Goal: Task Accomplishment & Management: Manage account settings

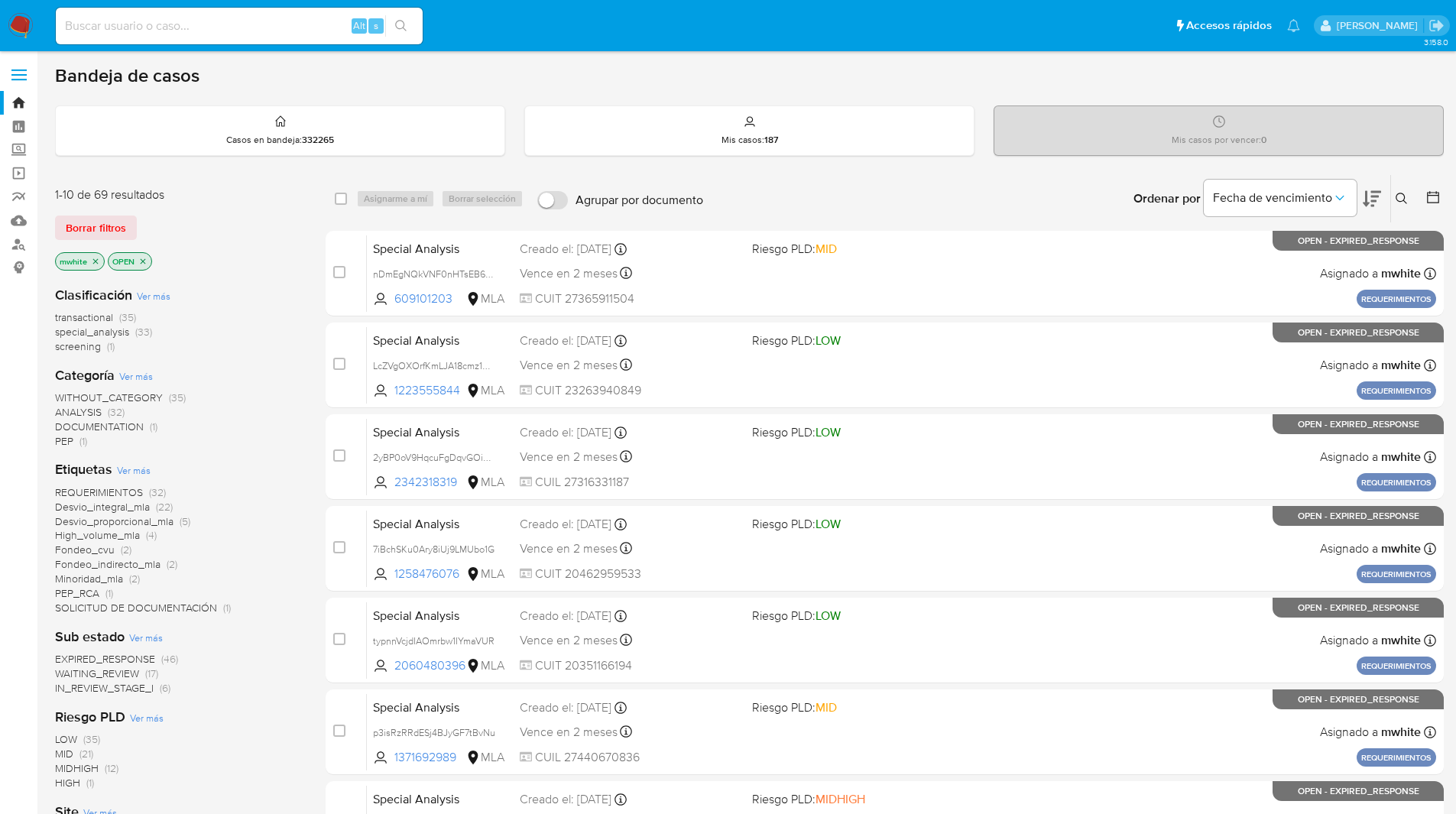
click at [558, 7] on ul "Pausado Ver notificaciones Alt s Accesos rápidos Presiona las siguientes teclas…" at bounding box center [678, 25] width 1259 height 38
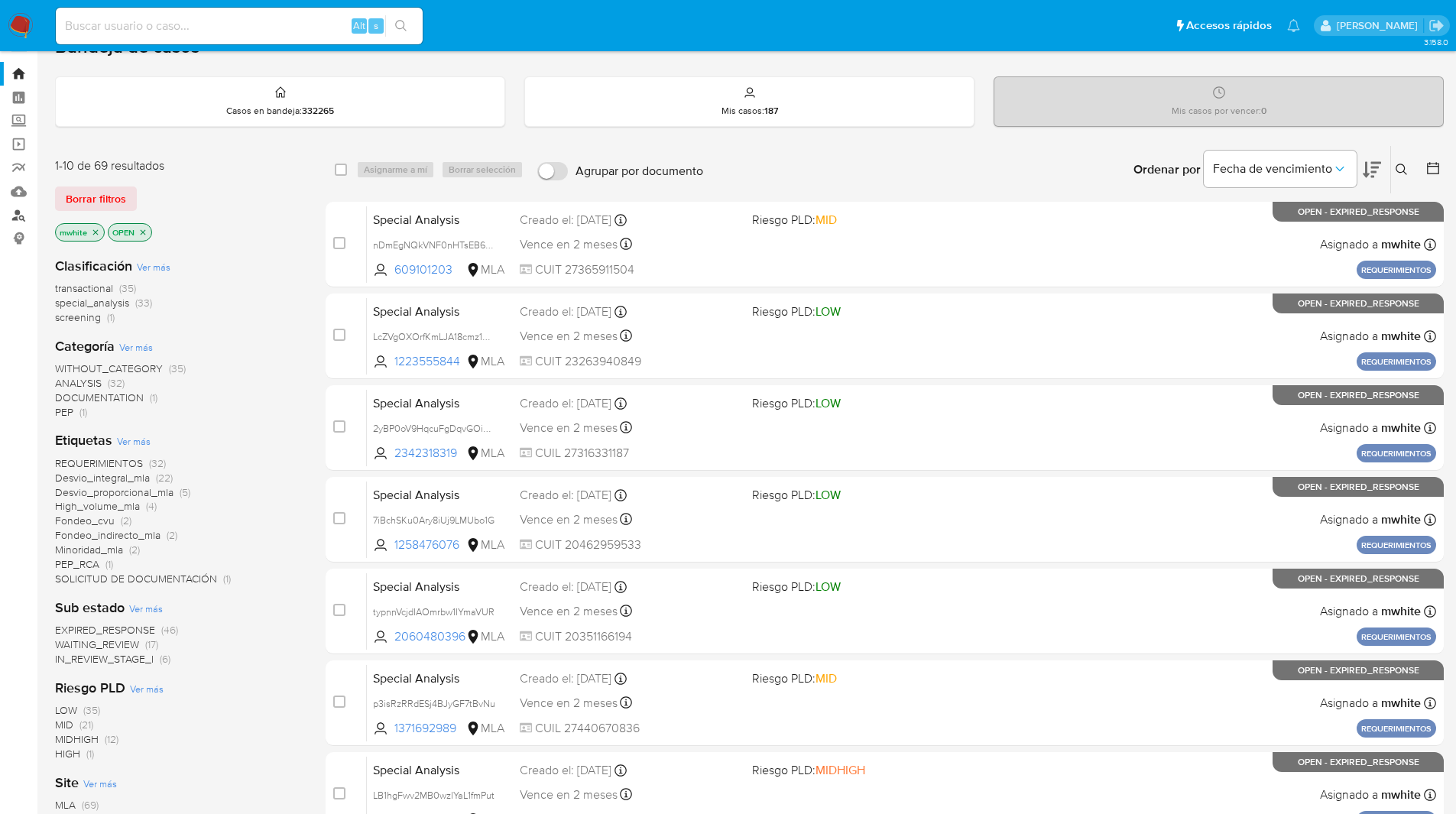
click at [17, 222] on link "Buscador de personas" at bounding box center [91, 215] width 182 height 24
click at [14, 190] on link "Mulan" at bounding box center [91, 191] width 182 height 24
click at [233, 25] on input at bounding box center [239, 25] width 367 height 20
paste input "gWv17LiNqTlSPC23mhaVDbdl"
type input "gWv17LiNqTlSPC23mhaVDbdl"
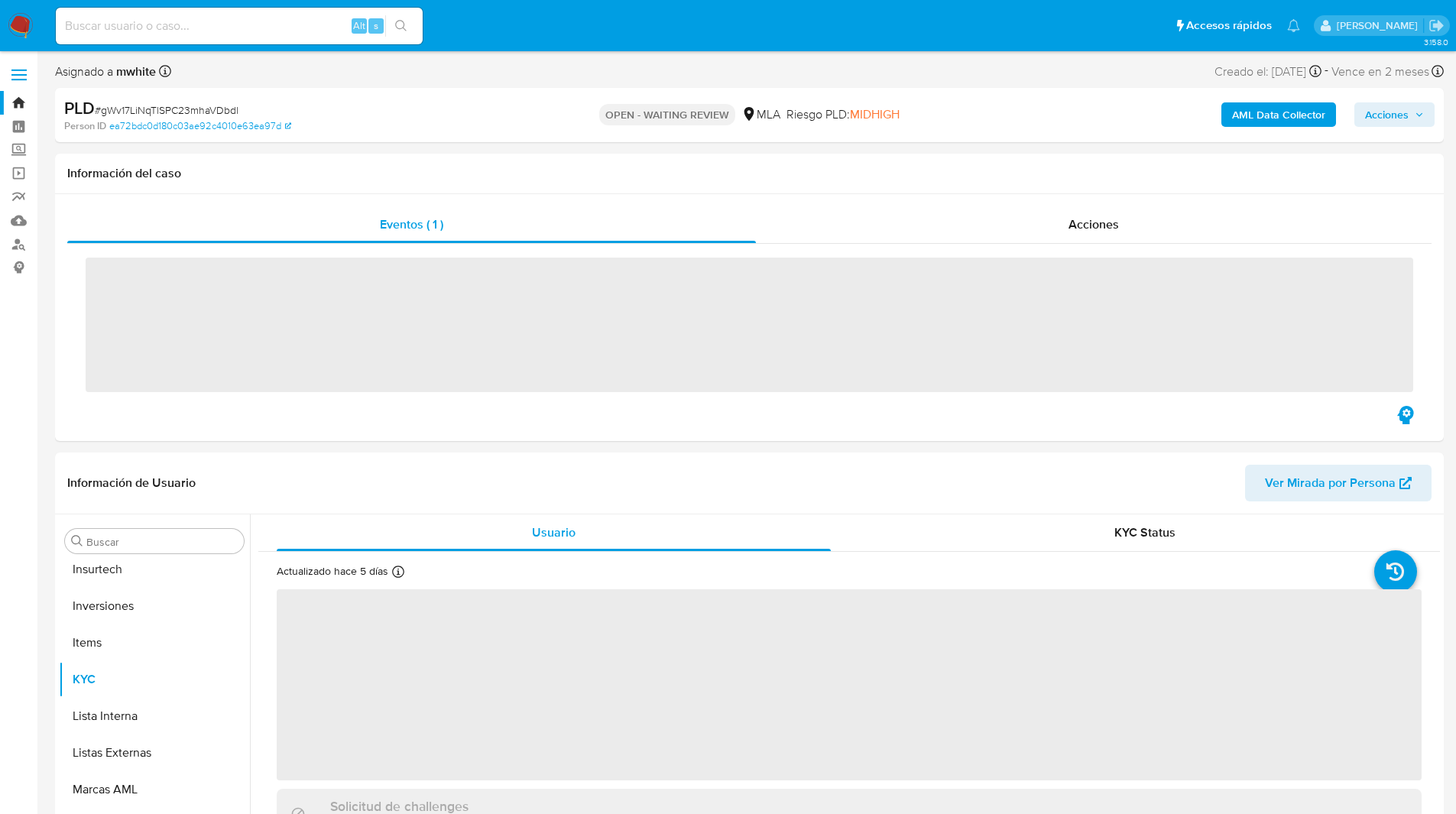
scroll to position [719, 0]
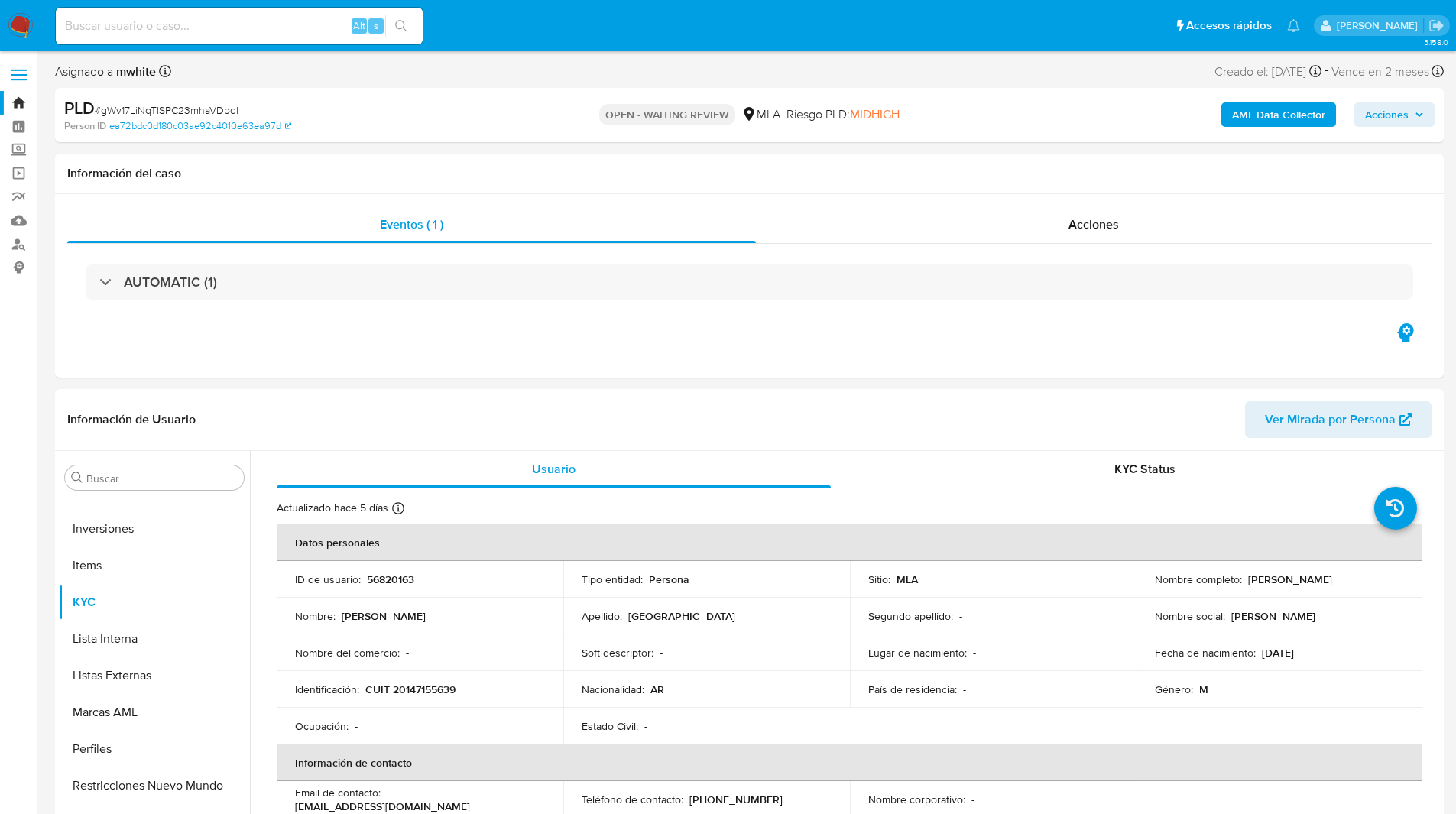
select select "10"
click at [458, 31] on ul "Pausado Ver notificaciones Alt s Accesos rápidos Presiona las siguientes teclas…" at bounding box center [678, 25] width 1259 height 38
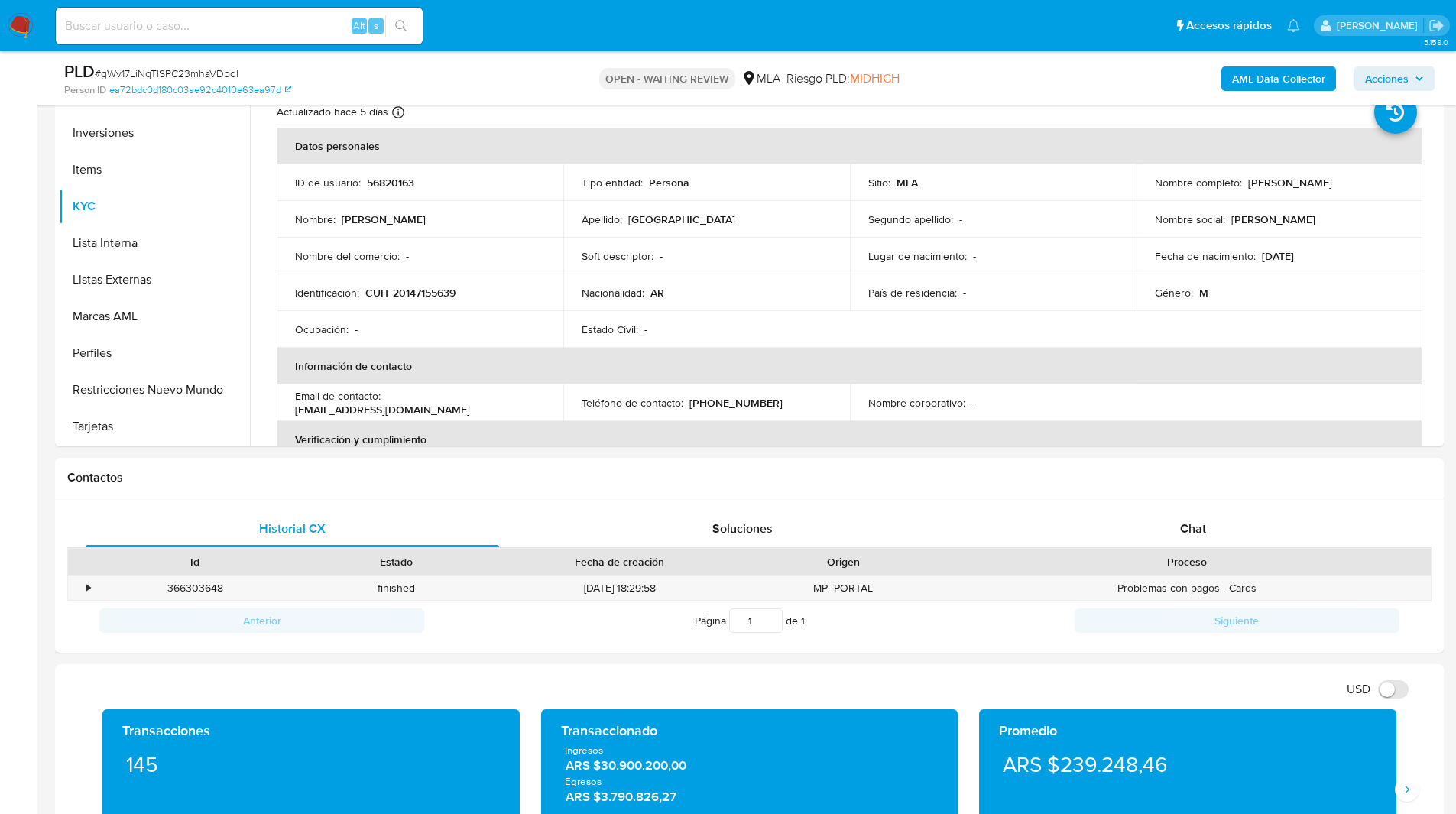
scroll to position [719, 0]
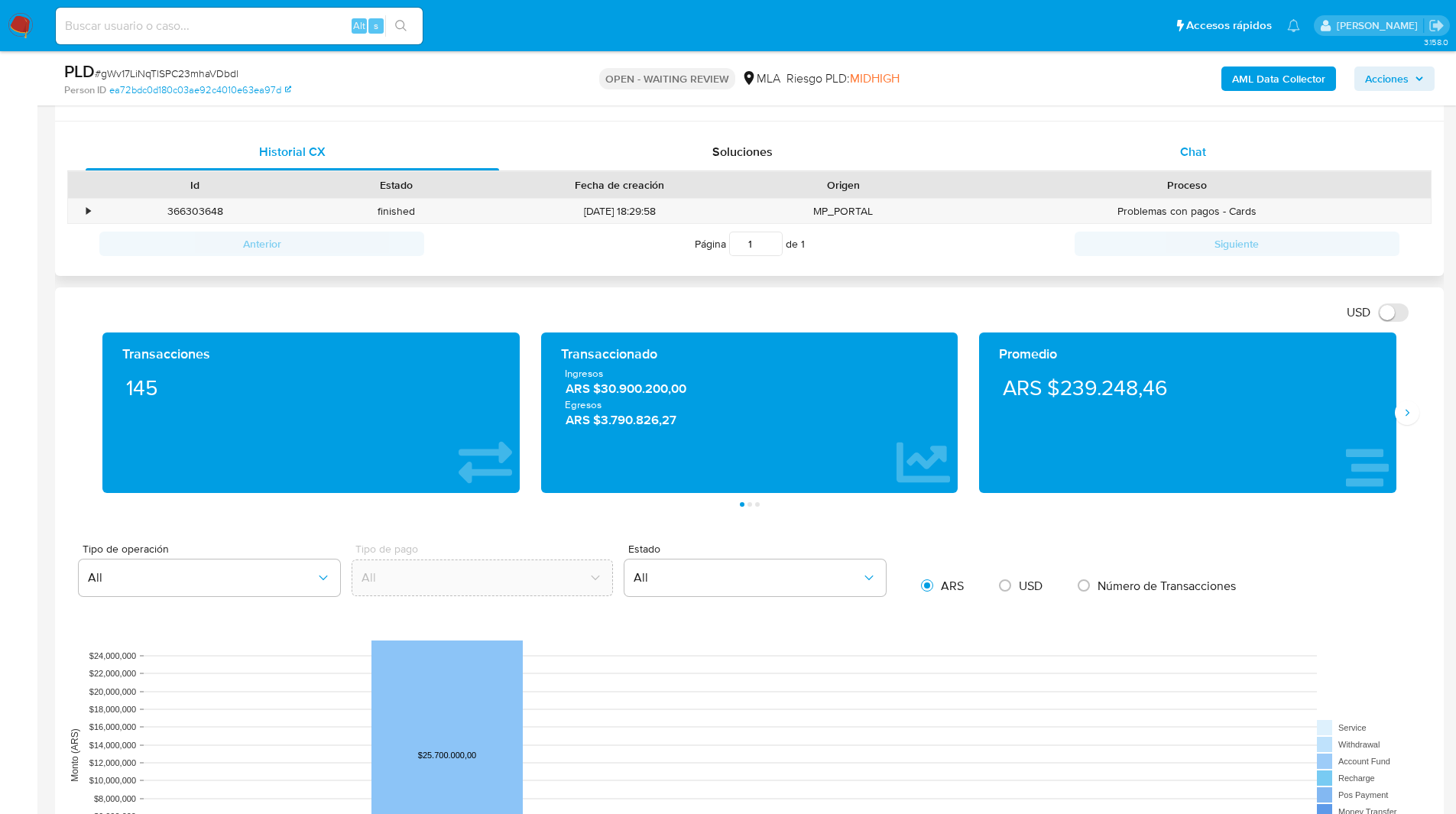
click at [1123, 156] on div "Chat" at bounding box center [1192, 152] width 414 height 37
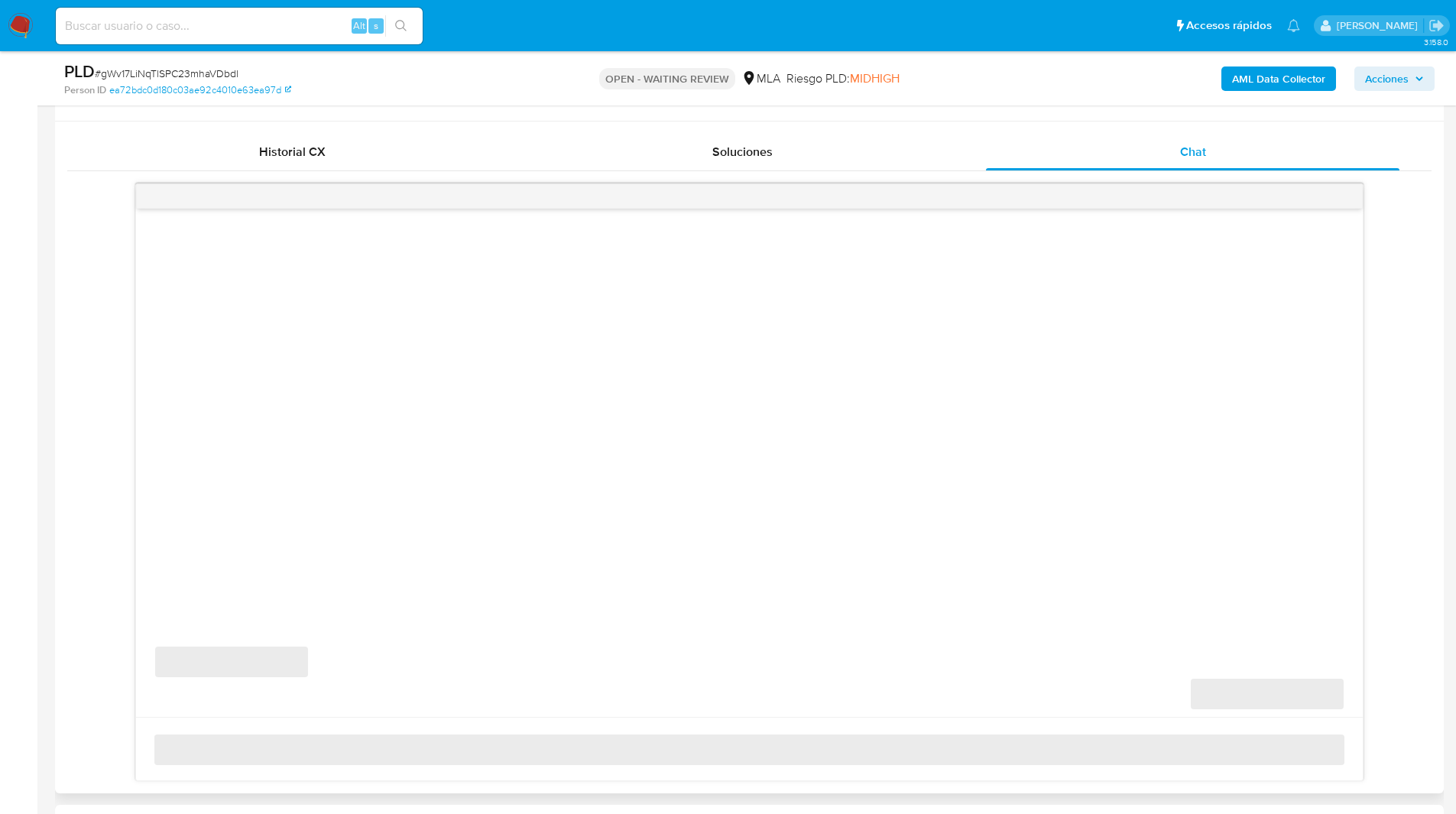
click at [996, 113] on div "Contactos" at bounding box center [749, 101] width 1389 height 41
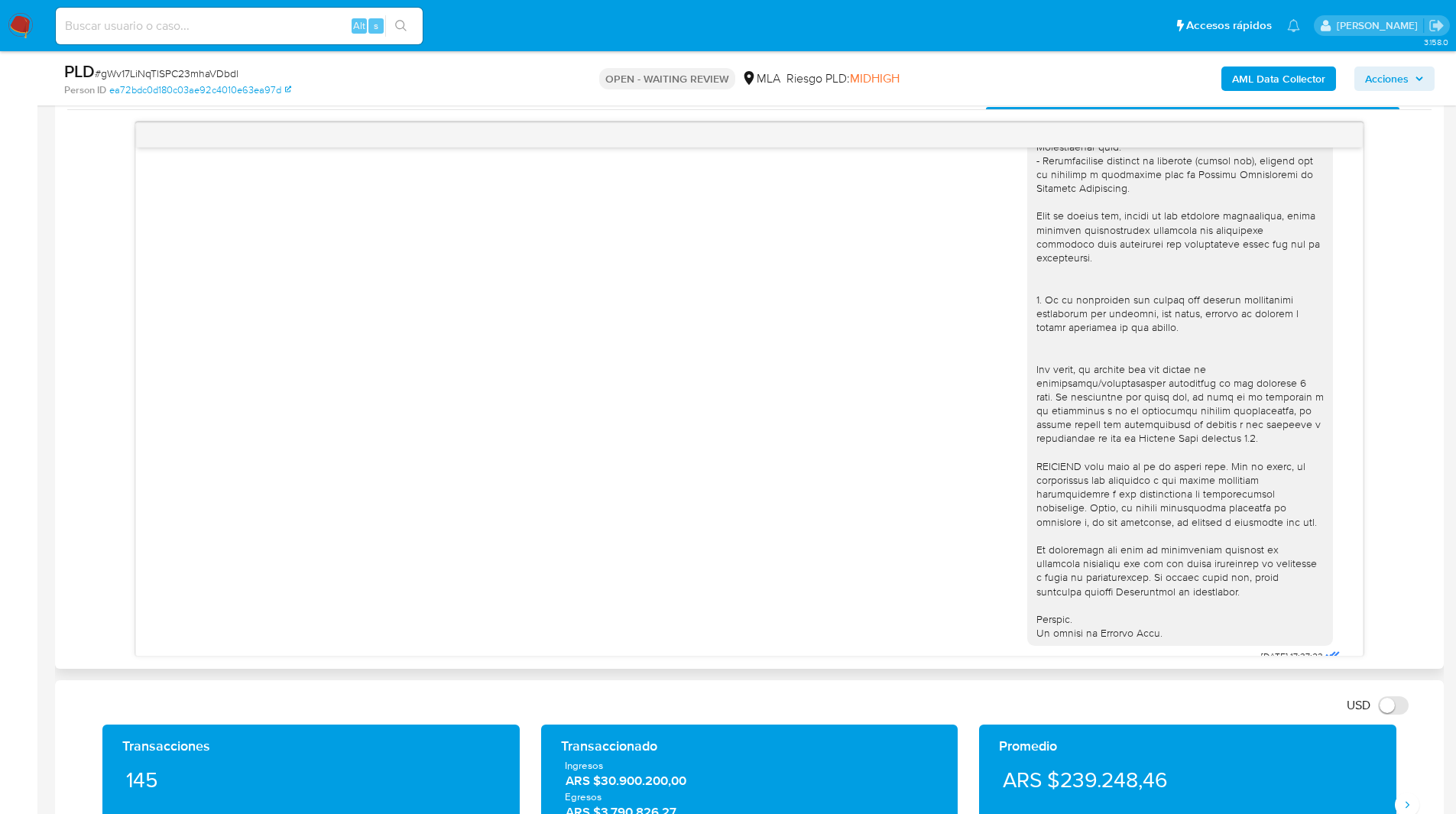
scroll to position [731, 0]
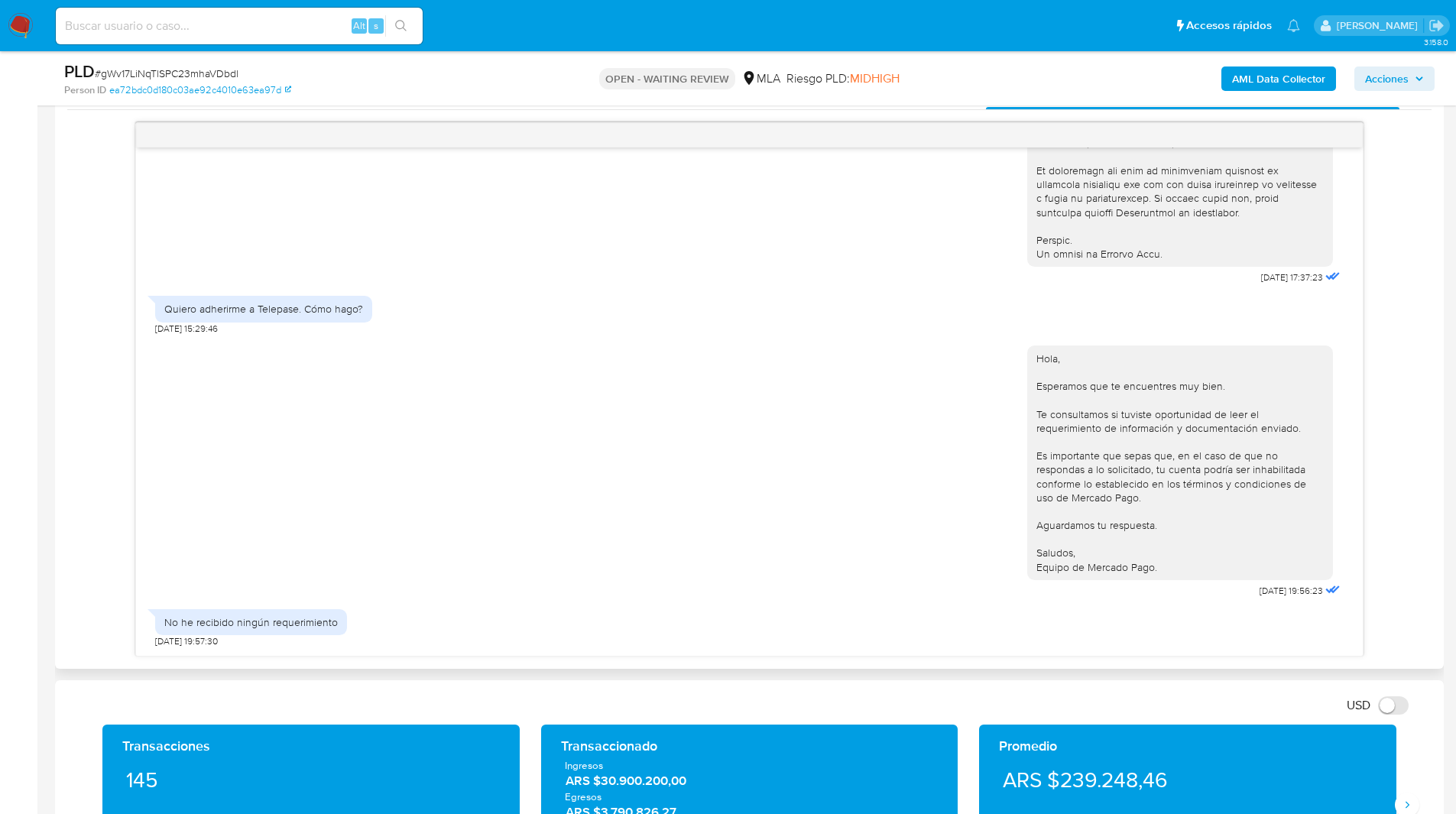
click at [98, 326] on div "18/08/2025 17:37:23 Quiero adherirme a Telepase. Cómo hago? 19/08/2025 15:29:46…" at bounding box center [749, 389] width 1364 height 534
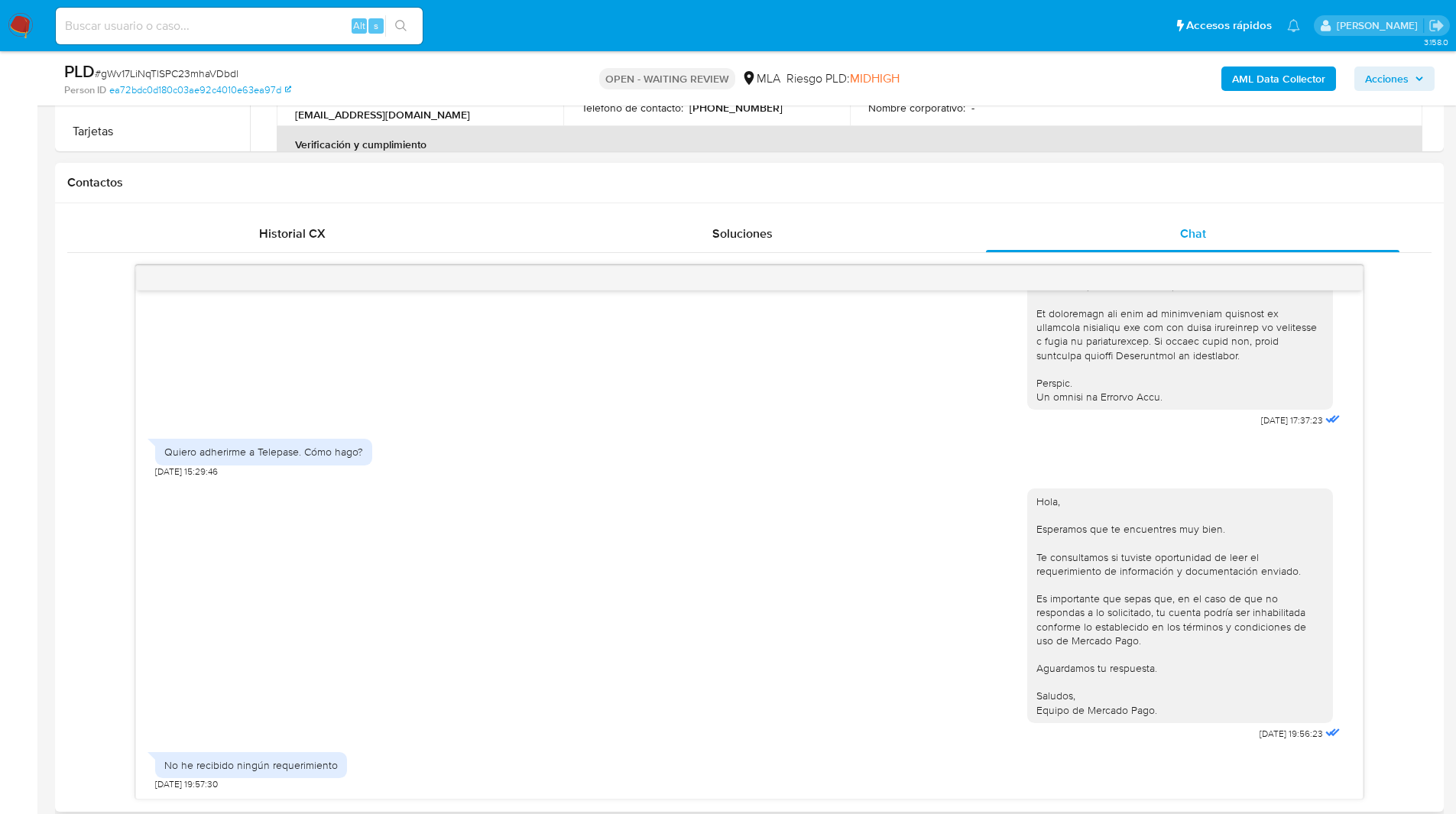
scroll to position [636, 0]
click at [121, 73] on span "# gWv17LiNqTlSPC23mhaVDbdl" at bounding box center [166, 73] width 144 height 15
copy span "gWv17LiNqTlSPC23mhaVDbdl"
click at [17, 25] on img at bounding box center [21, 25] width 26 height 26
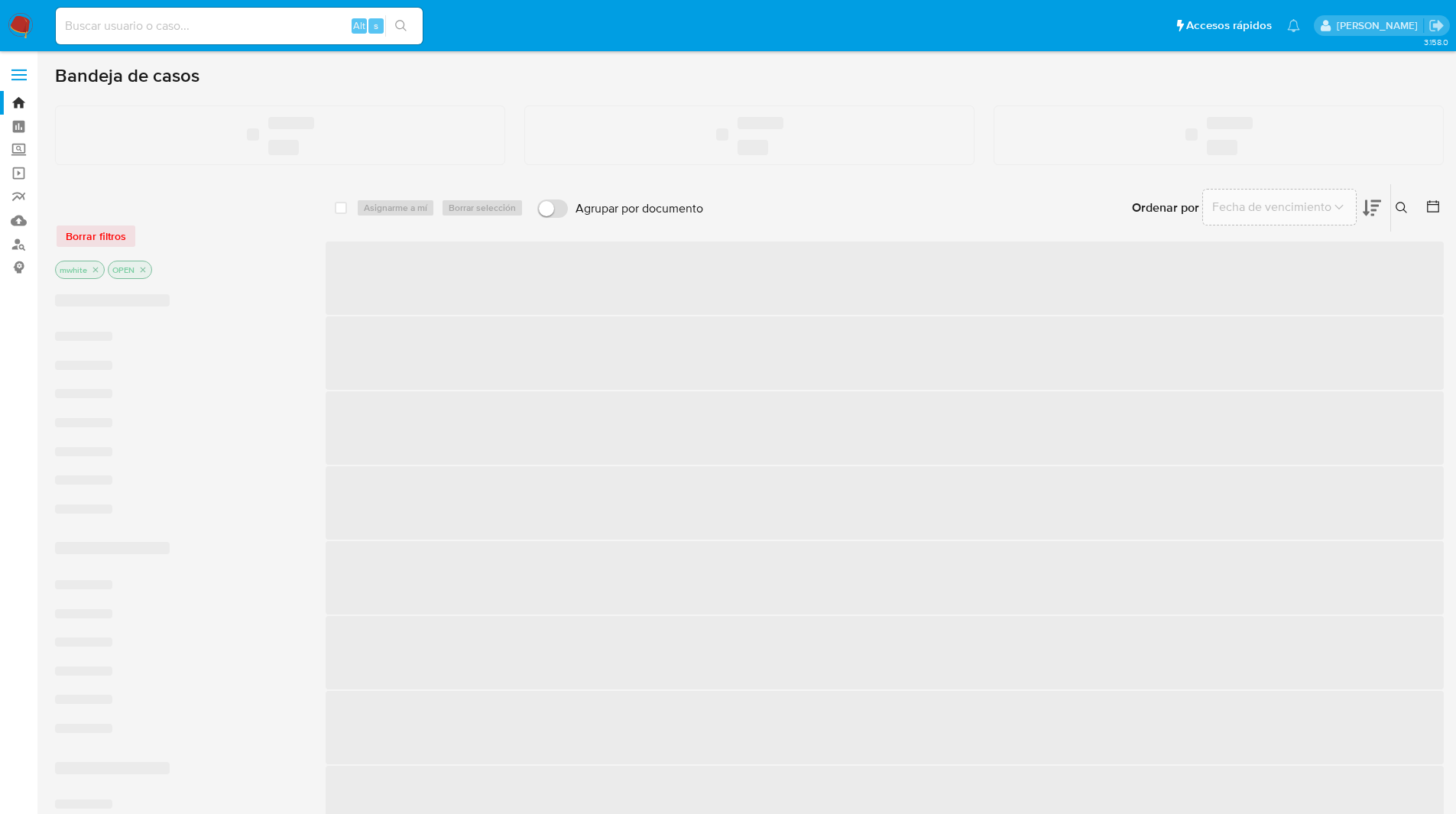
click at [1034, 31] on ul "Pausado Ver notificaciones Alt s Accesos rápidos Presiona las siguientes teclas…" at bounding box center [678, 25] width 1259 height 38
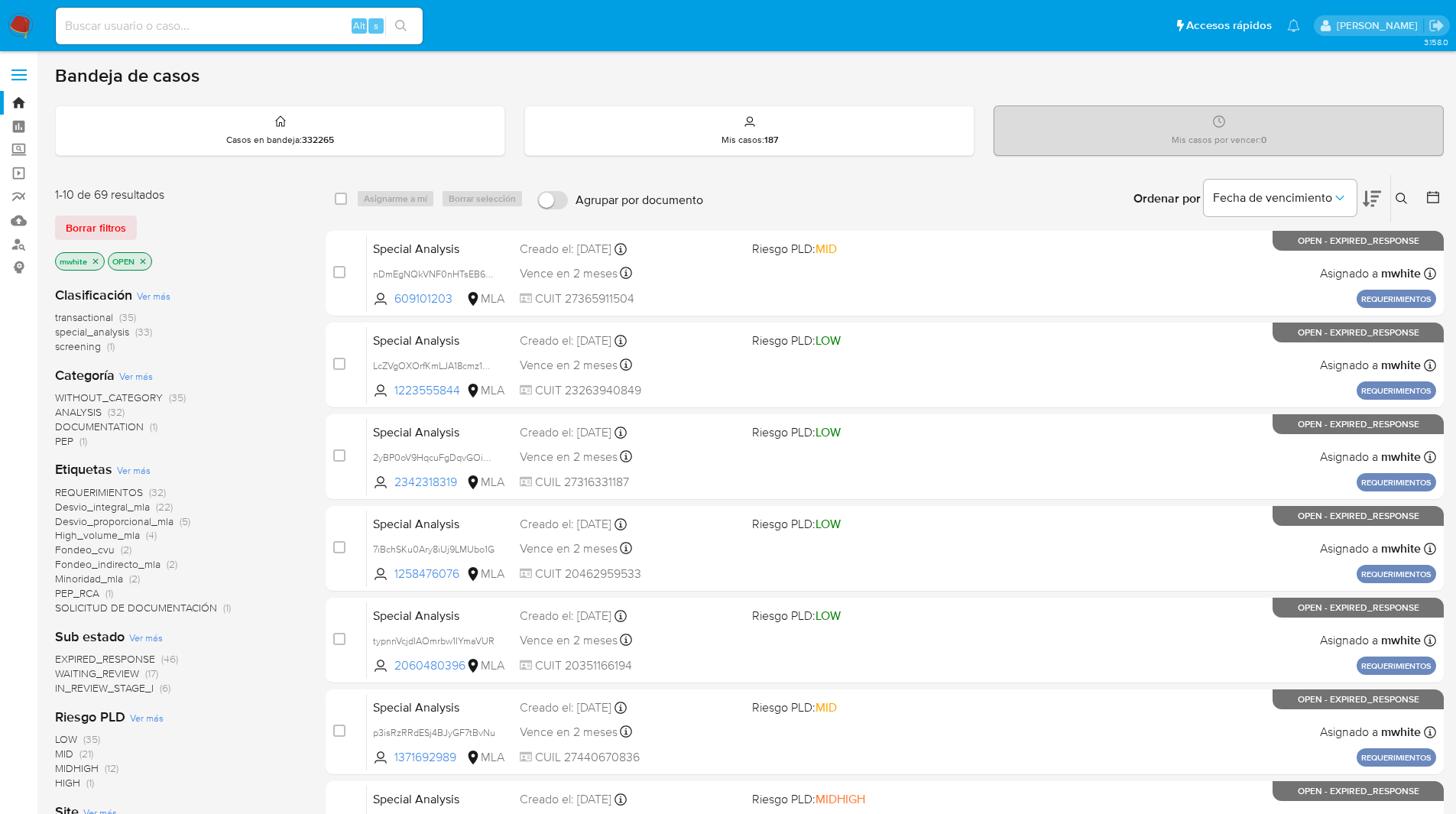
click at [1398, 199] on icon at bounding box center [1401, 199] width 12 height 12
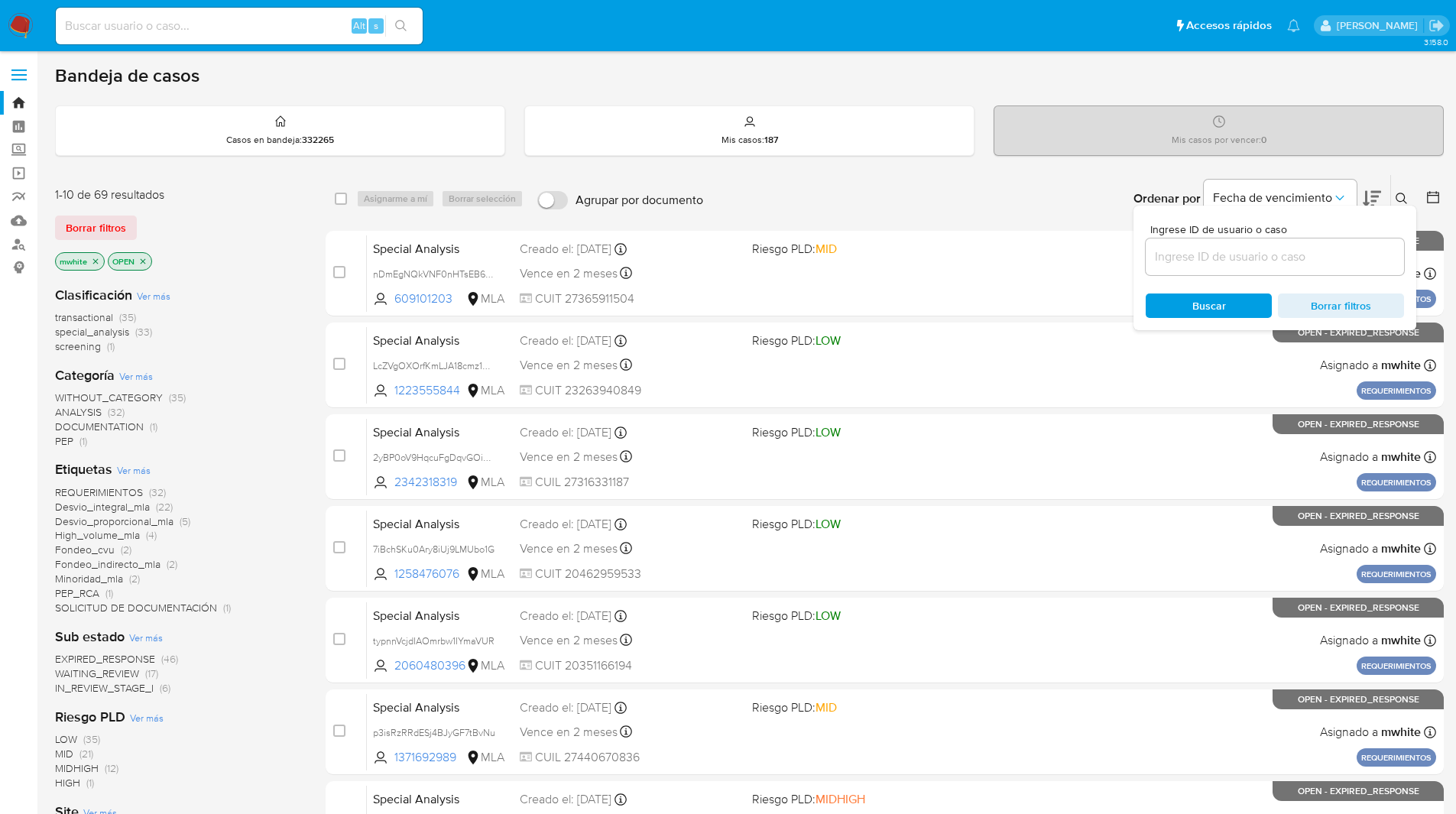
click at [1243, 256] on input at bounding box center [1274, 257] width 258 height 20
type input "gWv17LiNqTlSPC23mhaVDbdl"
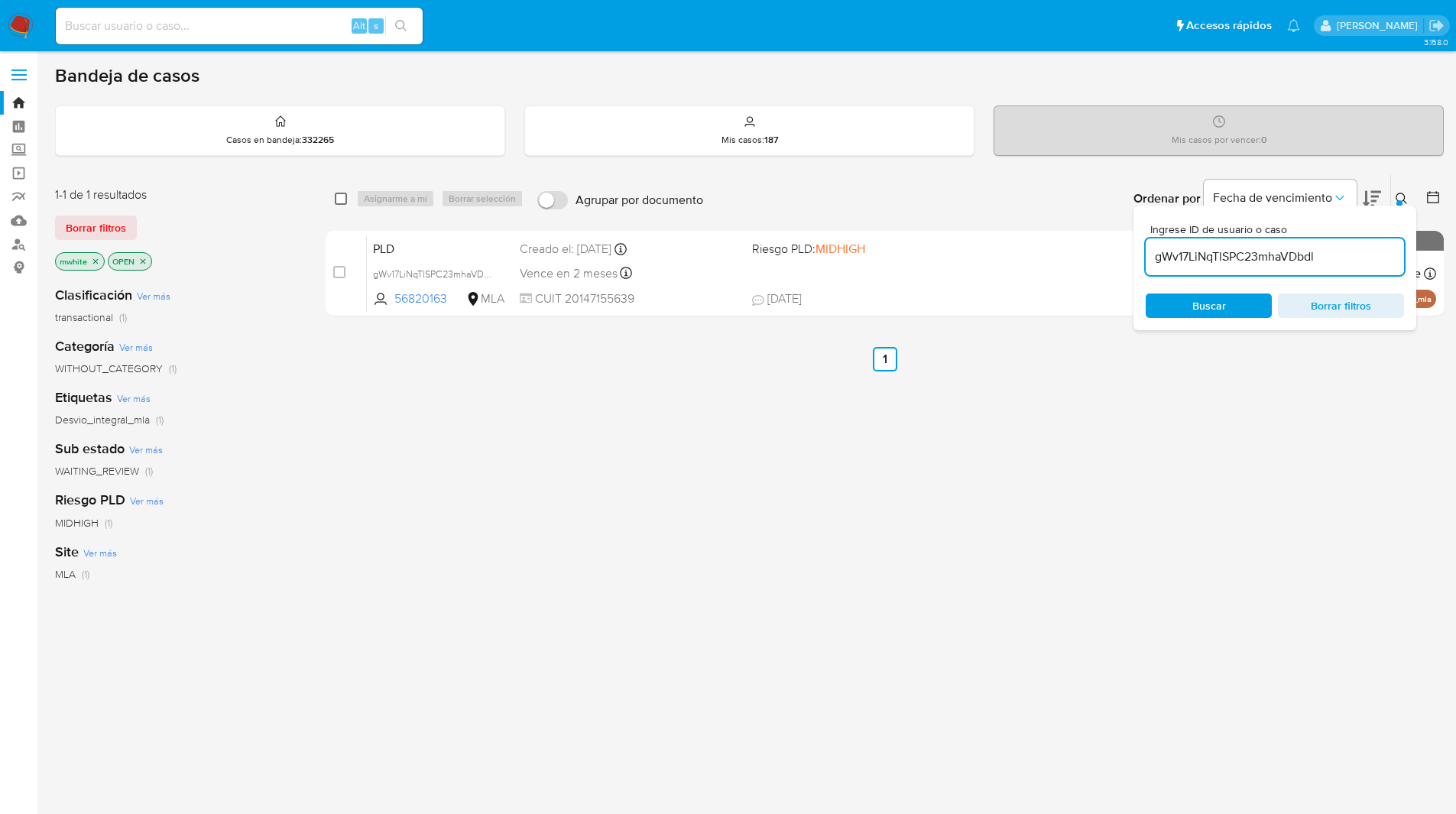
click at [344, 200] on input "checkbox" at bounding box center [341, 199] width 12 height 12
checkbox input "true"
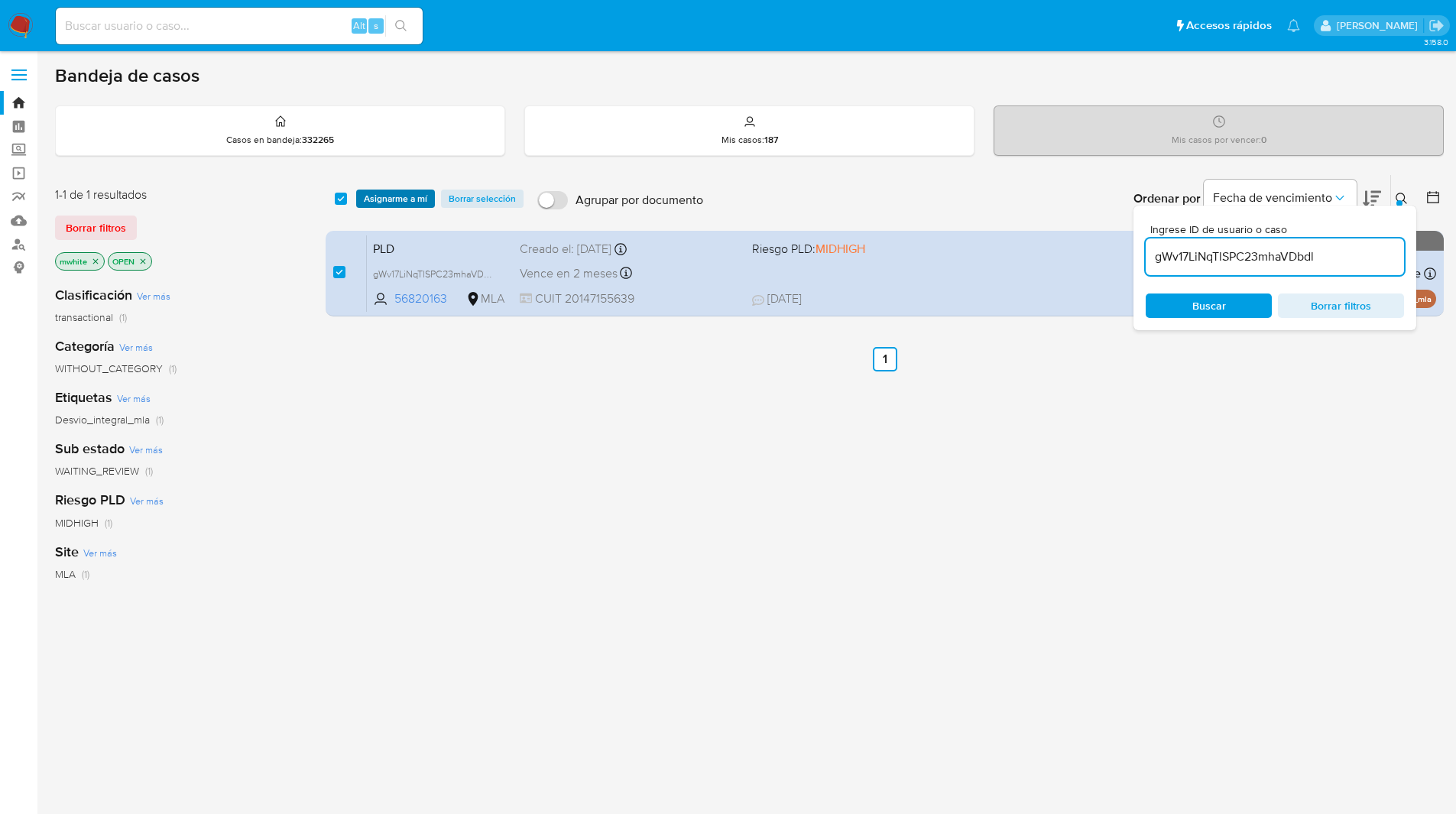
click at [393, 199] on span "Asignarme a mí" at bounding box center [395, 199] width 64 height 15
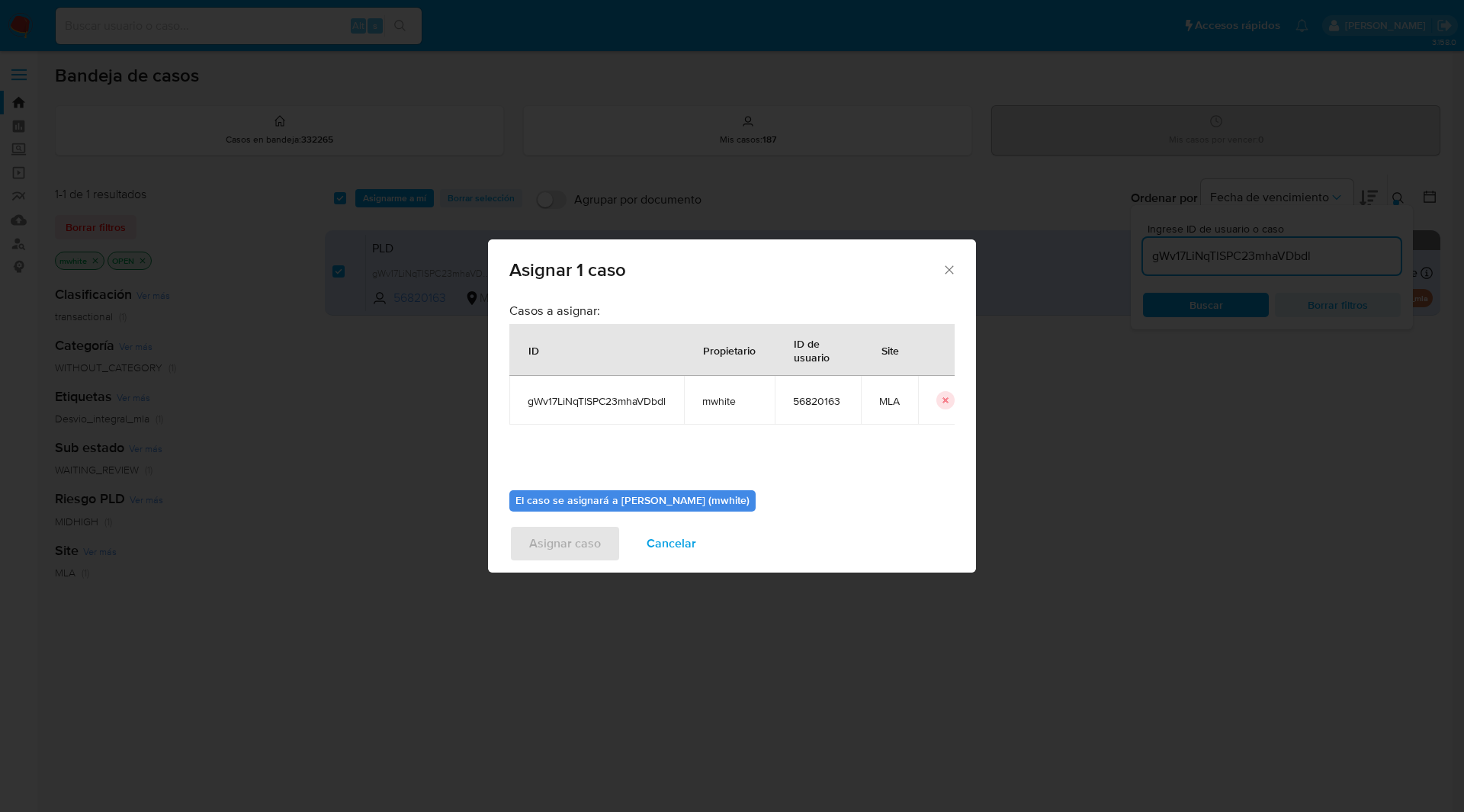
click at [719, 393] on td "mwhite" at bounding box center [729, 401] width 91 height 49
click at [721, 398] on span "mwhite" at bounding box center [730, 401] width 54 height 13
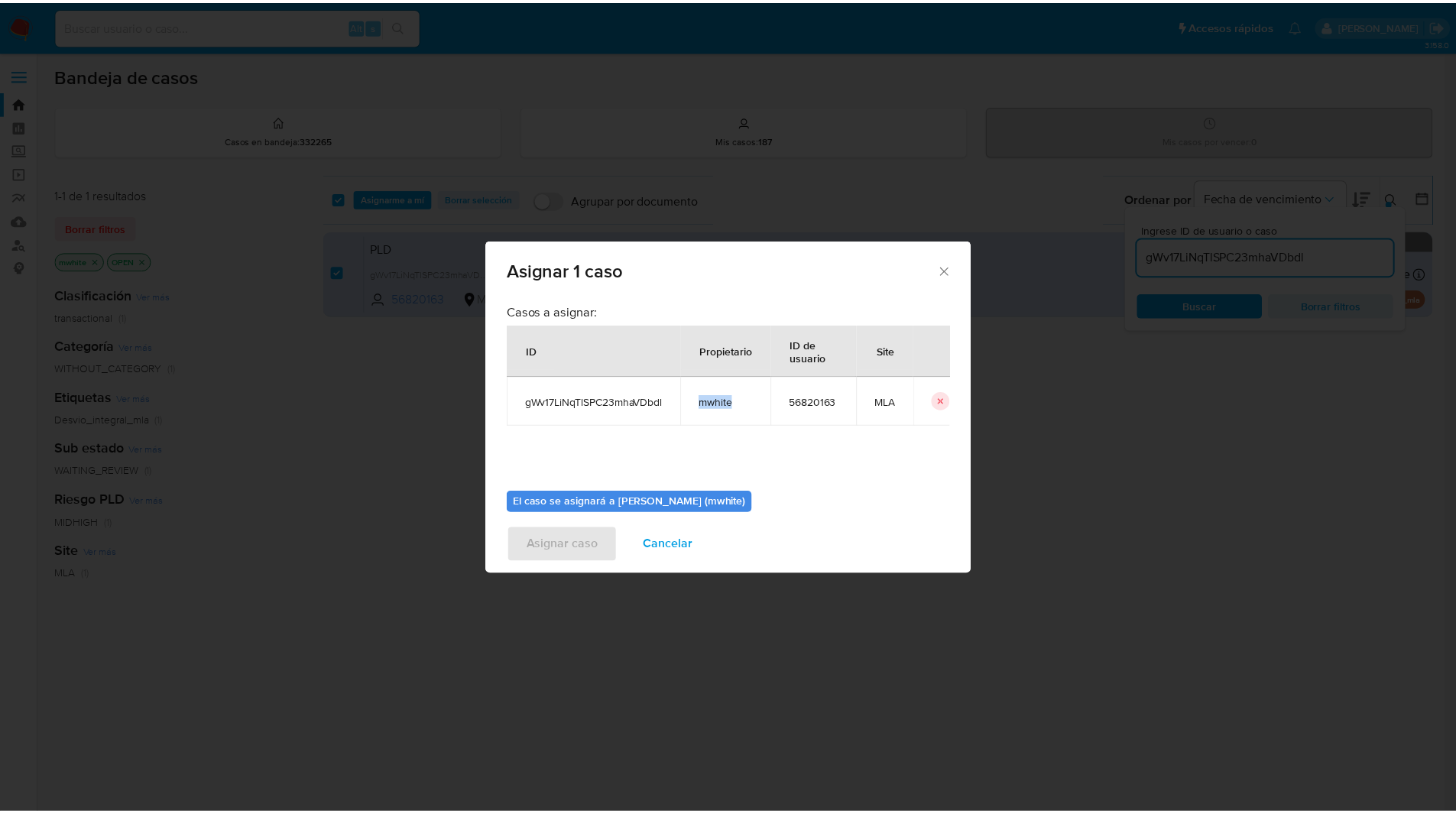
scroll to position [79, 0]
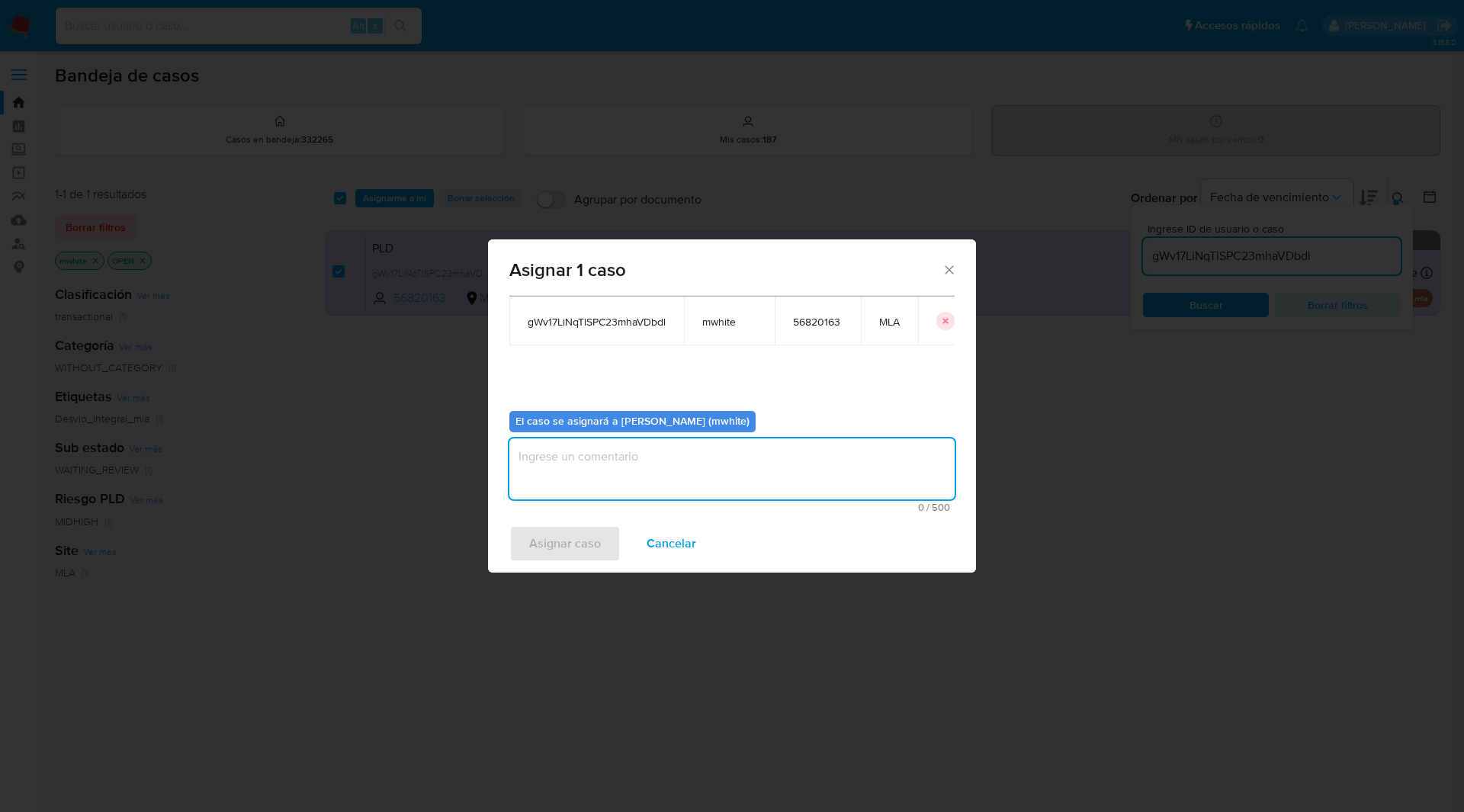
click at [621, 454] on textarea "assign-modal" at bounding box center [732, 469] width 445 height 61
paste textarea "mwhite"
type textarea "mwhite"
click at [547, 540] on span "Asignar caso" at bounding box center [565, 543] width 71 height 33
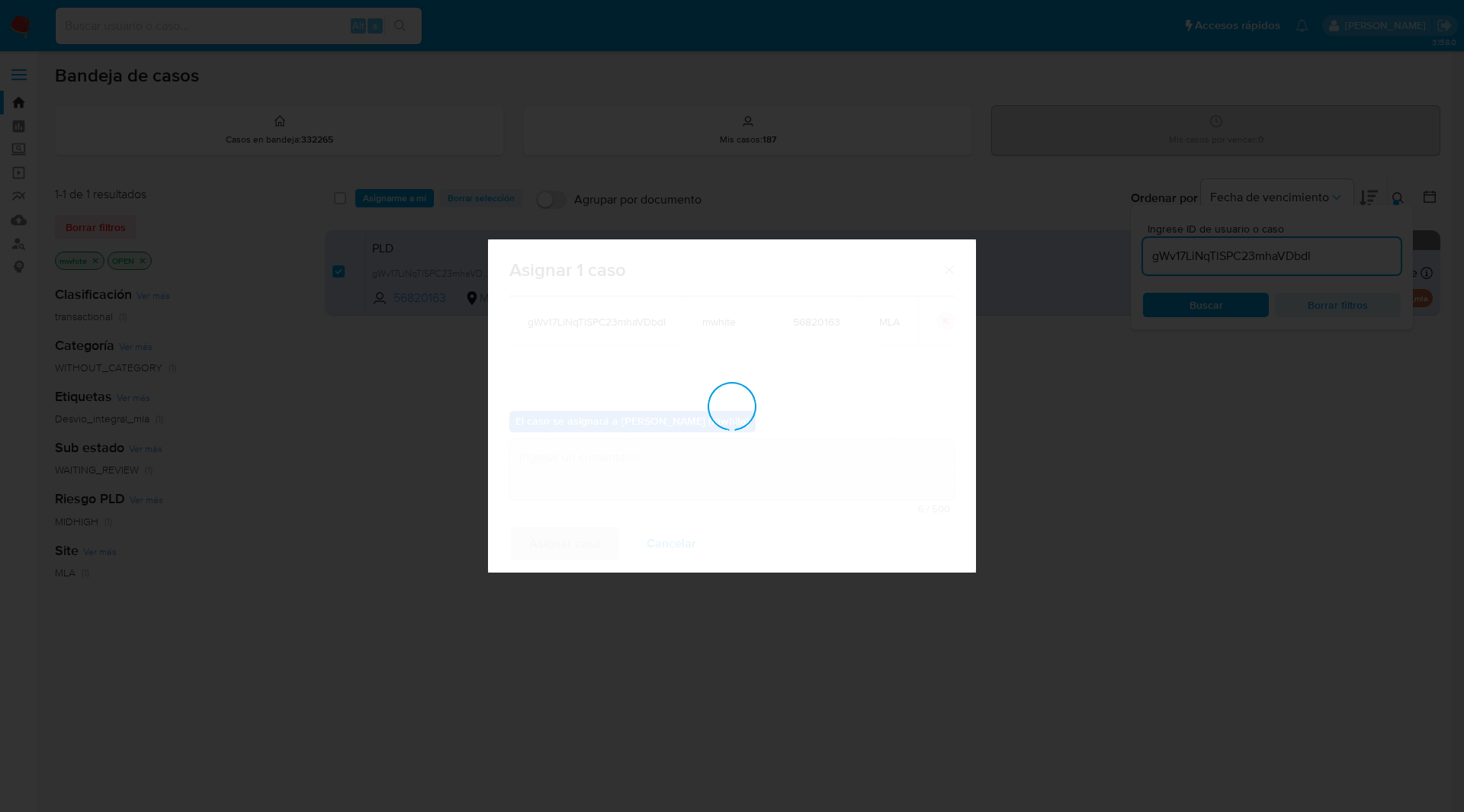
checkbox input "false"
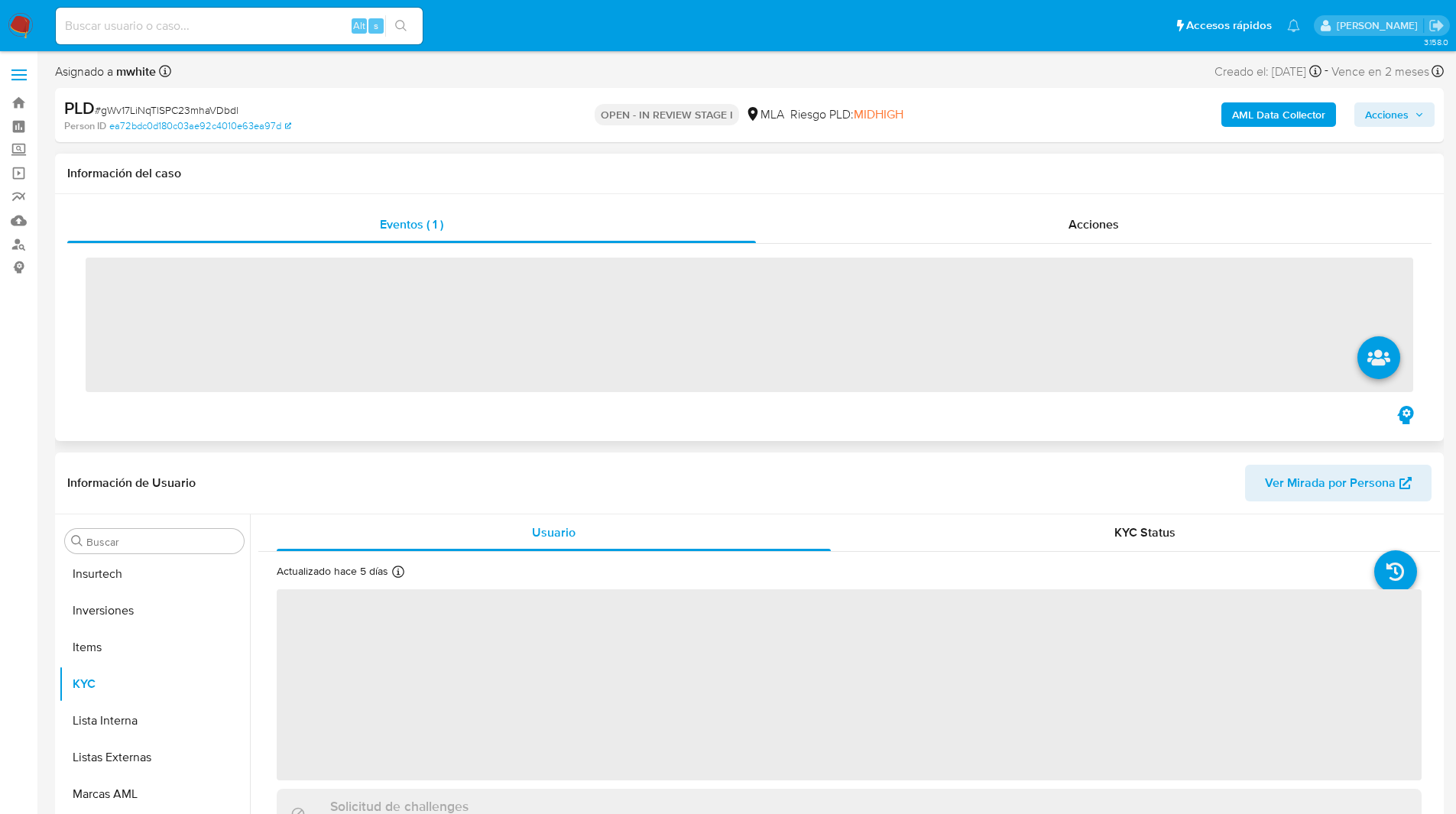
scroll to position [719, 0]
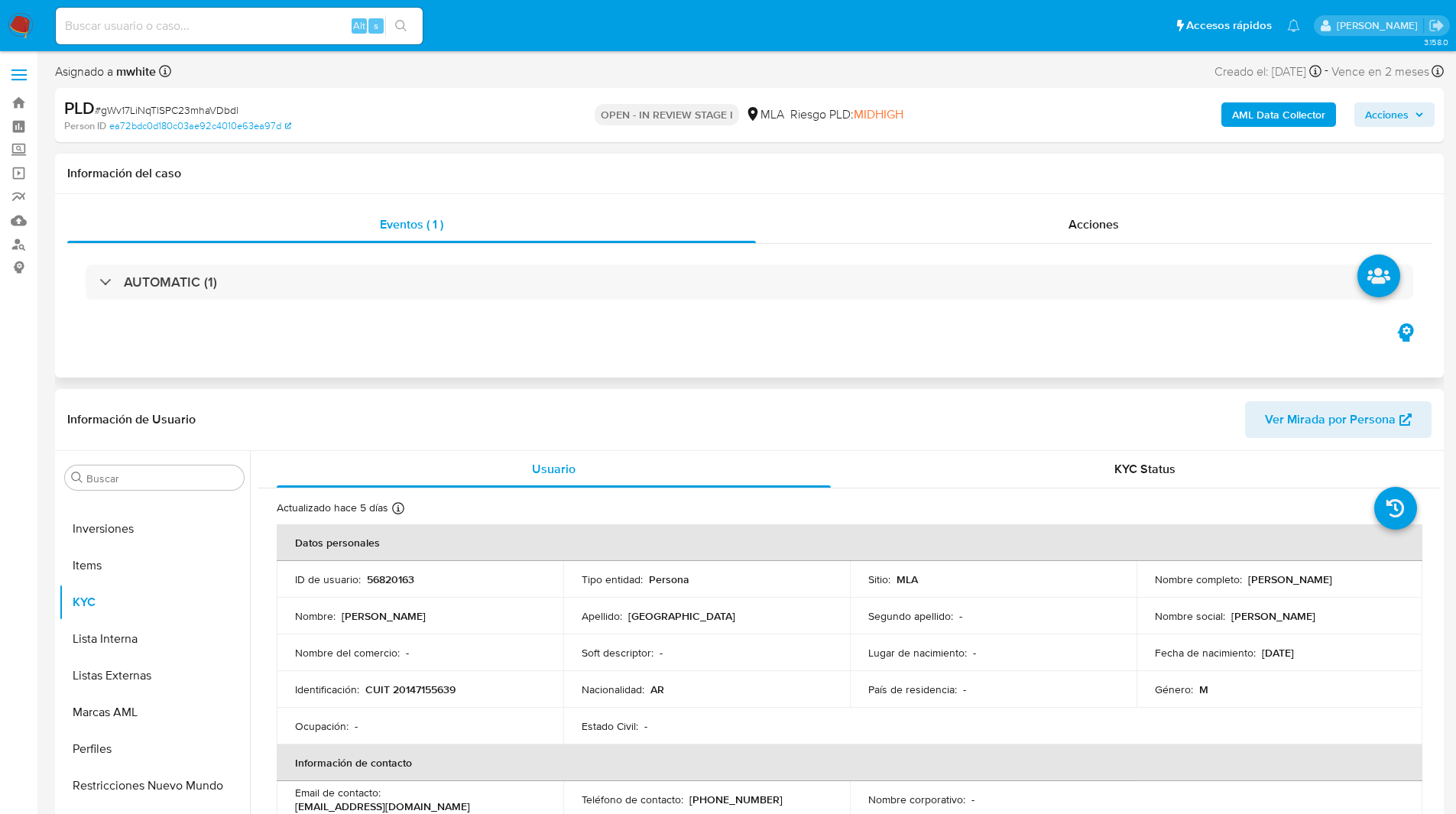
select select "10"
click at [830, 66] on div "Asignado a mwhite Asignado el: 18/08/2025 14:16:01 Creado el: 12/08/2025 Creado…" at bounding box center [749, 75] width 1389 height 27
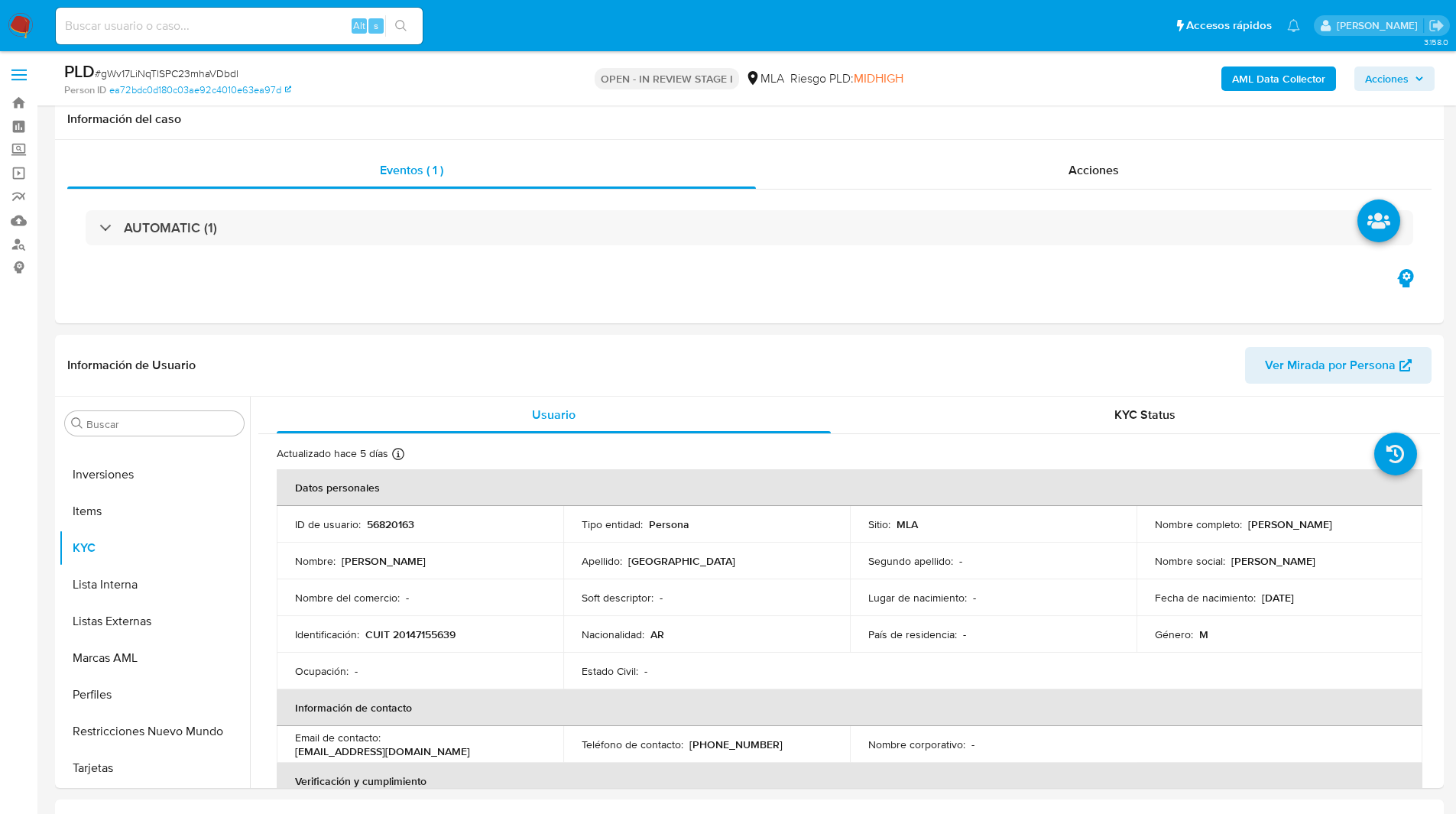
scroll to position [329, 0]
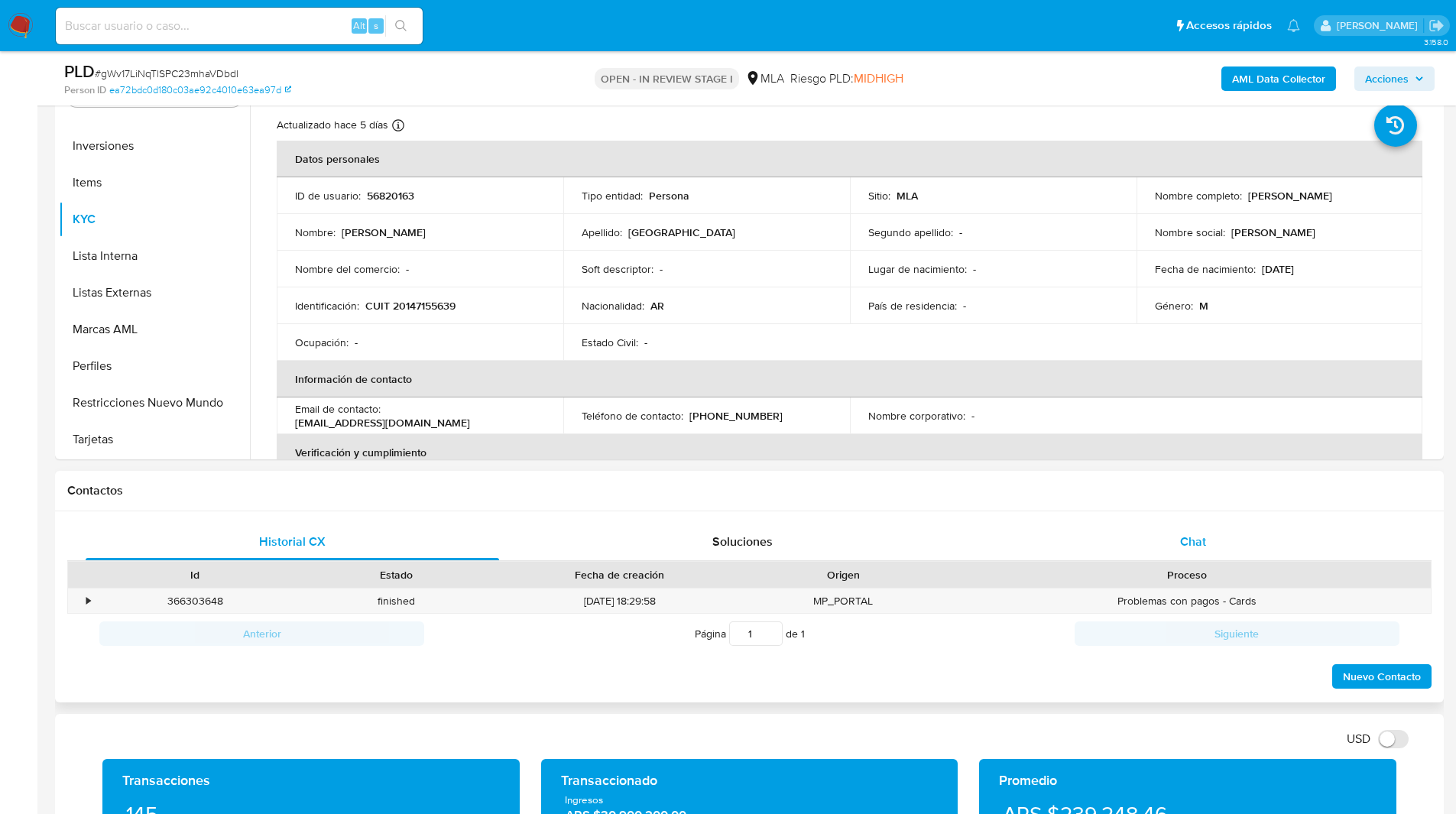
click at [1137, 545] on div "Chat" at bounding box center [1192, 542] width 414 height 37
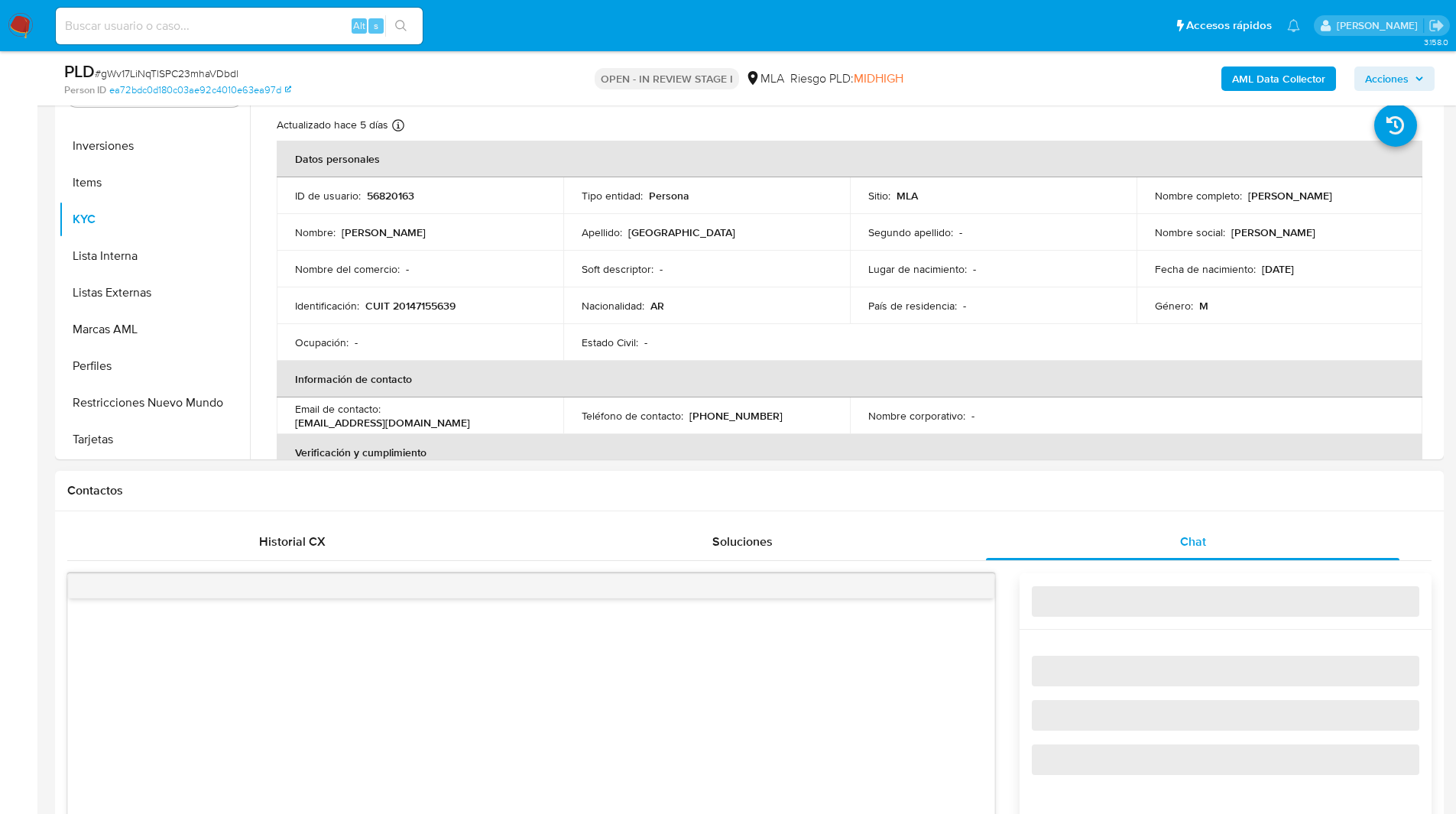
click at [1055, 489] on h1 "Contactos" at bounding box center [749, 490] width 1364 height 15
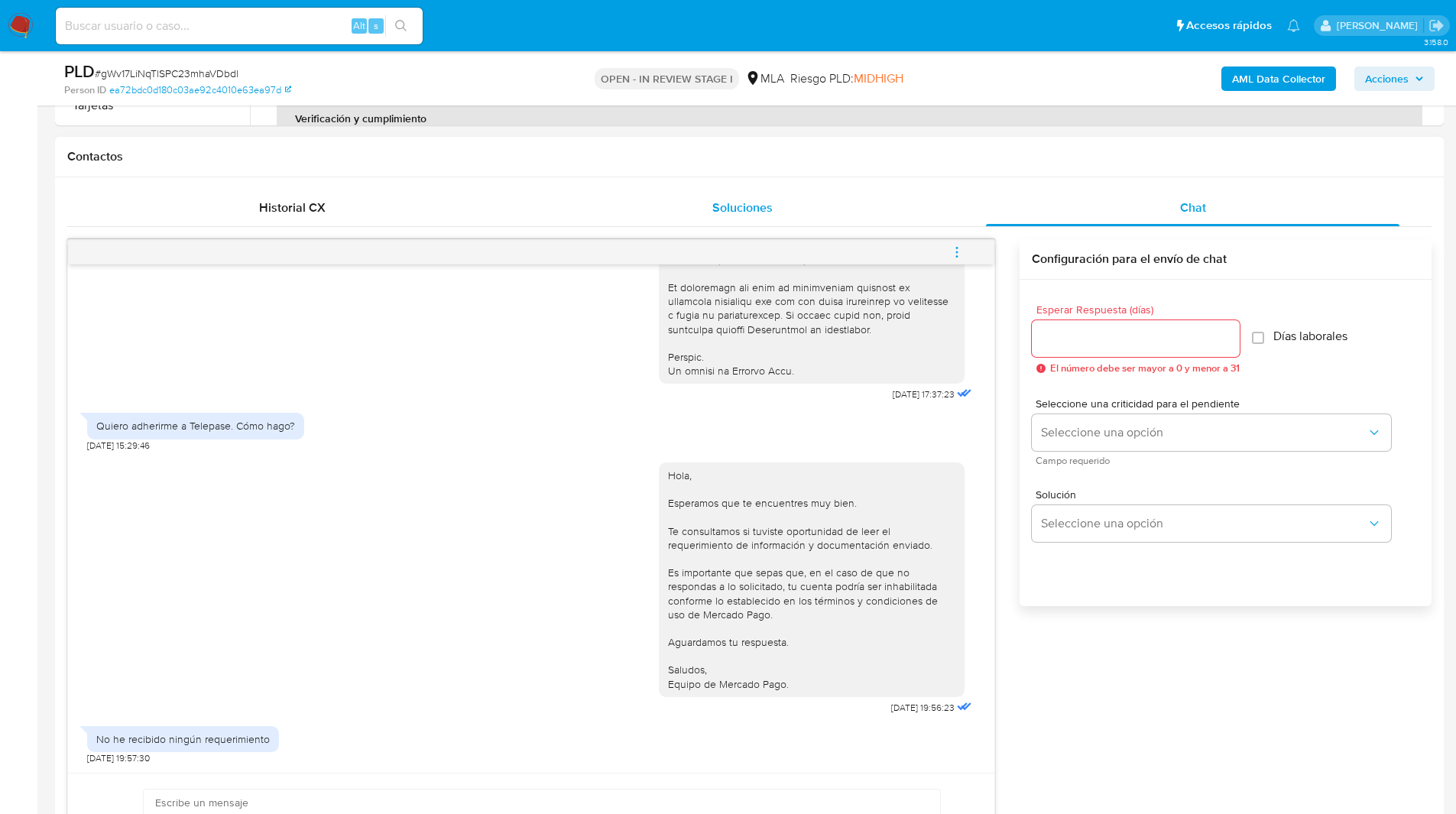
scroll to position [664, 0]
click at [958, 256] on icon "menu-action" at bounding box center [957, 251] width 13 height 14
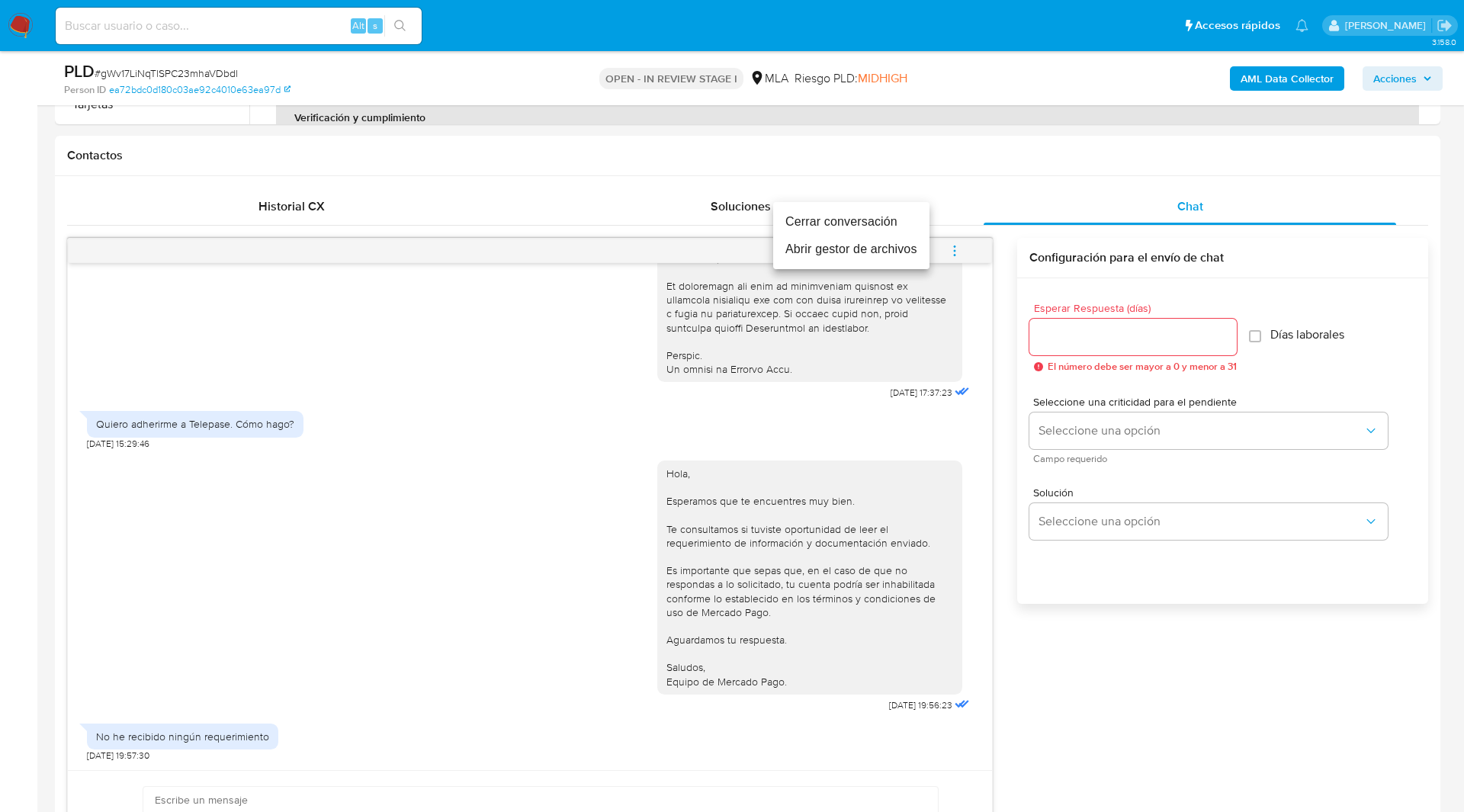
click at [886, 220] on li "Cerrar conversación" at bounding box center [851, 222] width 156 height 28
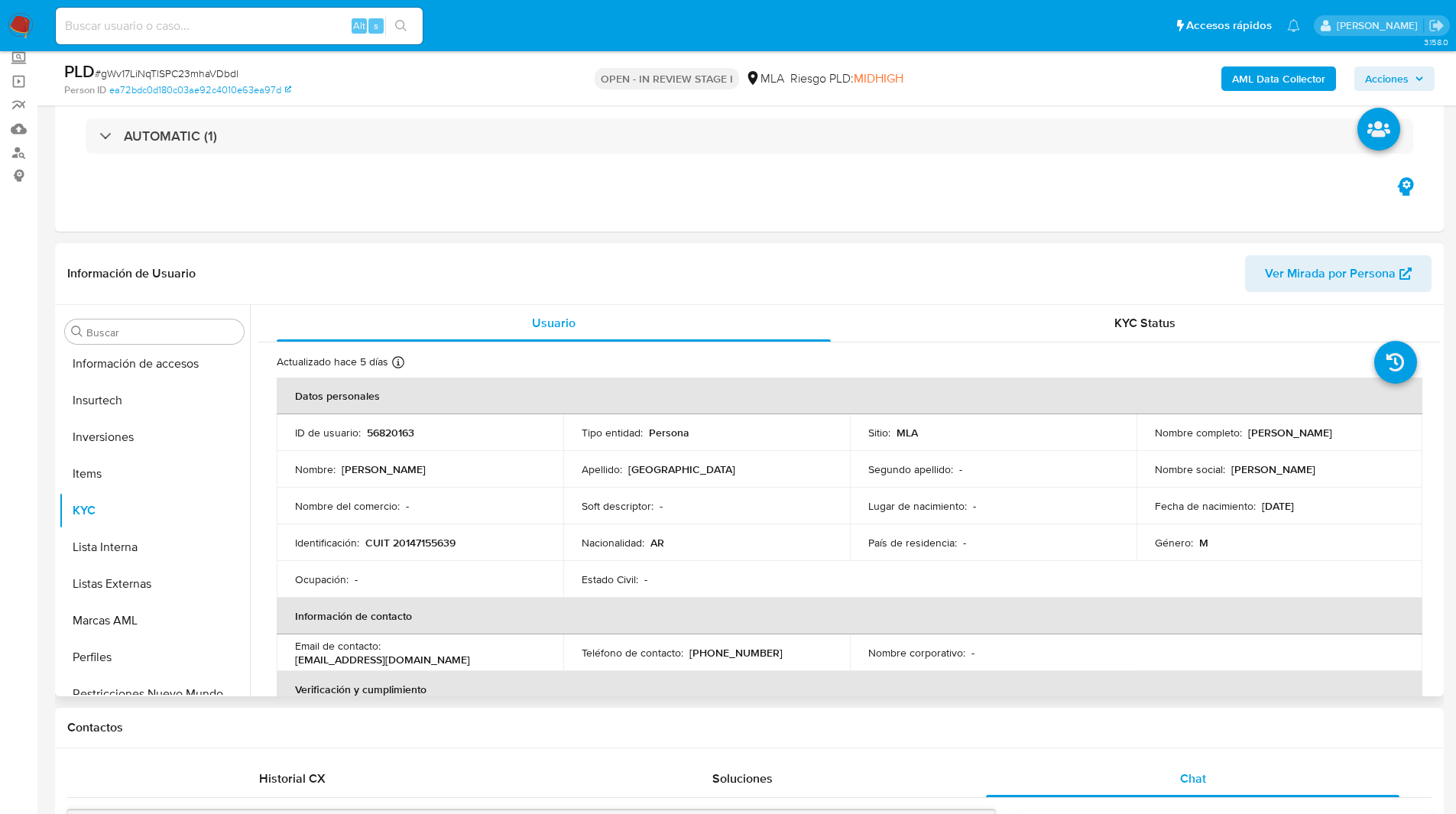
scroll to position [670, 0]
drag, startPoint x: 95, startPoint y: 497, endPoint x: 129, endPoint y: 345, distance: 155.8
click at [129, 345] on div "Buscar Anticipos de dinero Archivos adjuntos CBT CVU Cruces y Relaciones Crédit…" at bounding box center [154, 502] width 191 height 389
drag, startPoint x: 63, startPoint y: 503, endPoint x: 100, endPoint y: 426, distance: 85.4
click at [84, 406] on ul "Anticipos de dinero Archivos adjuntos CBT CVU Cruces y Relaciones Créditos Cuen…" at bounding box center [154, 523] width 191 height 345
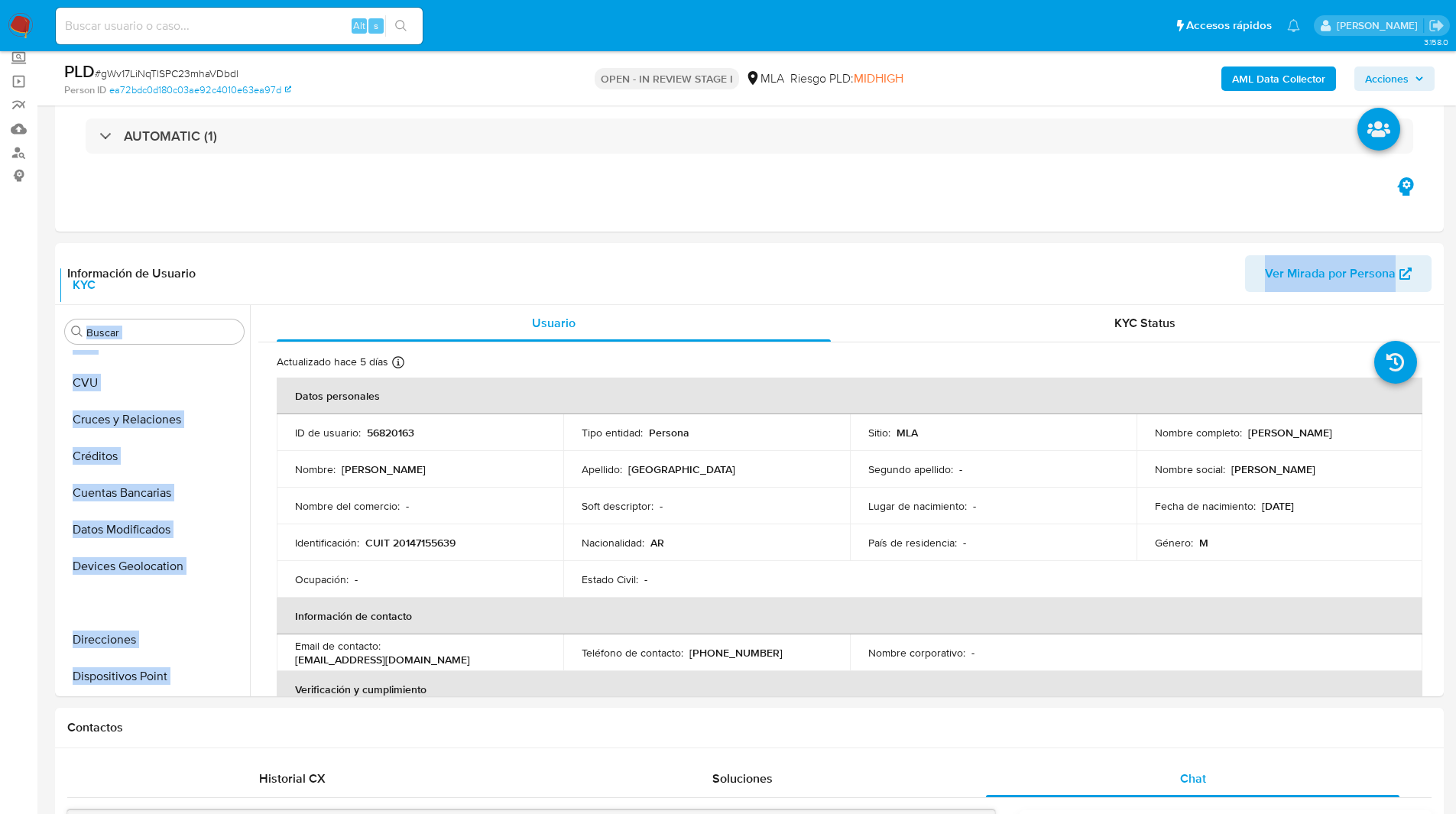
scroll to position [0, 0]
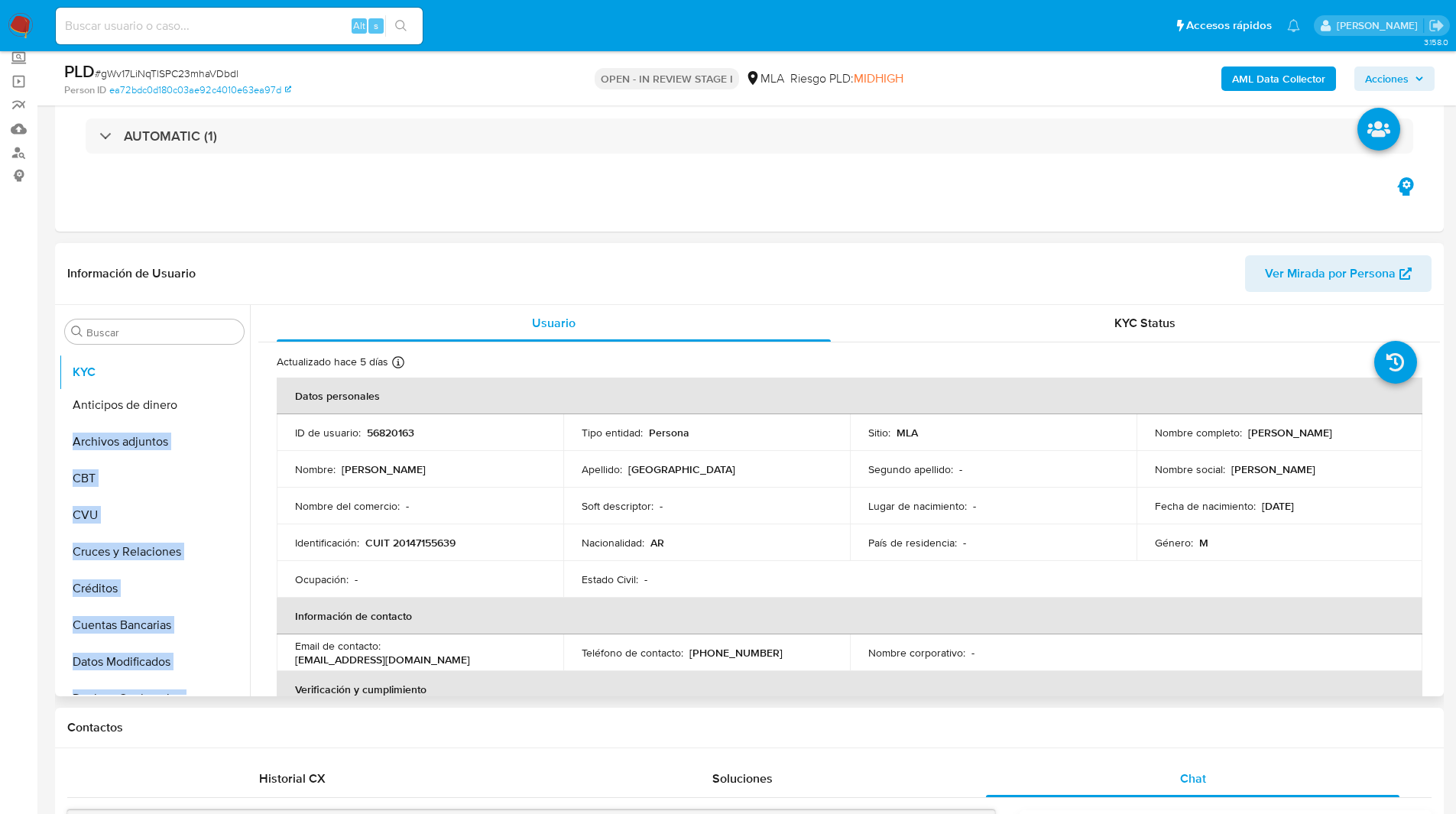
drag, startPoint x: 224, startPoint y: 504, endPoint x: 206, endPoint y: 372, distance: 133.2
click at [206, 372] on ul "Anticipos de dinero Archivos adjuntos CBT CVU Cruces y Relaciones Créditos Cuen…" at bounding box center [154, 523] width 191 height 345
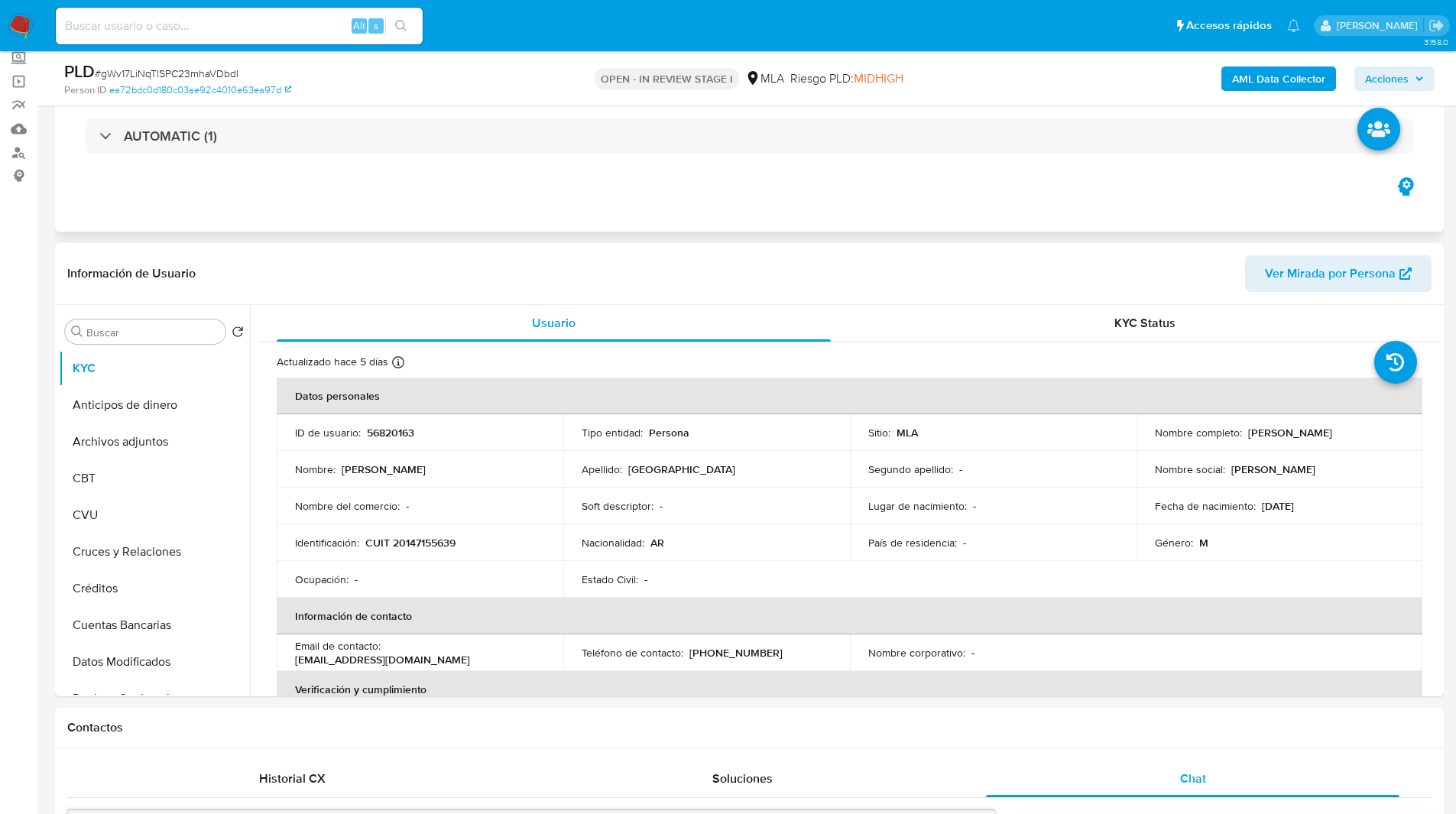
click at [318, 222] on div "Eventos ( 1 ) Acciones AUTOMATIC (1)" at bounding box center [749, 140] width 1389 height 183
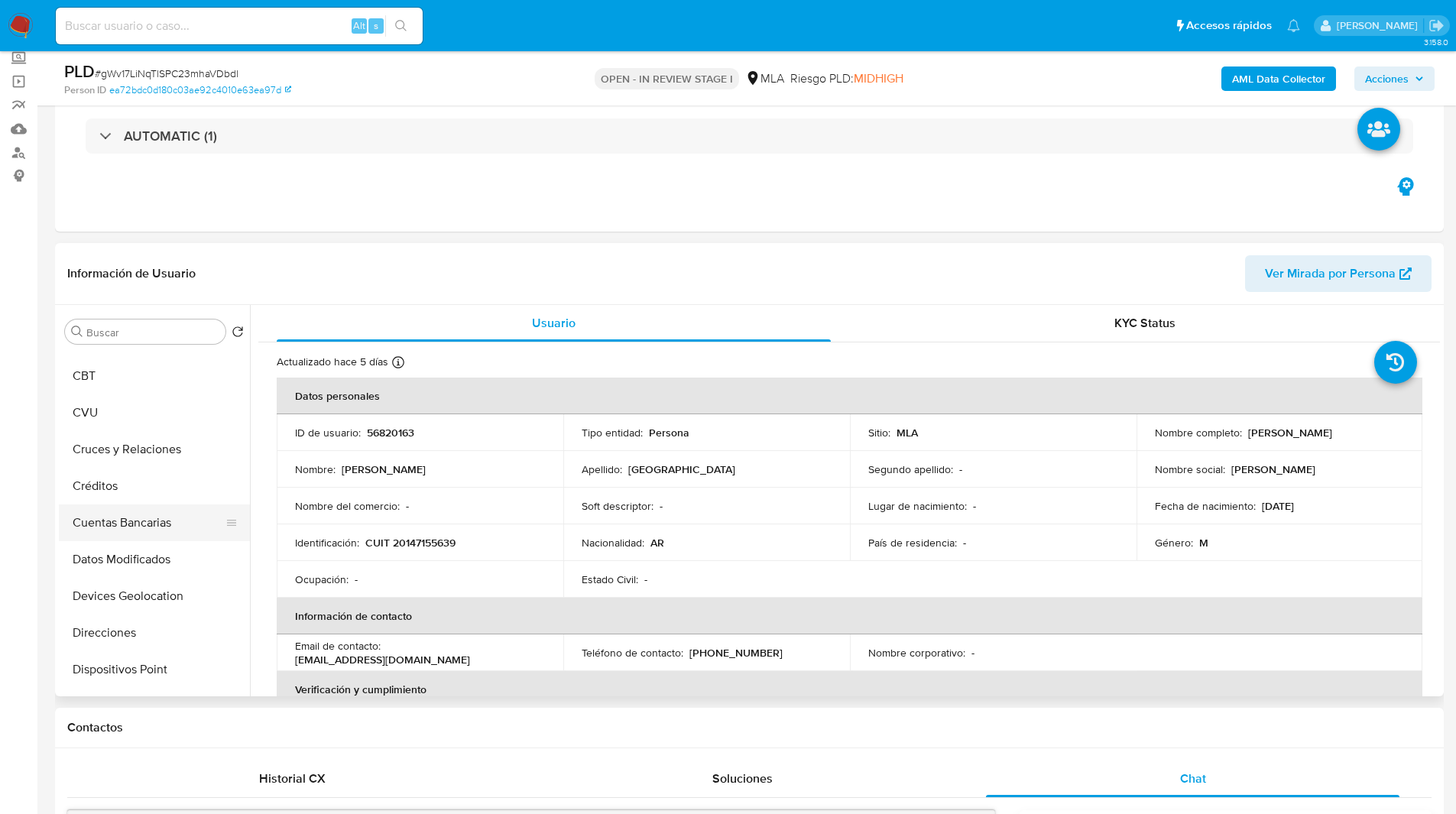
scroll to position [141, 0]
drag, startPoint x: 222, startPoint y: 595, endPoint x: 226, endPoint y: 393, distance: 202.0
click at [226, 393] on ul "KYC Anticipos de dinero Archivos adjuntos CBT CVU Cruces y Relaciones Créditos …" at bounding box center [154, 523] width 191 height 345
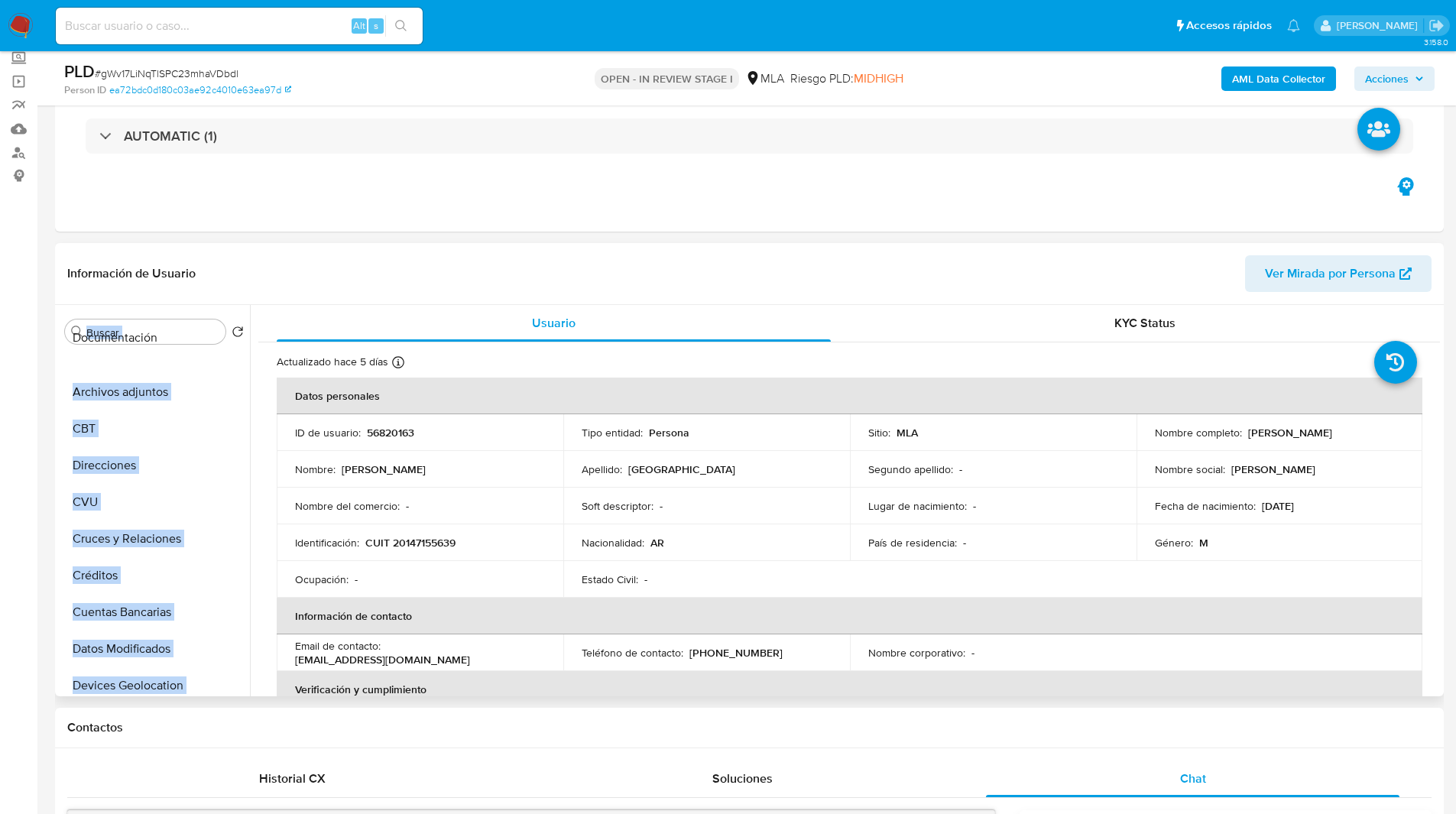
scroll to position [0, 0]
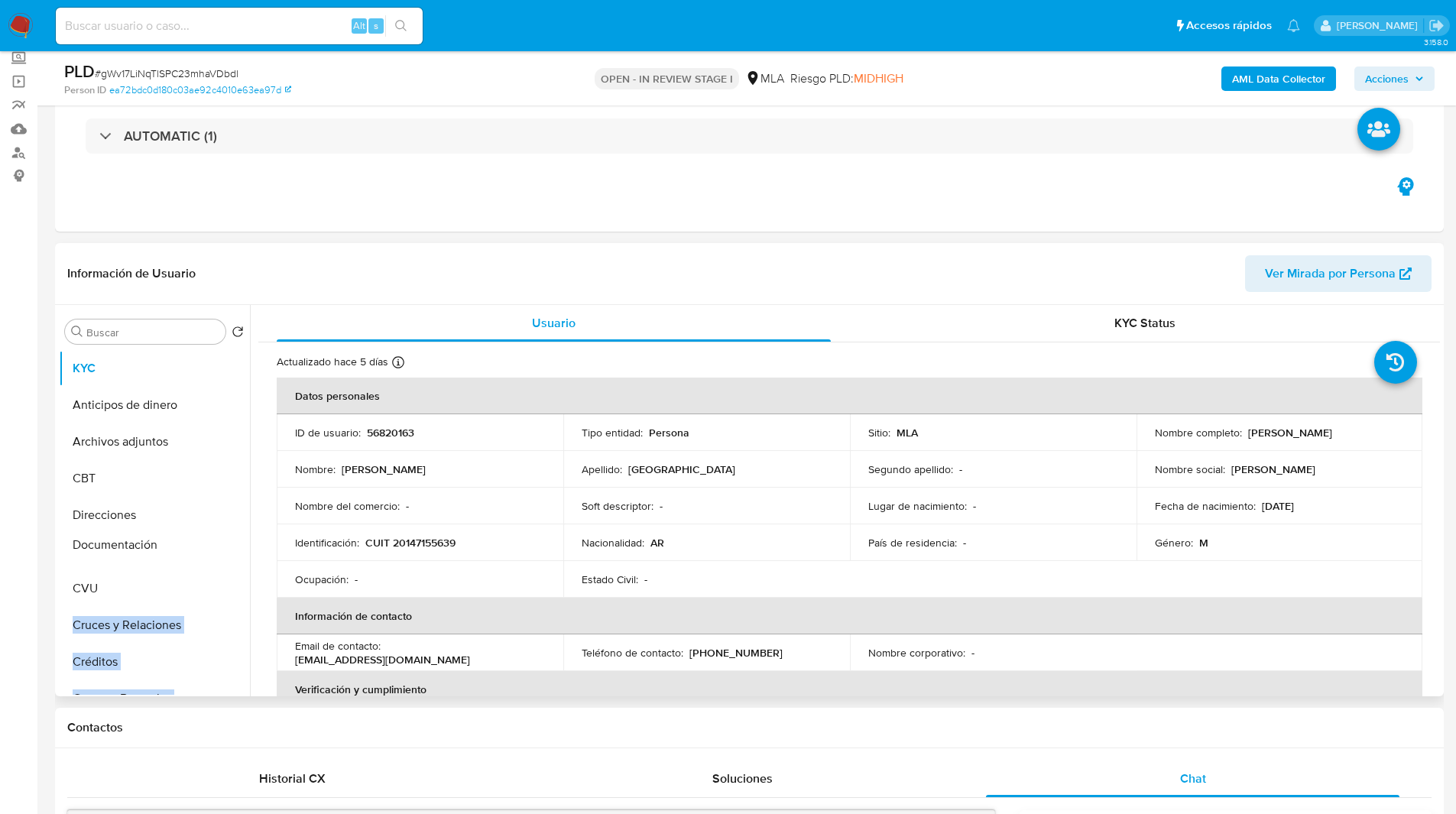
drag, startPoint x: 229, startPoint y: 534, endPoint x: 194, endPoint y: 546, distance: 37.0
click at [194, 546] on ul "KYC Anticipos de dinero Archivos adjuntos CBT Direcciones CVU Cruces y Relacion…" at bounding box center [154, 523] width 191 height 345
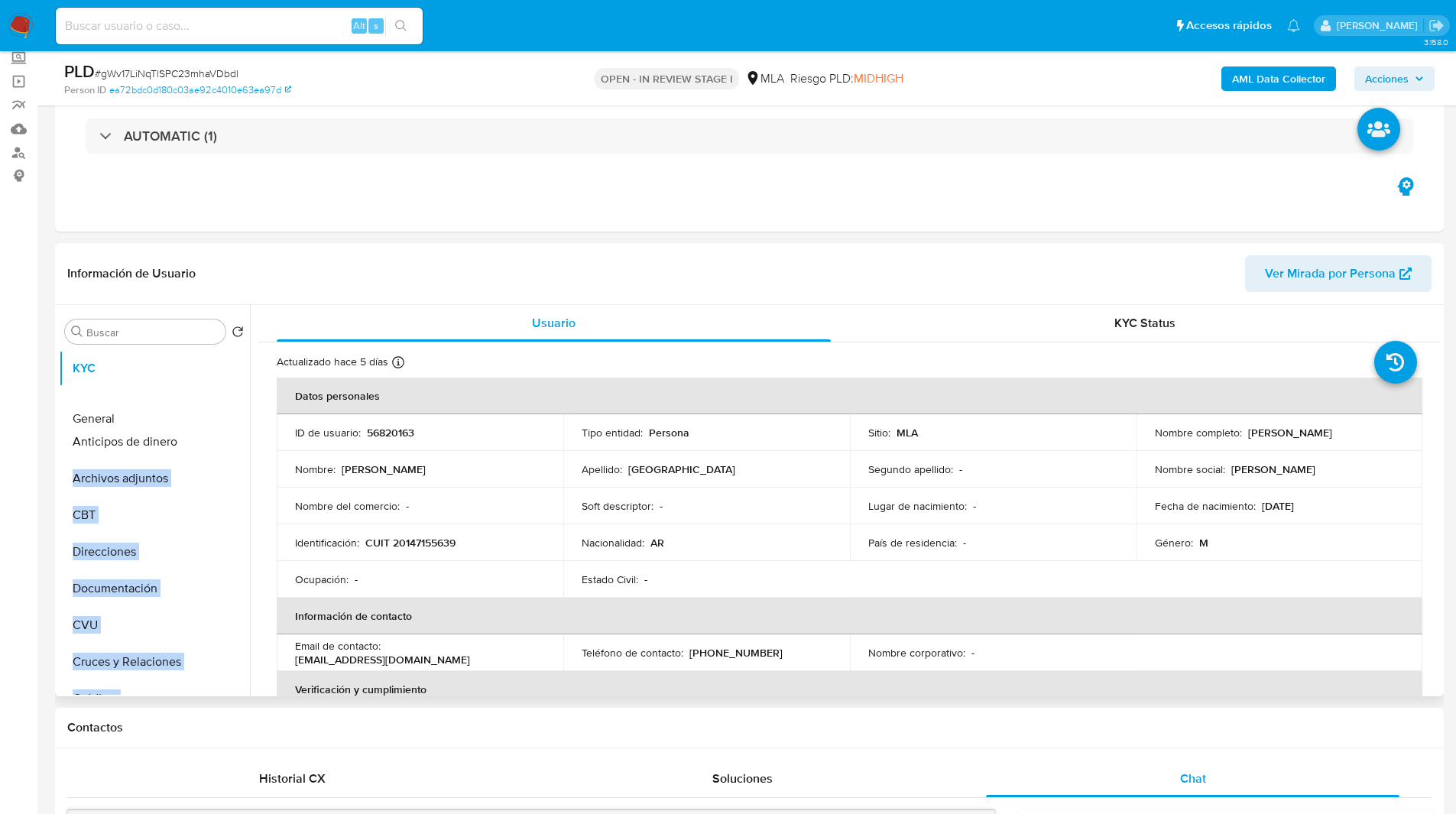
drag, startPoint x: 225, startPoint y: 548, endPoint x: 198, endPoint y: 406, distance: 144.5
click at [198, 406] on ul "KYC Anticipos de dinero Archivos adjuntos CBT Direcciones Documentación CVU Cru…" at bounding box center [154, 523] width 191 height 345
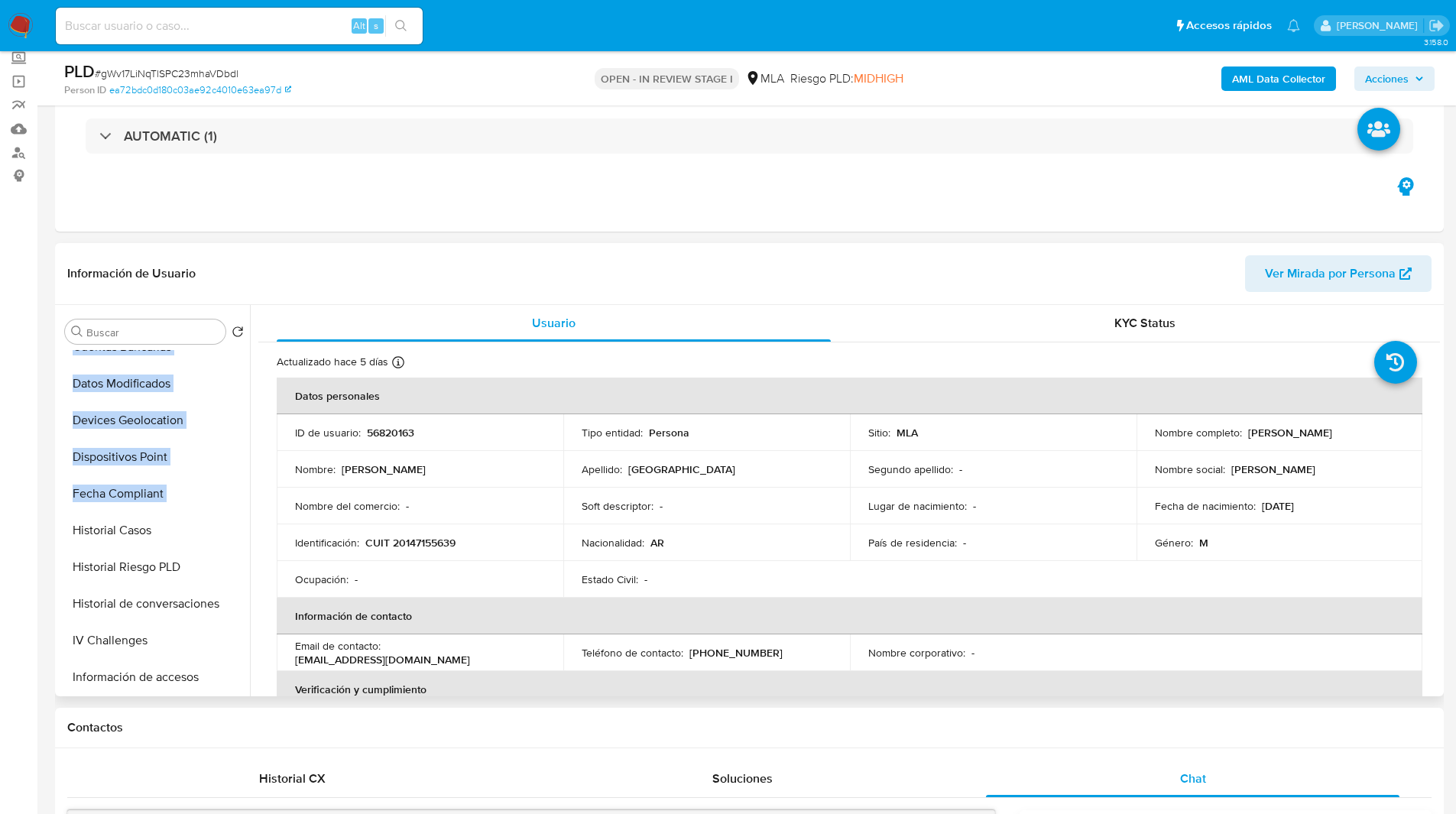
scroll to position [389, 0]
click at [153, 521] on button "Historial Casos" at bounding box center [148, 530] width 179 height 37
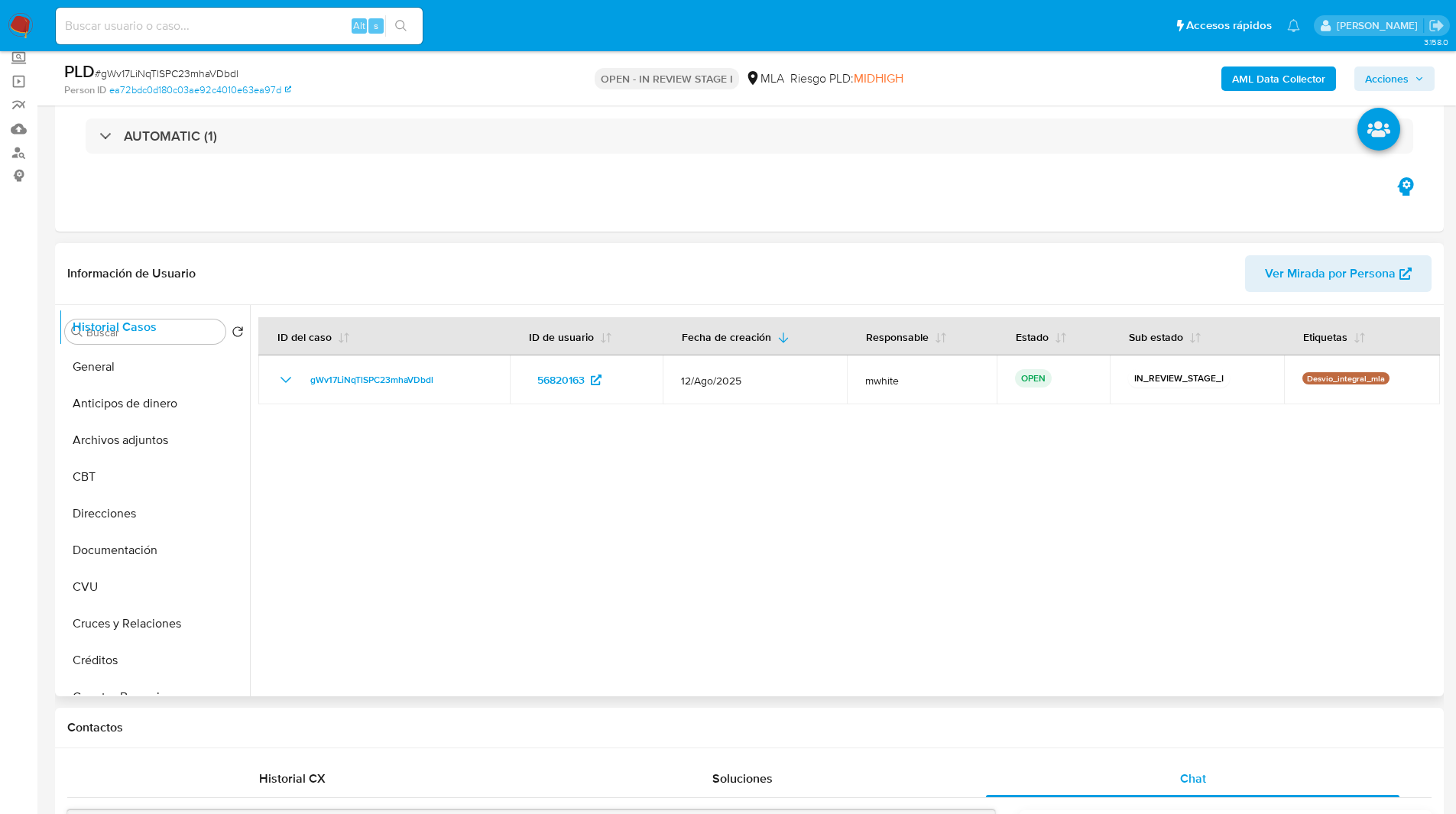
scroll to position [0, 0]
drag, startPoint x: 220, startPoint y: 527, endPoint x: 221, endPoint y: 425, distance: 102.0
click at [221, 425] on ul "KYC General Anticipos de dinero Archivos adjuntos CBT Direcciones Documentación…" at bounding box center [154, 523] width 191 height 345
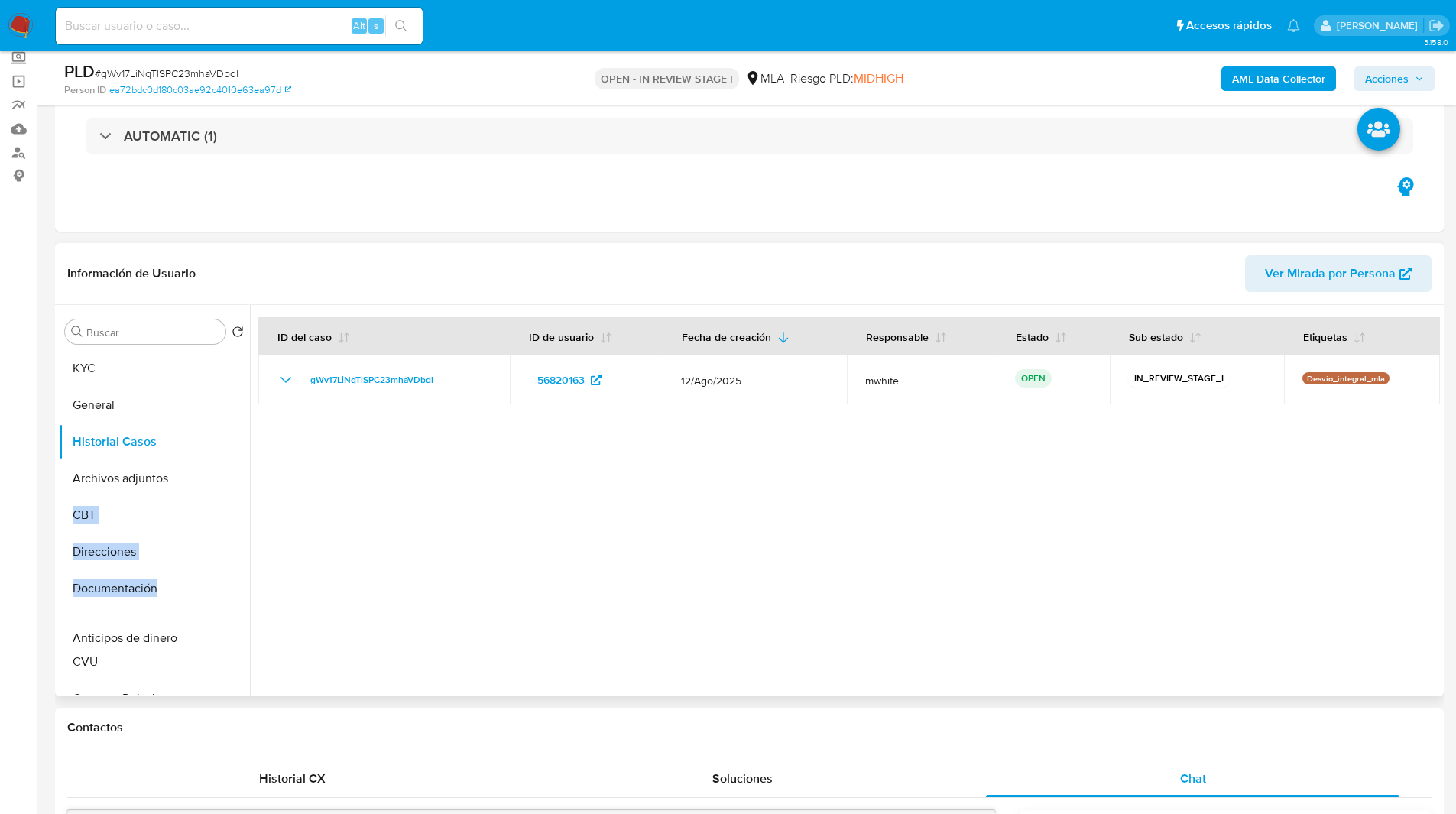
drag, startPoint x: 231, startPoint y: 478, endPoint x: 218, endPoint y: 638, distance: 160.5
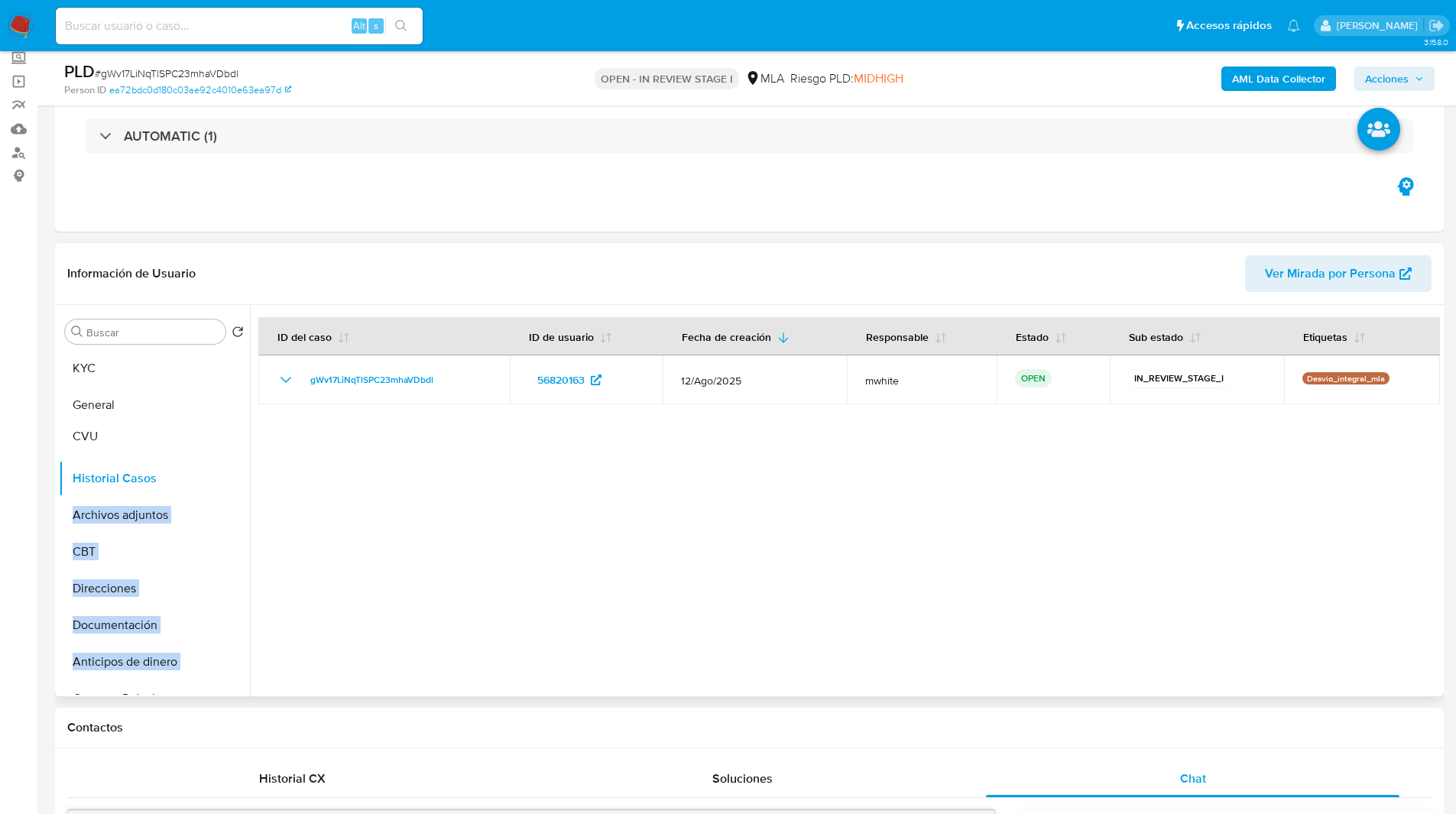
drag, startPoint x: 219, startPoint y: 435, endPoint x: 220, endPoint y: 445, distance: 10.0
click at [220, 445] on ul "KYC General Historial Casos Archivos adjuntos CBT Direcciones Documentación Ant…" at bounding box center [154, 523] width 191 height 345
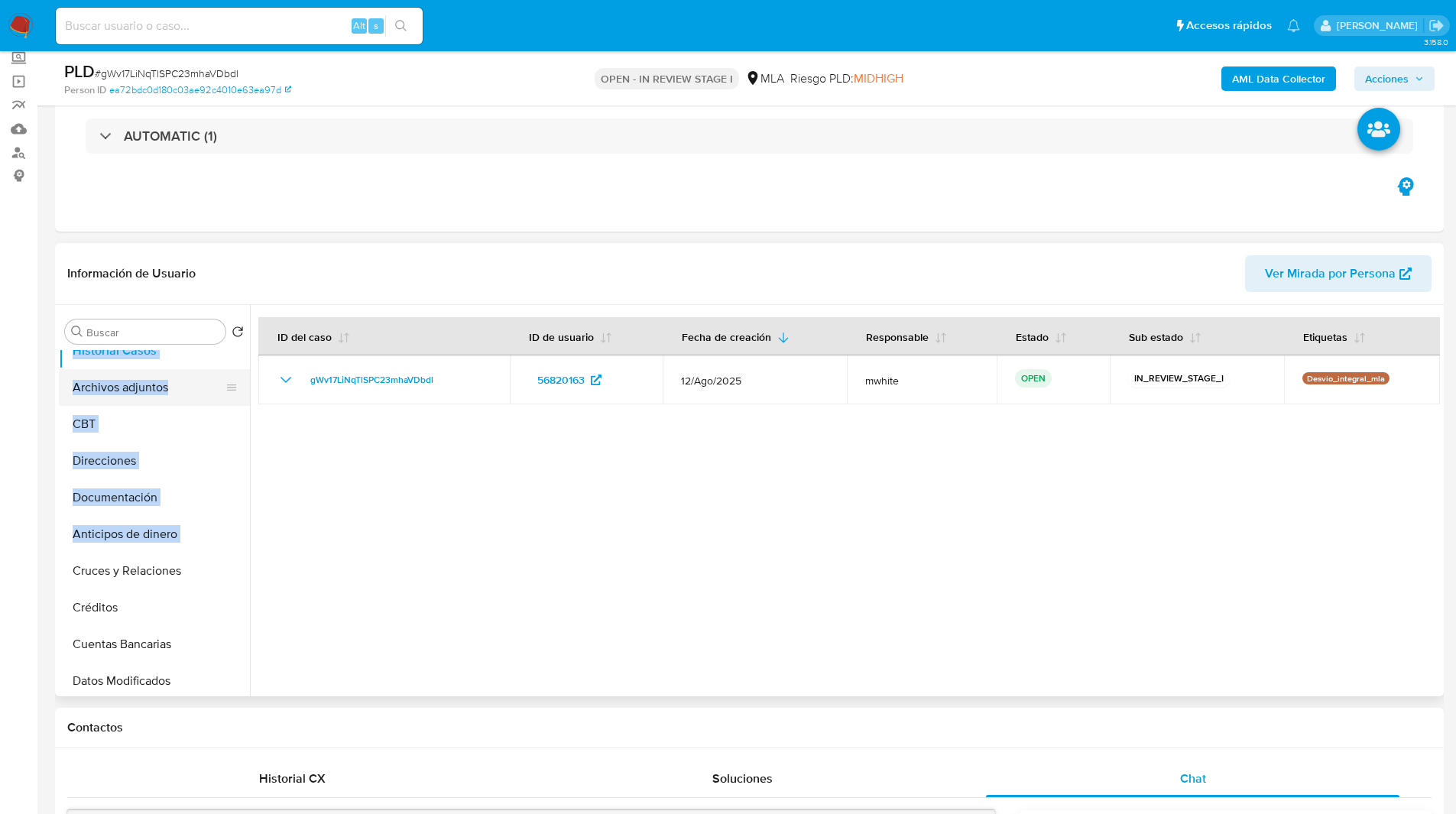
scroll to position [133, 0]
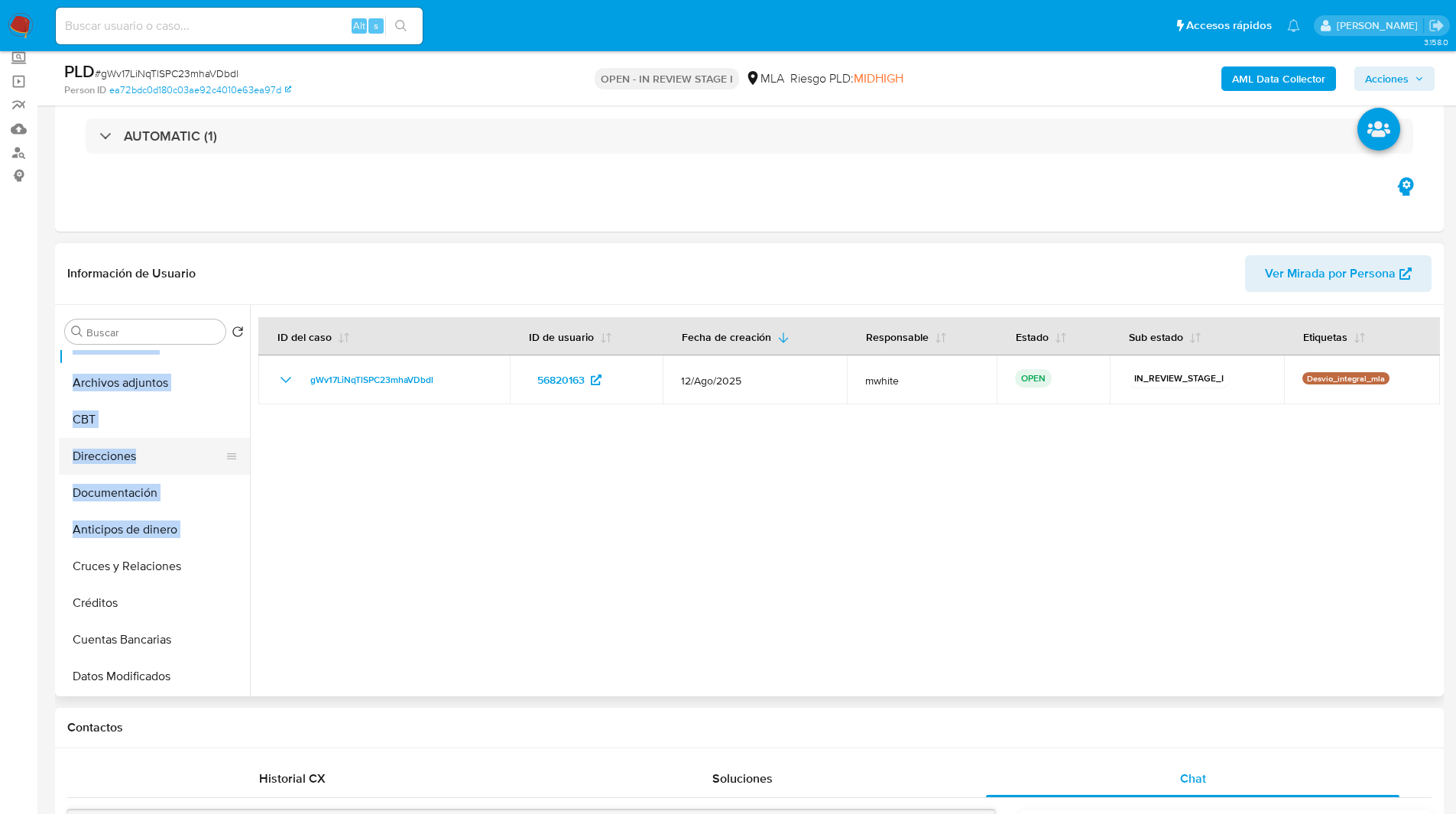
click at [208, 454] on button "Direcciones" at bounding box center [148, 457] width 179 height 37
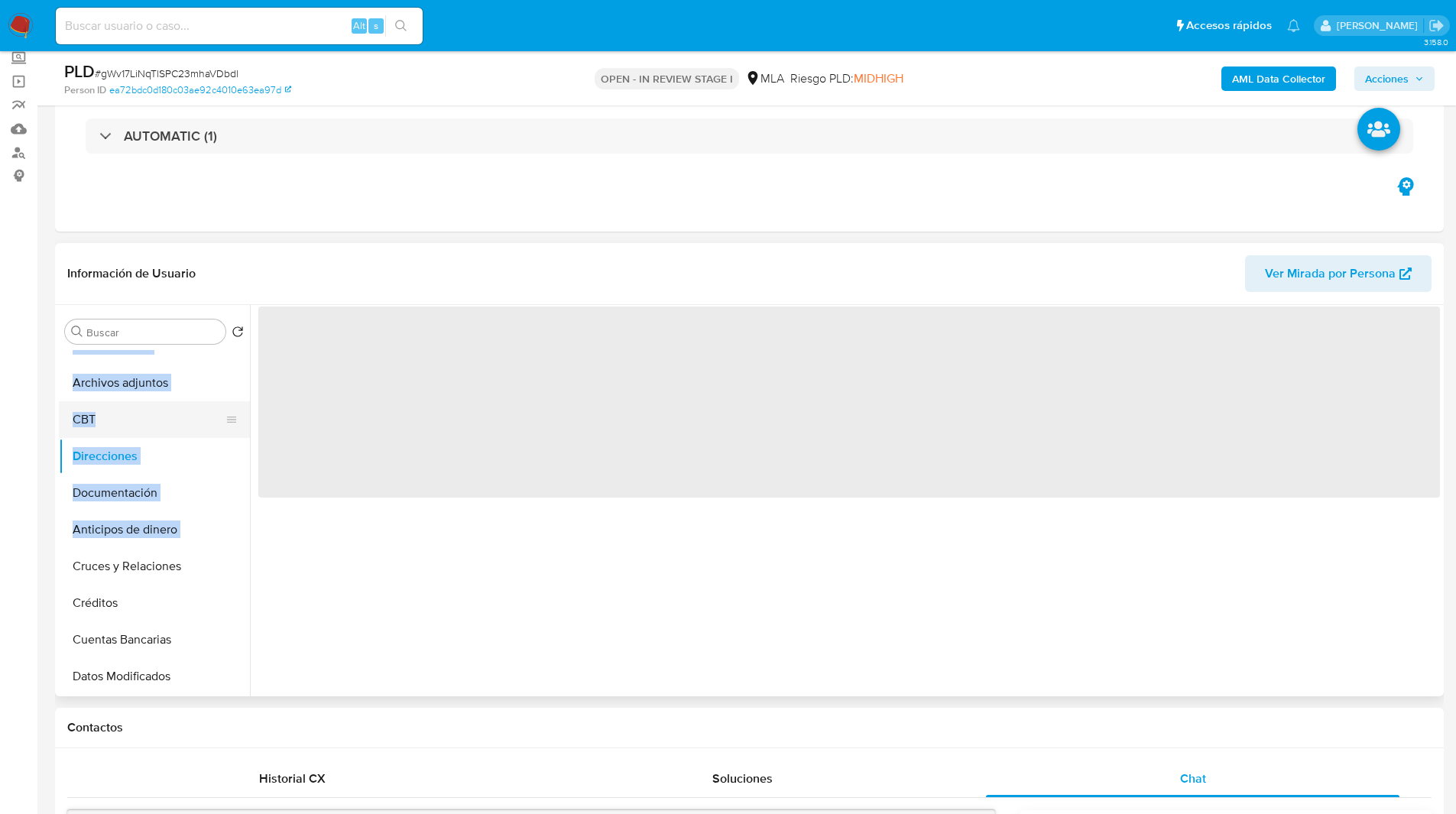
click at [233, 414] on button "CBT" at bounding box center [148, 419] width 179 height 37
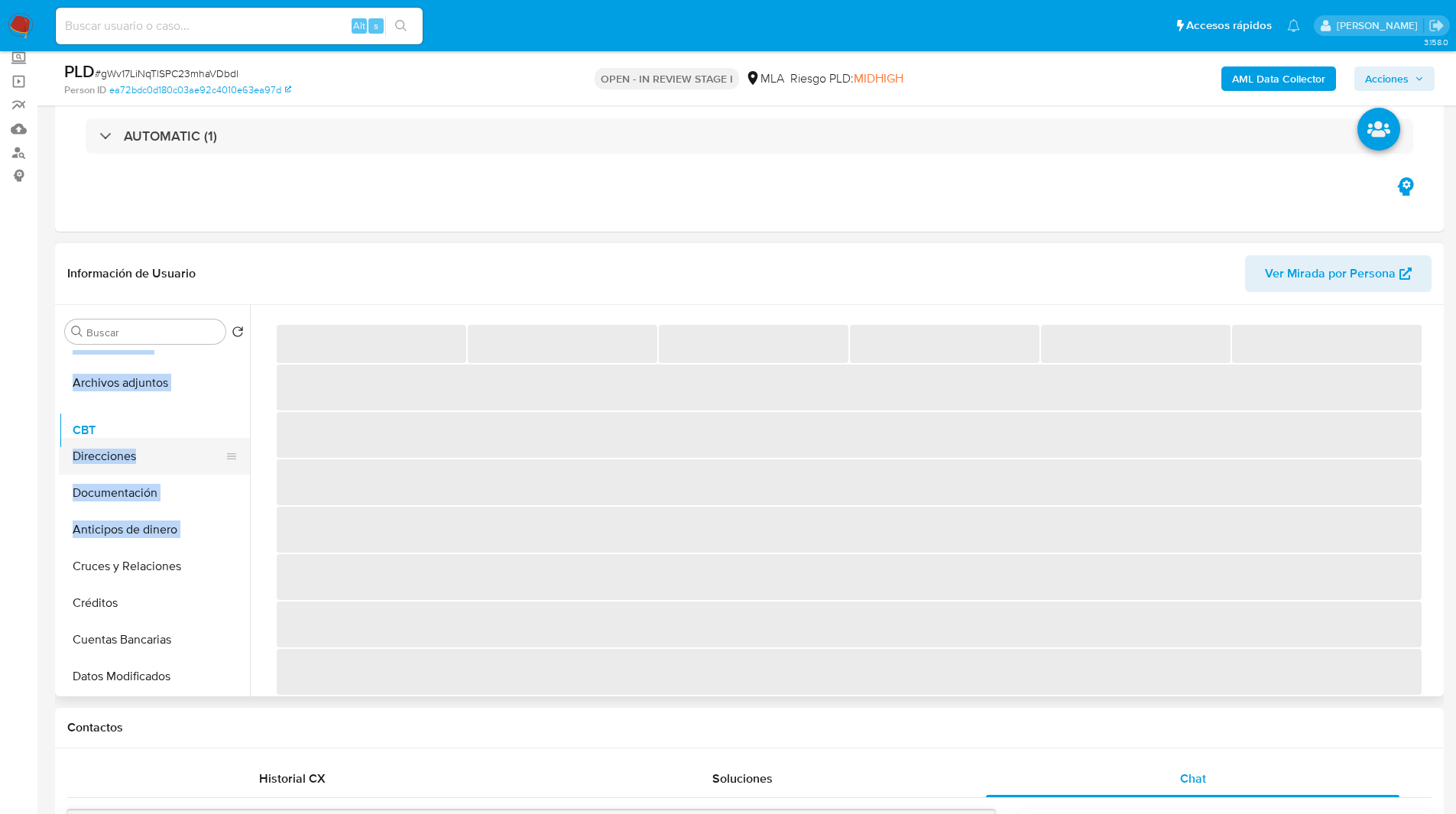
click at [139, 428] on ul "KYC General CVU Historial Casos Archivos adjuntos CBT Direcciones Documentación…" at bounding box center [154, 523] width 191 height 345
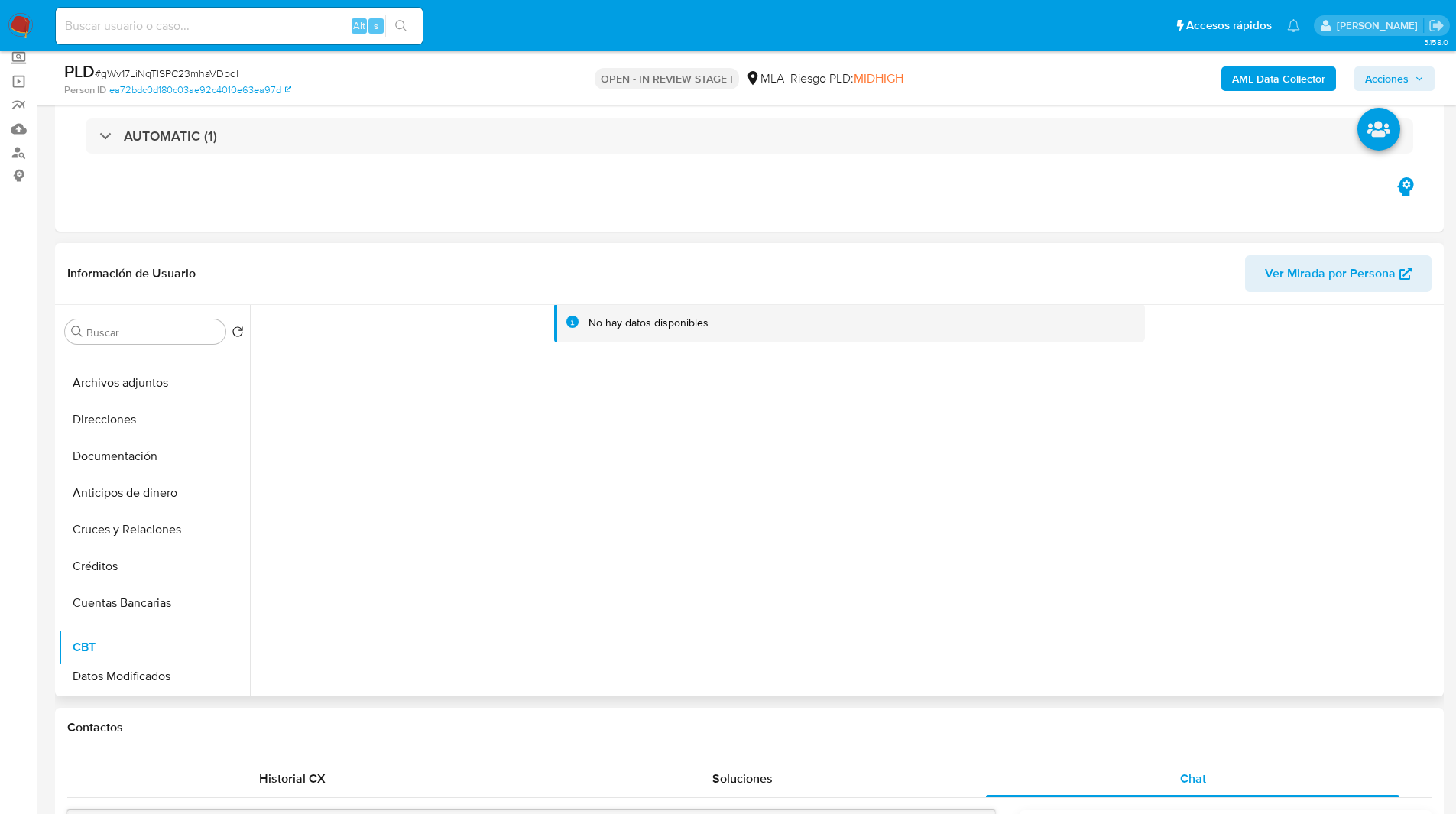
click at [282, 654] on div at bounding box center [845, 500] width 1190 height 392
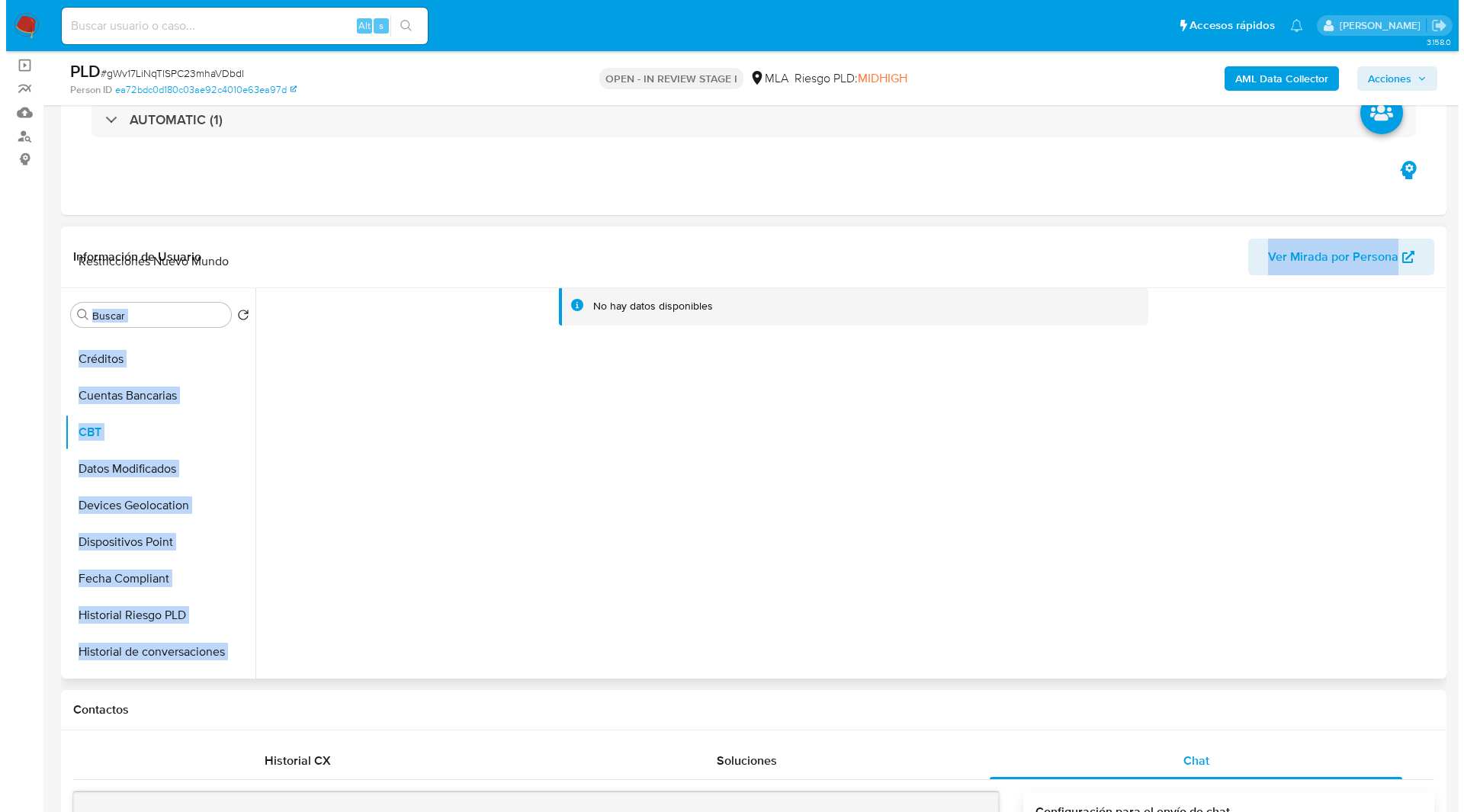
scroll to position [0, 0]
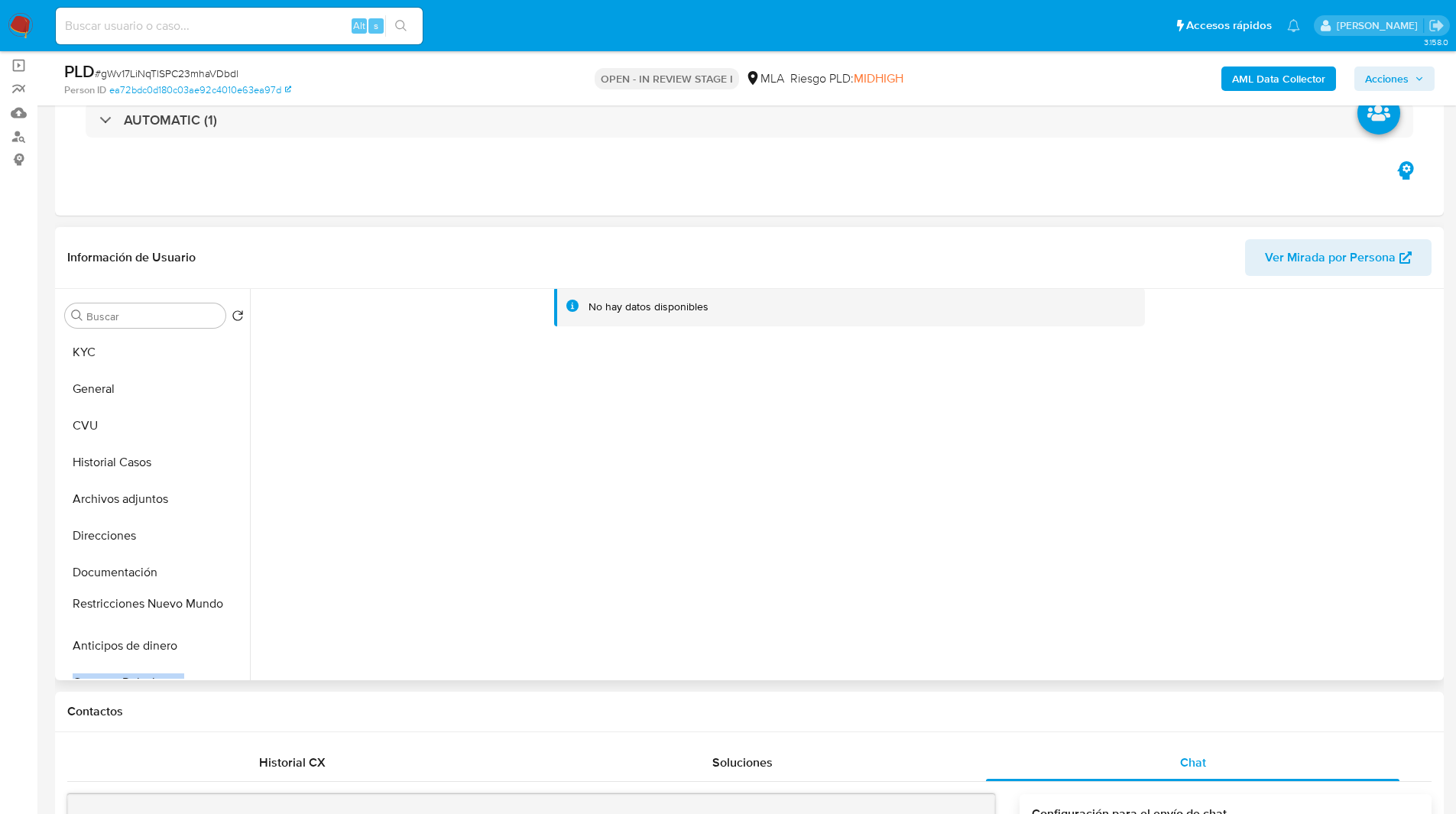
drag, startPoint x: 230, startPoint y: 624, endPoint x: 208, endPoint y: 606, distance: 28.4
click at [208, 606] on ul "KYC General CVU Historial Casos Archivos adjuntos Direcciones Documentación Ant…" at bounding box center [154, 507] width 191 height 345
click at [300, 530] on div at bounding box center [845, 484] width 1190 height 392
click at [133, 351] on button "KYC" at bounding box center [148, 353] width 179 height 37
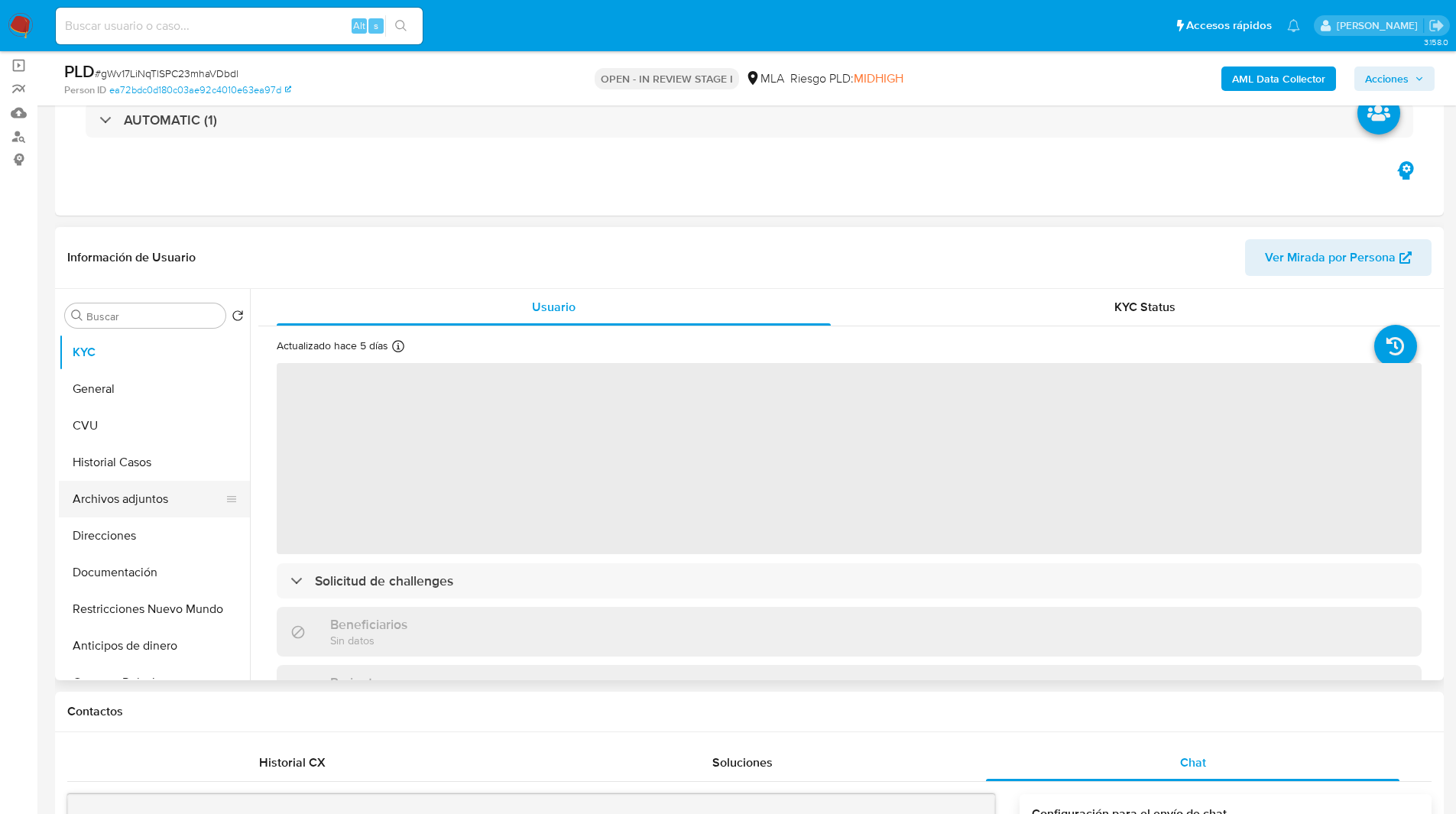
click at [160, 496] on button "Archivos adjuntos" at bounding box center [148, 499] width 179 height 37
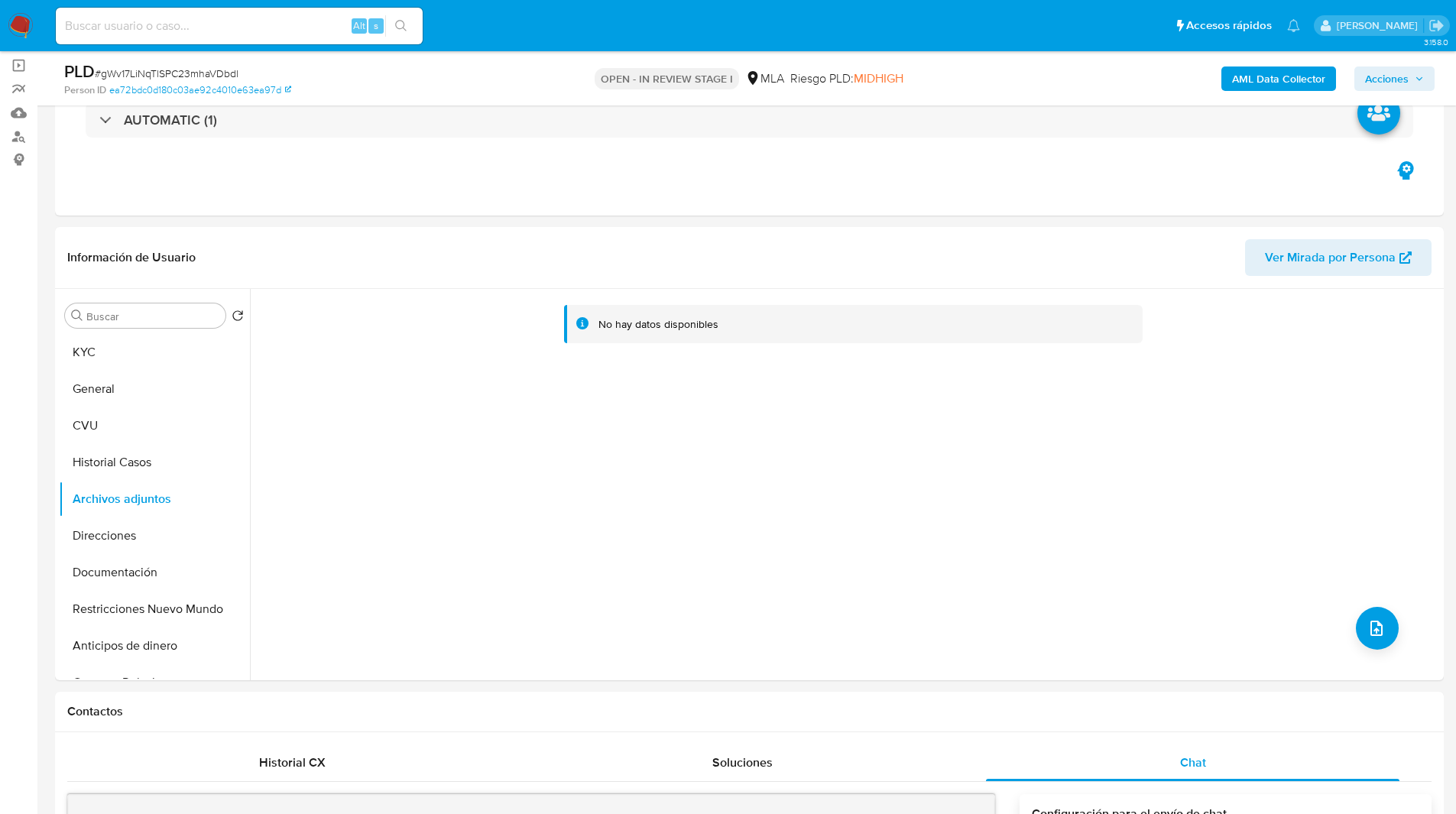
click at [1269, 79] on b "AML Data Collector" at bounding box center [1278, 79] width 93 height 25
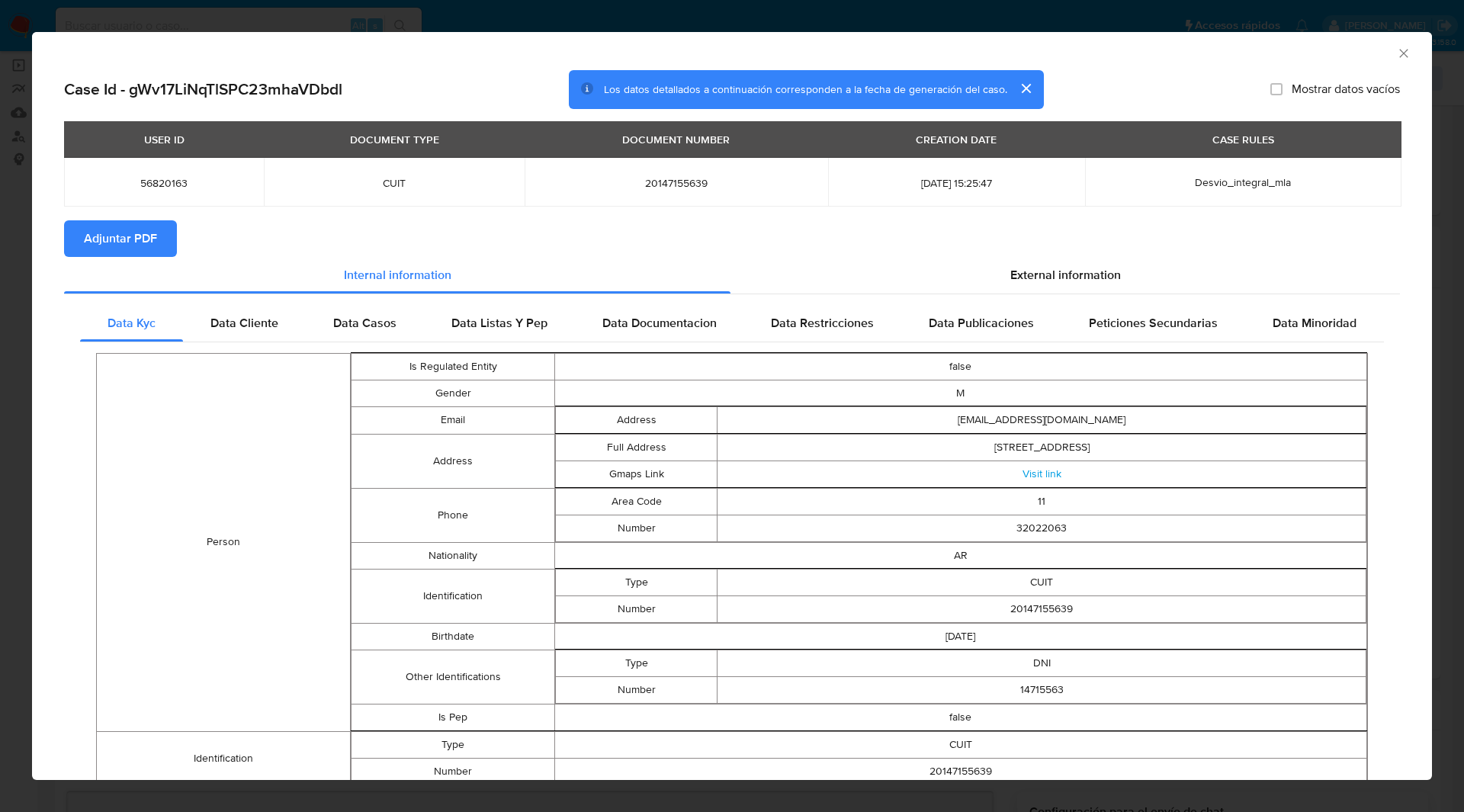
click at [153, 234] on span "Adjuntar PDF" at bounding box center [120, 238] width 73 height 33
click at [1397, 50] on icon "Cerrar ventana" at bounding box center [1404, 53] width 15 height 15
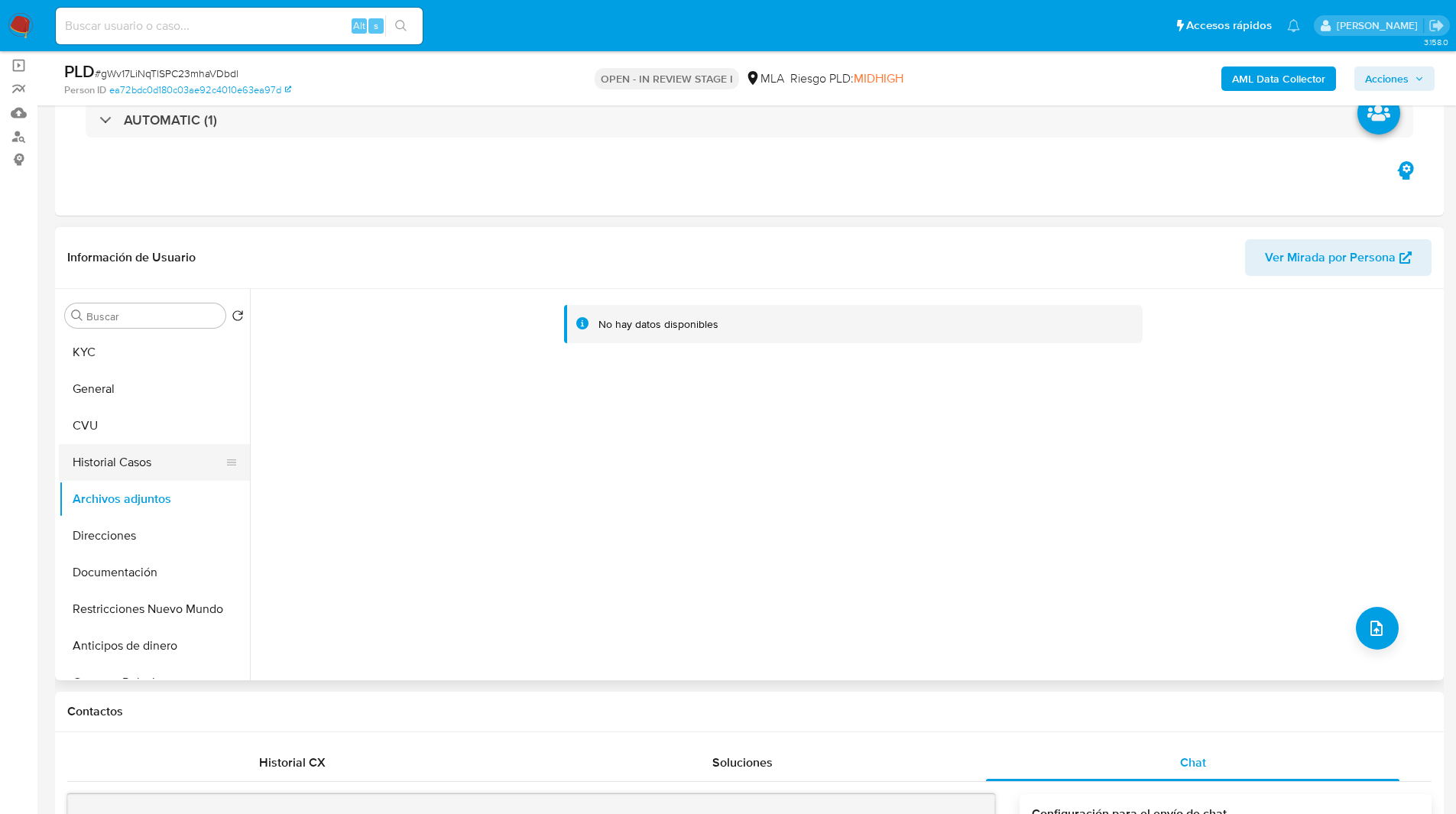
click at [138, 474] on button "Historial Casos" at bounding box center [148, 462] width 179 height 37
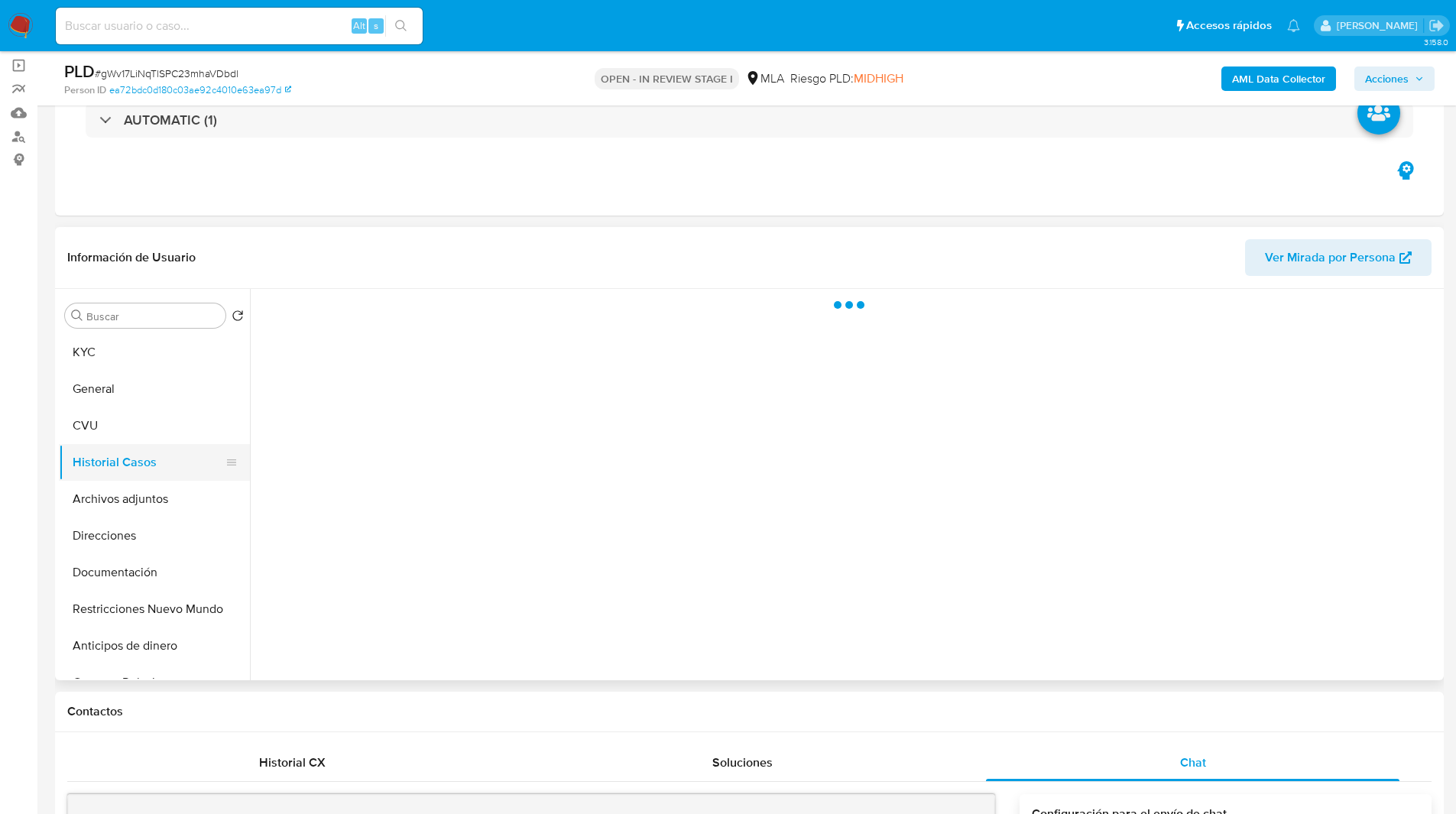
click at [138, 478] on button "Historial Casos" at bounding box center [148, 462] width 179 height 37
click at [132, 485] on button "Archivos adjuntos" at bounding box center [148, 499] width 179 height 37
click at [152, 495] on button "Archivos adjuntos" at bounding box center [148, 499] width 179 height 37
click at [164, 500] on button "Archivos adjuntos" at bounding box center [148, 499] width 179 height 37
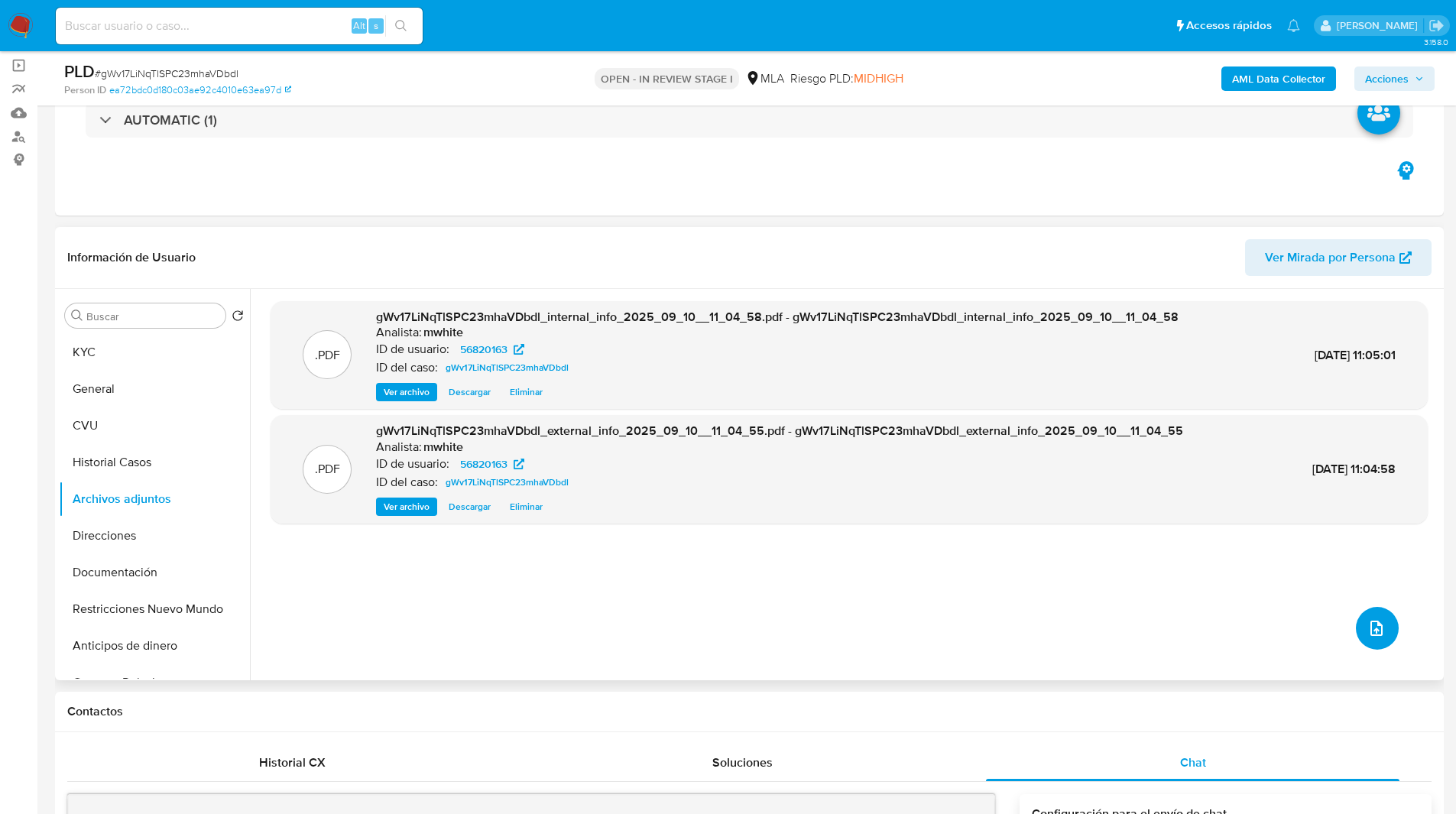
click at [1371, 627] on icon "upload-file" at bounding box center [1376, 628] width 18 height 18
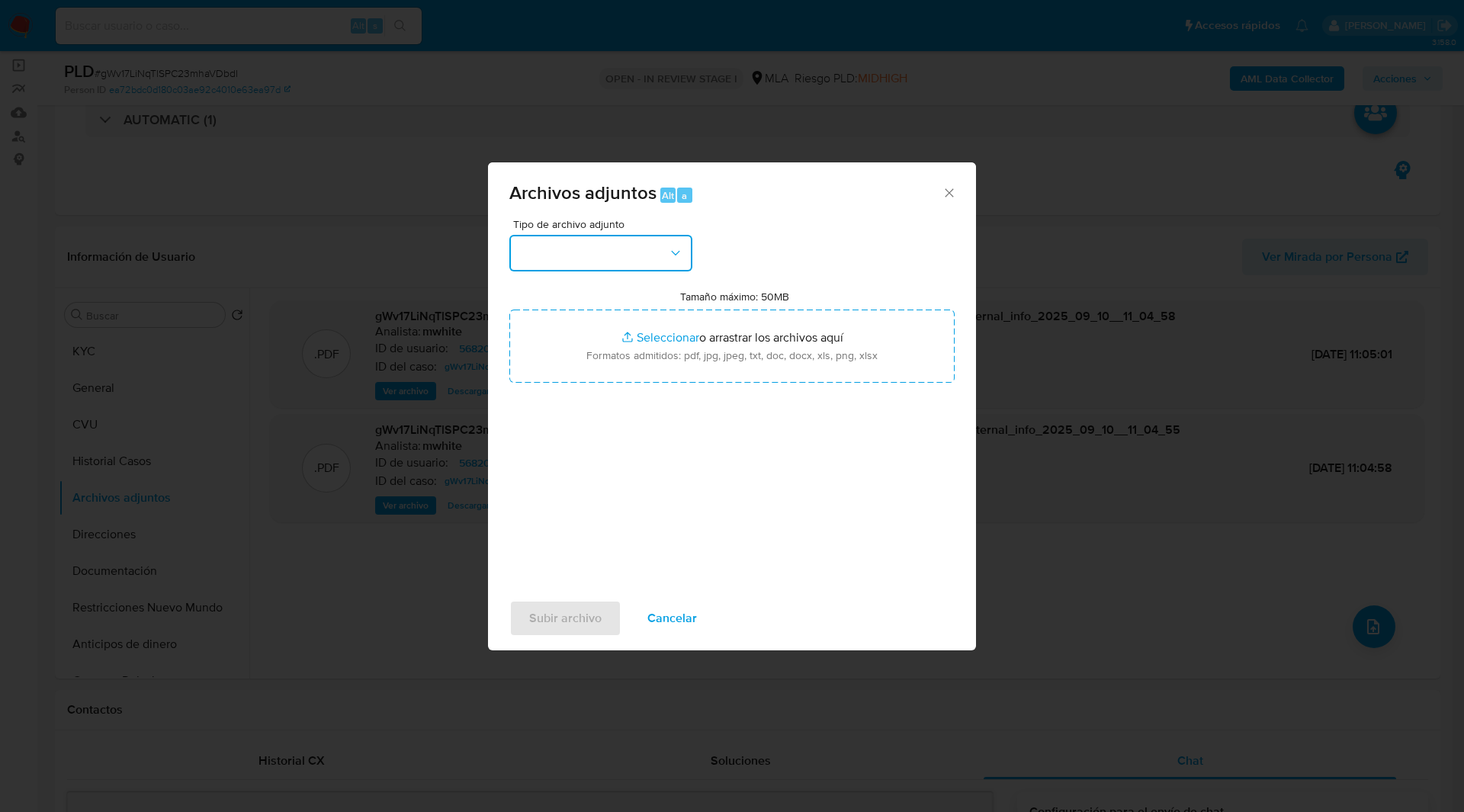
click at [573, 261] on button "button" at bounding box center [600, 253] width 183 height 36
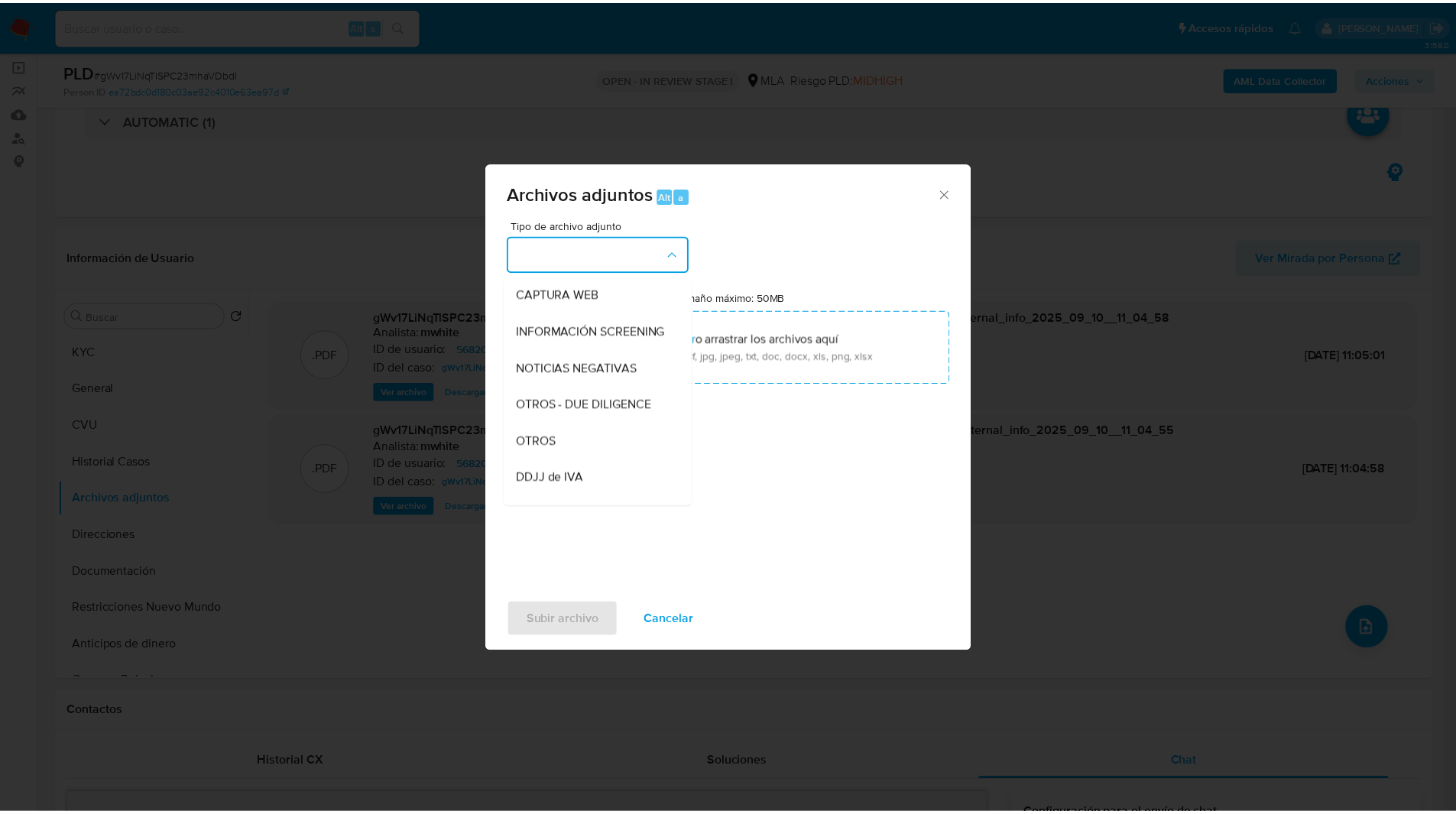
scroll to position [150, 0]
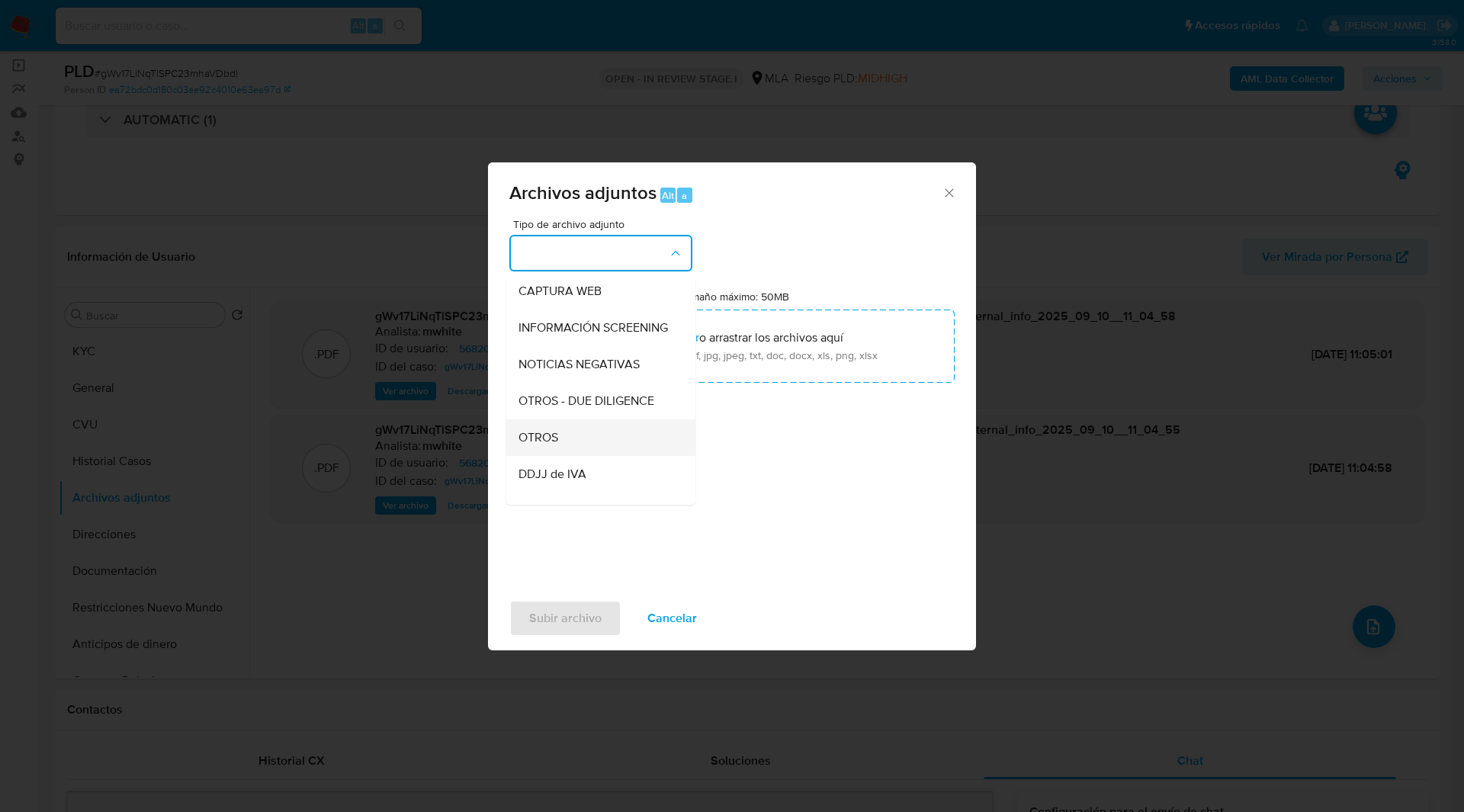
click at [554, 445] on span "OTROS" at bounding box center [539, 437] width 40 height 15
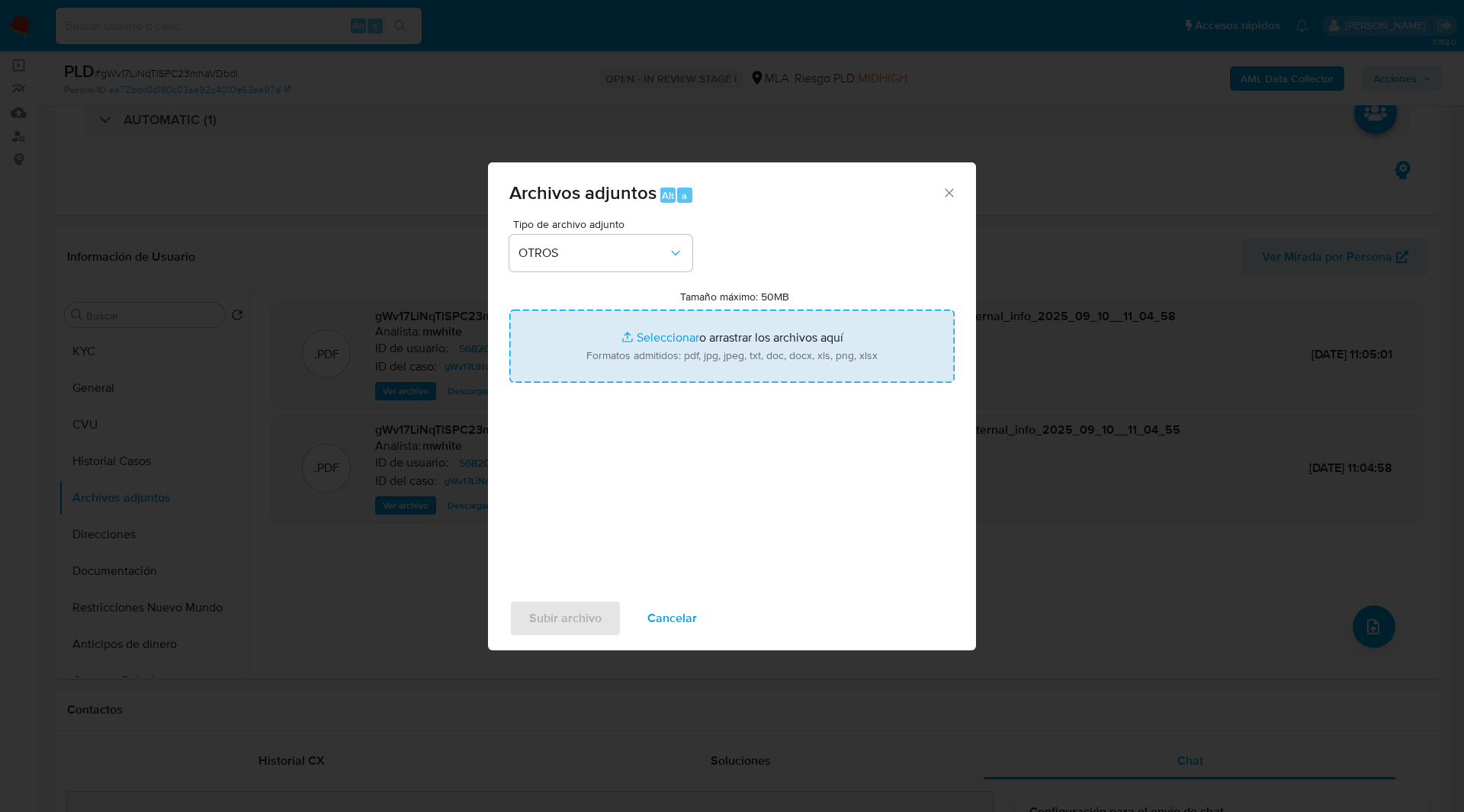
type input "C:\fakepath\NOSIS_Manager_InformeIndividual_20147155639_654932_20250822164133.p…"
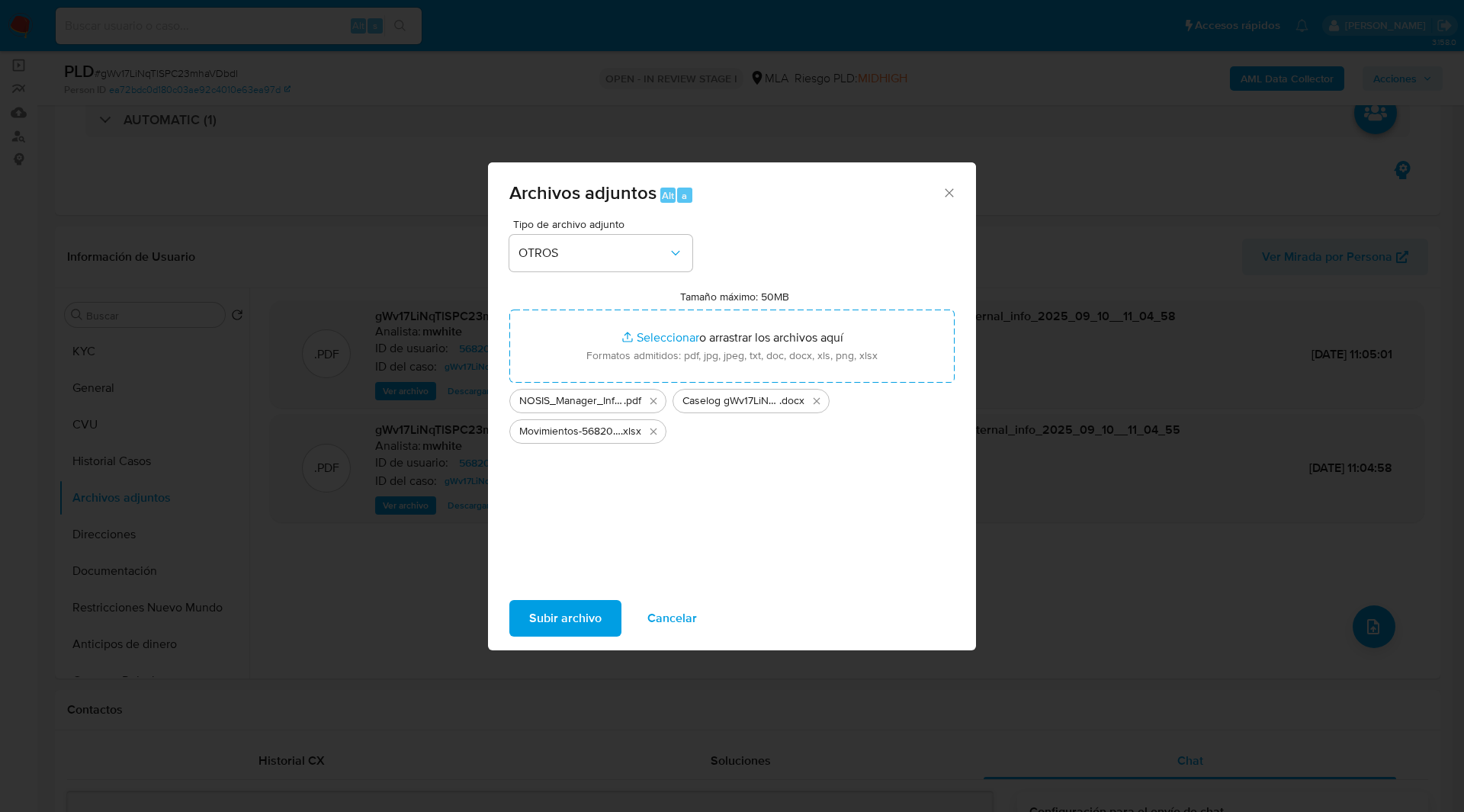
click at [585, 613] on span "Subir archivo" at bounding box center [565, 619] width 72 height 33
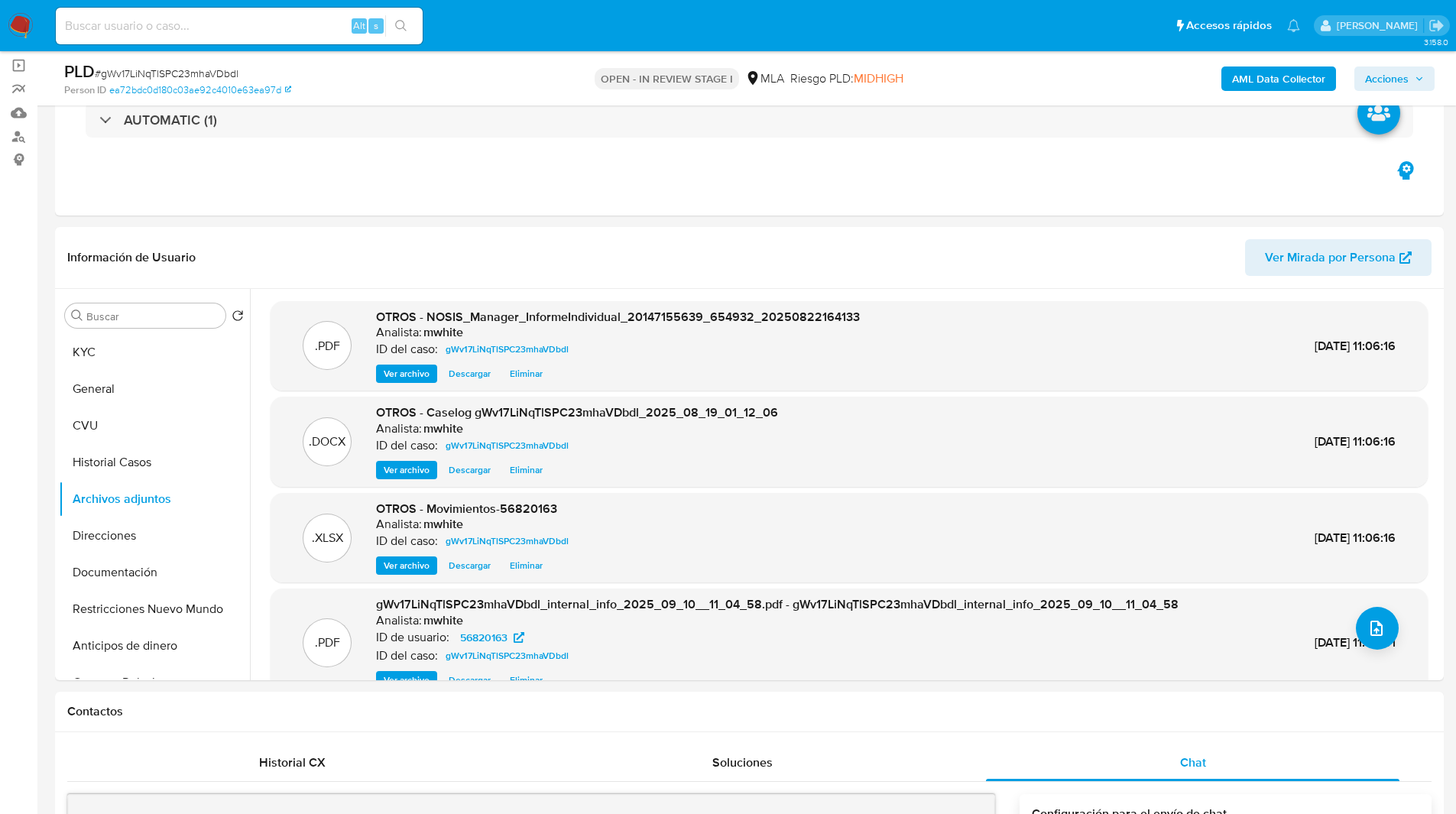
click at [1381, 78] on span "Acciones" at bounding box center [1386, 79] width 44 height 25
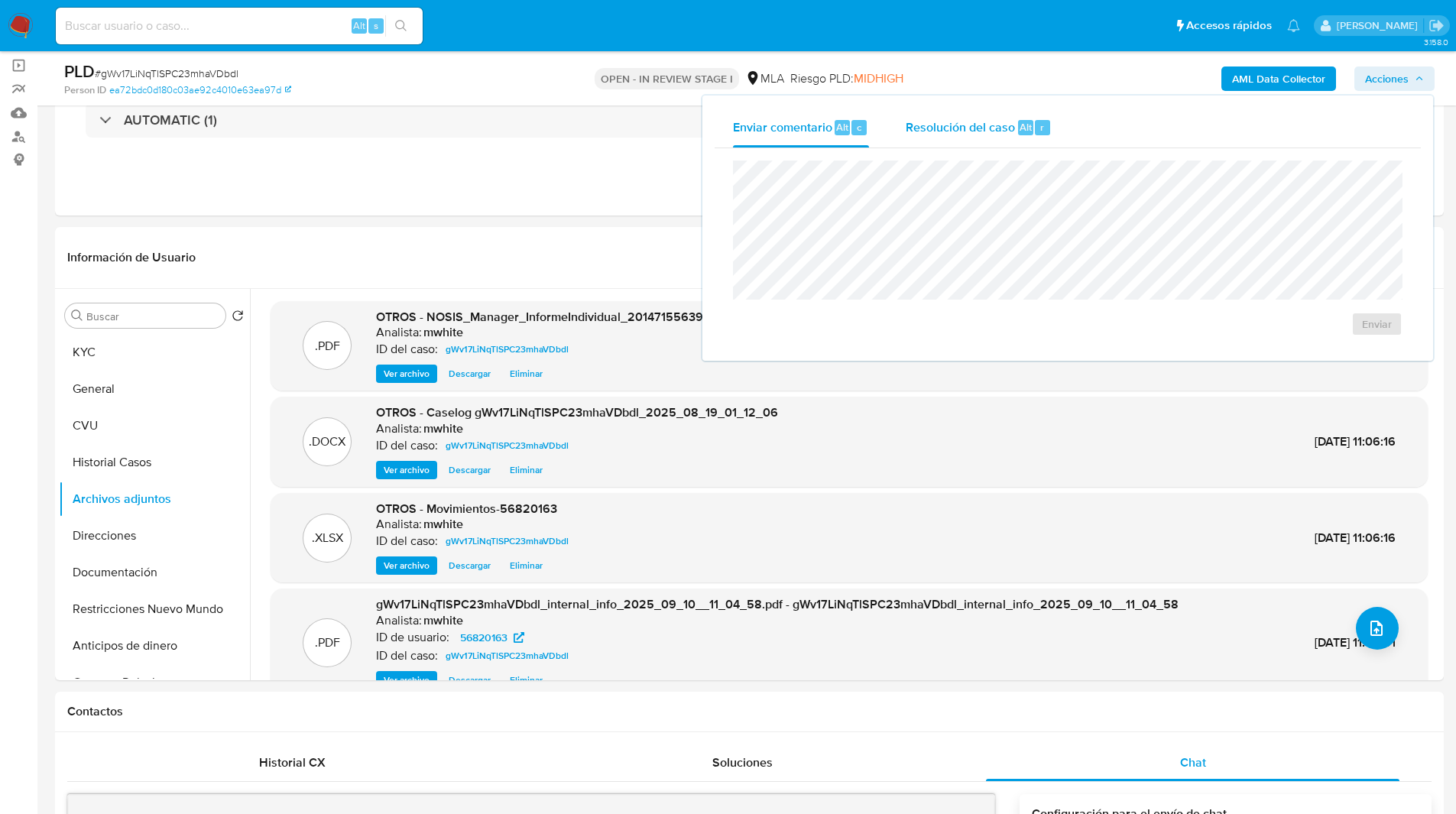
click at [1032, 117] on div "Resolución del caso Alt r" at bounding box center [979, 128] width 146 height 40
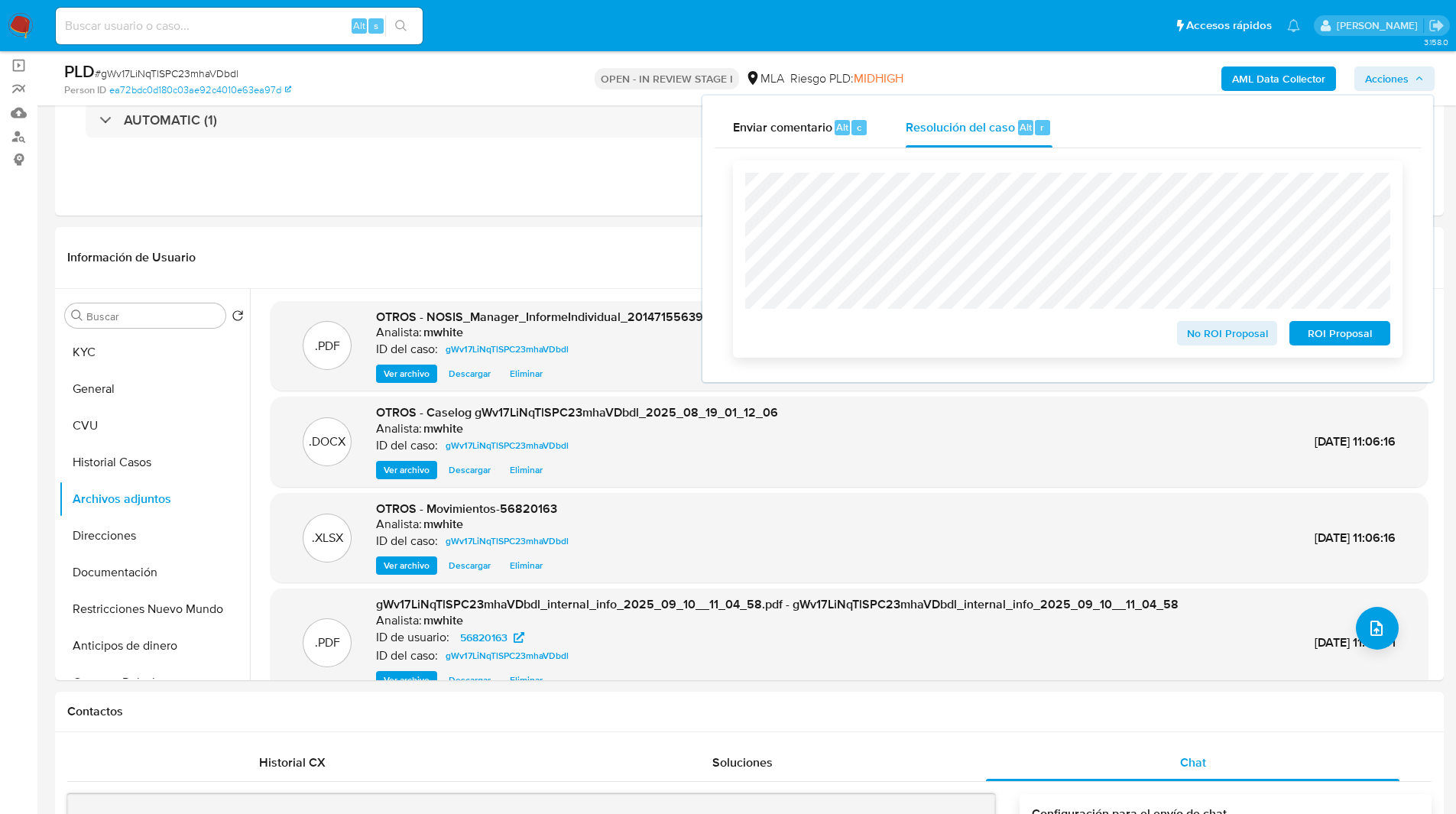
click at [1198, 326] on span "No ROI Proposal" at bounding box center [1227, 333] width 79 height 21
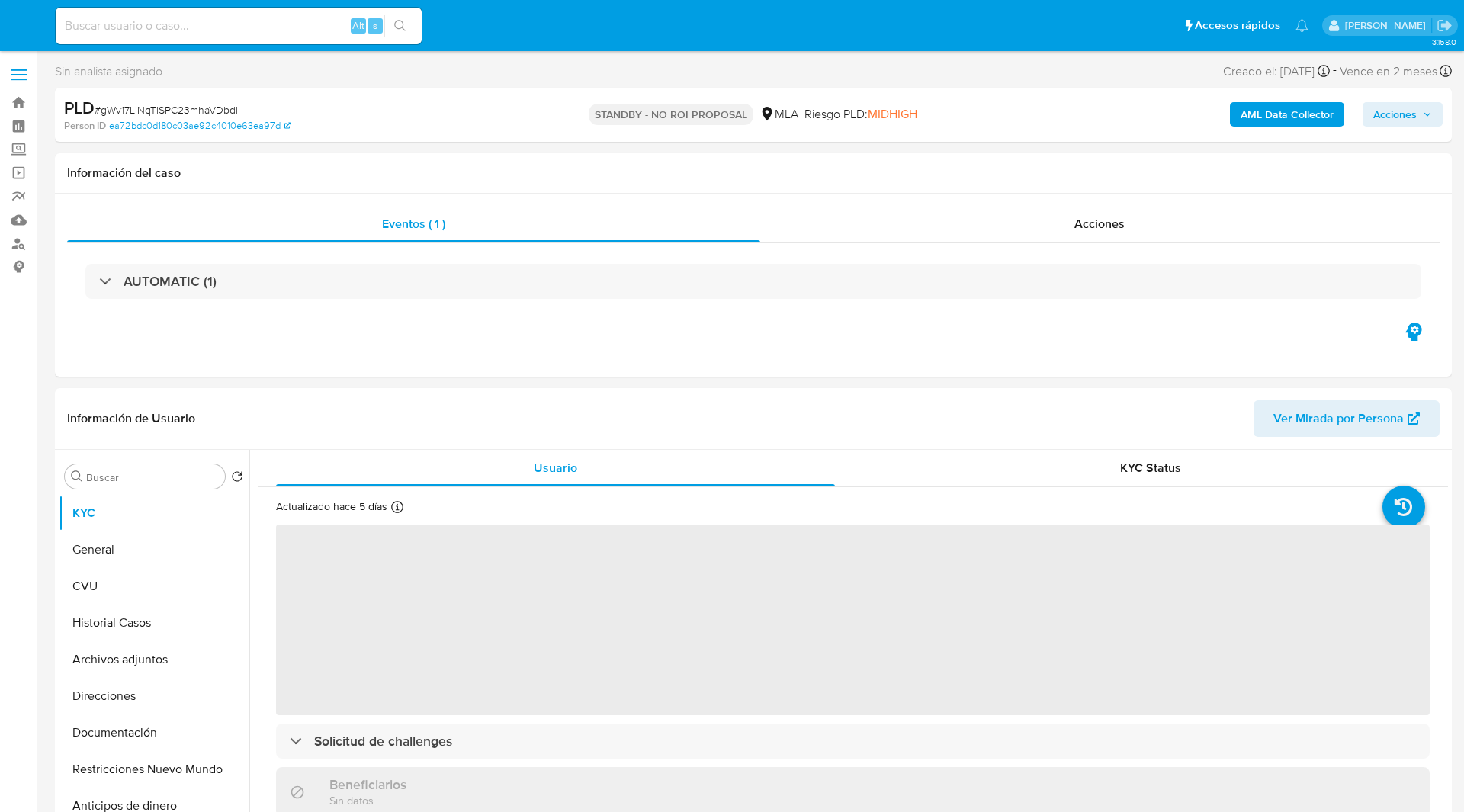
select select "10"
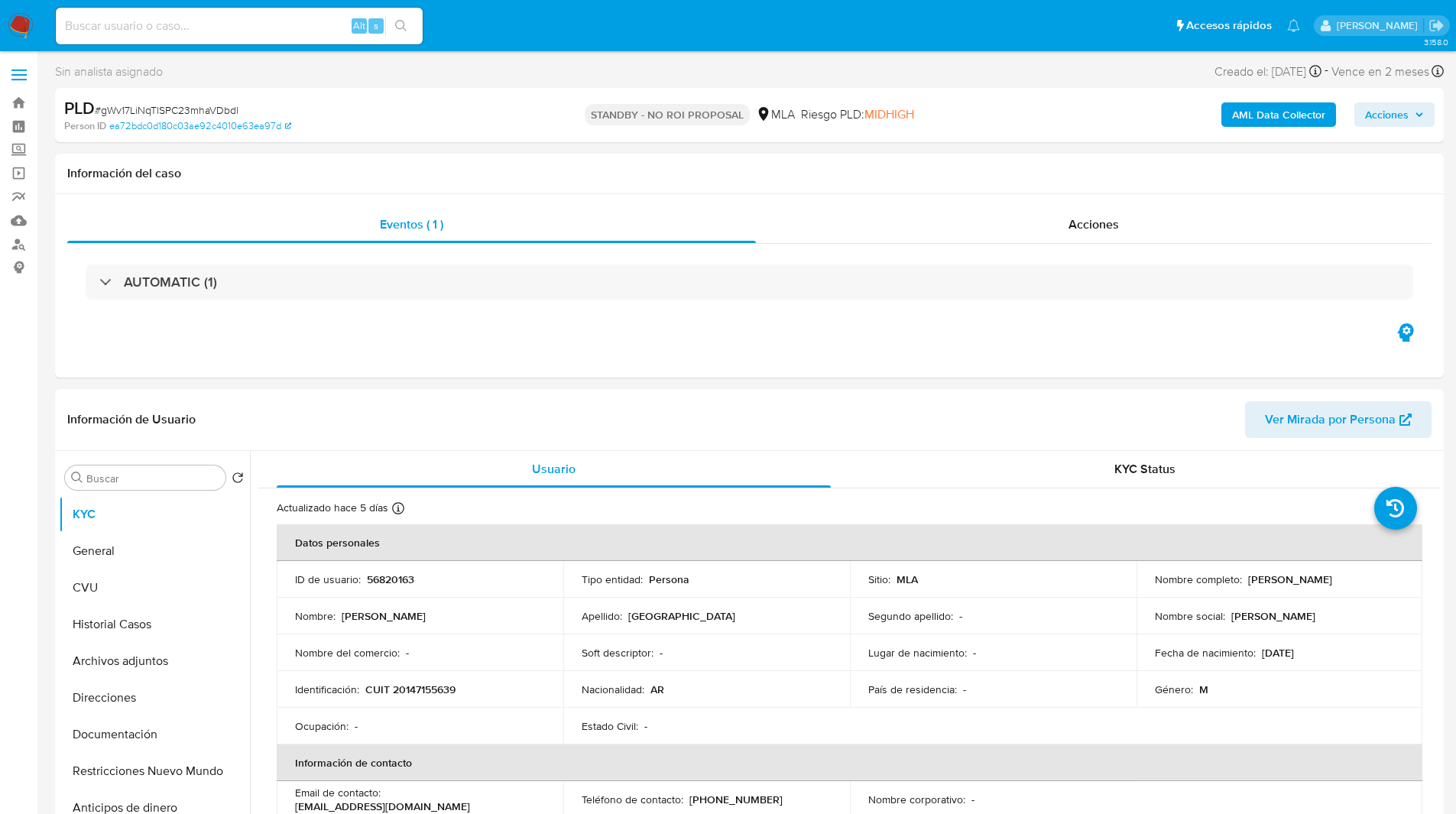
click at [514, 10] on ul "Pausado Ver notificaciones Alt s Accesos rápidos Presiona las siguientes teclas…" at bounding box center [678, 25] width 1259 height 38
click at [526, 23] on ul "Pausado Ver notificaciones Alt s Accesos rápidos Presiona las siguientes teclas…" at bounding box center [678, 25] width 1259 height 38
click at [325, 20] on input at bounding box center [239, 25] width 367 height 20
paste input "s2v2iqR4wgOD35wc7OAFuagk"
type input "s2v2iqR4wgOD35wc7OAFuagk"
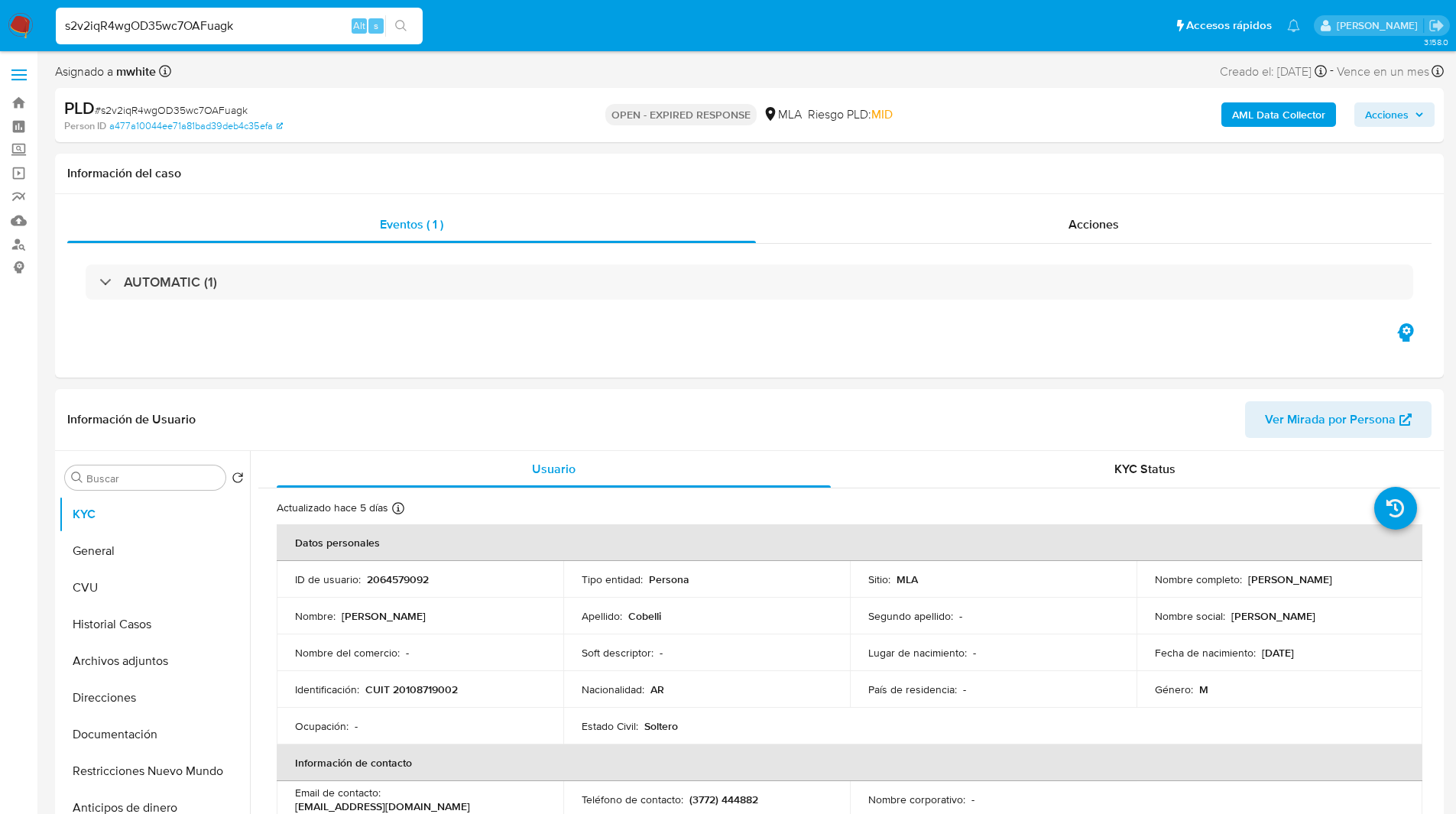
click at [585, 126] on div "OPEN - EXPIRED RESPONSE MLA [PERSON_NAME] PLD: MID" at bounding box center [749, 114] width 453 height 36
select select "10"
click at [861, 0] on nav "Pausado Ver notificaciones s2v2iqR4wgOD35wc7OAFuagk Alt s Accesos rápidos Presi…" at bounding box center [728, 25] width 1456 height 51
click at [838, 0] on nav "Pausado Ver notificaciones s2v2iqR4wgOD35wc7OAFuagk Alt s Accesos rápidos Presi…" at bounding box center [728, 25] width 1456 height 51
click at [499, 10] on ul "Pausado Ver notificaciones s2v2iqR4wgOD35wc7OAFuagk Alt s Accesos rápidos Presi…" at bounding box center [678, 25] width 1259 height 38
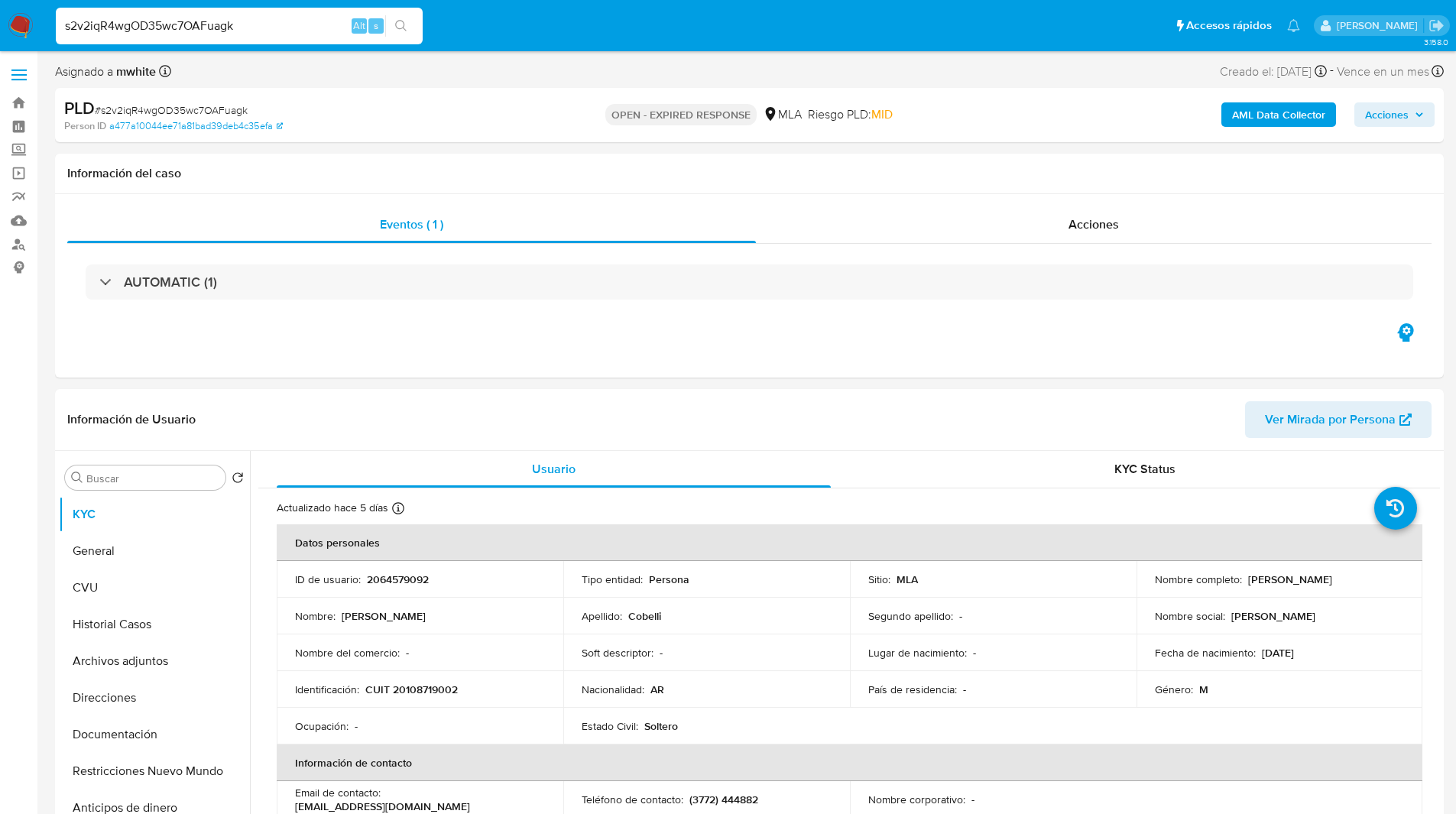
click at [860, 25] on ul "Pausado Ver notificaciones s2v2iqR4wgOD35wc7OAFuagk Alt s Accesos rápidos Presi…" at bounding box center [678, 25] width 1259 height 38
click at [512, 25] on ul "Pausado Ver notificaciones s2v2iqR4wgOD35wc7OAFuagk Alt s Accesos rápidos Presi…" at bounding box center [678, 25] width 1259 height 38
click at [493, 37] on ul "Pausado Ver notificaciones s2v2iqR4wgOD35wc7OAFuagk Alt s Accesos rápidos Presi…" at bounding box center [678, 25] width 1259 height 38
click at [501, 23] on ul "Pausado Ver notificaciones s2v2iqR4wgOD35wc7OAFuagk Alt s Accesos rápidos Presi…" at bounding box center [678, 25] width 1259 height 38
click at [489, 27] on ul "Pausado Ver notificaciones s2v2iqR4wgOD35wc7OAFuagk Alt s Accesos rápidos Presi…" at bounding box center [678, 25] width 1259 height 38
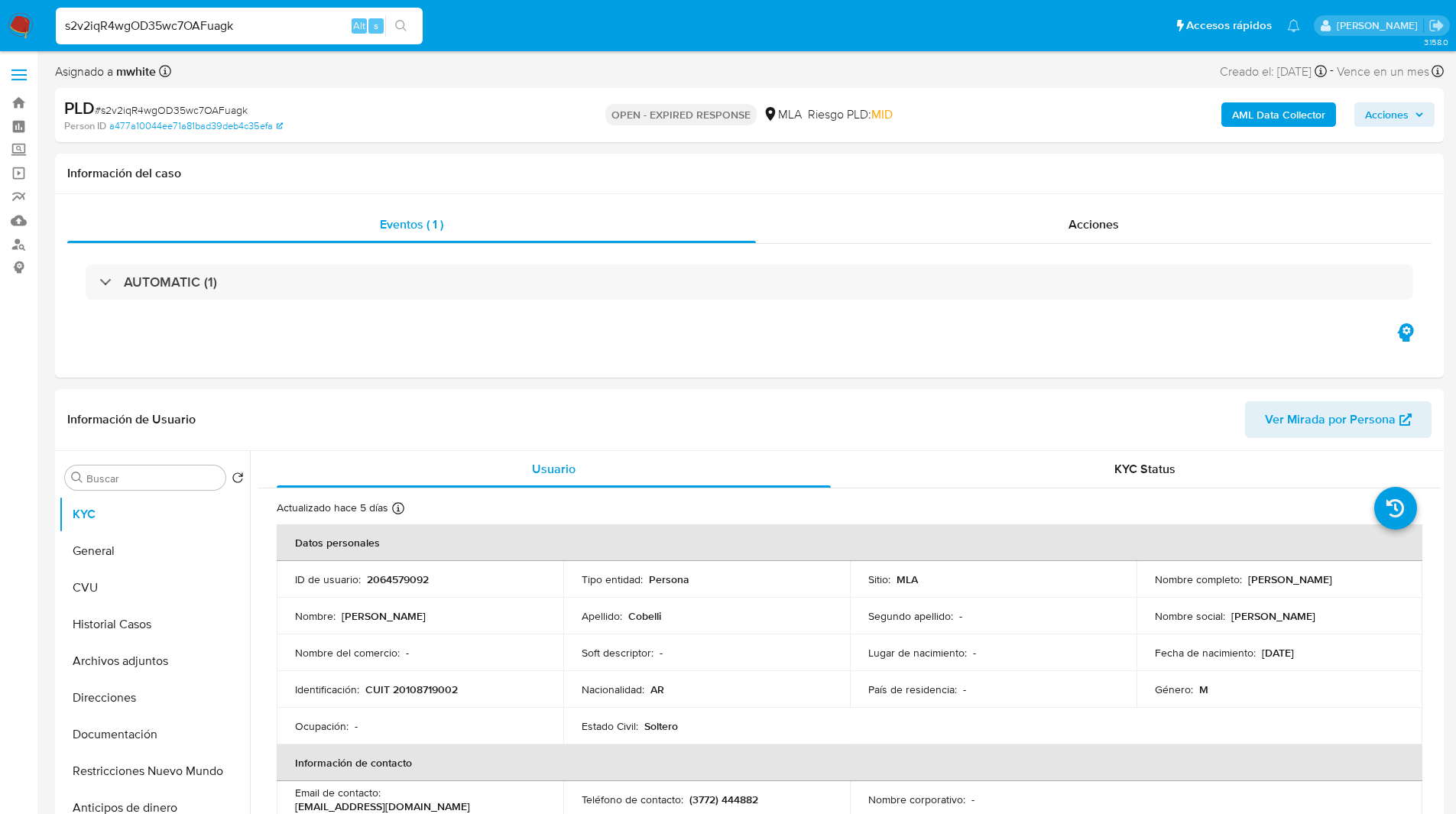
click at [519, 35] on ul "Pausado Ver notificaciones s2v2iqR4wgOD35wc7OAFuagk Alt s Accesos rápidos Presi…" at bounding box center [678, 25] width 1259 height 38
click at [1292, 116] on b "AML Data Collector" at bounding box center [1278, 114] width 93 height 25
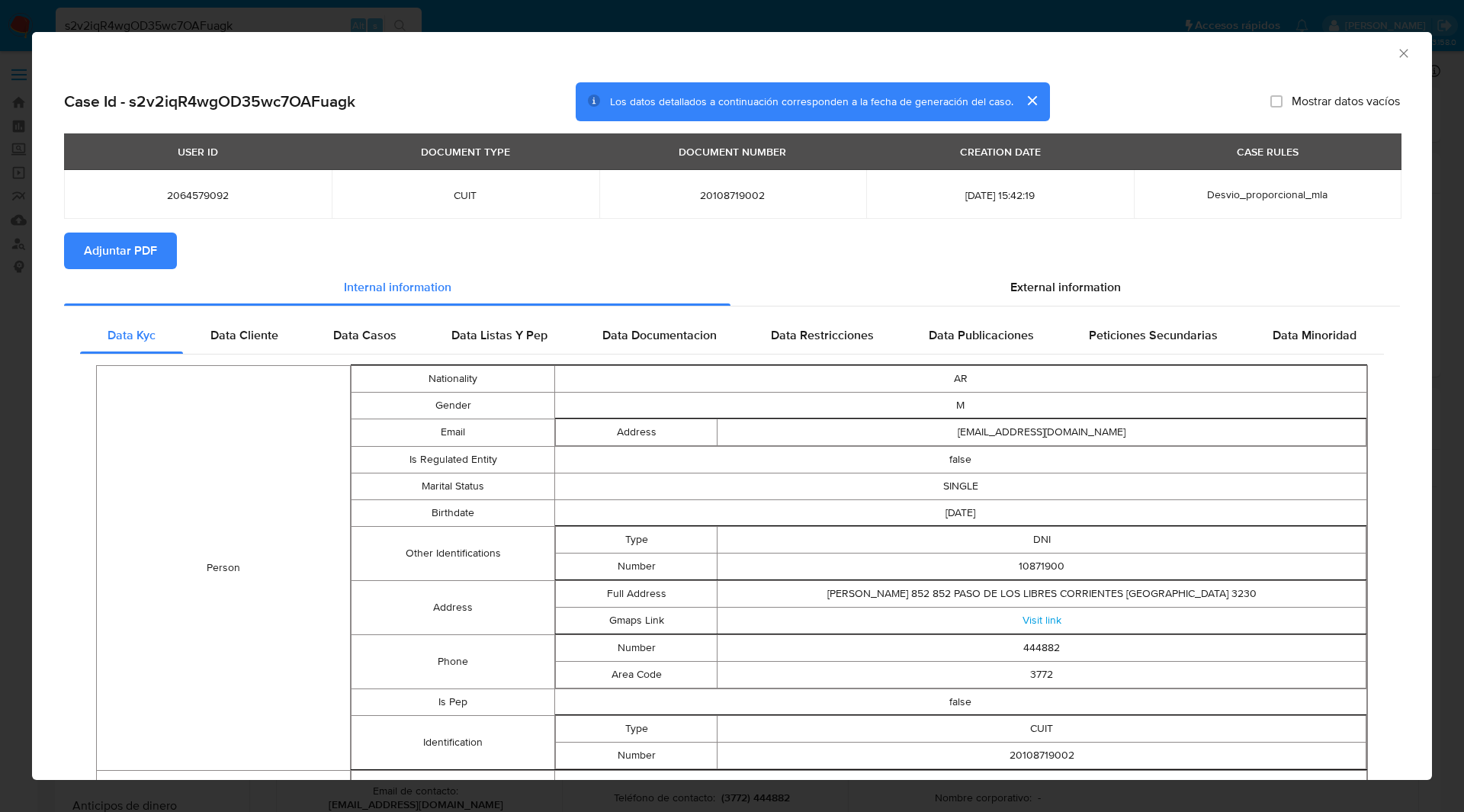
click at [399, 10] on div "AML Data Collector Case Id - s2v2iqR4wgOD35wc7OAFuagk Los datos detallados a co…" at bounding box center [732, 406] width 1464 height 812
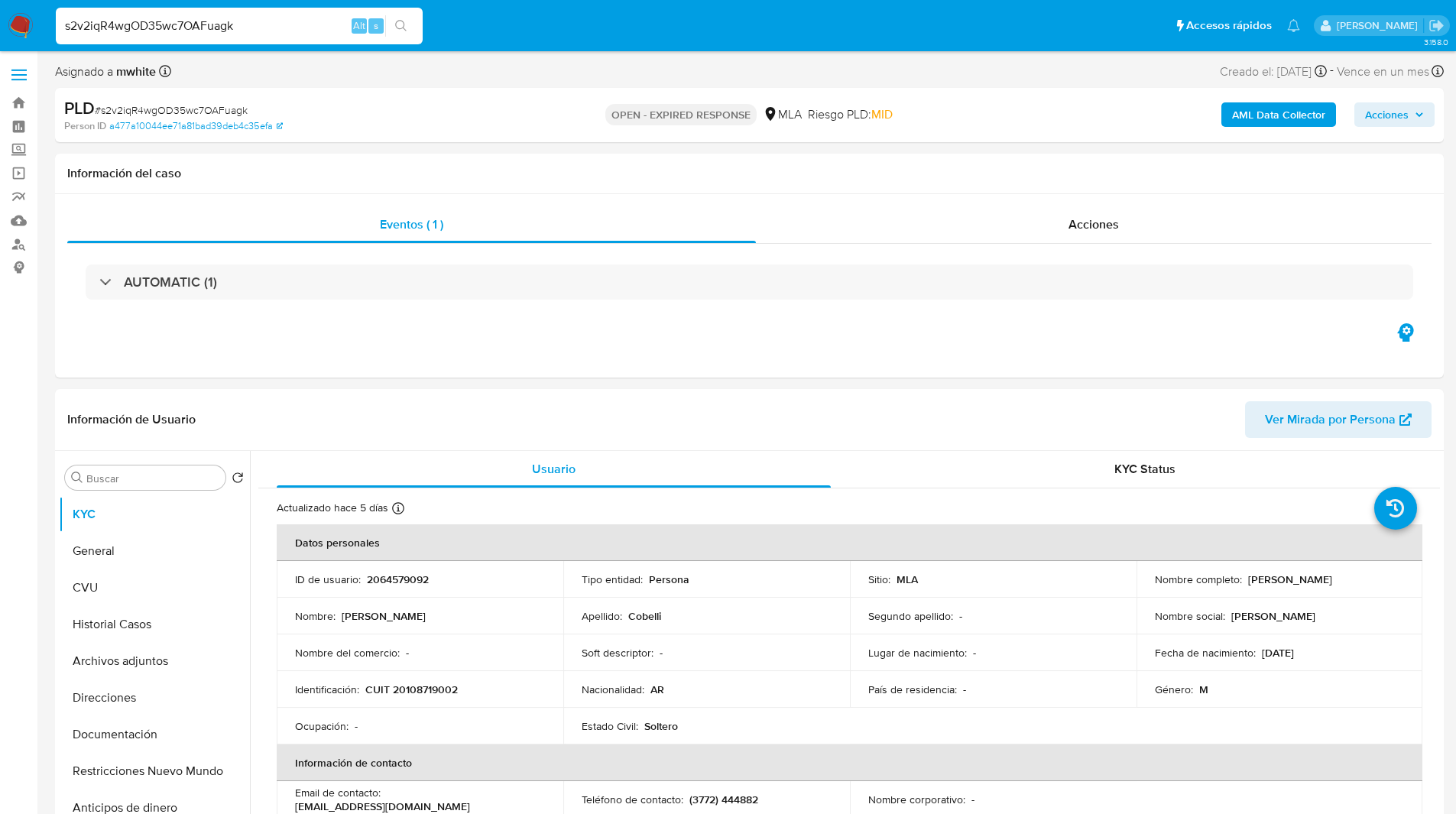
click at [612, 75] on div "Asignado a mwhite Asignado el: 18/08/2025 14:16:08 Creado el: 12/08/2025 Creado…" at bounding box center [749, 75] width 1389 height 27
click at [891, 358] on div "Eventos ( 1 ) Acciones AUTOMATIC (1)" at bounding box center [749, 286] width 1389 height 183
click at [1054, 343] on div "Eventos ( 1 ) Acciones AUTOMATIC (1)" at bounding box center [749, 286] width 1389 height 183
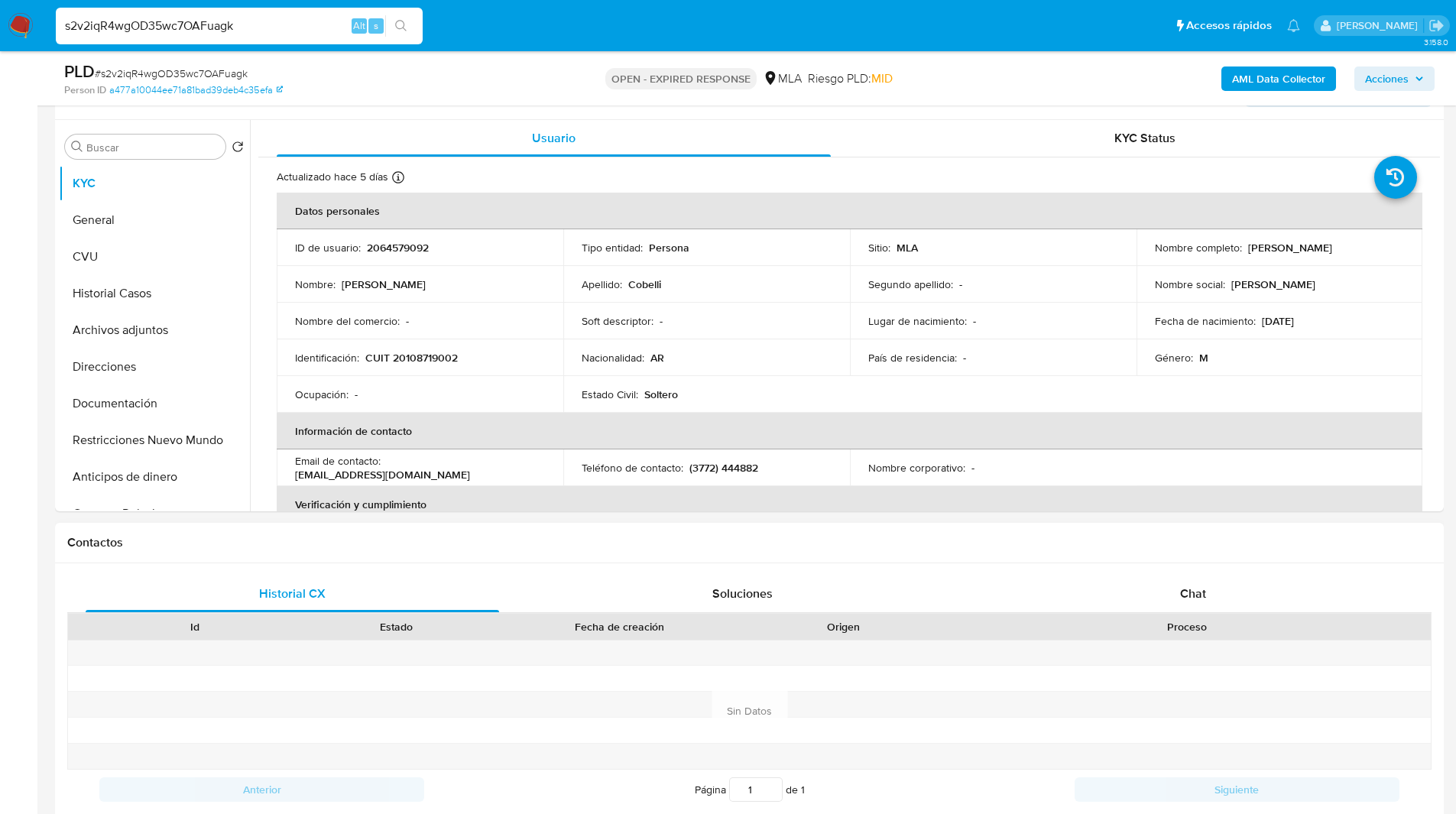
scroll to position [283, 0]
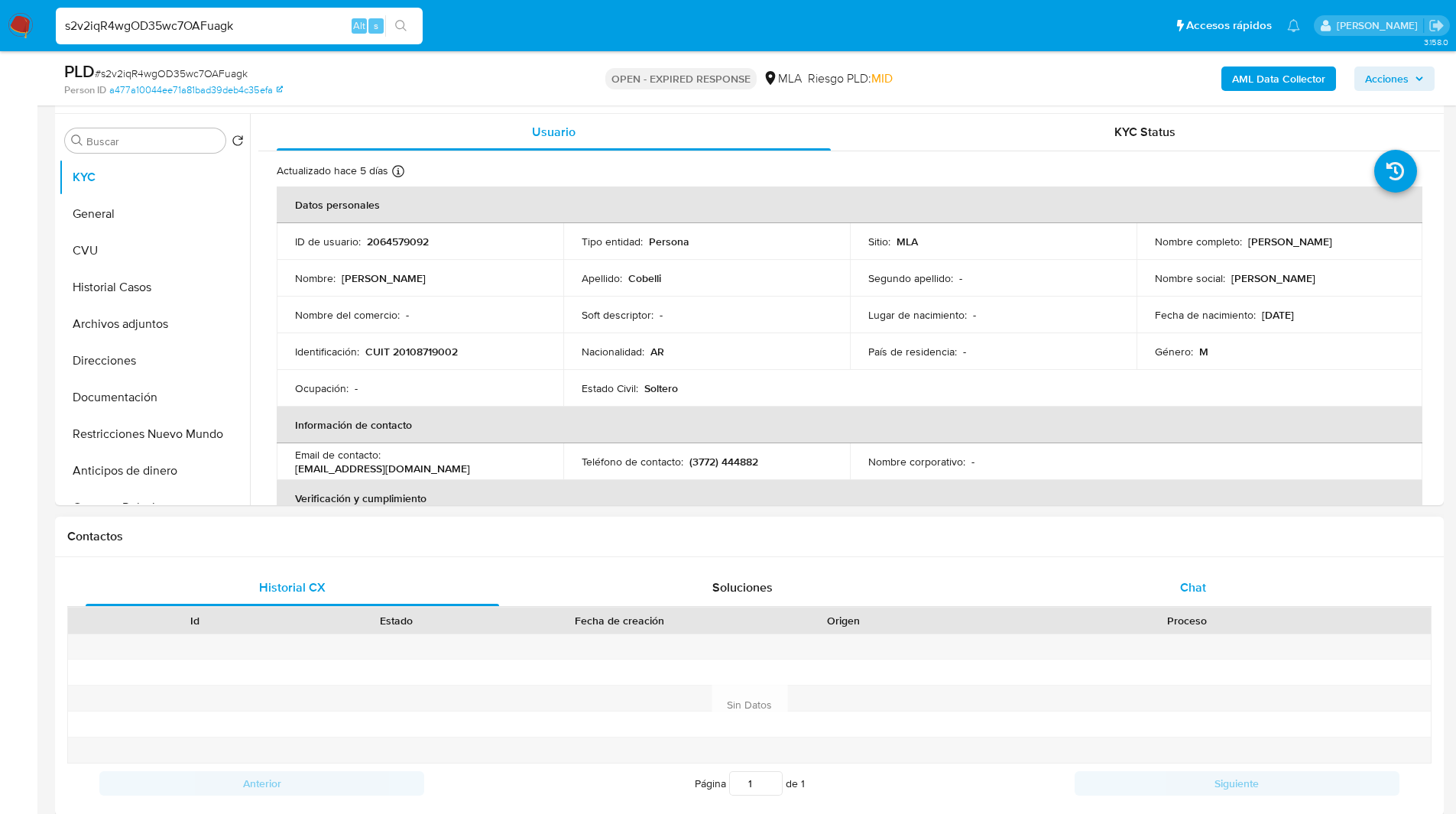
click at [1201, 591] on span "Chat" at bounding box center [1192, 588] width 26 height 17
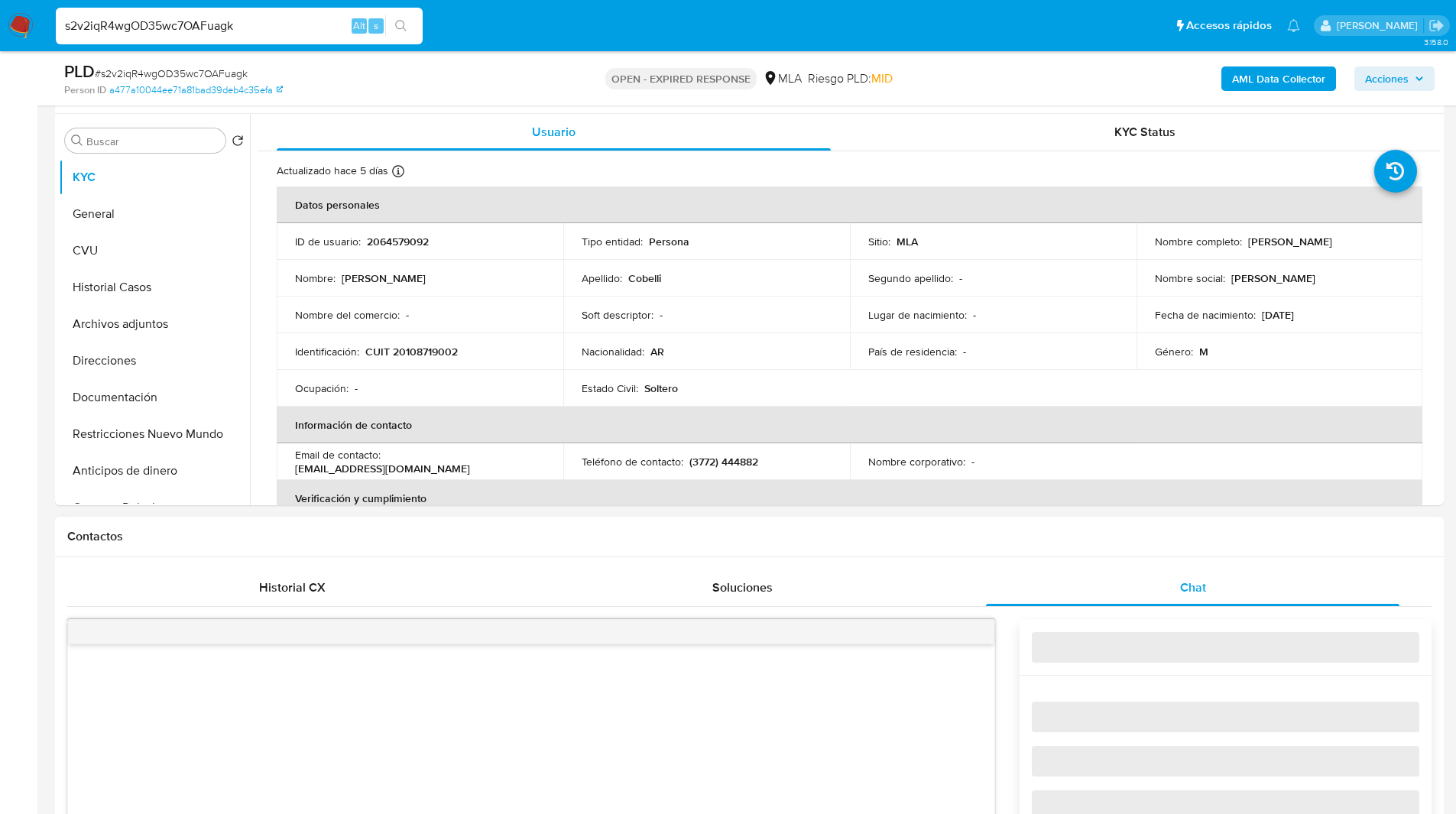
click at [1113, 542] on h1 "Contactos" at bounding box center [749, 536] width 1364 height 15
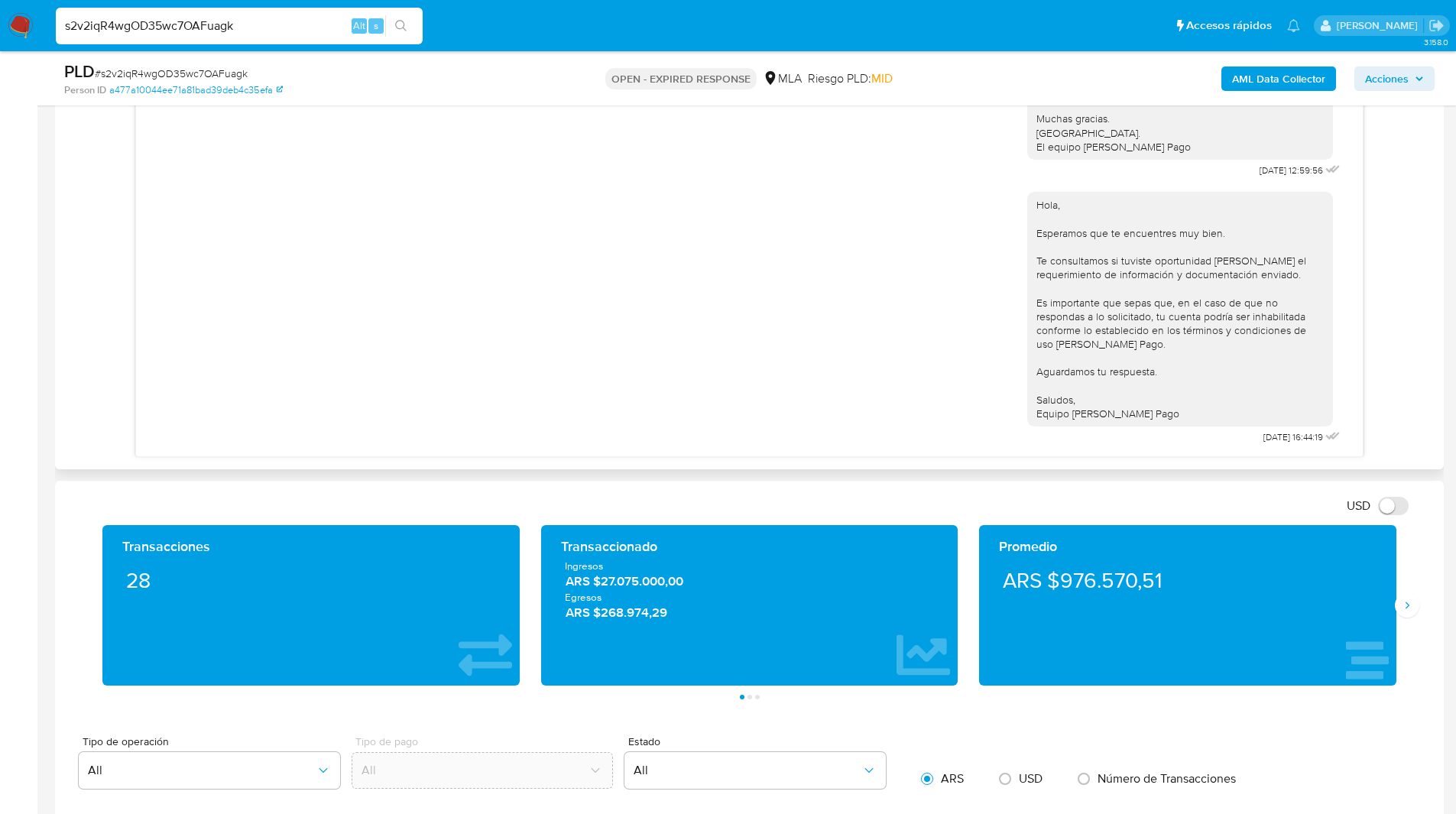
scroll to position [982, 0]
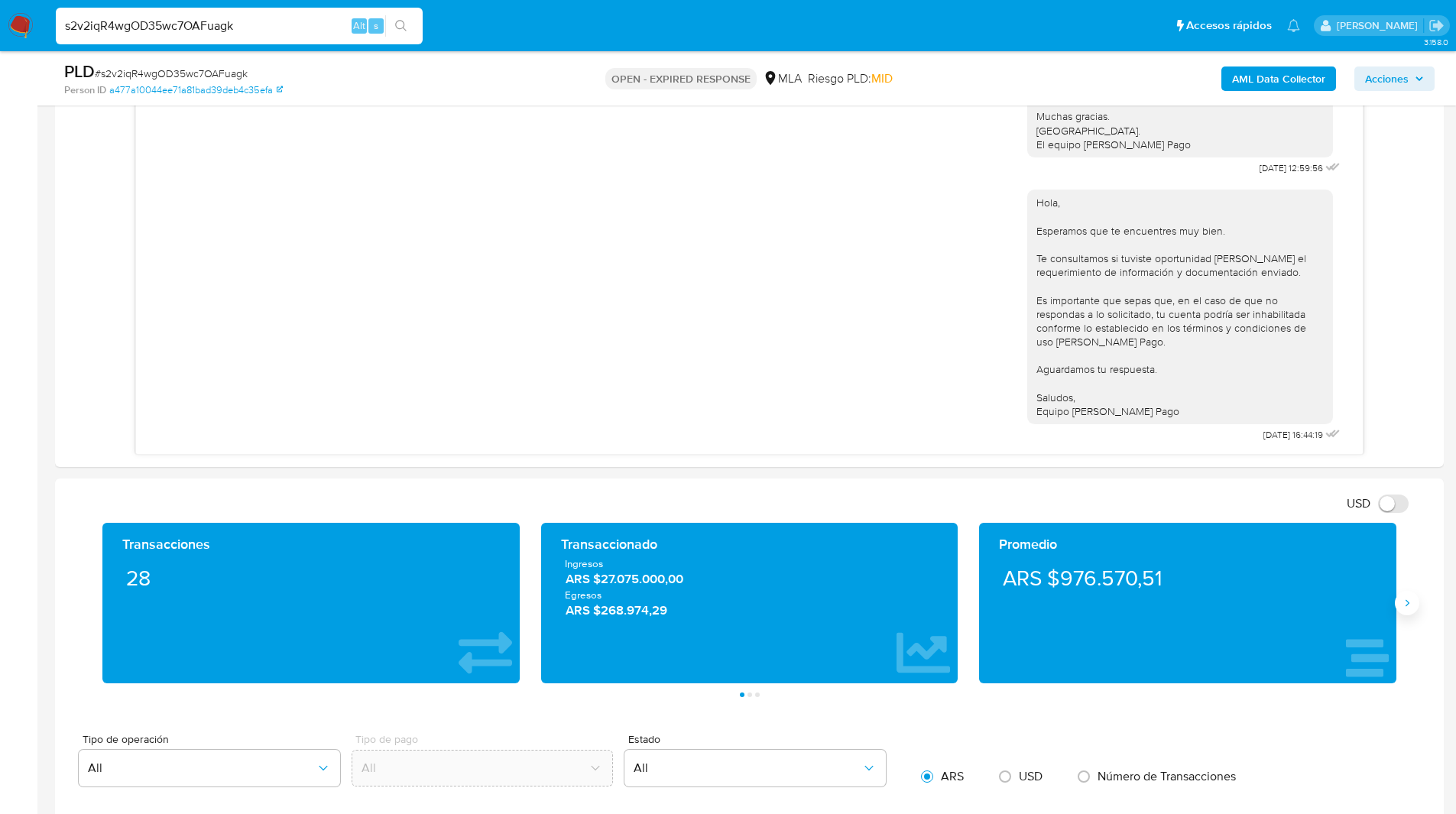
click at [1410, 603] on icon "Siguiente" at bounding box center [1406, 603] width 12 height 12
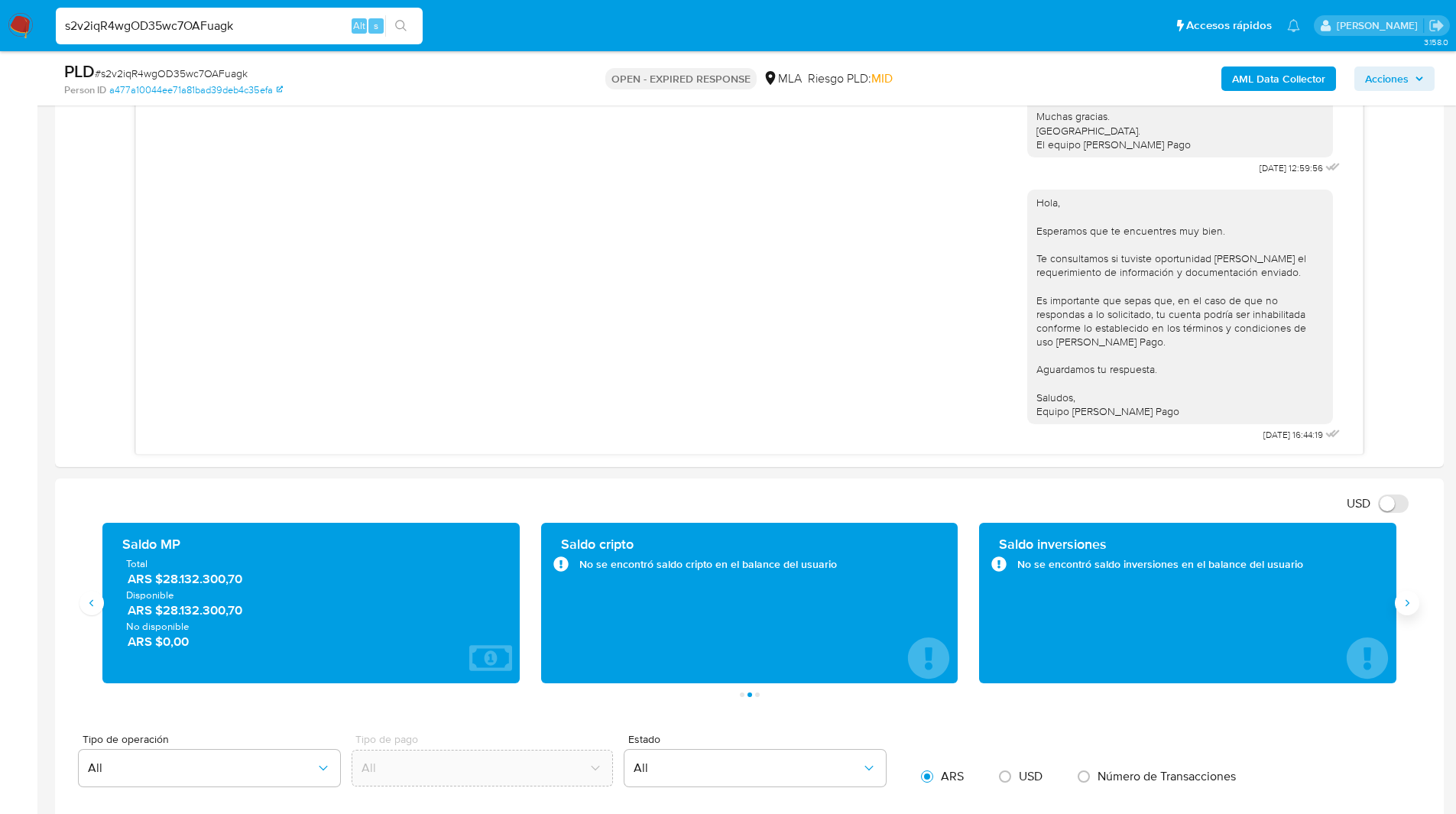
click at [1410, 603] on icon "Siguiente" at bounding box center [1406, 603] width 12 height 12
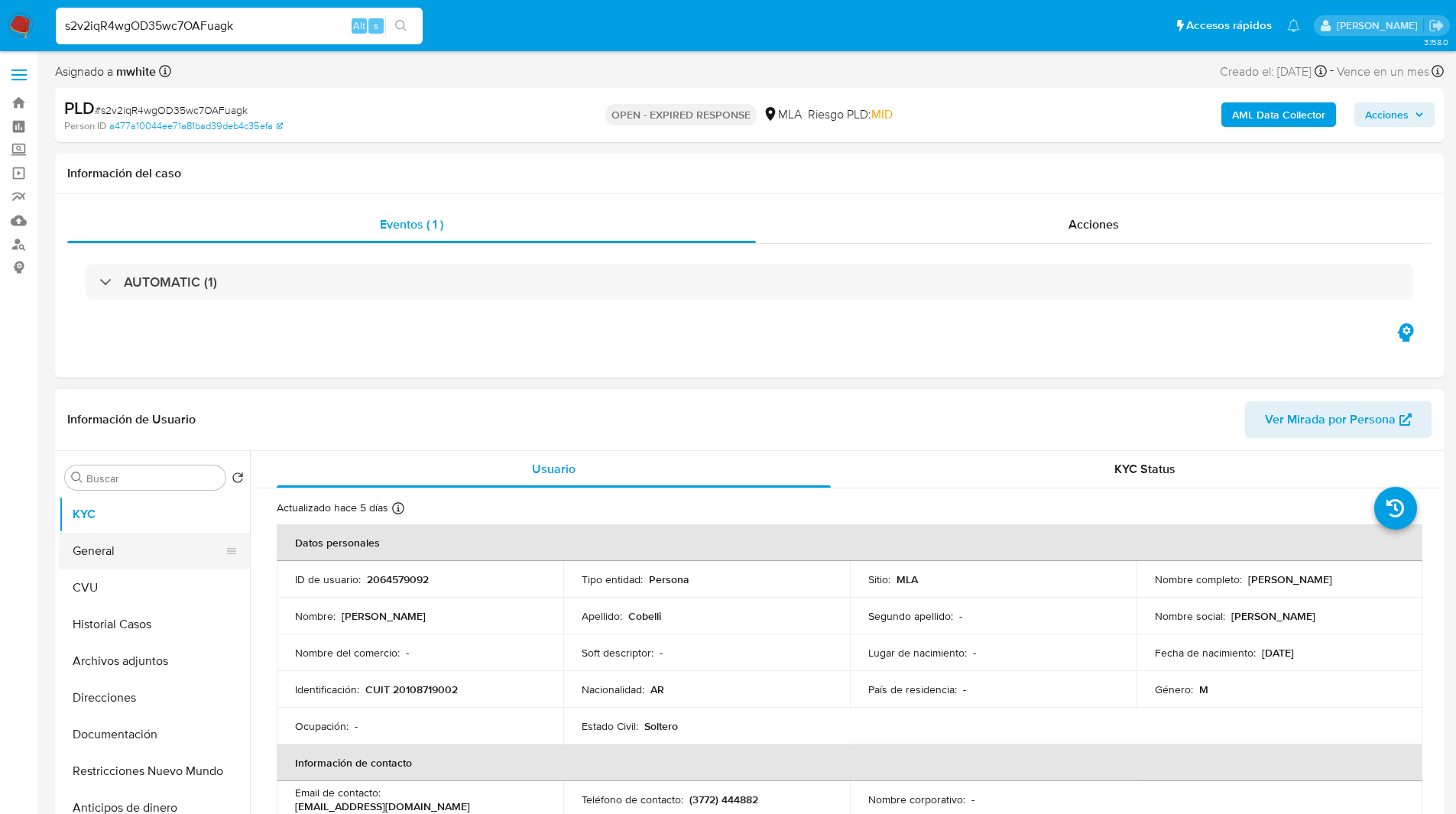
click at [156, 546] on button "General" at bounding box center [148, 551] width 179 height 37
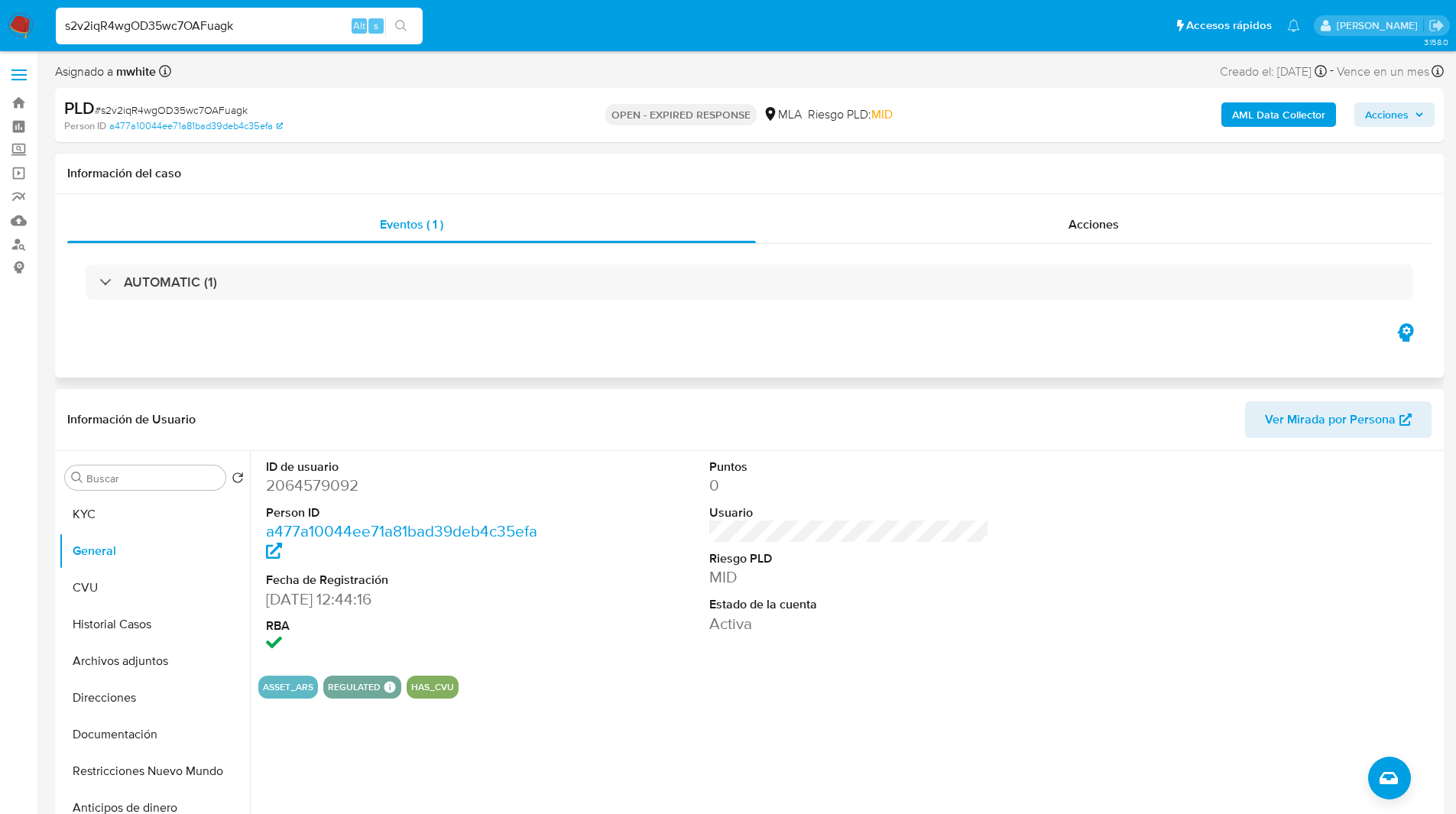
click at [387, 351] on div "Eventos ( 1 ) Acciones AUTOMATIC (1)" at bounding box center [749, 286] width 1389 height 183
click at [345, 343] on div "Eventos ( 1 ) Acciones AUTOMATIC (1)" at bounding box center [749, 286] width 1389 height 183
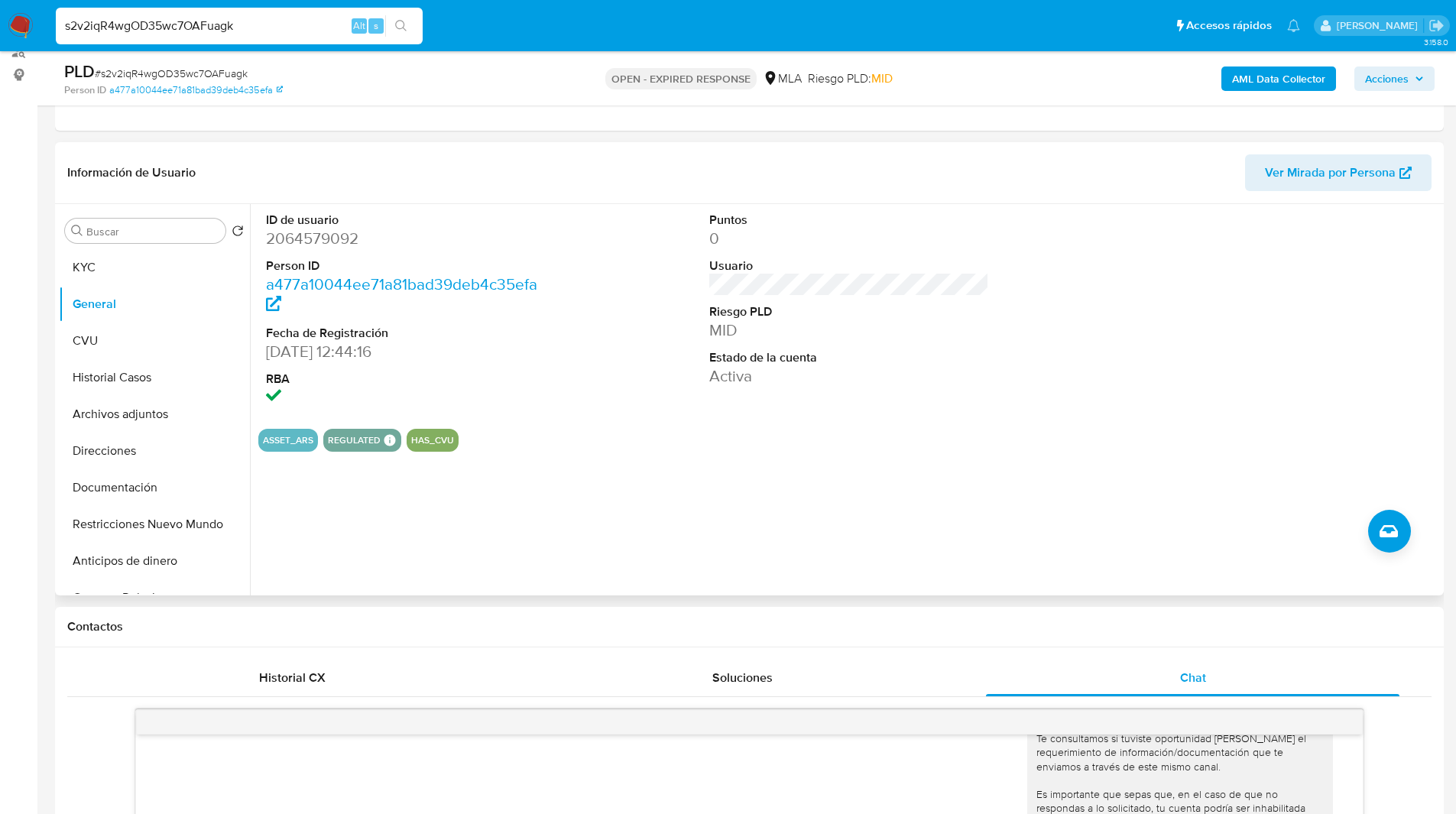
scroll to position [194, 0]
click at [580, 513] on div "ID de usuario 2064579092 Person ID a477a10044ee71a81bad39deb4c35efa Fecha de Re…" at bounding box center [845, 399] width 1190 height 392
click at [612, 524] on div "ID de usuario 2064579092 Person ID a477a10044ee71a81bad39deb4c35efa Fecha de Re…" at bounding box center [845, 399] width 1190 height 392
click at [765, 627] on h1 "Contactos" at bounding box center [749, 626] width 1364 height 15
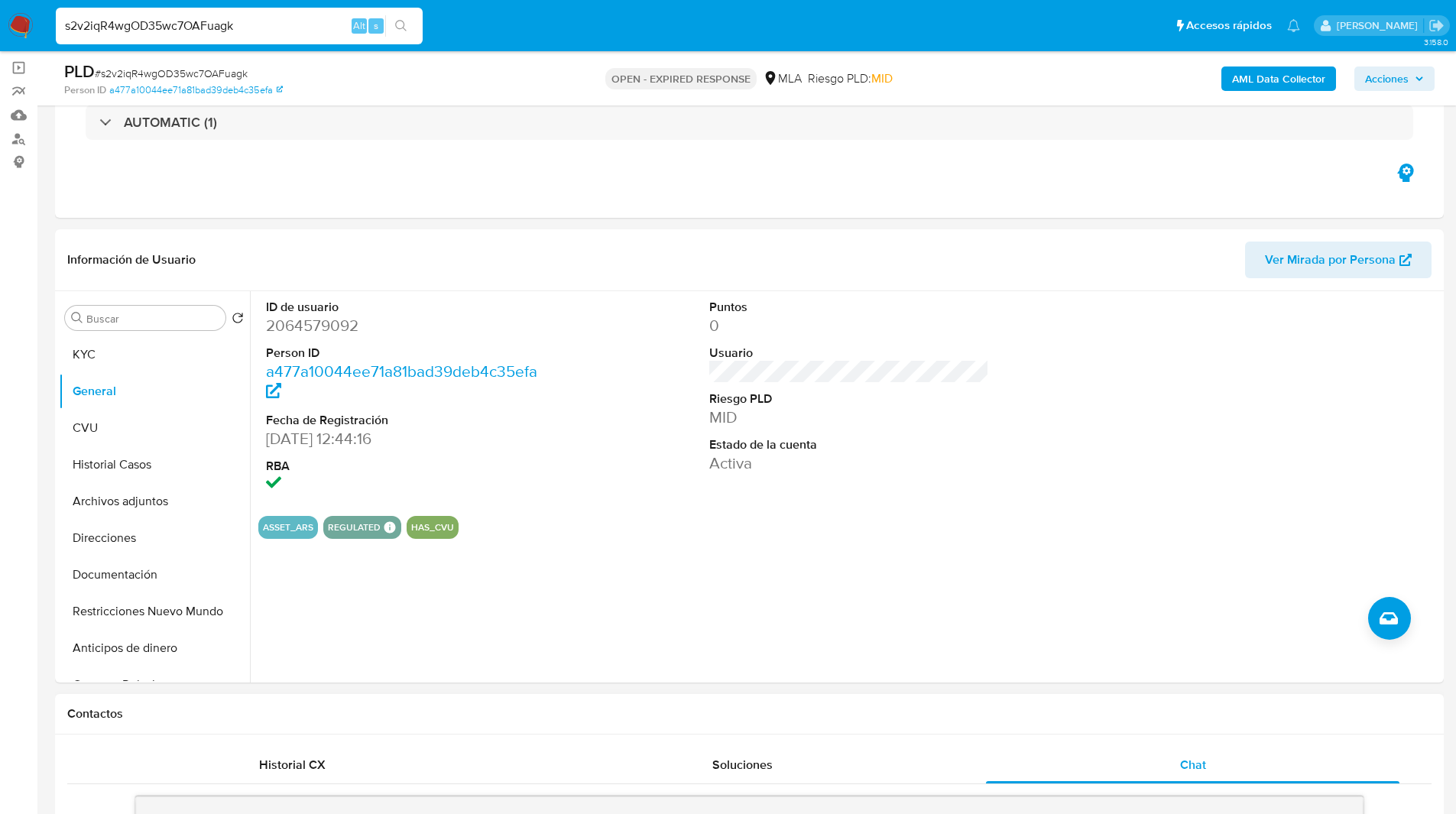
scroll to position [114, 0]
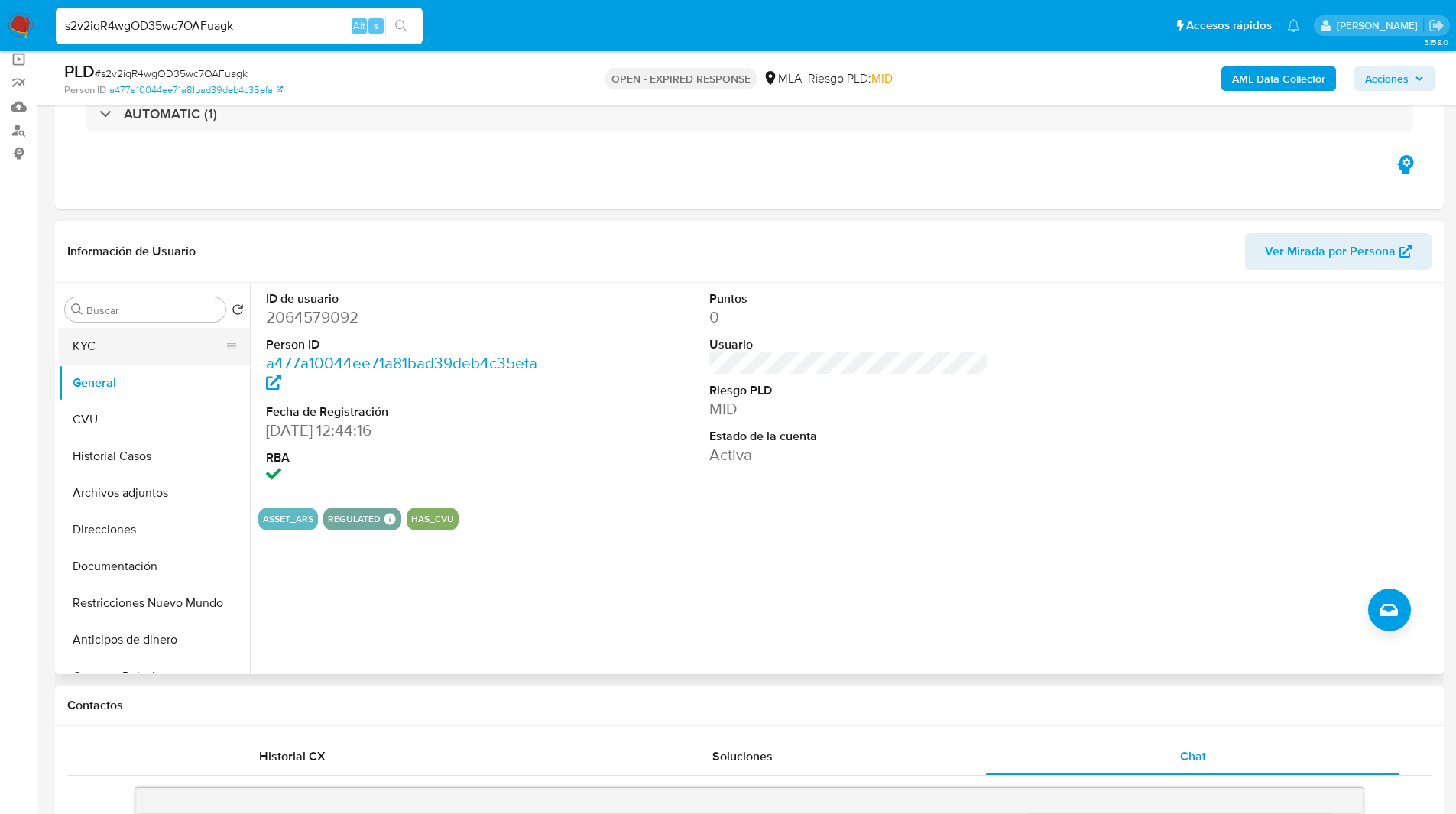
click at [134, 328] on button "KYC" at bounding box center [148, 346] width 179 height 37
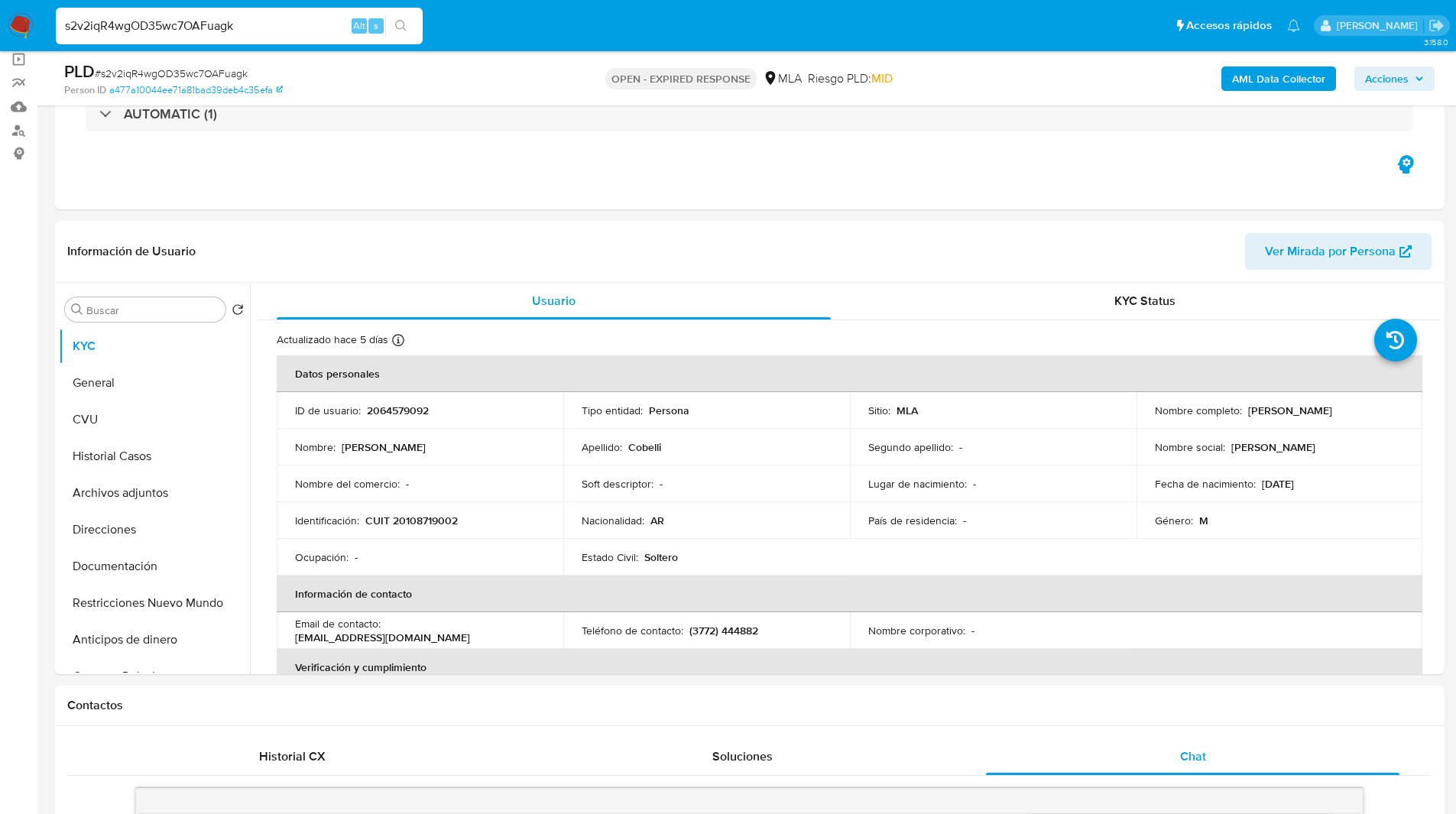
click at [792, 15] on ul "Pausado Ver notificaciones s2v2iqR4wgOD35wc7OAFuagk Alt s Accesos rápidos Presi…" at bounding box center [678, 25] width 1259 height 38
click at [456, 180] on div "Eventos ( 1 ) Acciones AUTOMATIC (1)" at bounding box center [749, 118] width 1389 height 183
click at [585, 194] on div "Eventos ( 1 ) Acciones AUTOMATIC (1)" at bounding box center [749, 118] width 1389 height 183
click at [138, 29] on input "s2v2iqR4wgOD35wc7OAFuagk" at bounding box center [239, 25] width 367 height 20
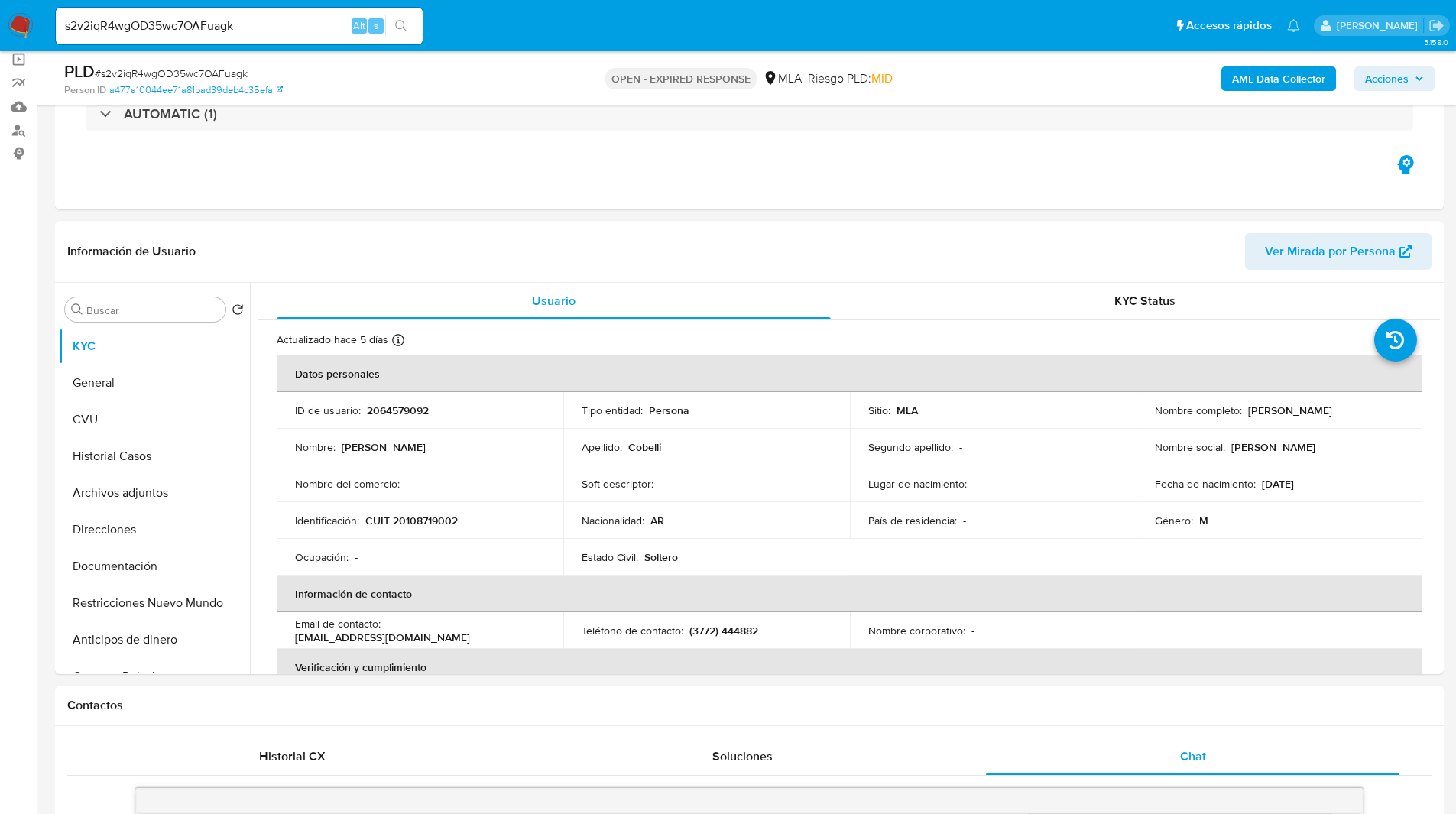
click at [14, 23] on img at bounding box center [21, 25] width 26 height 26
click at [227, 73] on span "# s2v2iqR4wgOD35wc7OAFuagk" at bounding box center [171, 73] width 153 height 15
copy span "s2v2iqR4wgOD35wc7OAFuagk"
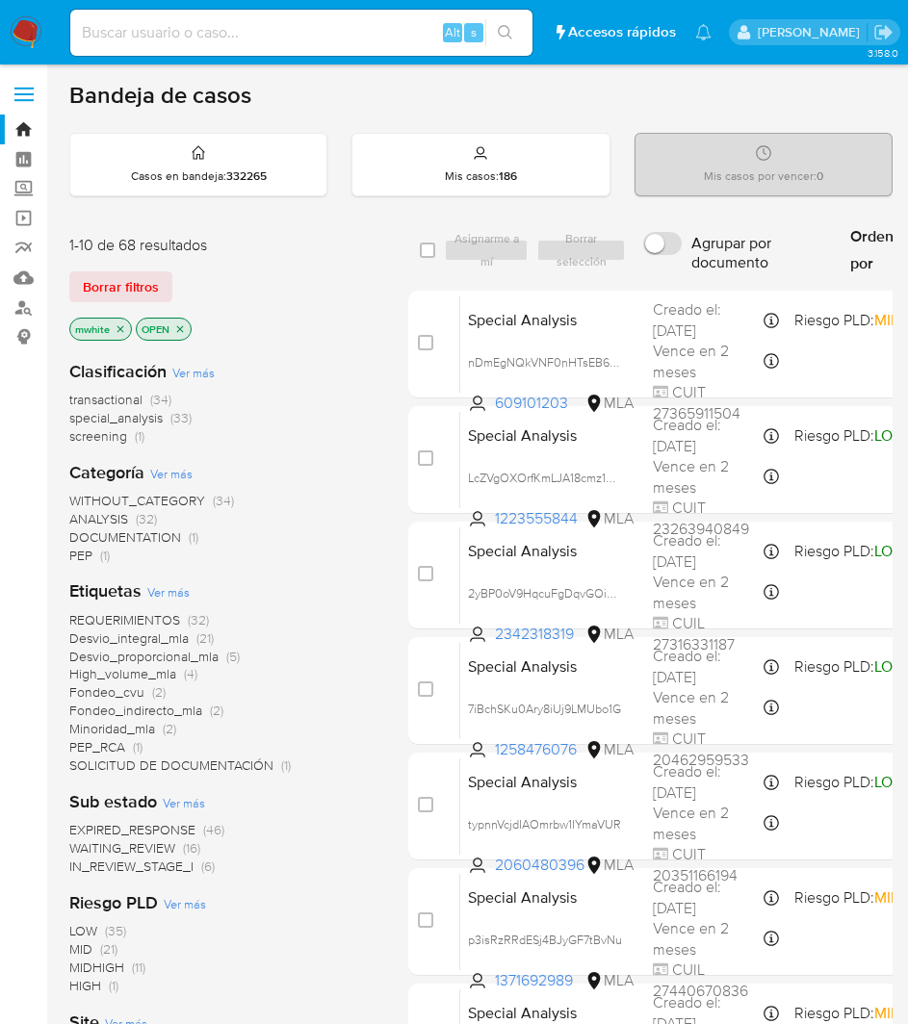
click at [210, 43] on input at bounding box center [301, 32] width 462 height 25
paste input "Se procede al cierre del caso segun analisis efectuado en el caselog adjunto"
type input "Se procede al cierre del caso segun analisis efectuado en el caselog adjunto"
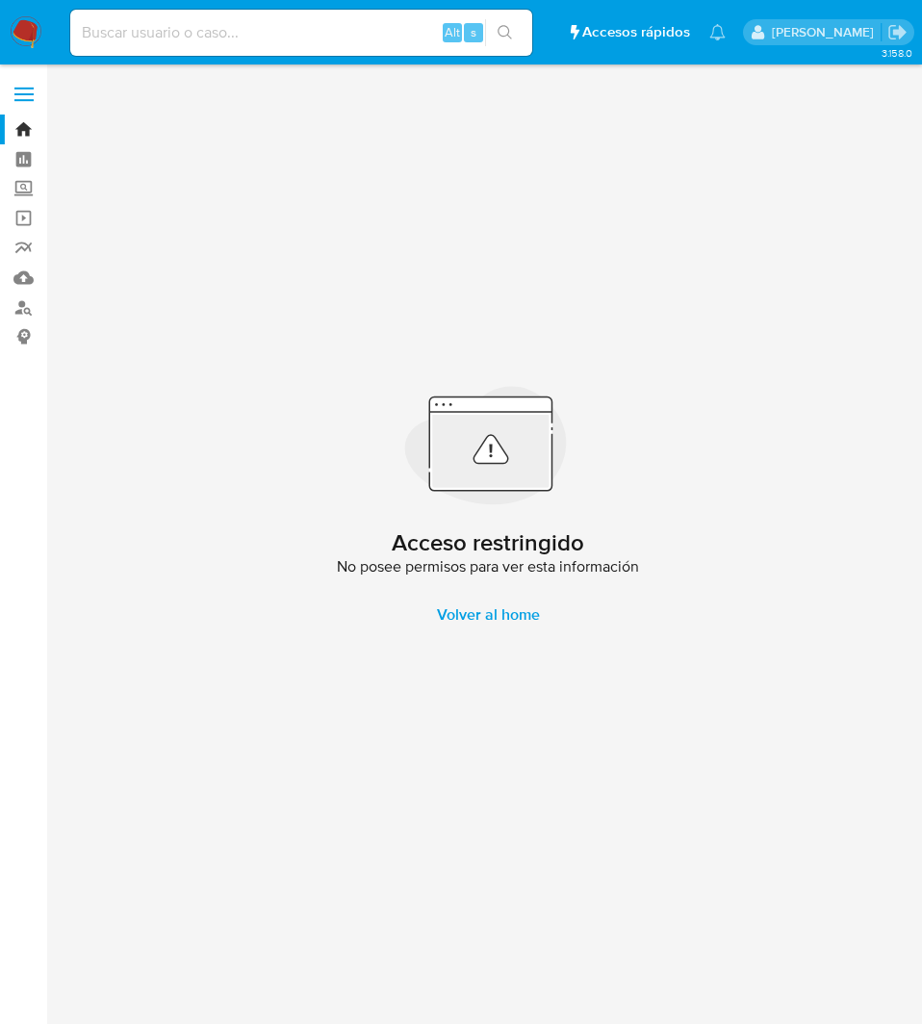
click at [188, 40] on input at bounding box center [301, 32] width 462 height 25
paste input "0NguTUxb2NizfGnFqDTWLLLT"
click at [188, 40] on input "0NguTUxb2NizfGnFqDTWLLLT" at bounding box center [301, 32] width 462 height 25
type input "0NguTUxb2NizfGnFqDTWLLLT"
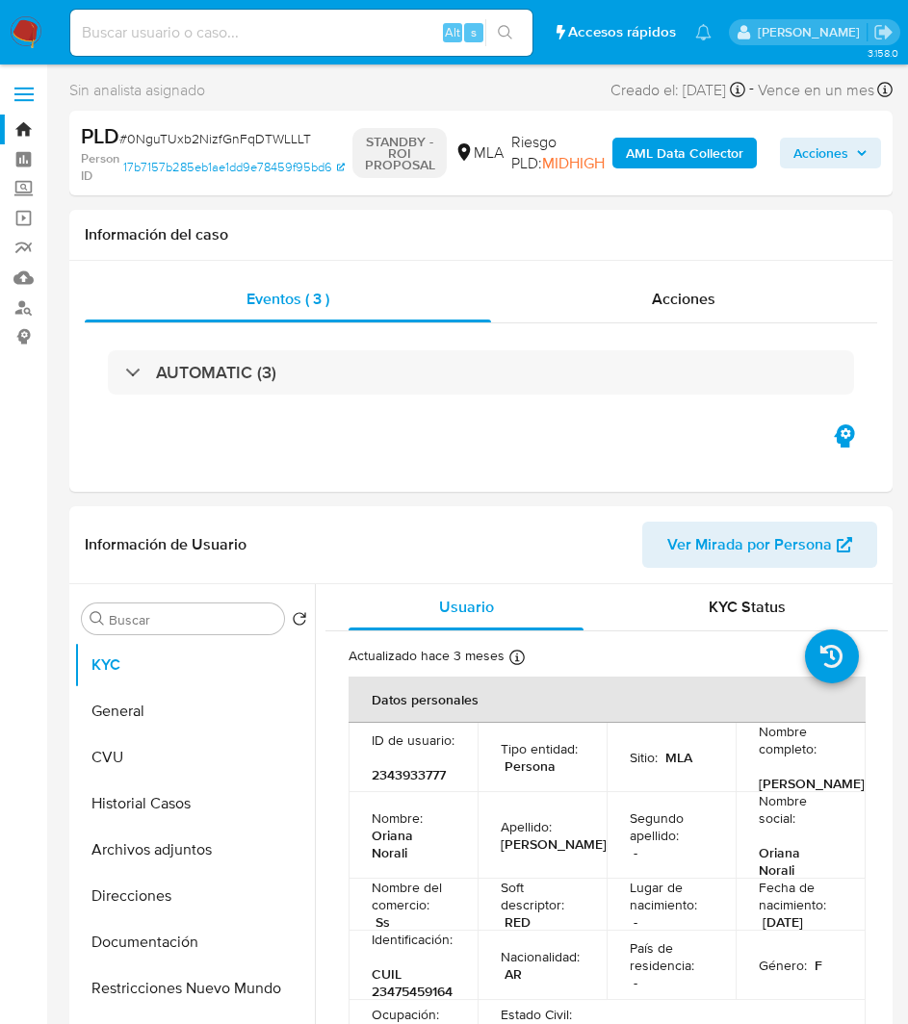
select select "10"
click at [156, 842] on button "Archivos adjuntos" at bounding box center [186, 850] width 225 height 46
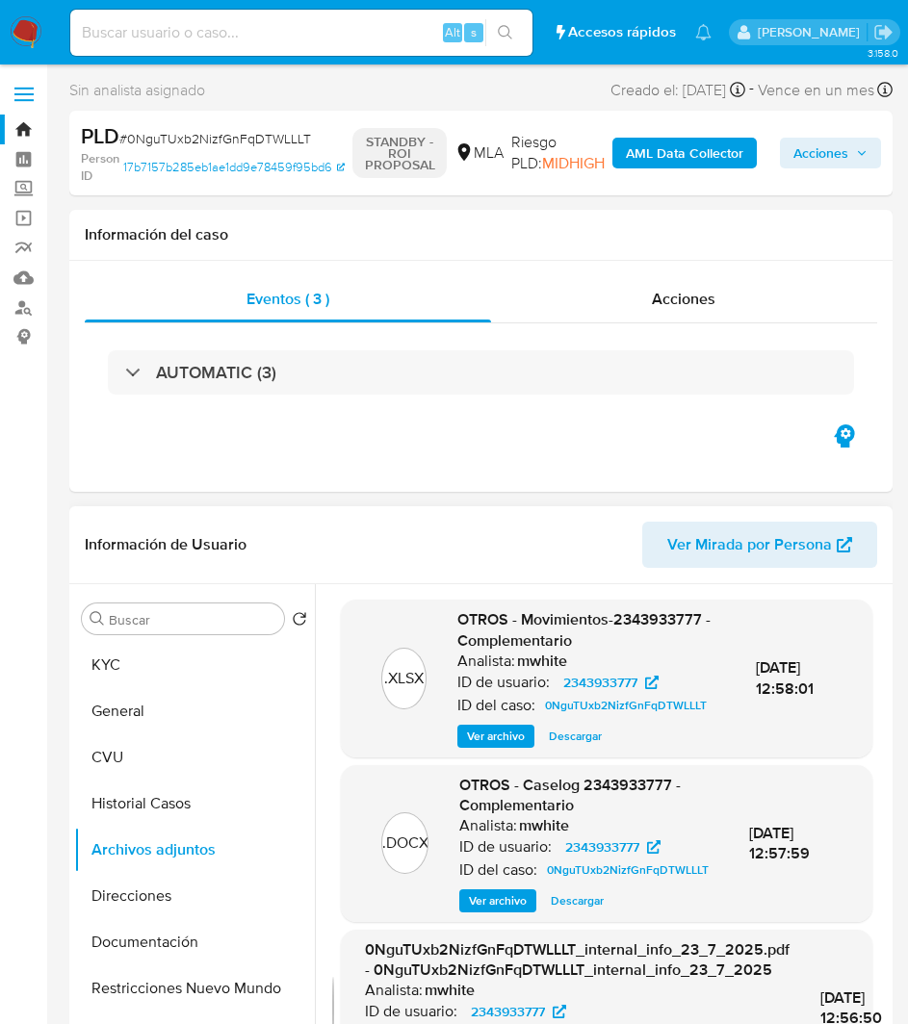
click at [479, 911] on span "Ver archivo" at bounding box center [498, 900] width 58 height 19
click at [125, 803] on button "Historial Casos" at bounding box center [186, 804] width 225 height 46
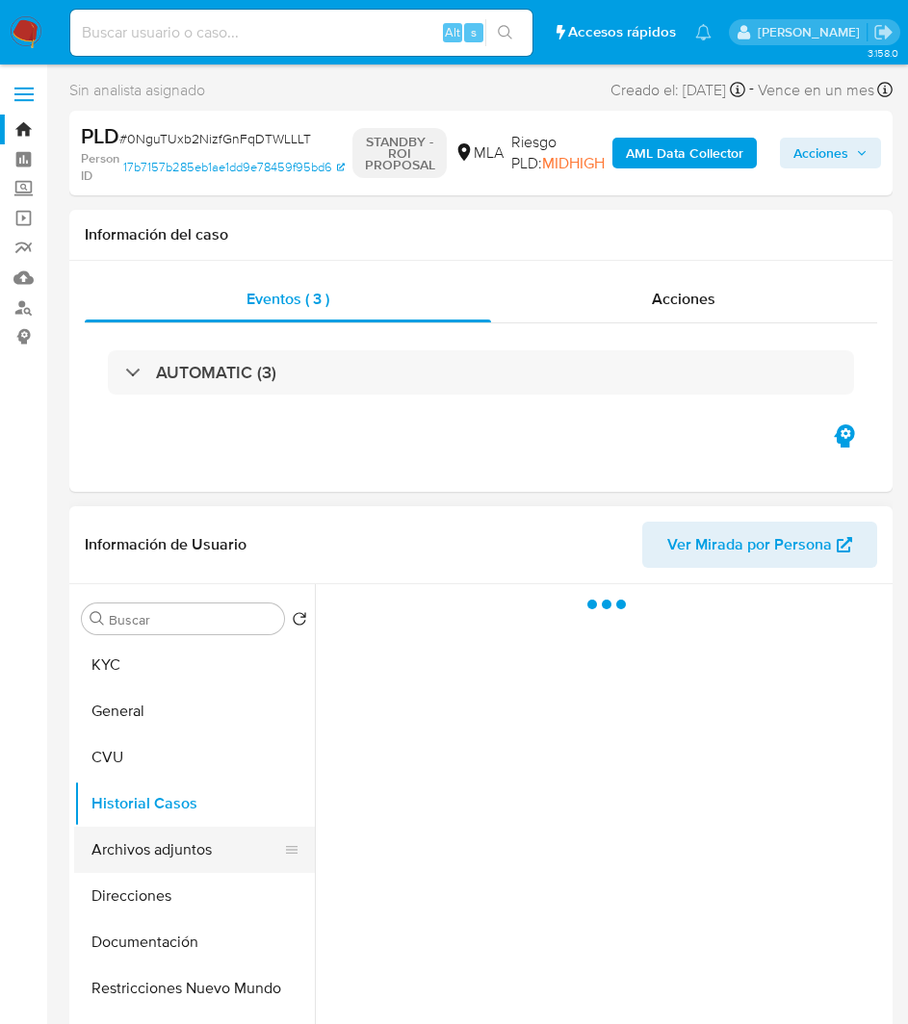
click at [167, 846] on button "Archivos adjuntos" at bounding box center [186, 850] width 225 height 46
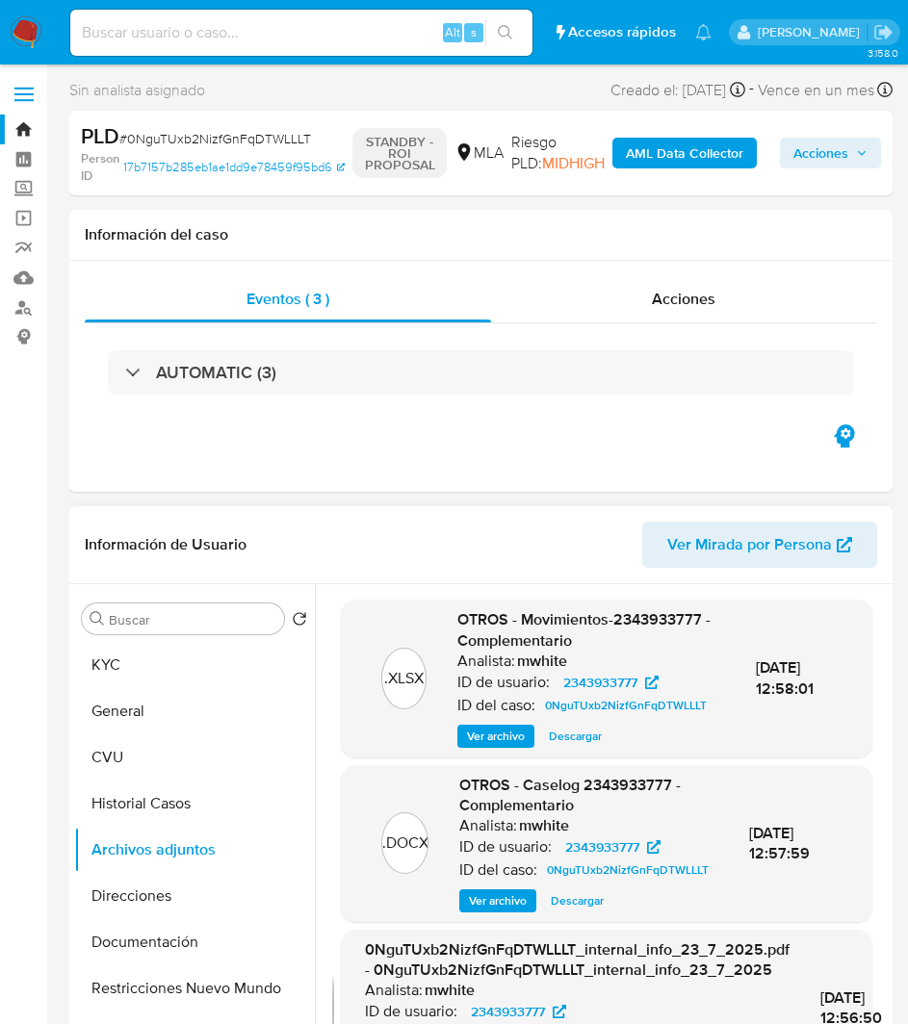
click at [574, 911] on span "Descargar" at bounding box center [577, 900] width 53 height 19
click at [286, 224] on div "Información del caso" at bounding box center [480, 235] width 823 height 51
click at [402, 461] on div "Eventos ( 3 ) Acciones AUTOMATIC (3)" at bounding box center [480, 376] width 823 height 231
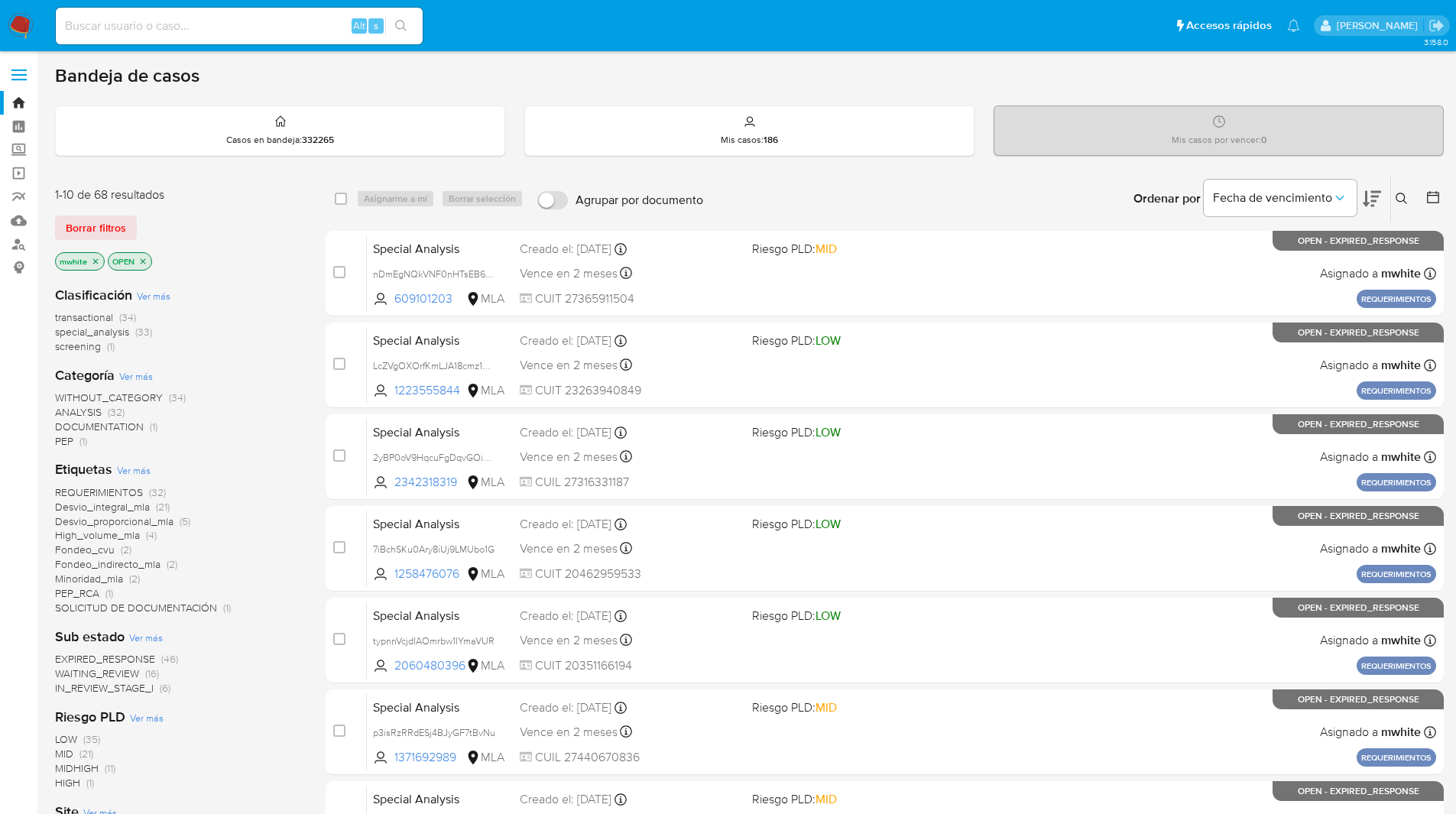
click at [28, 28] on img at bounding box center [21, 25] width 26 height 26
click at [1403, 200] on icon at bounding box center [1401, 199] width 11 height 11
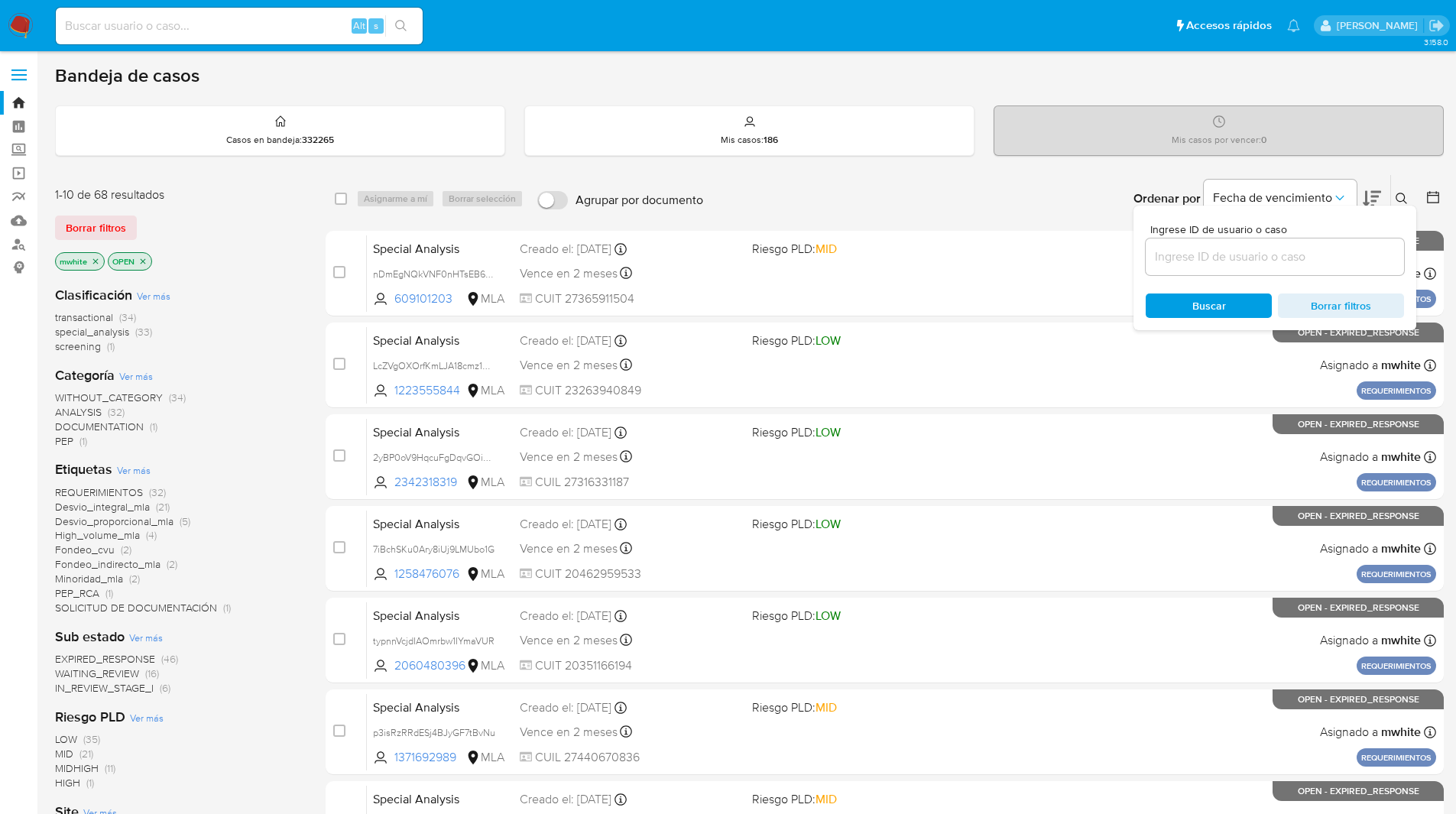
click at [1185, 245] on div at bounding box center [1274, 257] width 258 height 37
click at [1184, 252] on input at bounding box center [1274, 257] width 258 height 20
paste input "s2v2iqR4wgOD35wc7OAFuagk"
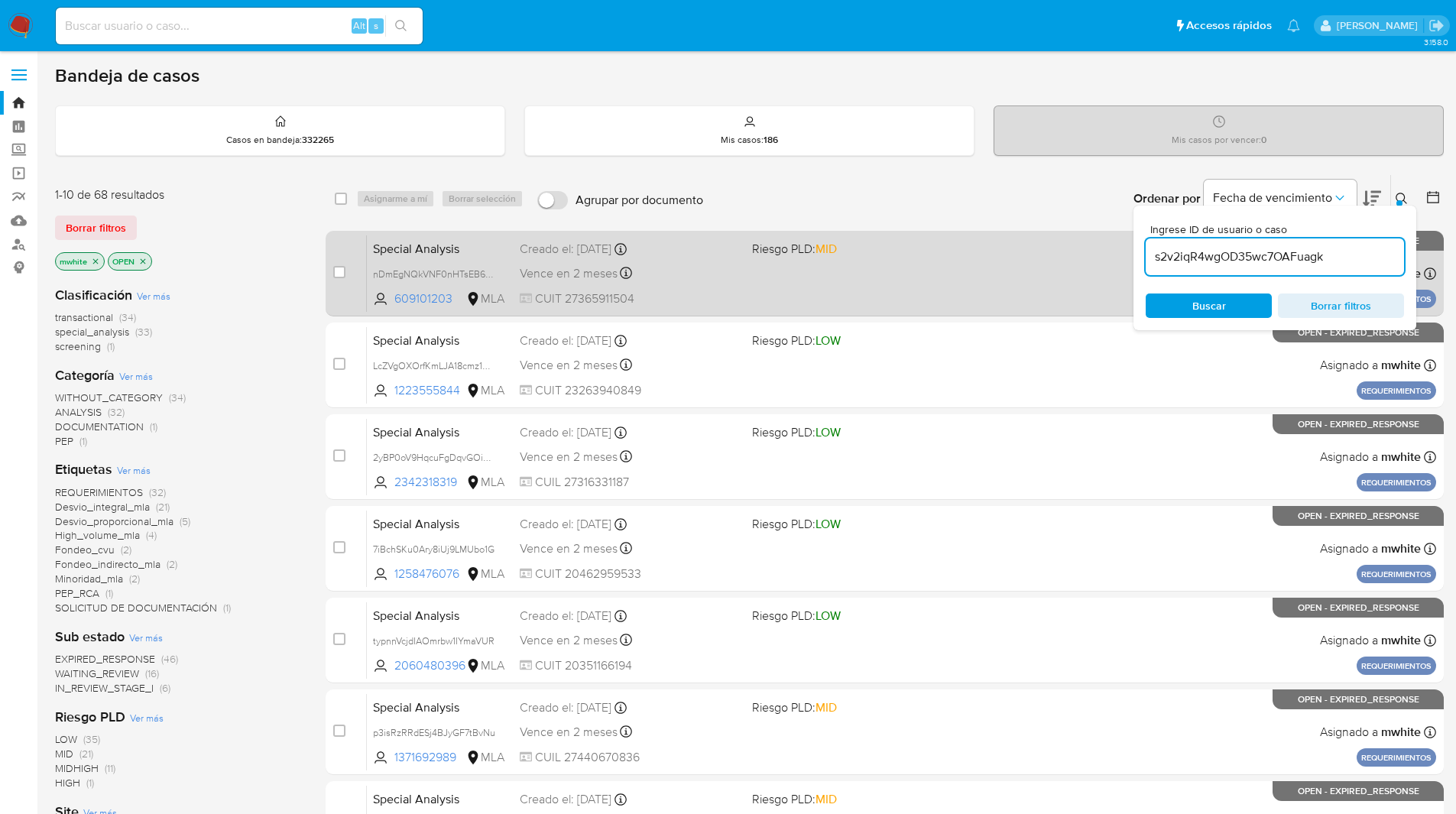
type input "s2v2iqR4wgOD35wc7OAFuagk"
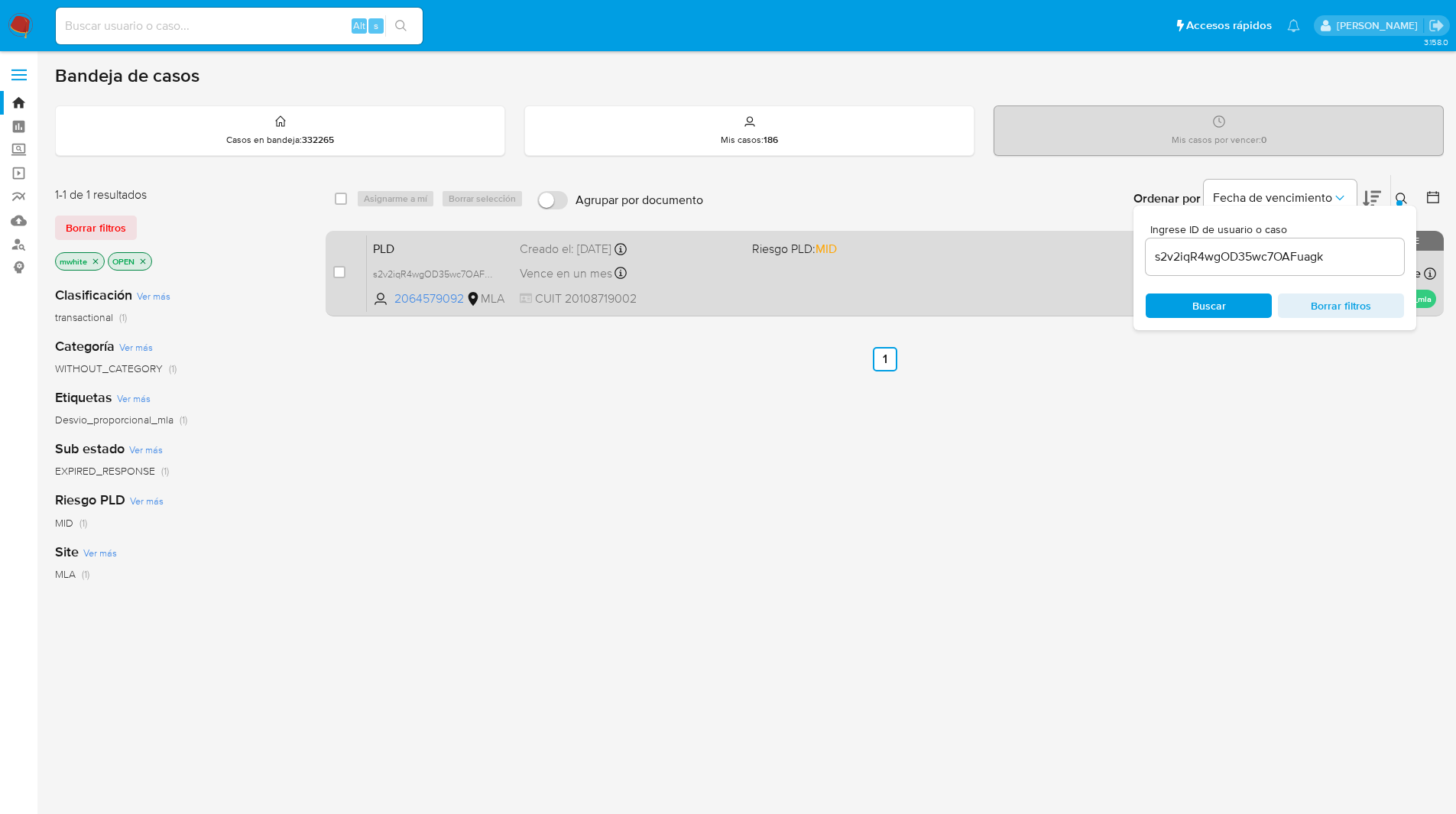
click at [919, 259] on div "PLD s2v2iqR4wgOD35wc7OAFuagk 2064579092 MLA Riesgo PLD: MID Creado el: 12/08/20…" at bounding box center [901, 273] width 1069 height 77
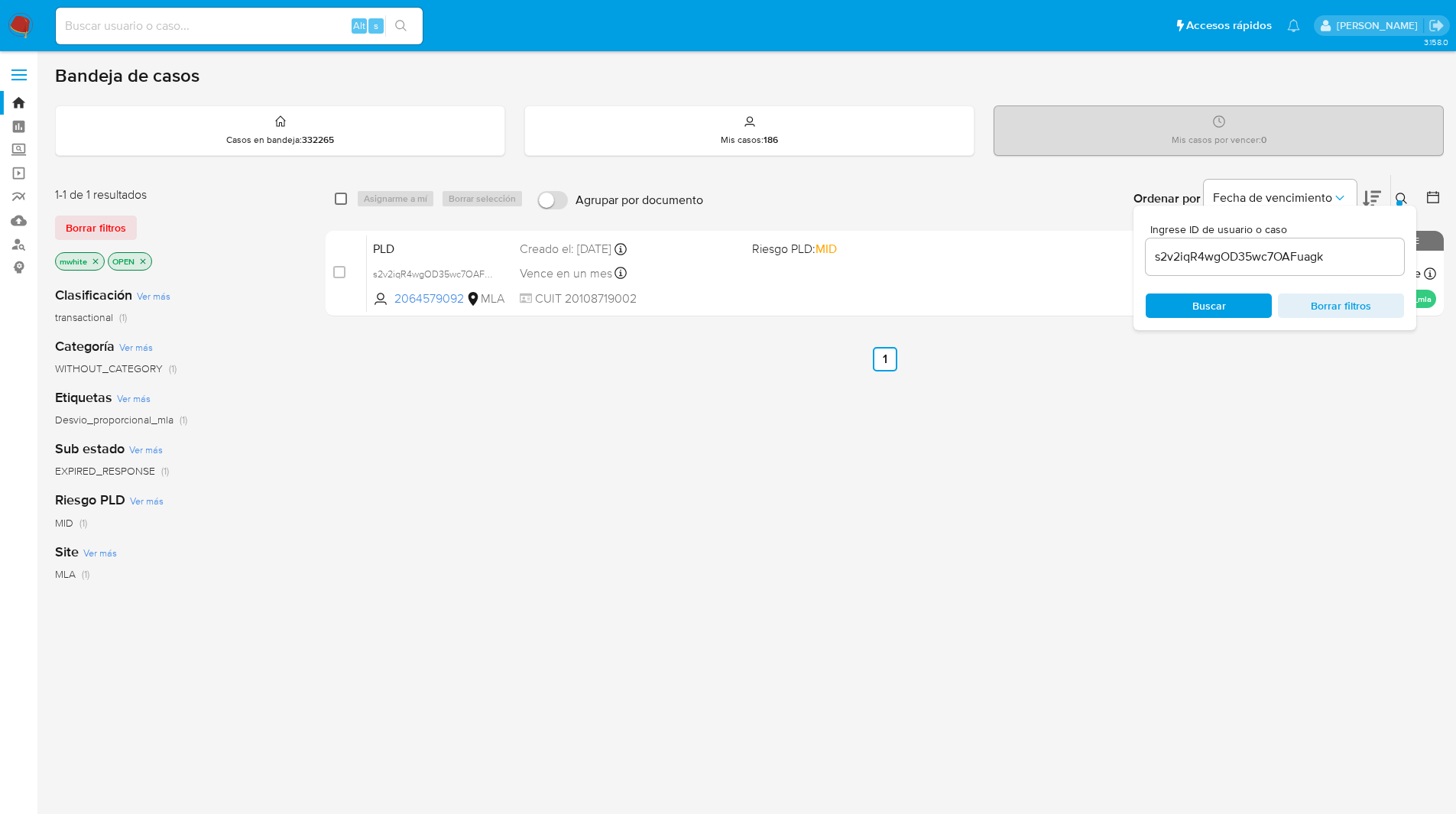
click at [341, 195] on input "checkbox" at bounding box center [341, 199] width 12 height 12
checkbox input "true"
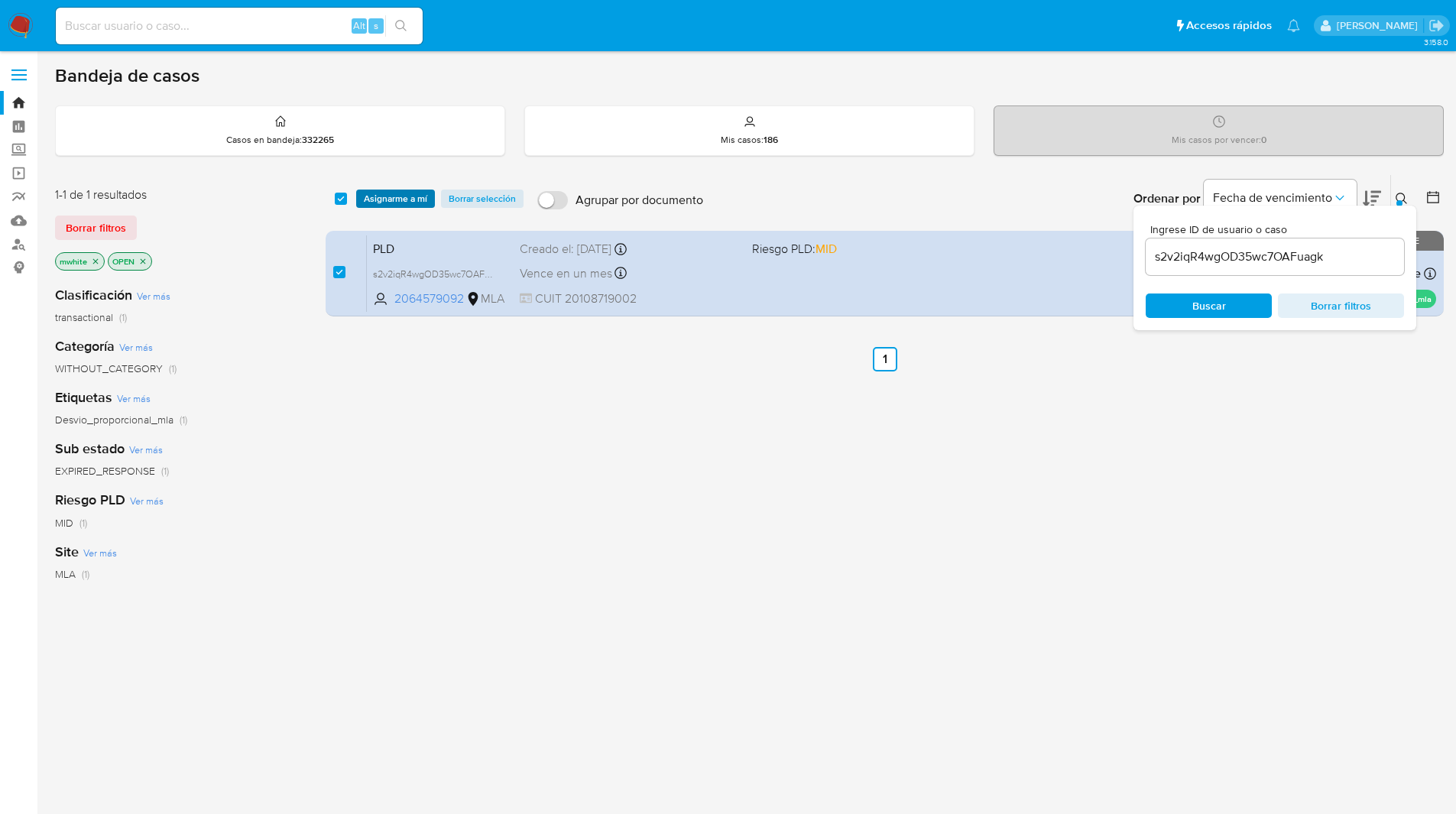
click at [380, 199] on span "Asignarme a mí" at bounding box center [395, 199] width 64 height 15
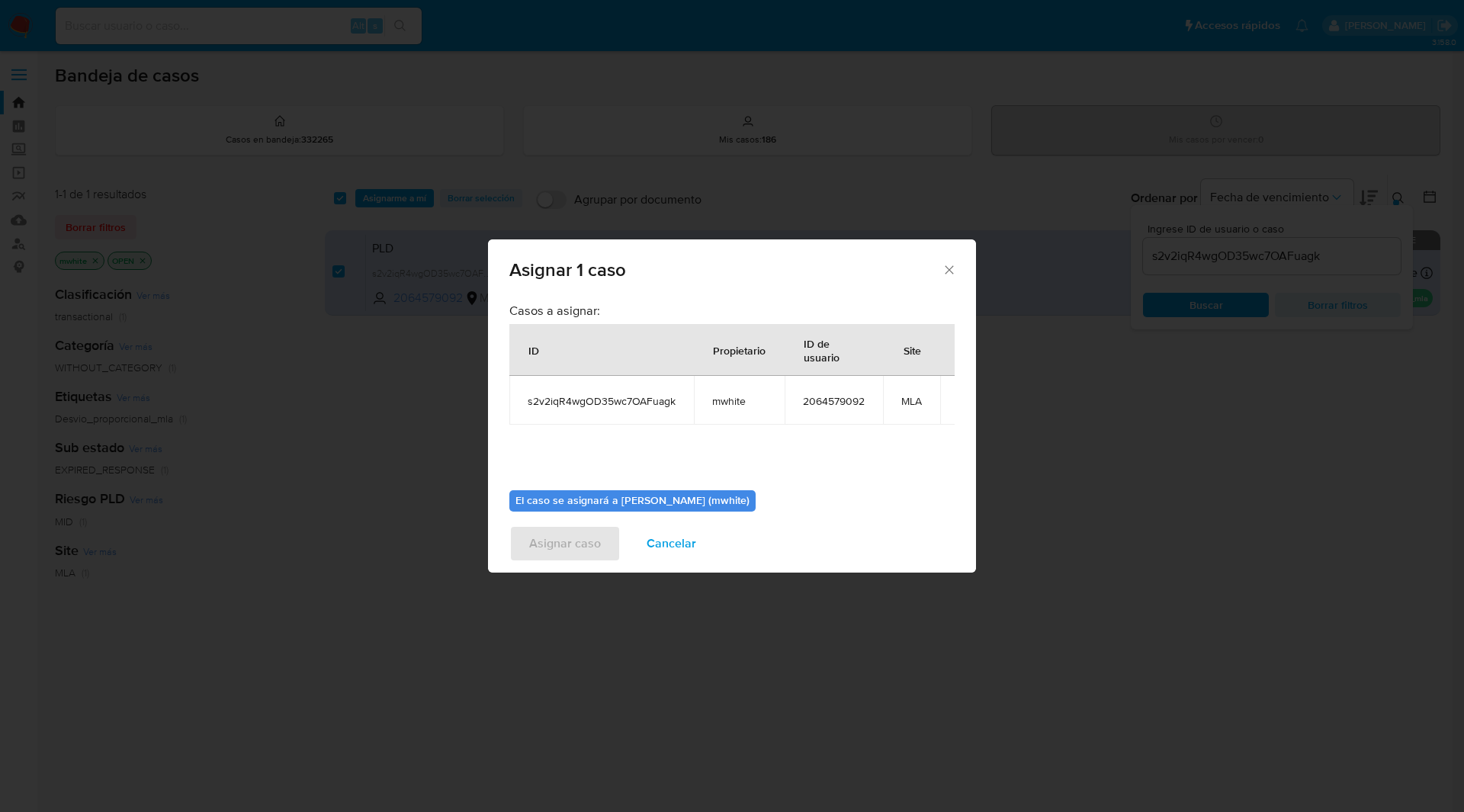
click at [729, 404] on span "mwhite" at bounding box center [739, 401] width 54 height 13
copy span "mwhite"
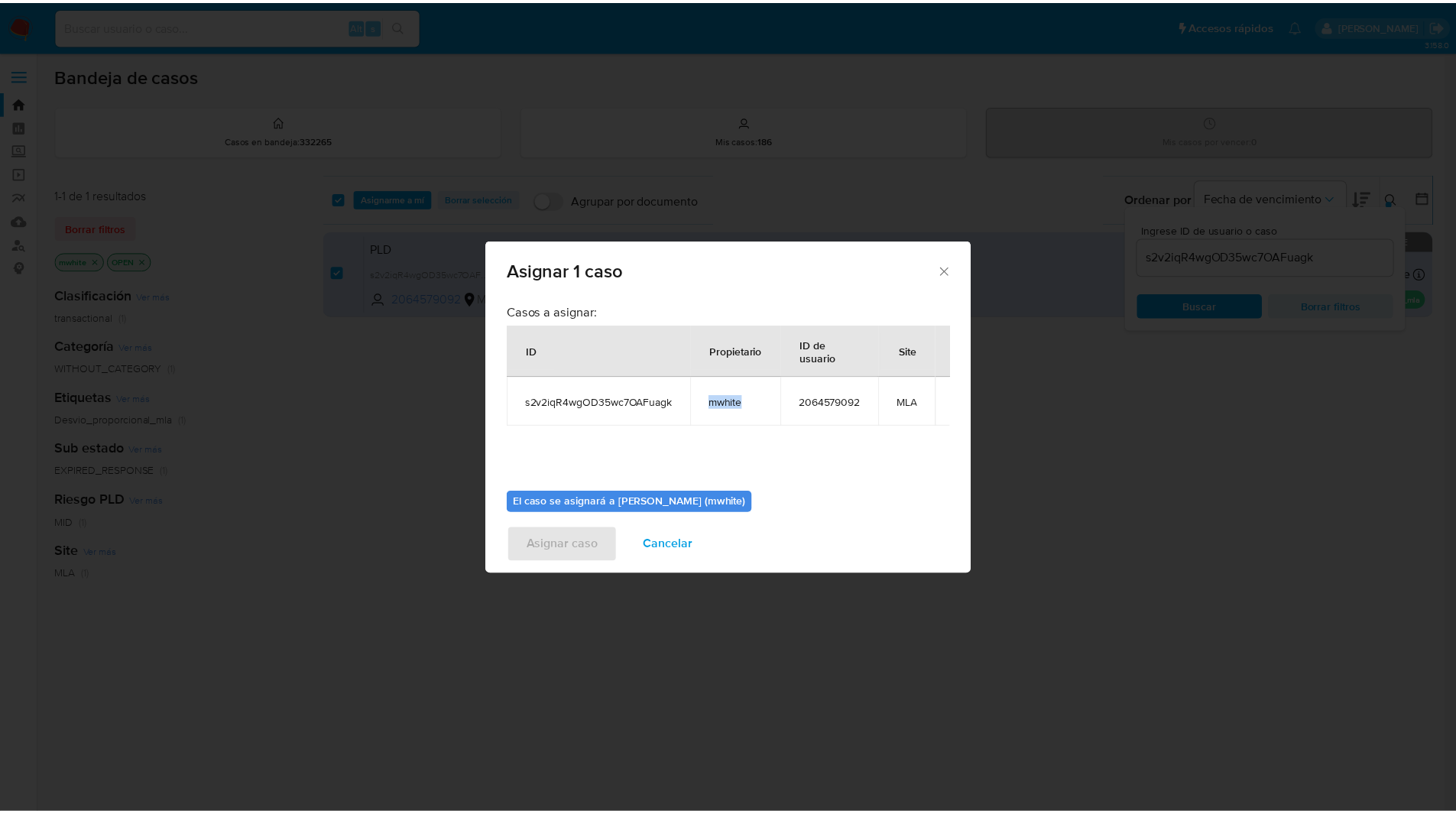
scroll to position [79, 0]
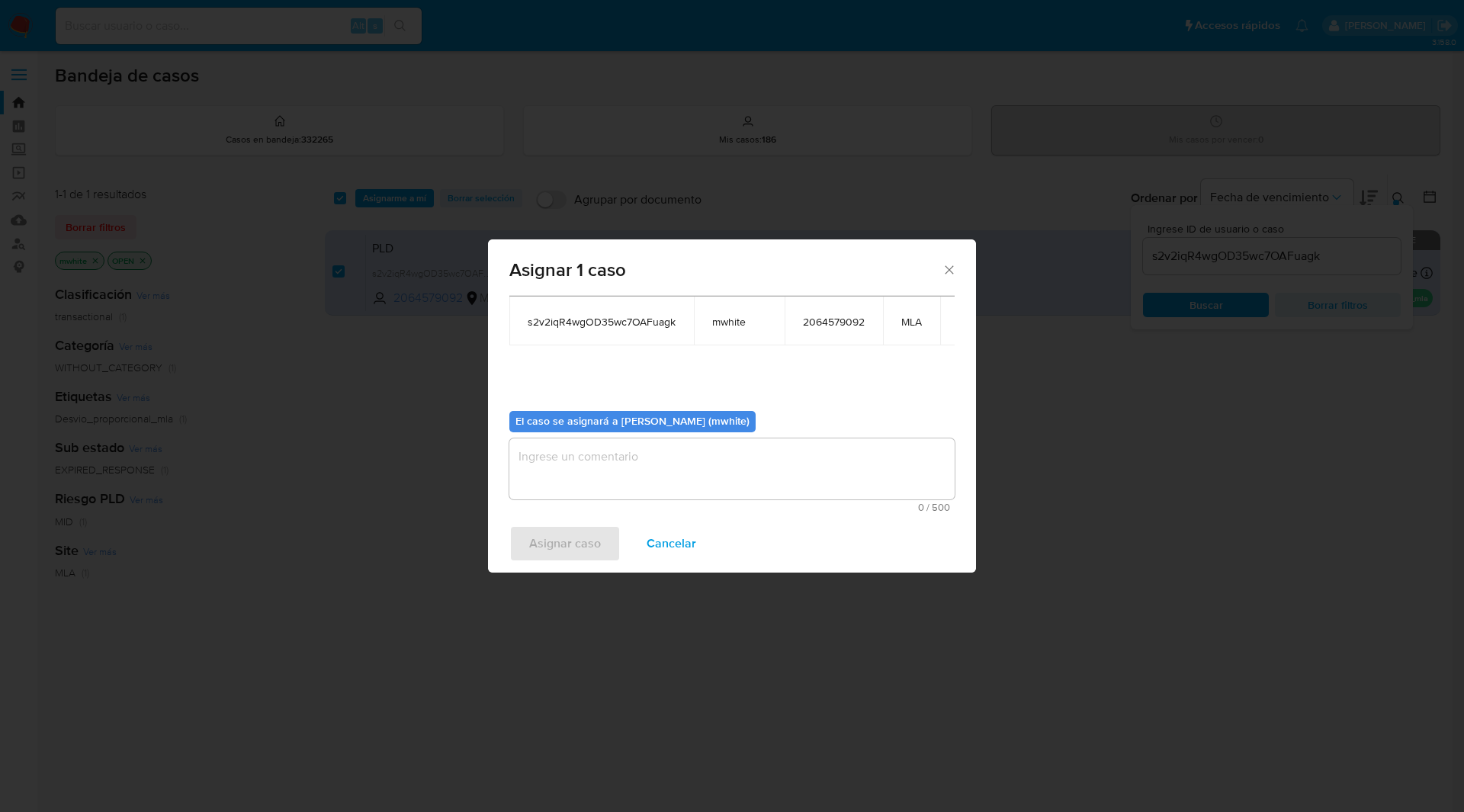
click at [646, 468] on textarea "assign-modal" at bounding box center [732, 469] width 445 height 61
paste textarea "mwhite"
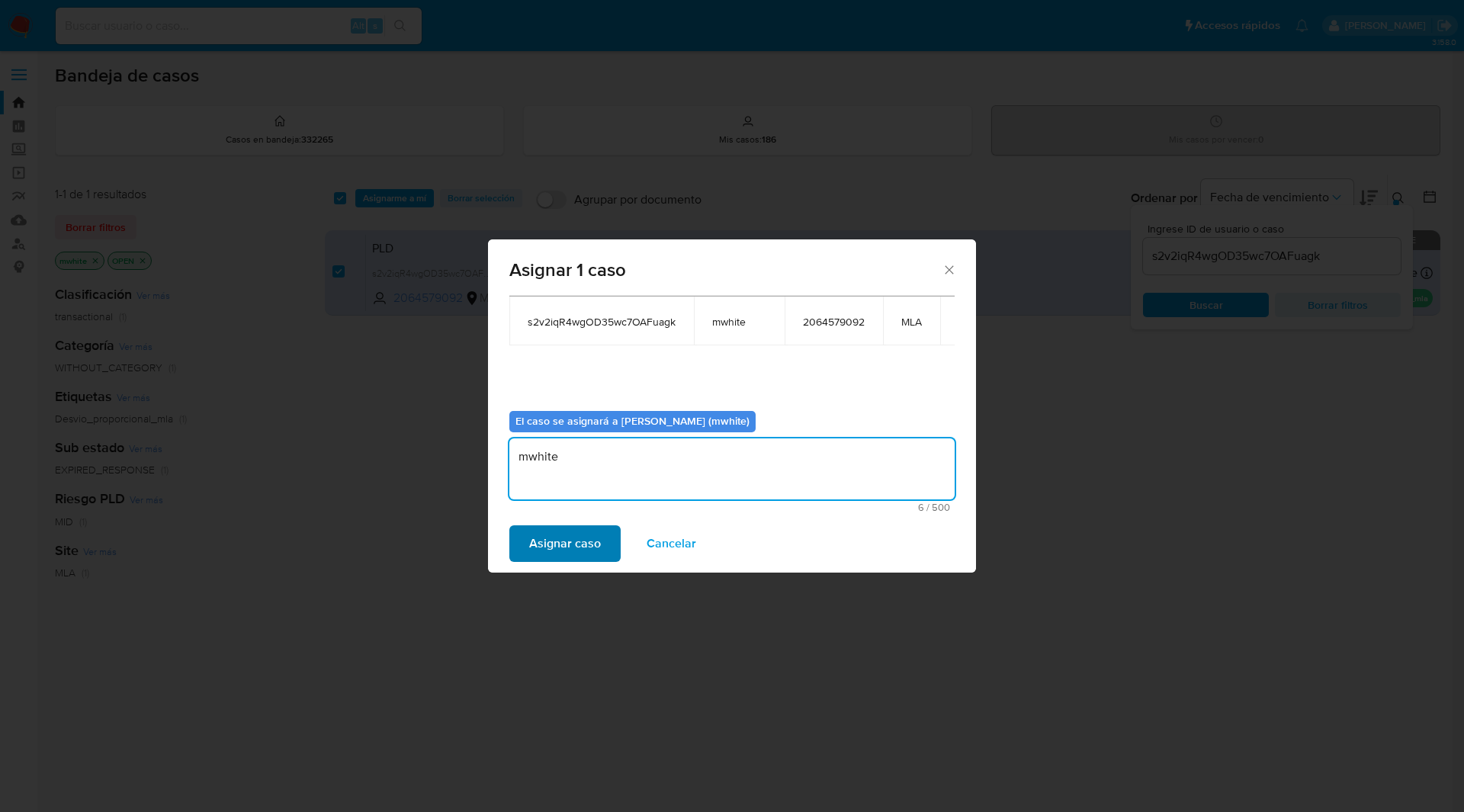
type textarea "mwhite"
click at [566, 533] on span "Asignar caso" at bounding box center [565, 543] width 71 height 33
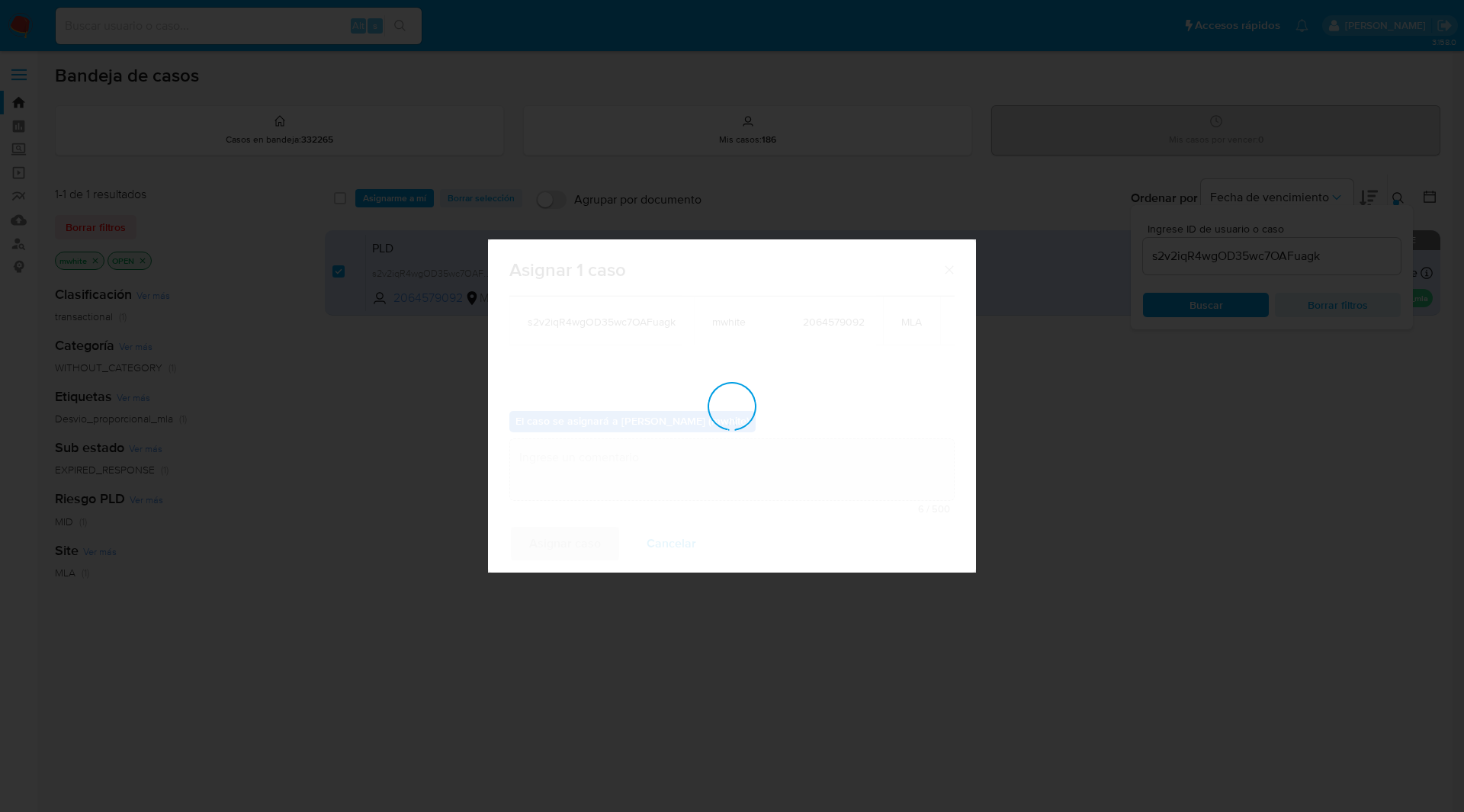
checkbox input "false"
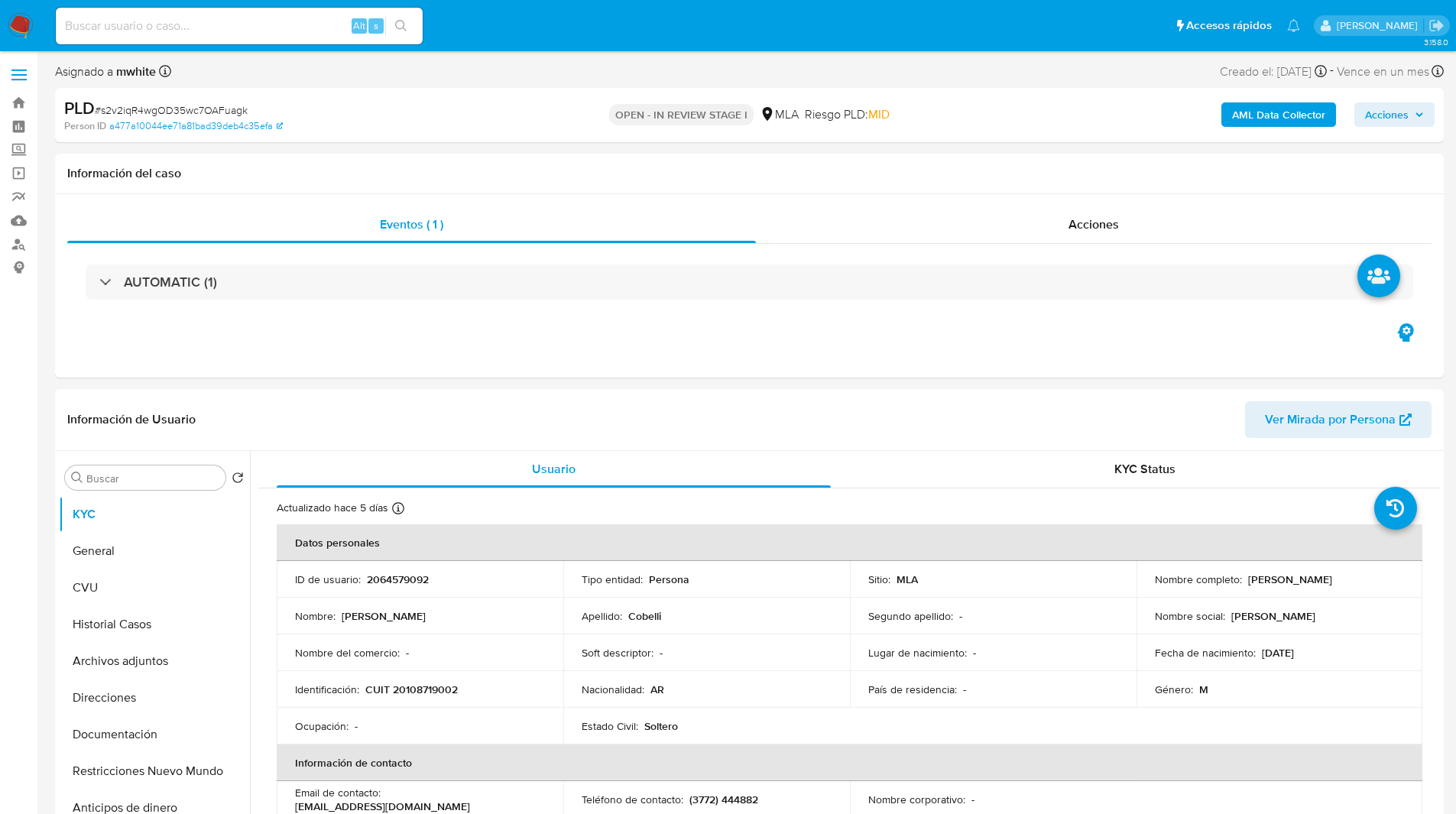
select select "10"
click at [410, 90] on div "PLD # s2v2iqR4wgOD35wc7OAFuagk Person ID a477a10044ee71a81bad39deb4c35efa OPEN …" at bounding box center [749, 115] width 1389 height 54
click at [1429, 113] on button "Acciones" at bounding box center [1394, 114] width 80 height 25
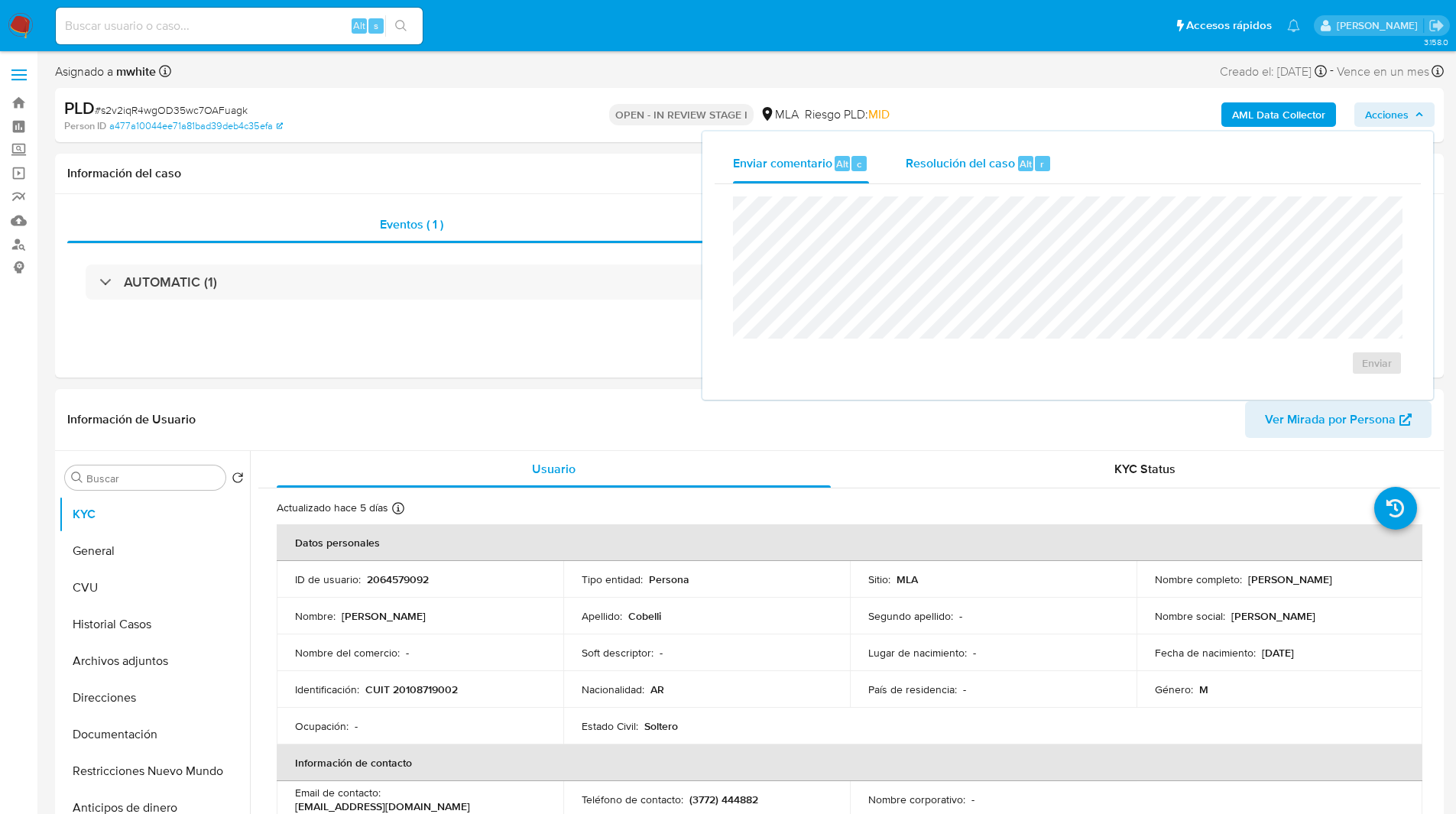
click at [1008, 156] on span "Resolución del caso" at bounding box center [961, 163] width 110 height 17
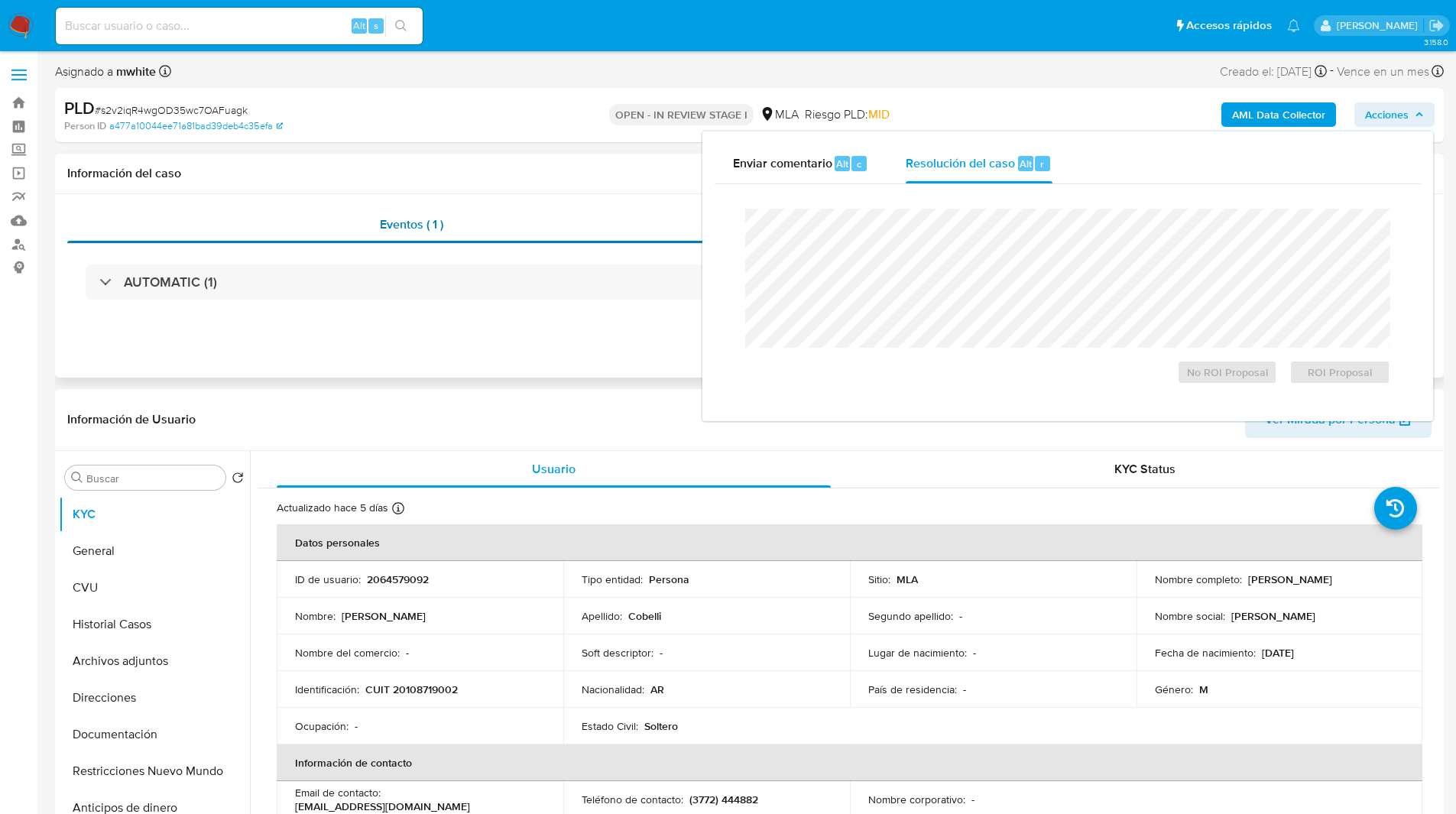
click at [584, 233] on div "Eventos ( 1 )" at bounding box center [411, 225] width 688 height 37
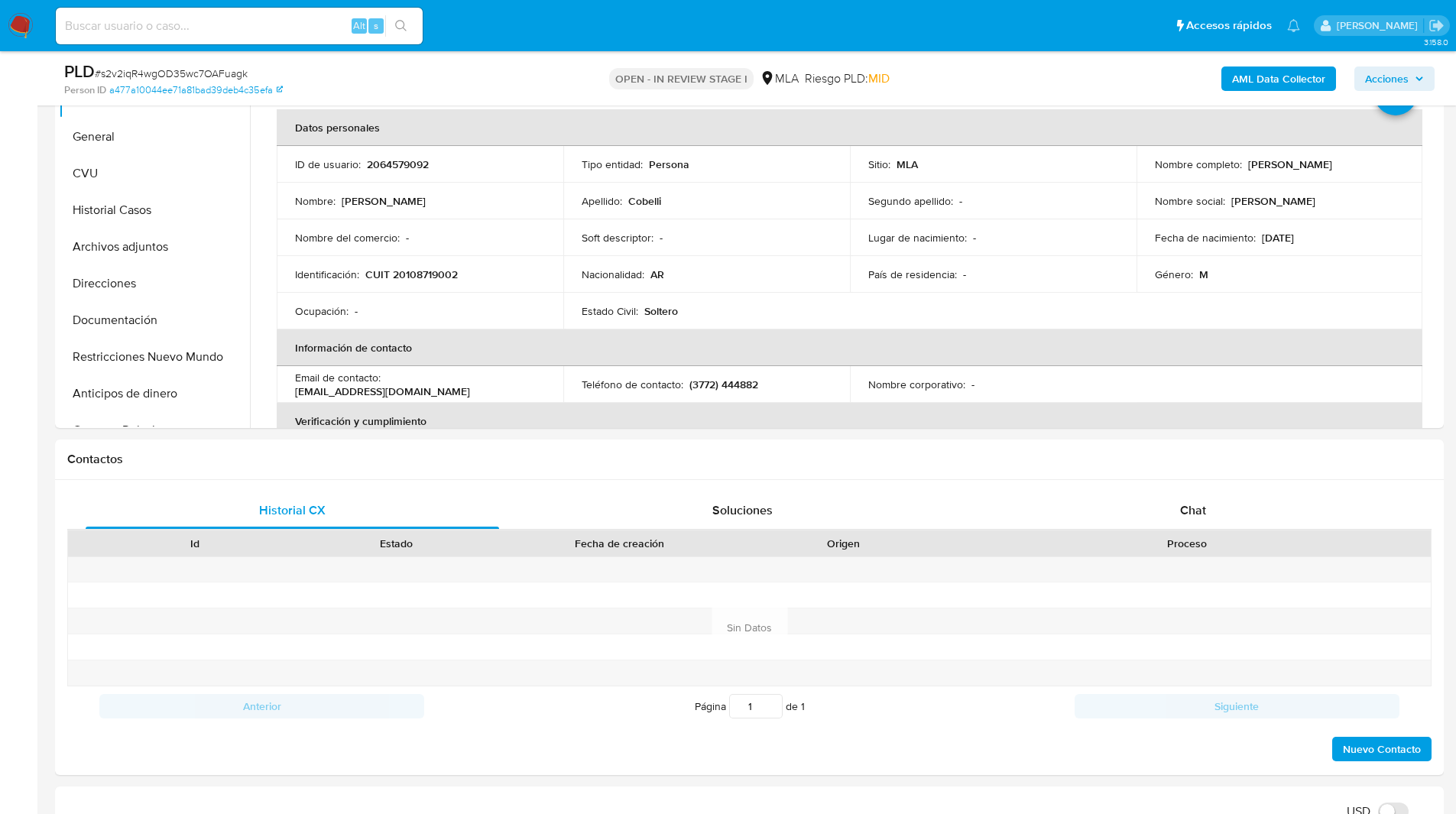
scroll to position [495, 0]
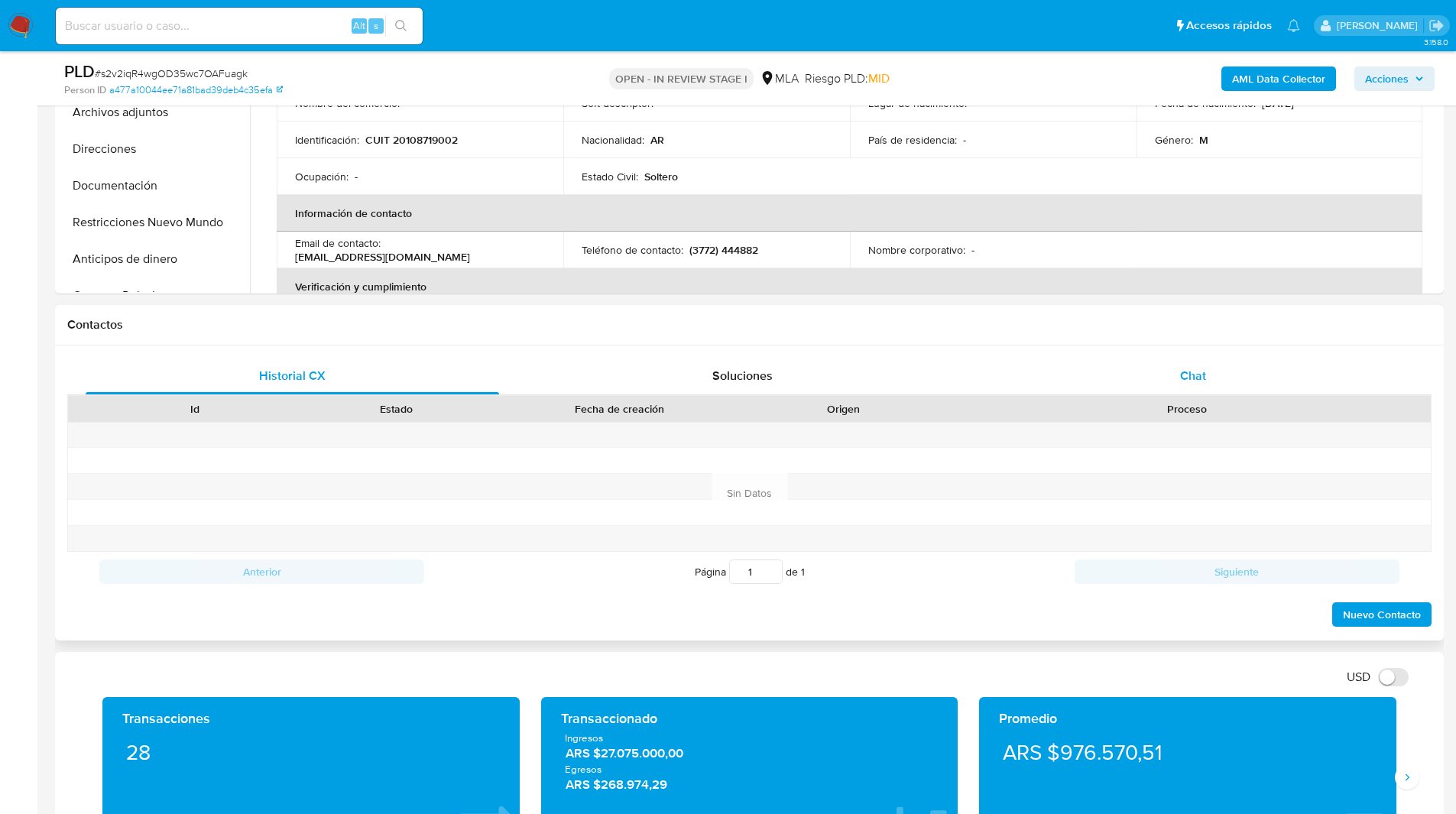
click at [1125, 375] on div "Chat" at bounding box center [1192, 376] width 414 height 37
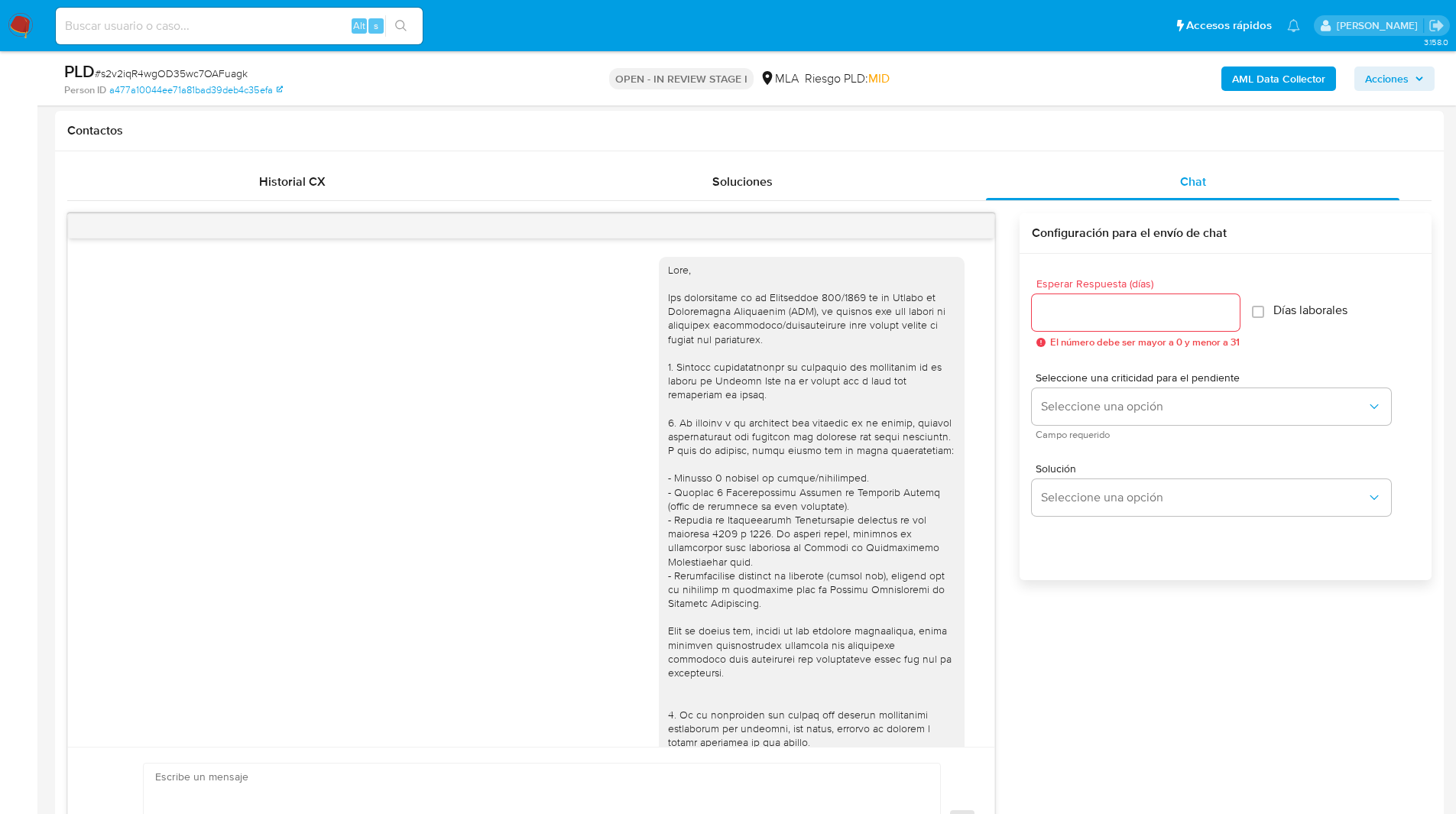
scroll to position [961, 0]
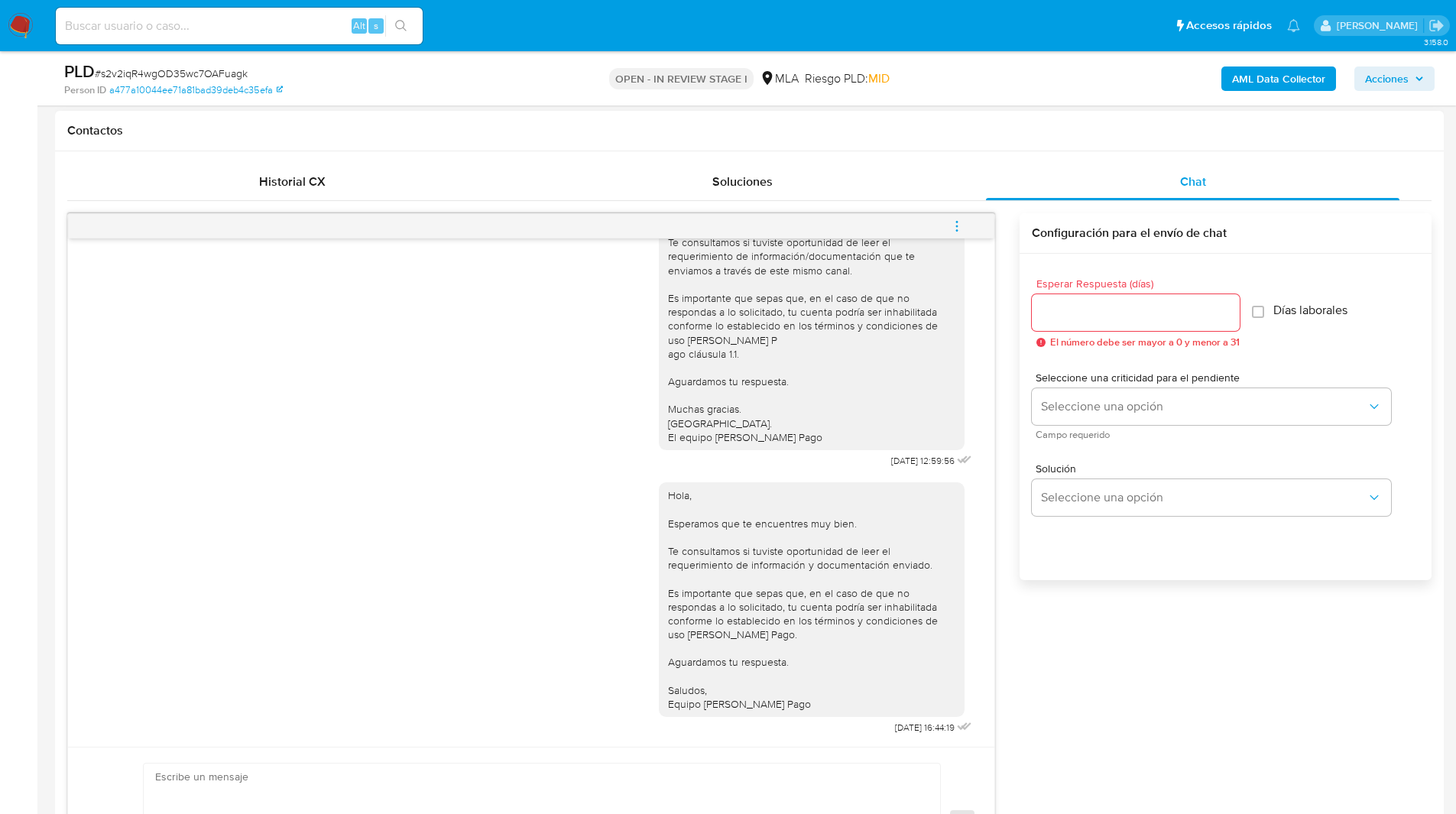
click at [950, 217] on span "menu-action" at bounding box center [957, 226] width 13 height 37
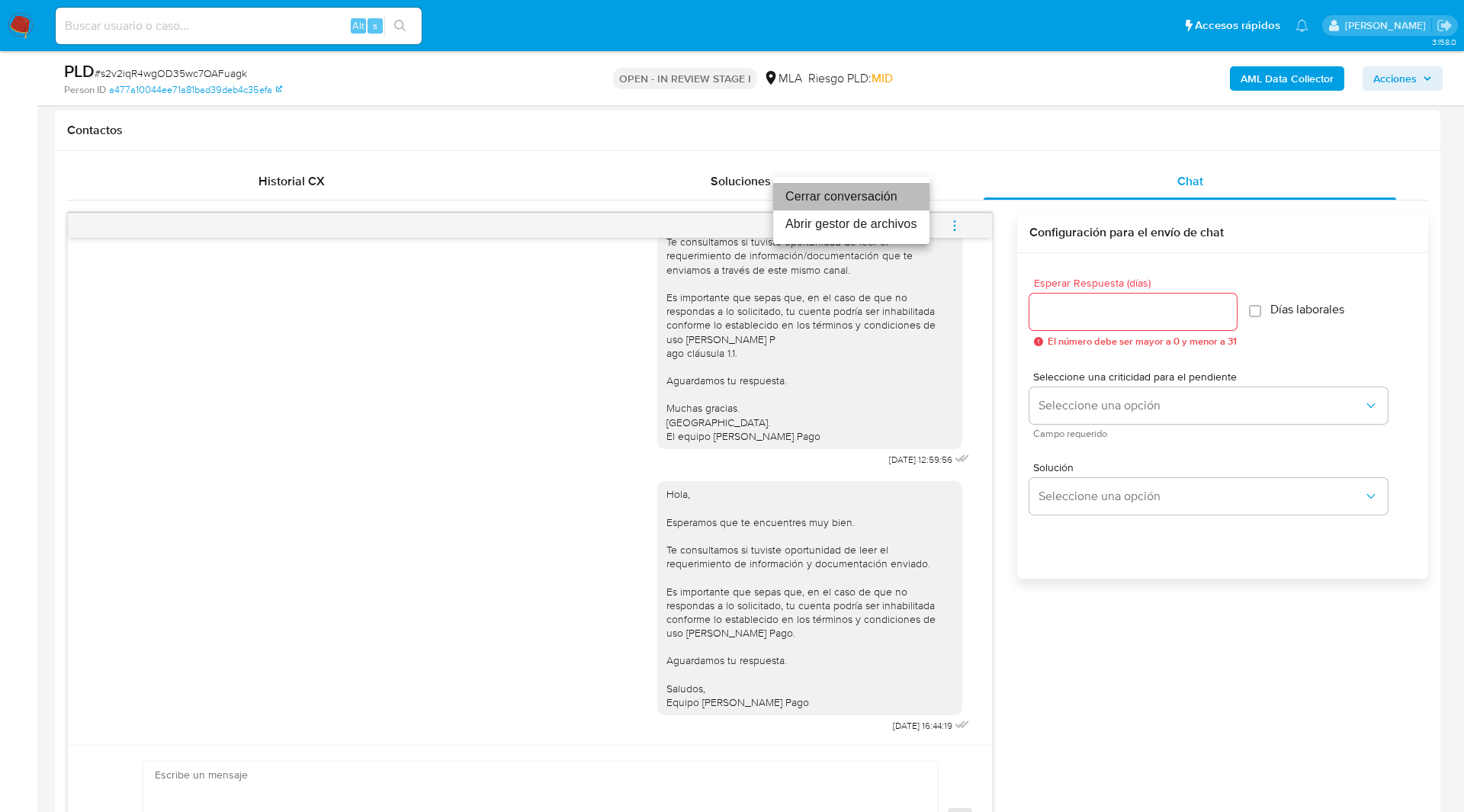
click at [834, 189] on li "Cerrar conversación" at bounding box center [851, 196] width 156 height 28
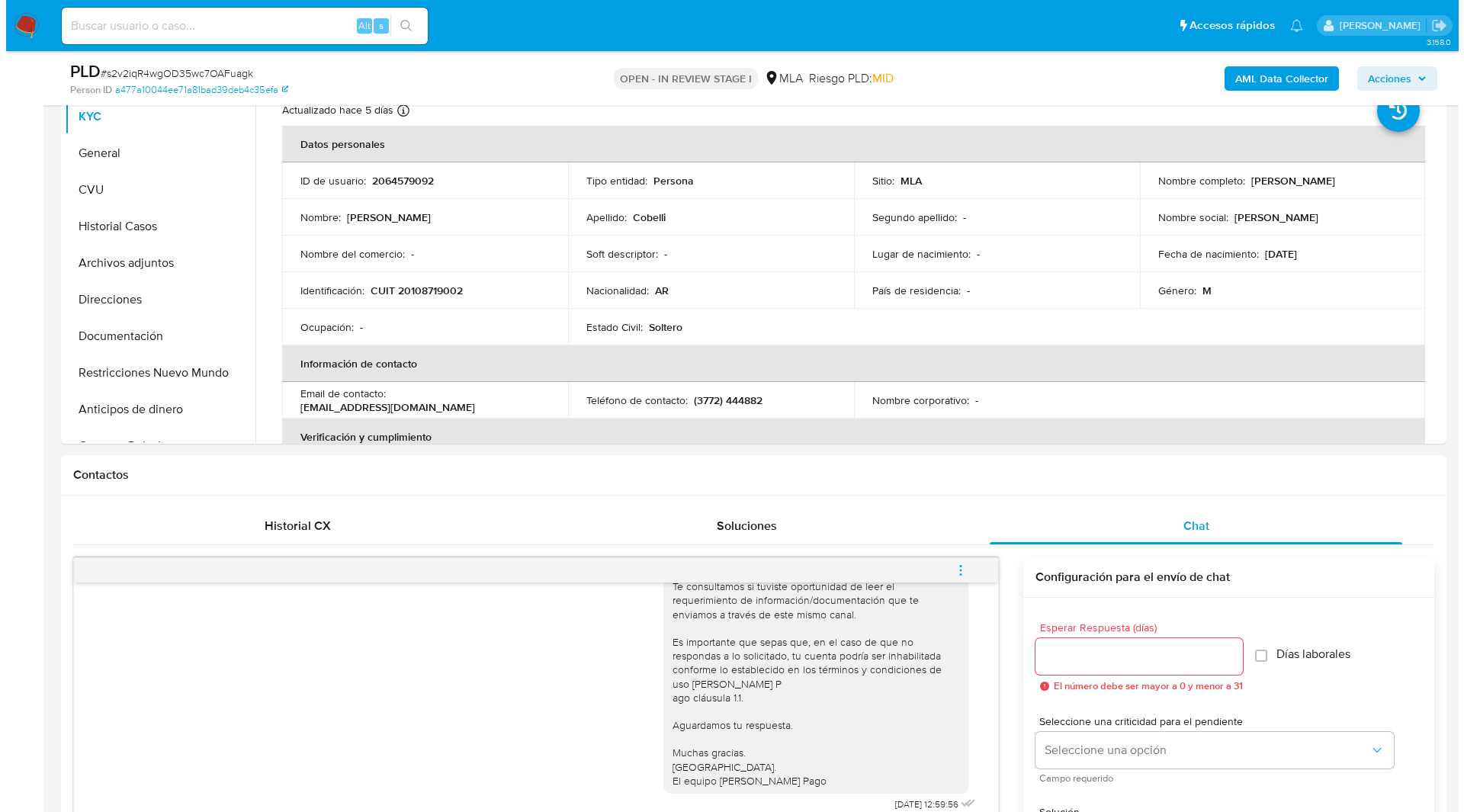
scroll to position [109, 0]
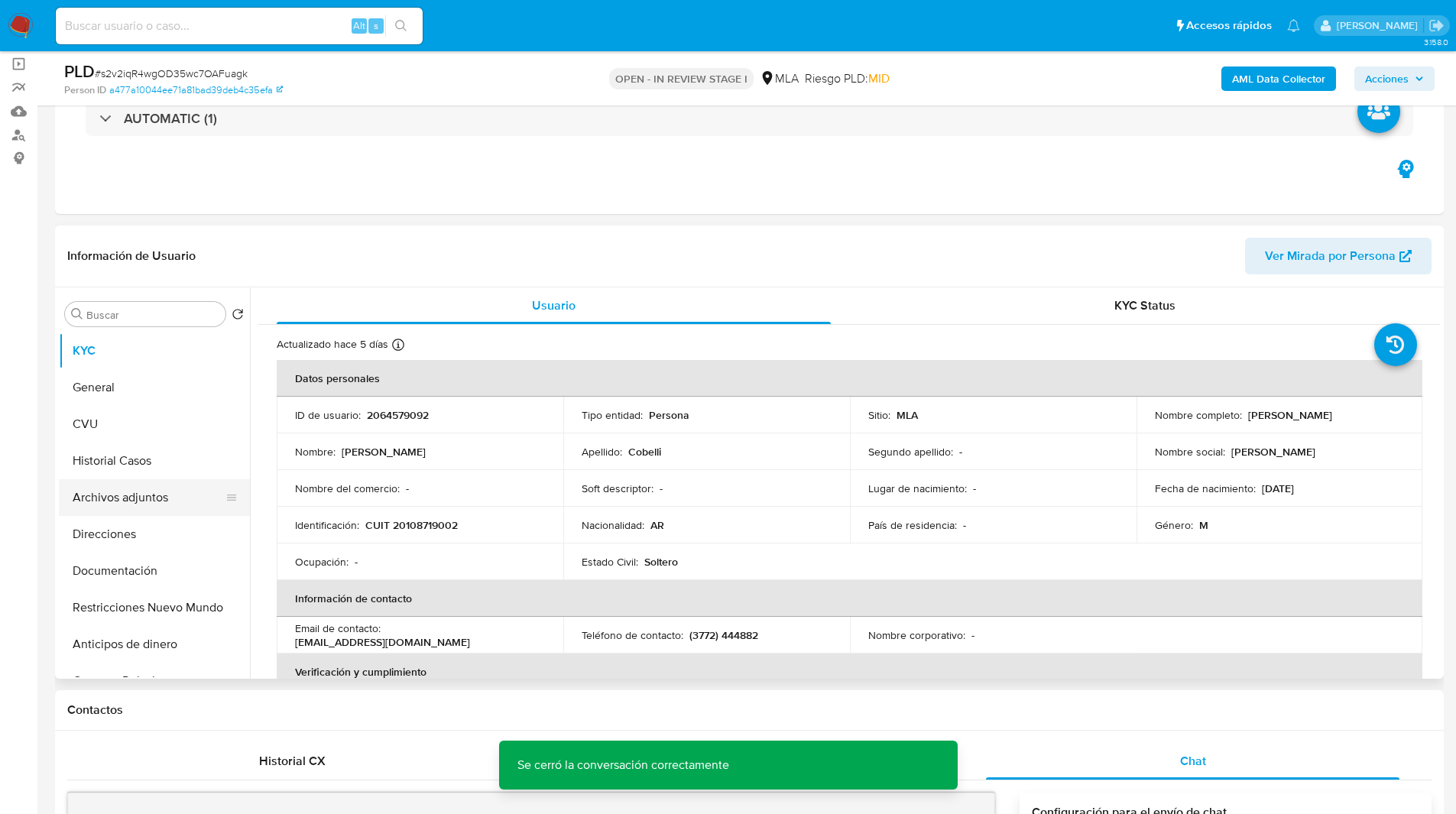
click at [131, 497] on button "Archivos adjuntos" at bounding box center [148, 498] width 179 height 37
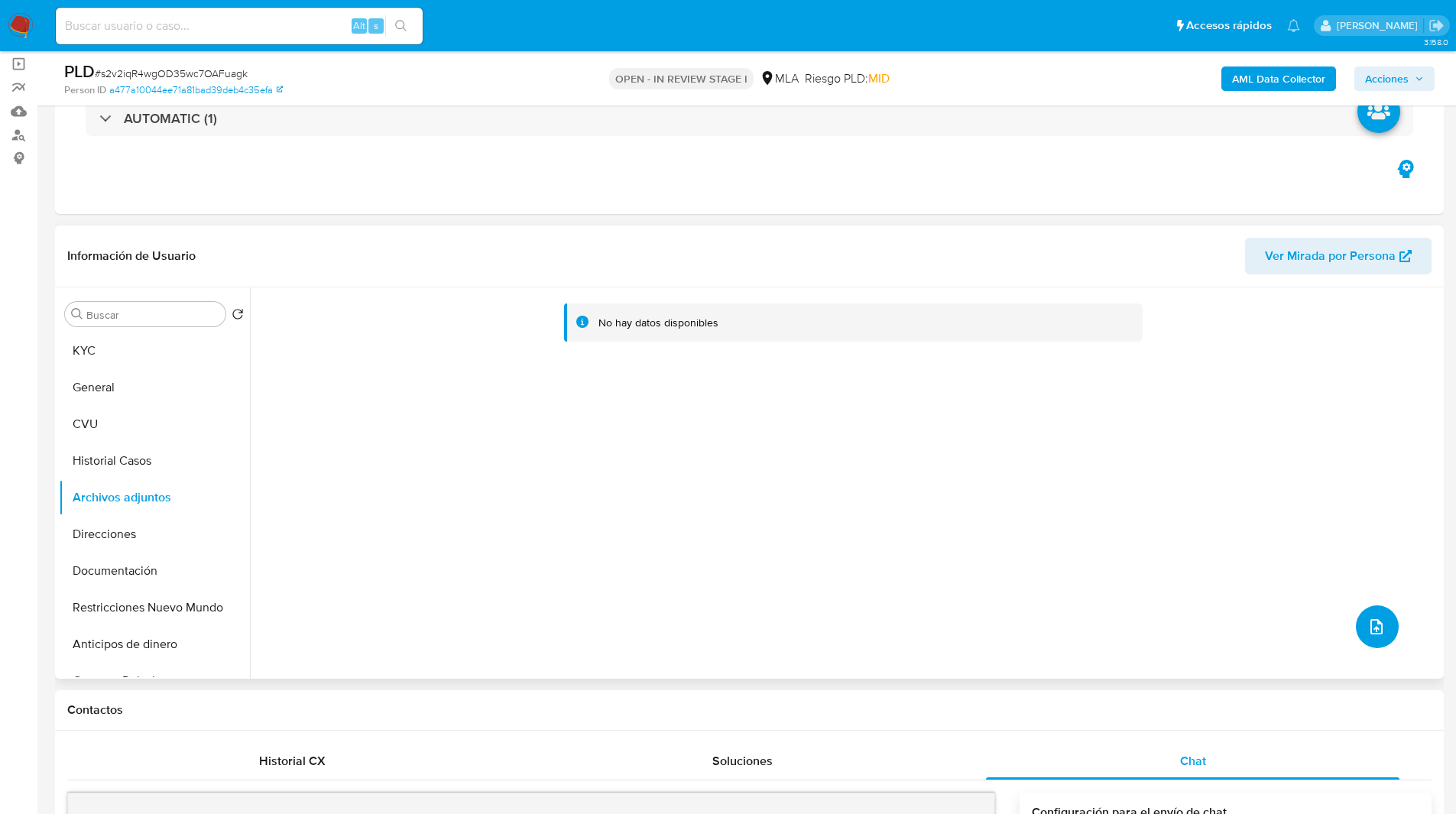
click at [1381, 624] on button "upload-file" at bounding box center [1377, 627] width 43 height 43
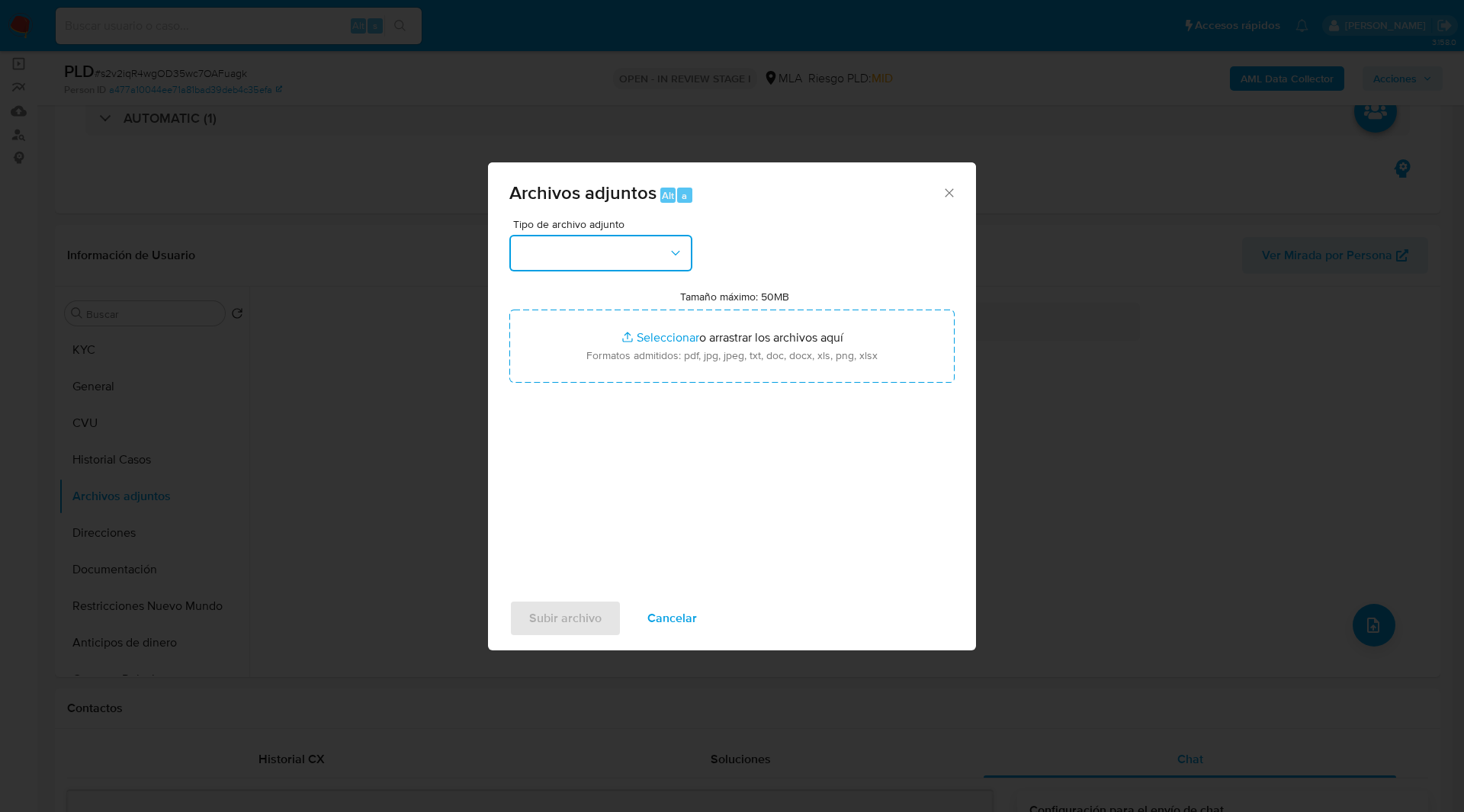
click at [599, 252] on button "button" at bounding box center [600, 253] width 183 height 36
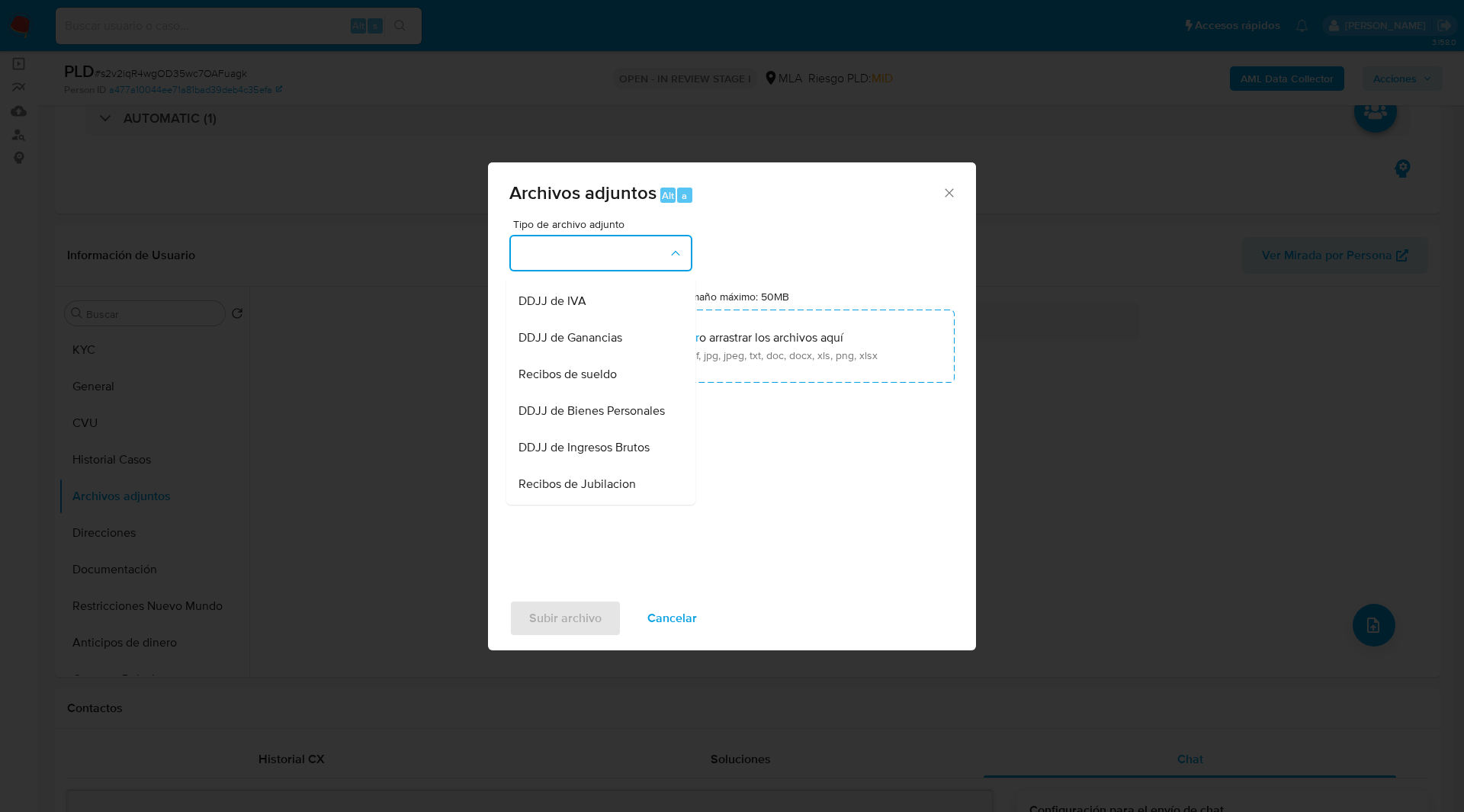
scroll to position [322, 0]
click at [566, 275] on div "IDENTIFICACIÓN INGRESOS CAPTURA BUREAU CAPTURA GOOGLE CAPTURA WEB INFORMACIÓN S…" at bounding box center [600, 388] width 189 height 234
click at [568, 299] on div "DDJJ de IVA" at bounding box center [597, 302] width 155 height 36
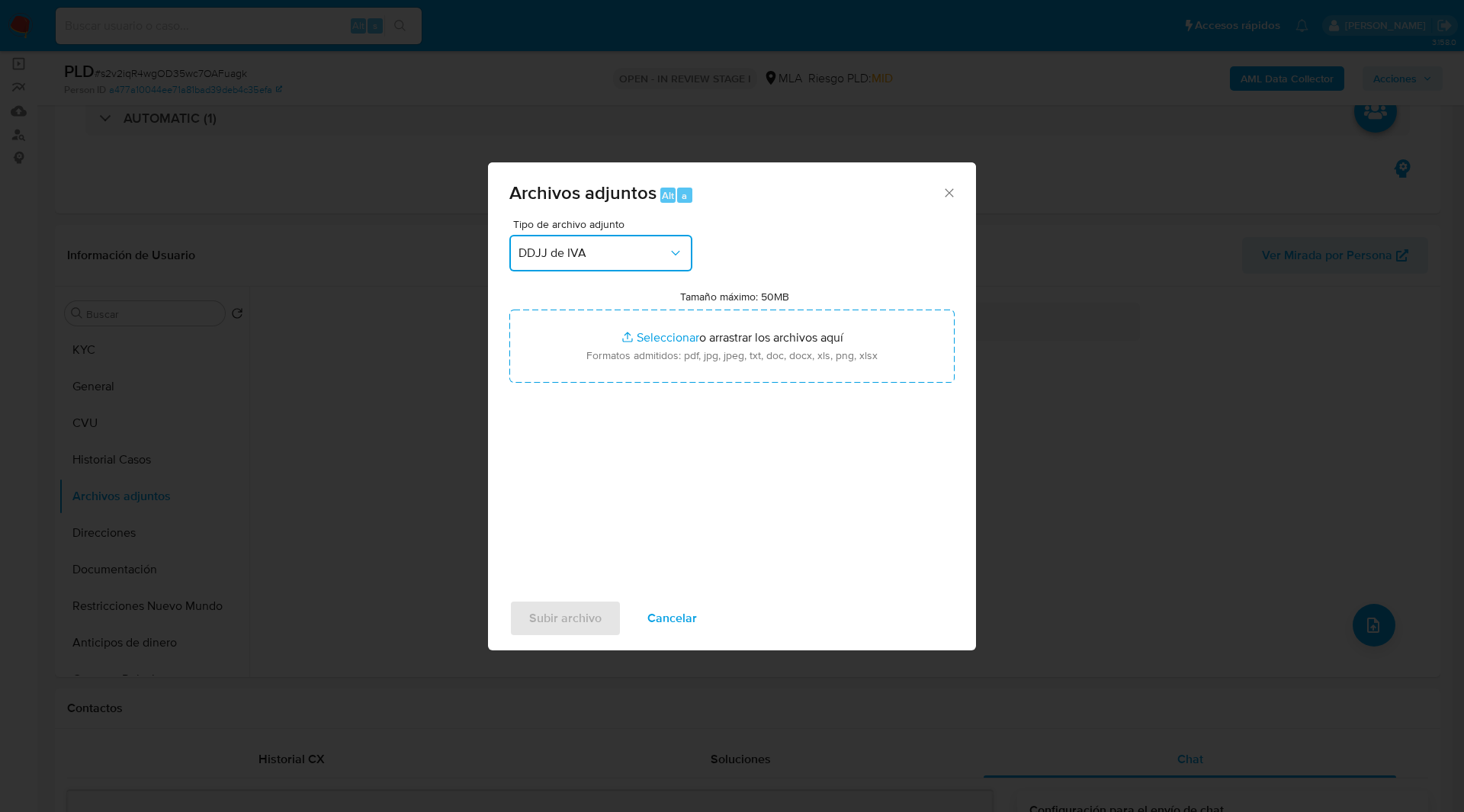
click at [589, 258] on span "DDJJ de IVA" at bounding box center [593, 253] width 150 height 15
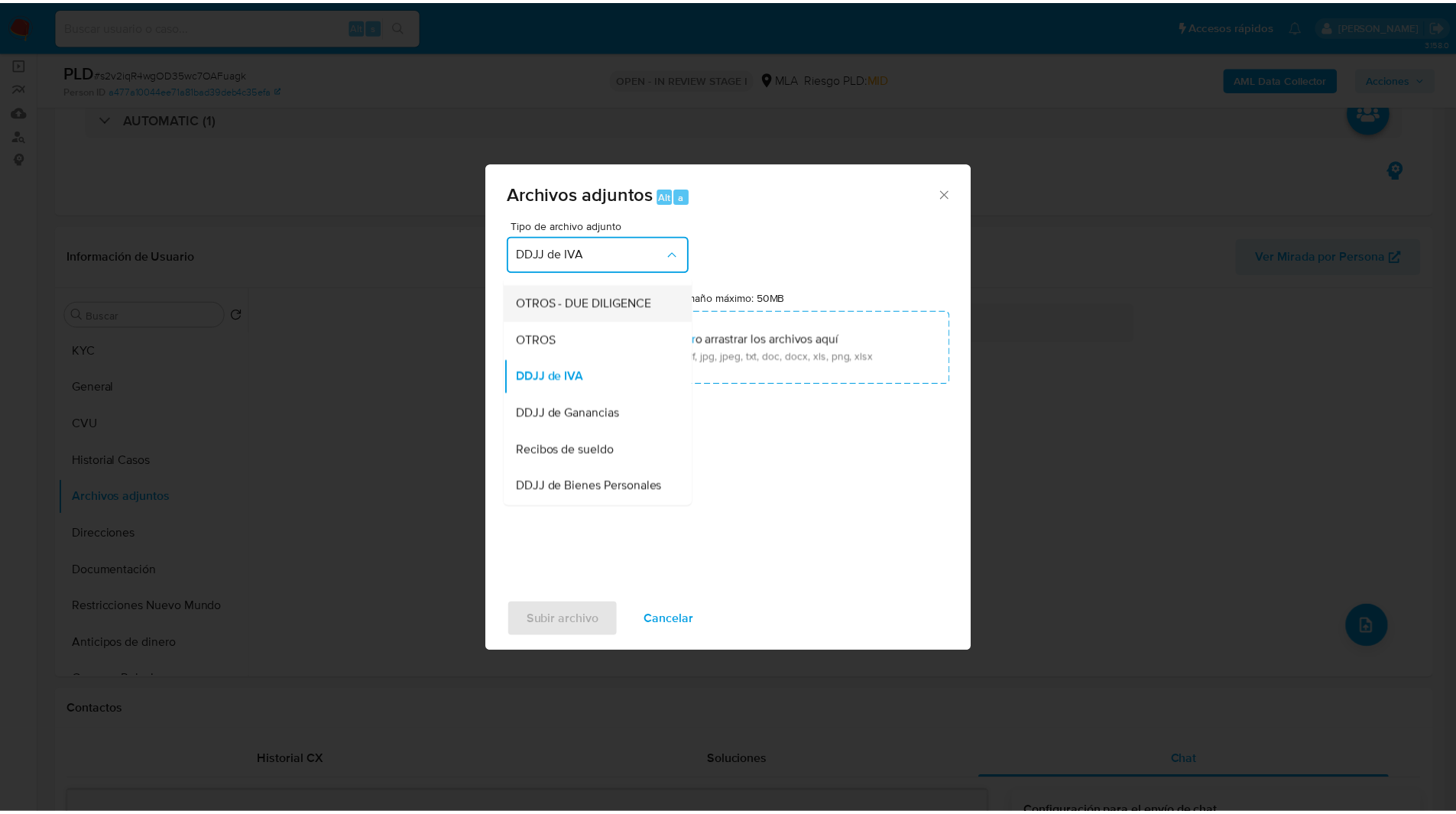
scroll to position [291, 0]
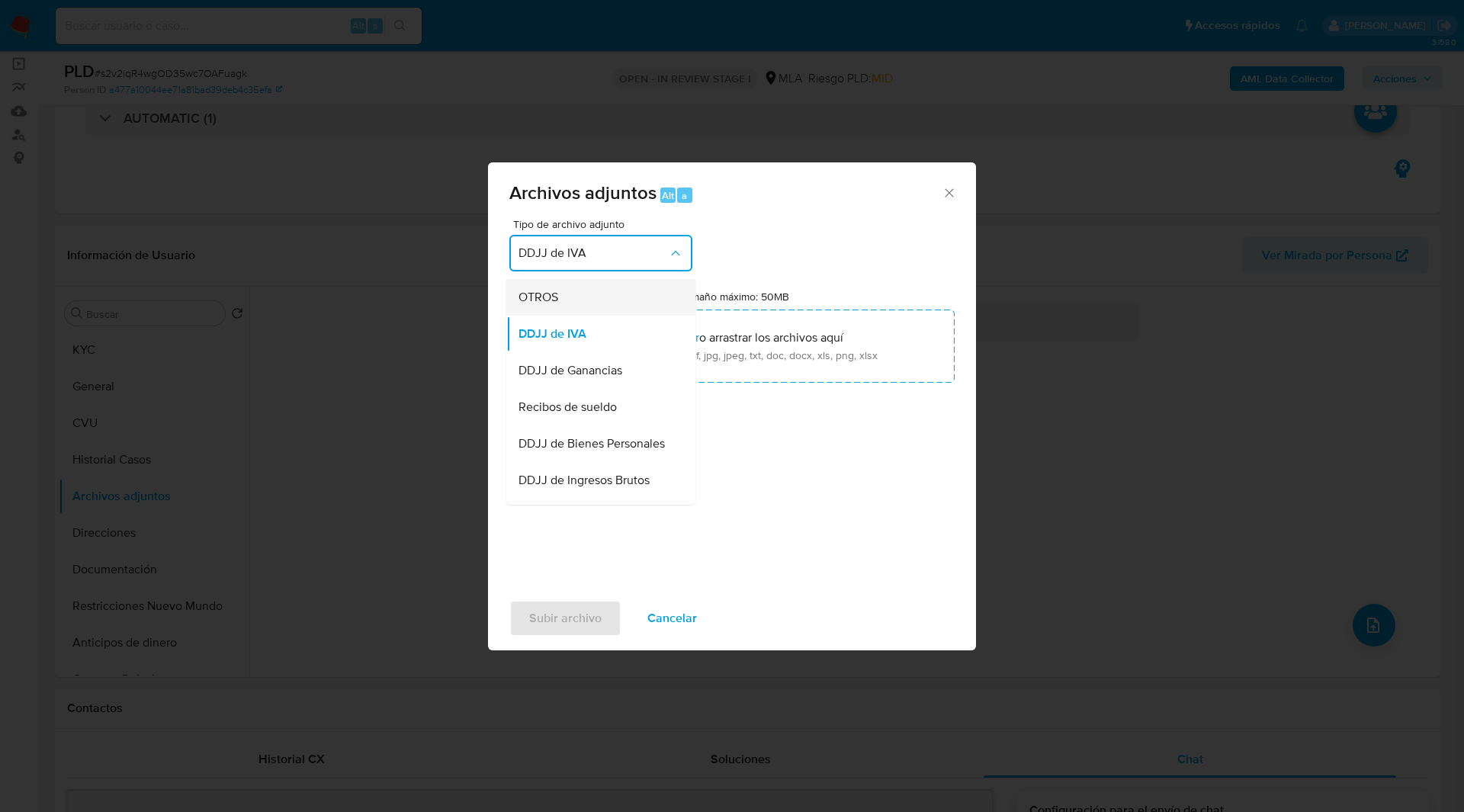
click at [548, 305] on span "OTROS" at bounding box center [539, 297] width 40 height 15
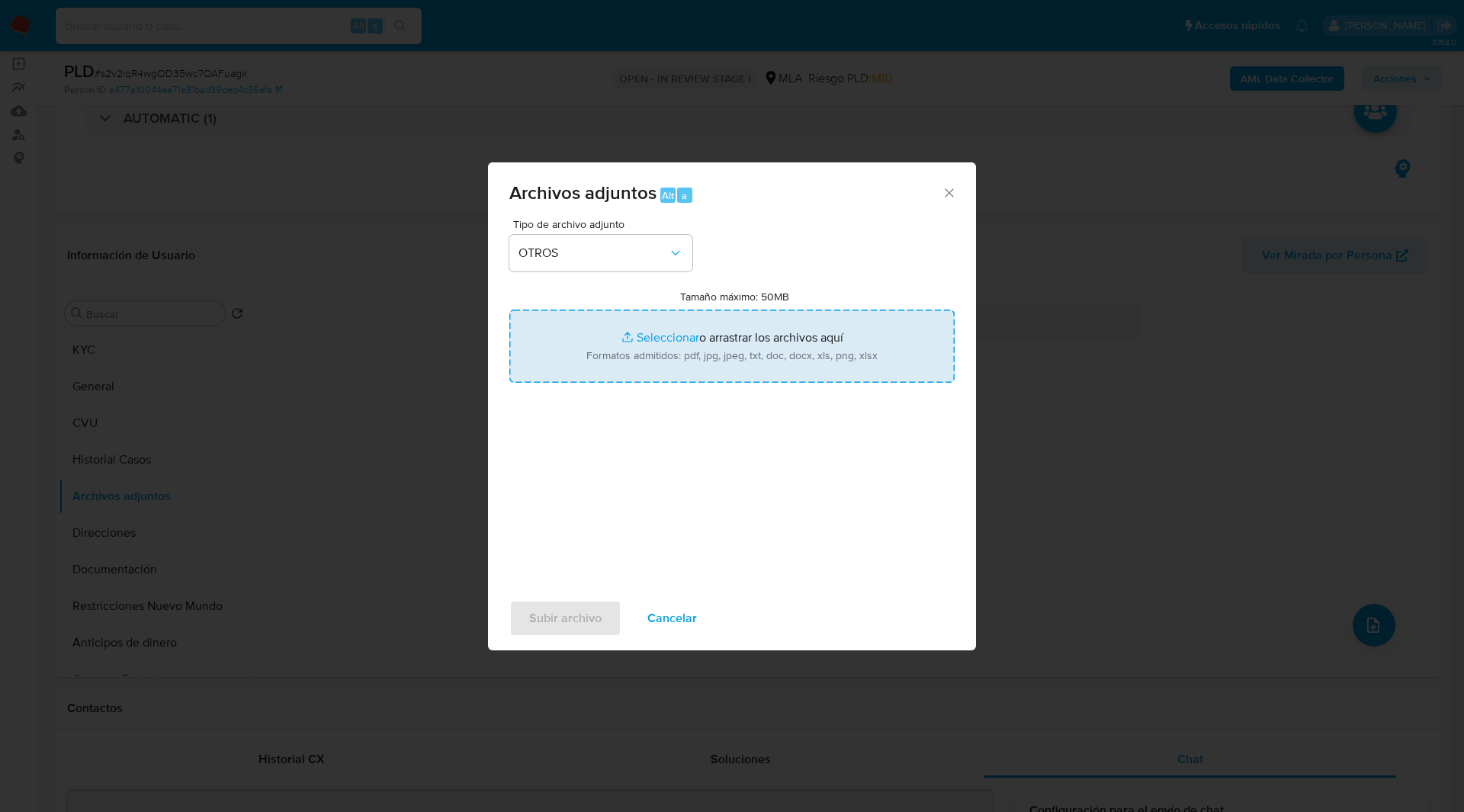
type input "C:\fakepath\Caselog s2v2iqR4wgOD35wc7OAFuagk_2025_08_19_00_19_21.docx"
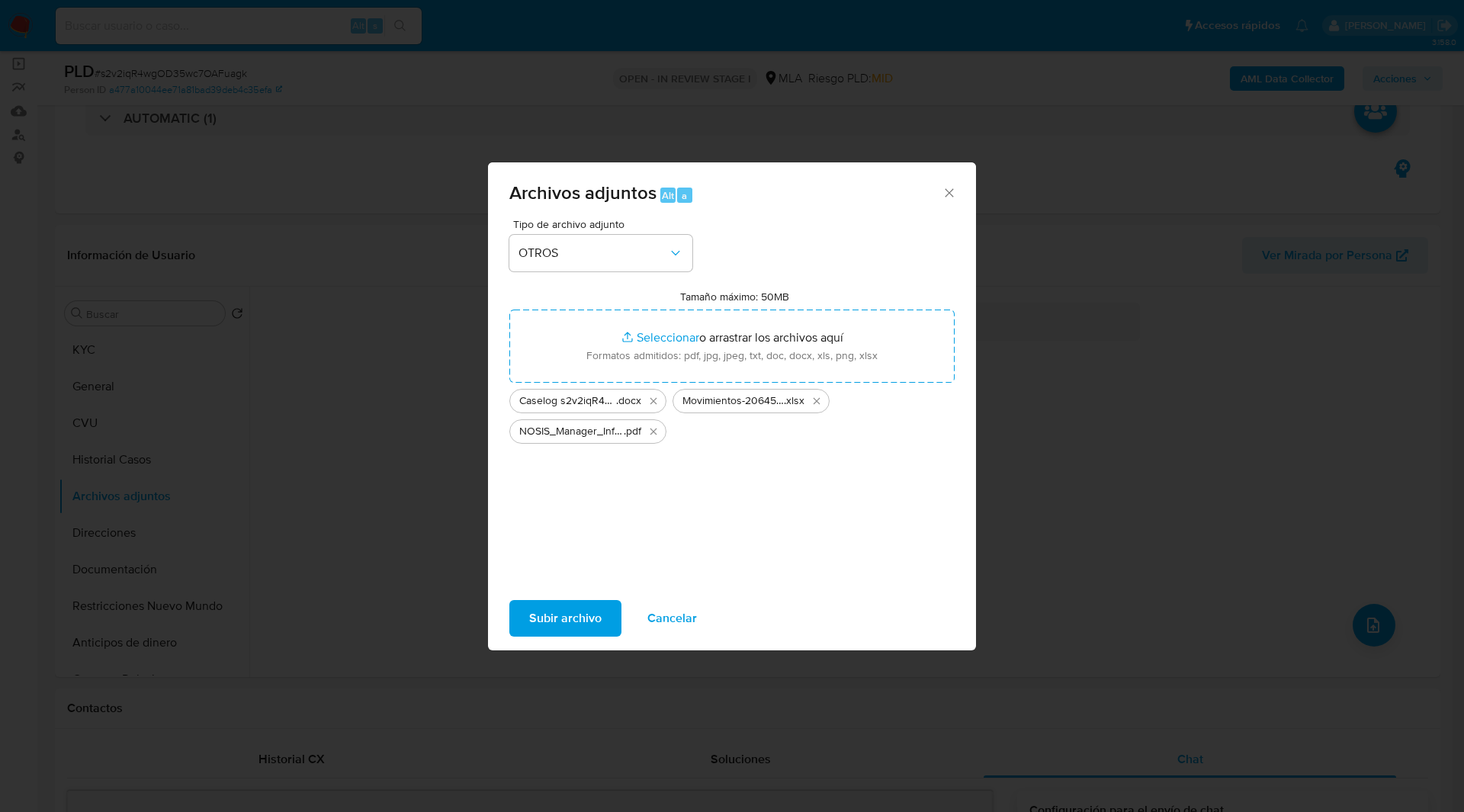
click at [581, 621] on span "Subir archivo" at bounding box center [565, 619] width 72 height 33
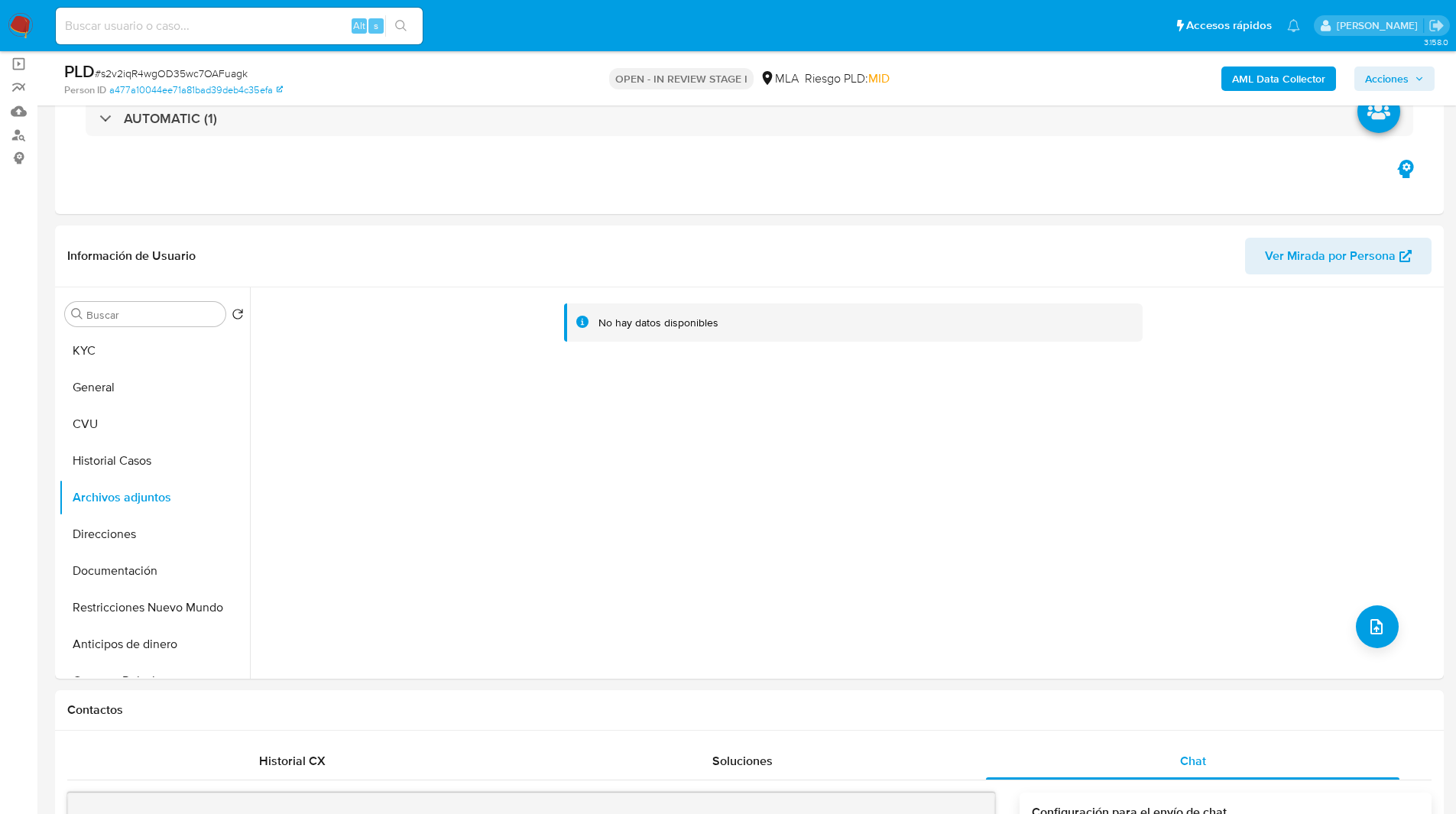
click at [1258, 81] on b "AML Data Collector" at bounding box center [1278, 79] width 93 height 25
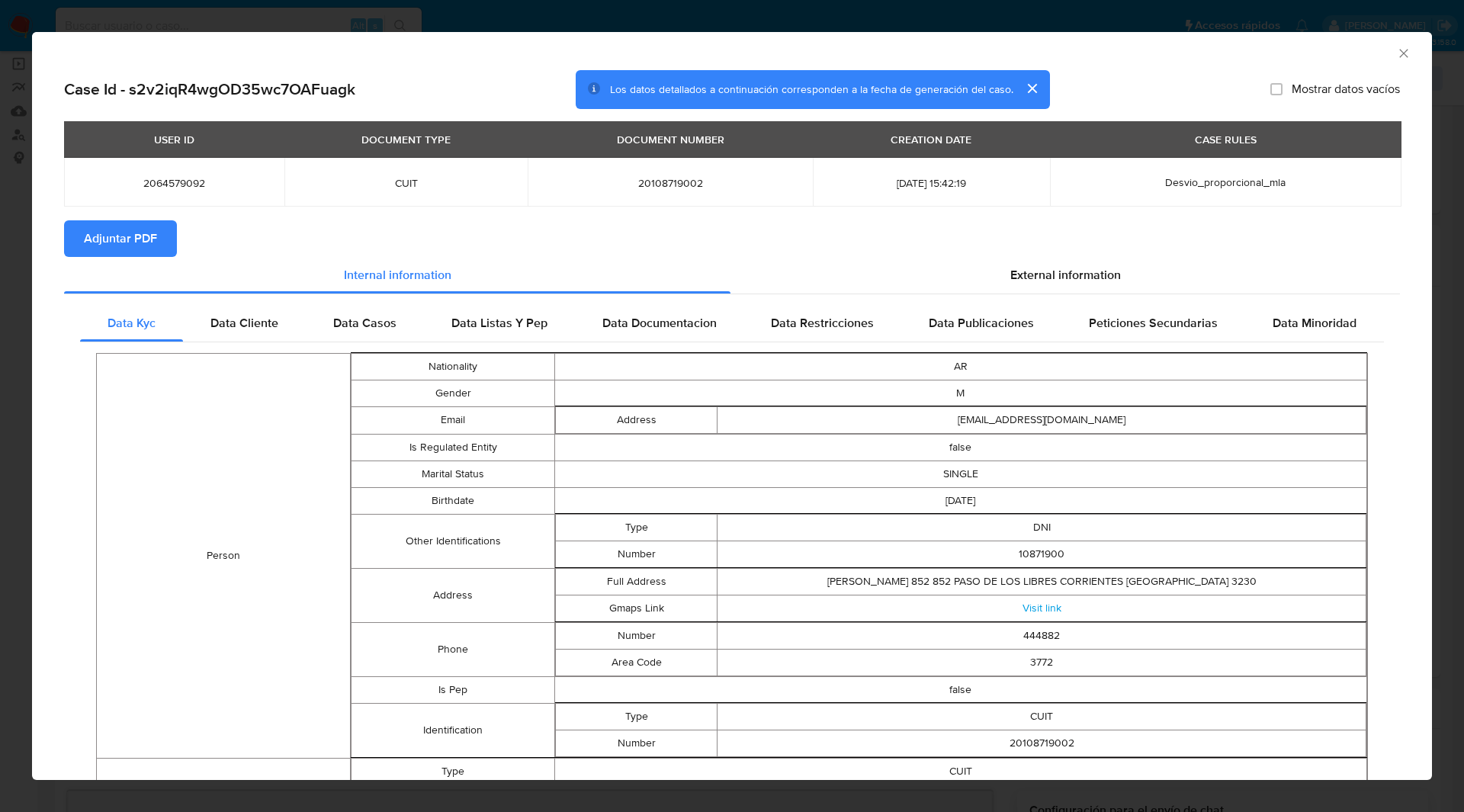
click at [151, 224] on span "Adjuntar PDF" at bounding box center [120, 238] width 73 height 33
click at [351, 232] on section "Adjuntar PDF Creando" at bounding box center [732, 240] width 1336 height 40
click at [1397, 57] on icon "Cerrar ventana" at bounding box center [1404, 53] width 15 height 15
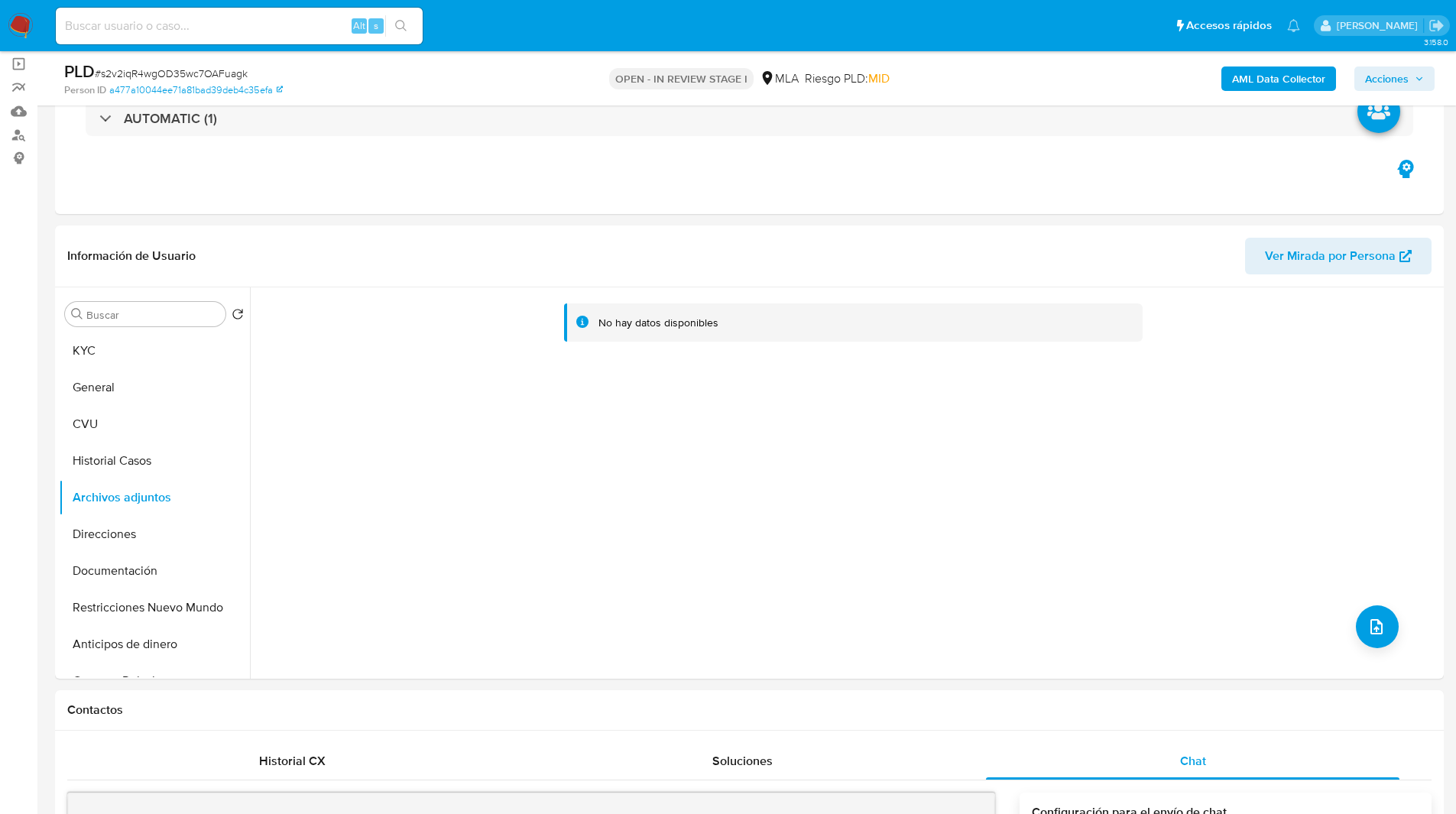
click at [1390, 72] on span "Acciones" at bounding box center [1386, 79] width 44 height 25
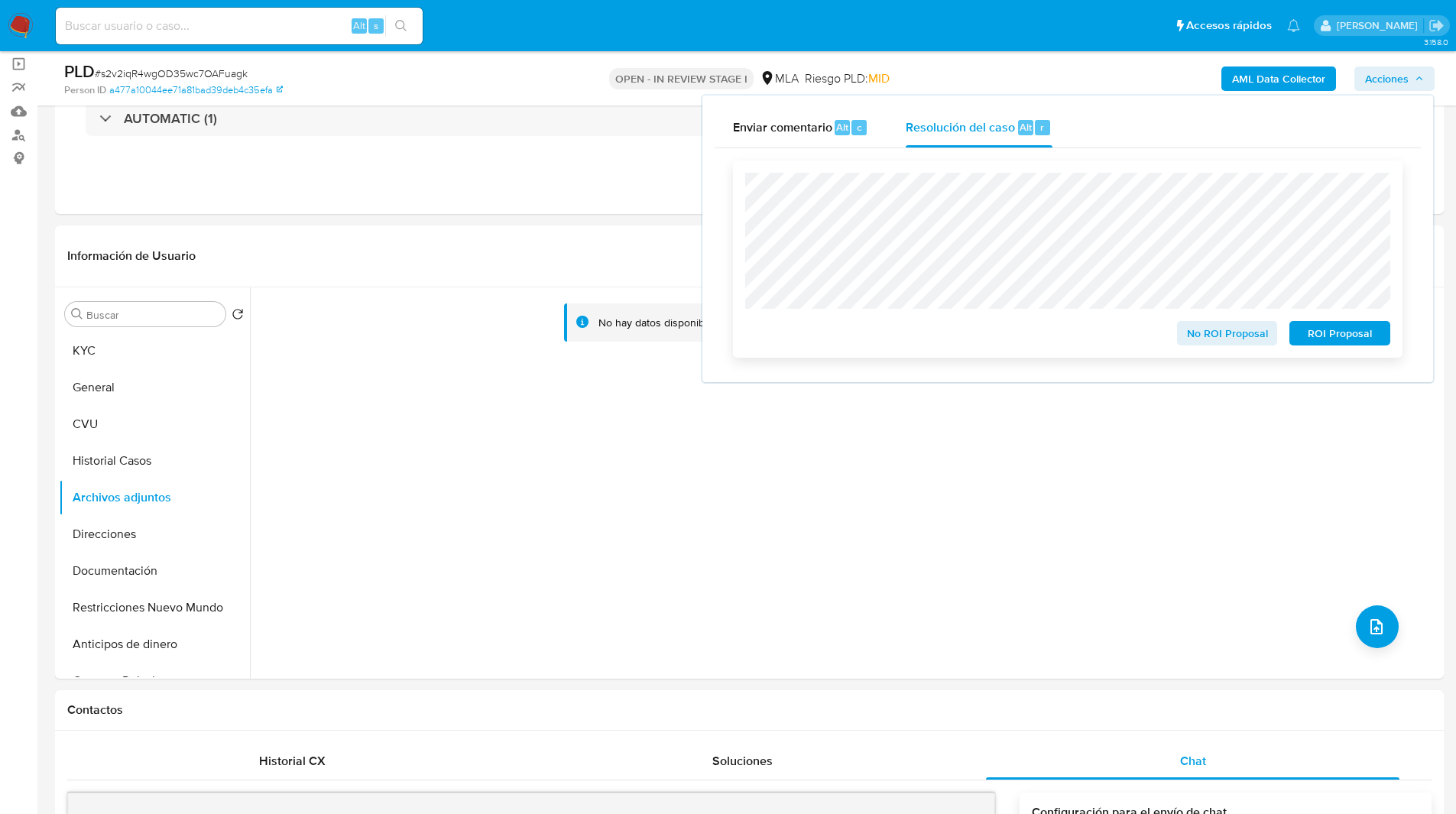
click at [1207, 334] on span "No ROI Proposal" at bounding box center [1227, 333] width 79 height 21
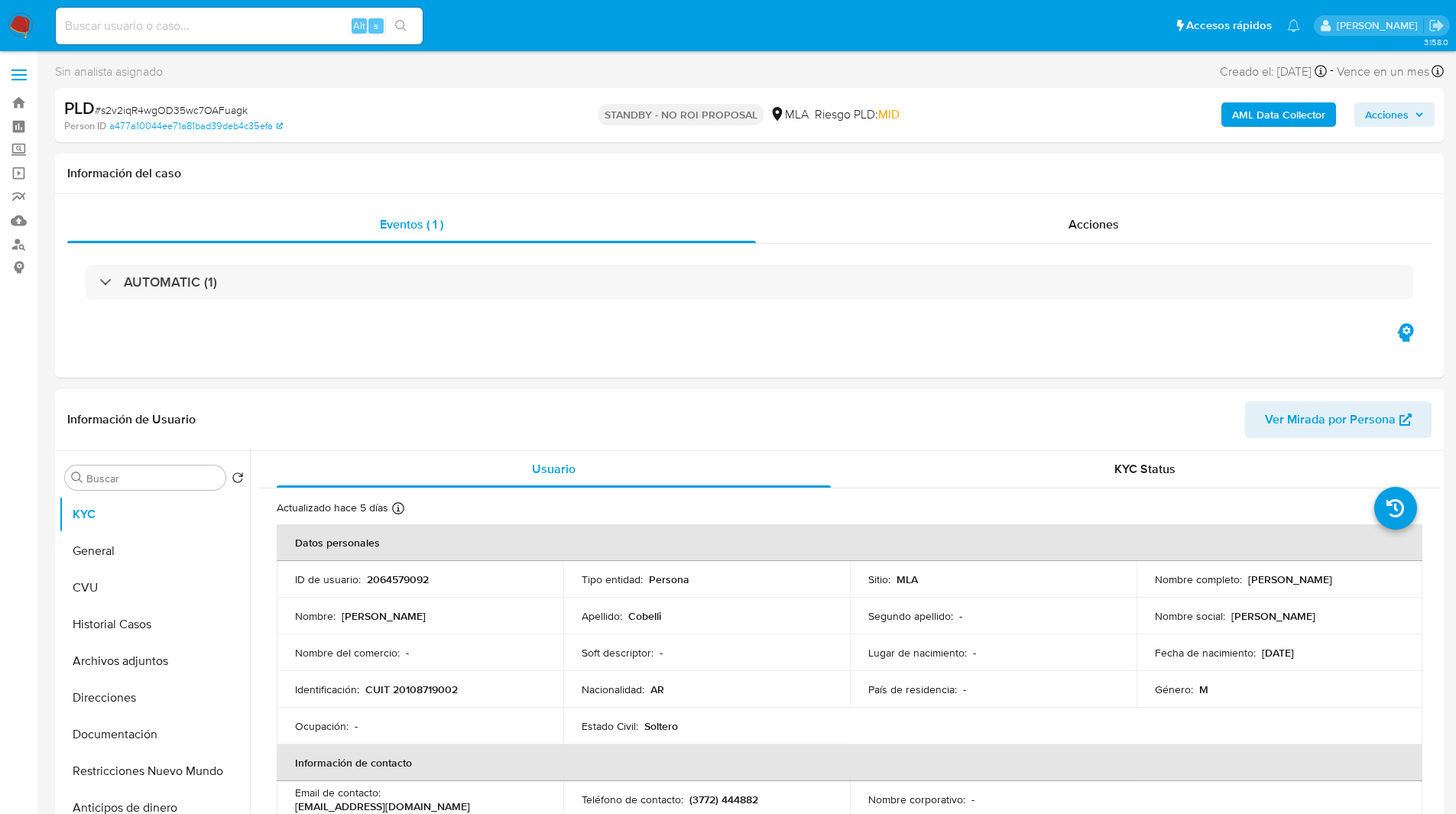
select select "10"
click at [520, 37] on ul "Pausado Ver notificaciones Alt s Accesos rápidos Presiona las siguientes teclas…" at bounding box center [678, 25] width 1259 height 38
click at [526, 31] on ul "Pausado Ver notificaciones Alt s Accesos rápidos Presiona las siguientes teclas…" at bounding box center [678, 25] width 1259 height 38
click at [462, 28] on ul "Pausado Ver notificaciones Alt s Accesos rápidos Presiona las siguientes teclas…" at bounding box center [678, 25] width 1259 height 38
click at [563, 32] on ul "Pausado Ver notificaciones Alt s Accesos rápidos Presiona las siguientes teclas…" at bounding box center [678, 25] width 1259 height 38
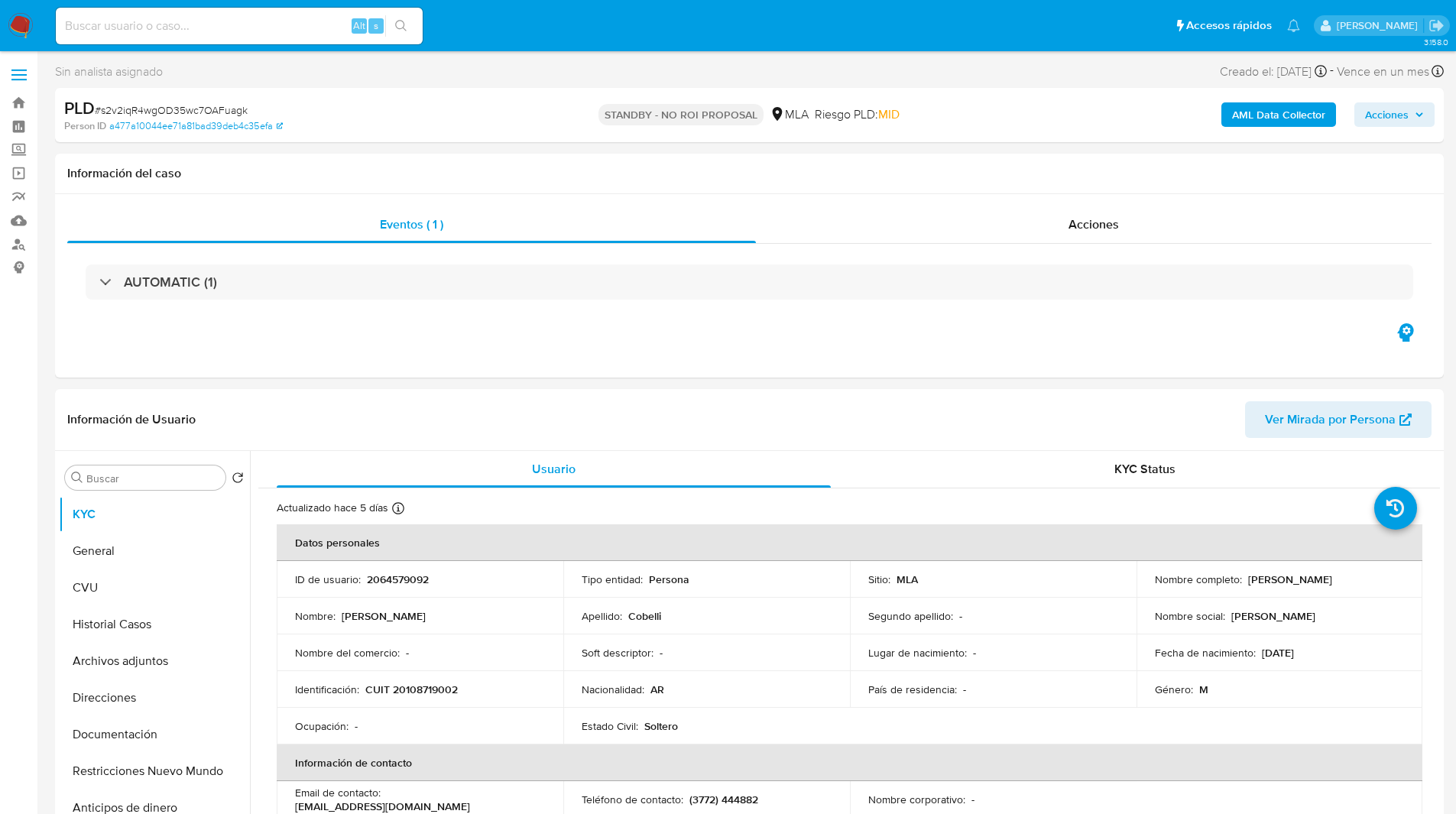
click at [495, 20] on ul "Pausado Ver notificaciones Alt s Accesos rápidos Presiona las siguientes teclas…" at bounding box center [678, 25] width 1259 height 38
click at [564, 17] on ul "Pausado Ver notificaciones Alt s Accesos rápidos Presiona las siguientes teclas…" at bounding box center [678, 25] width 1259 height 38
click at [526, 51] on nav "Pausado Ver notificaciones Alt s Accesos rápidos Presiona las siguientes teclas…" at bounding box center [728, 25] width 1456 height 51
click at [271, 29] on input at bounding box center [239, 25] width 367 height 20
paste input "M4AsPG8ecCBBJfUYqEjIBM9A"
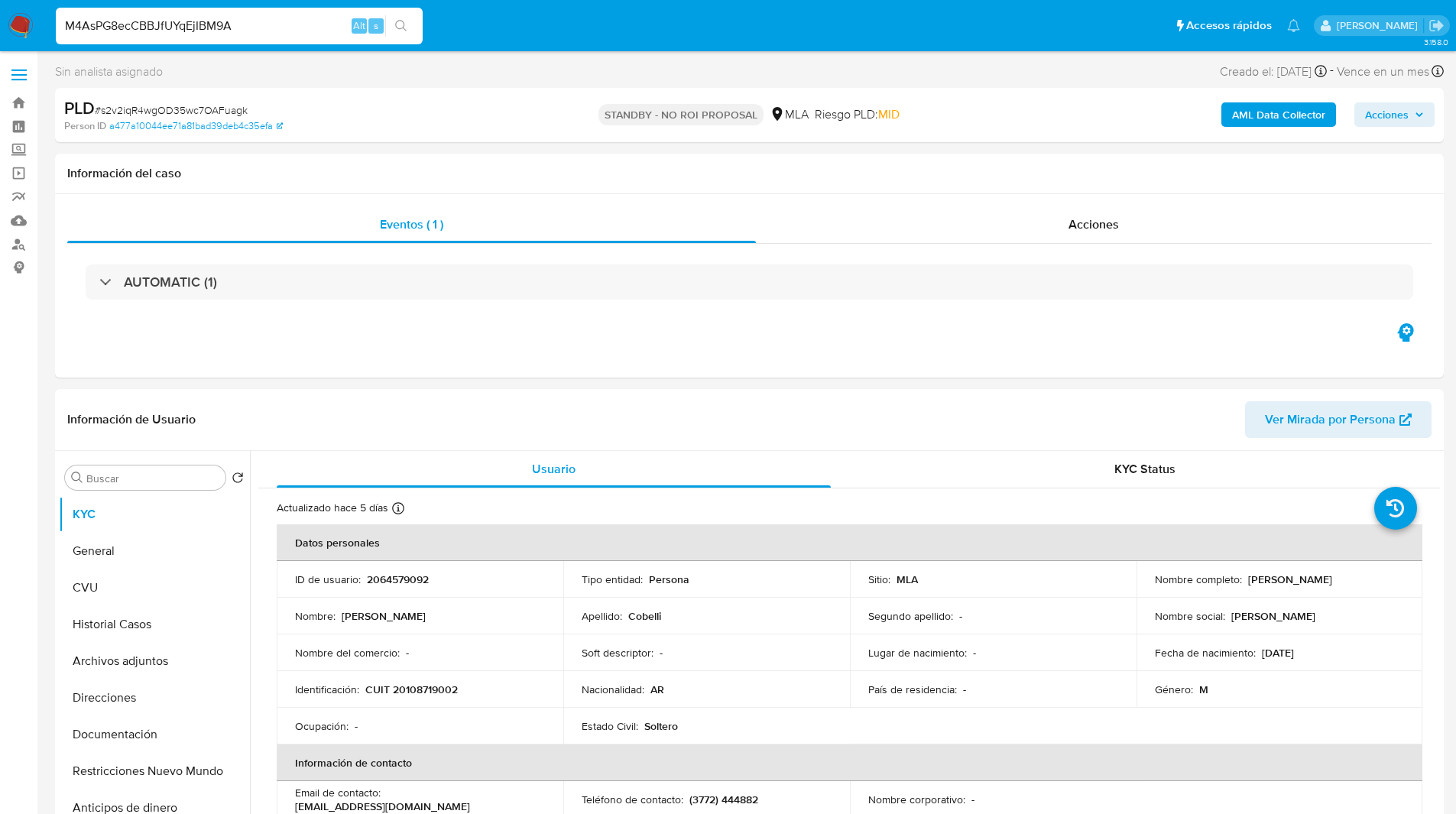
type input "M4AsPG8ecCBBJfUYqEjIBM9A"
select select "10"
click at [381, 577] on p "34307770" at bounding box center [391, 579] width 48 height 14
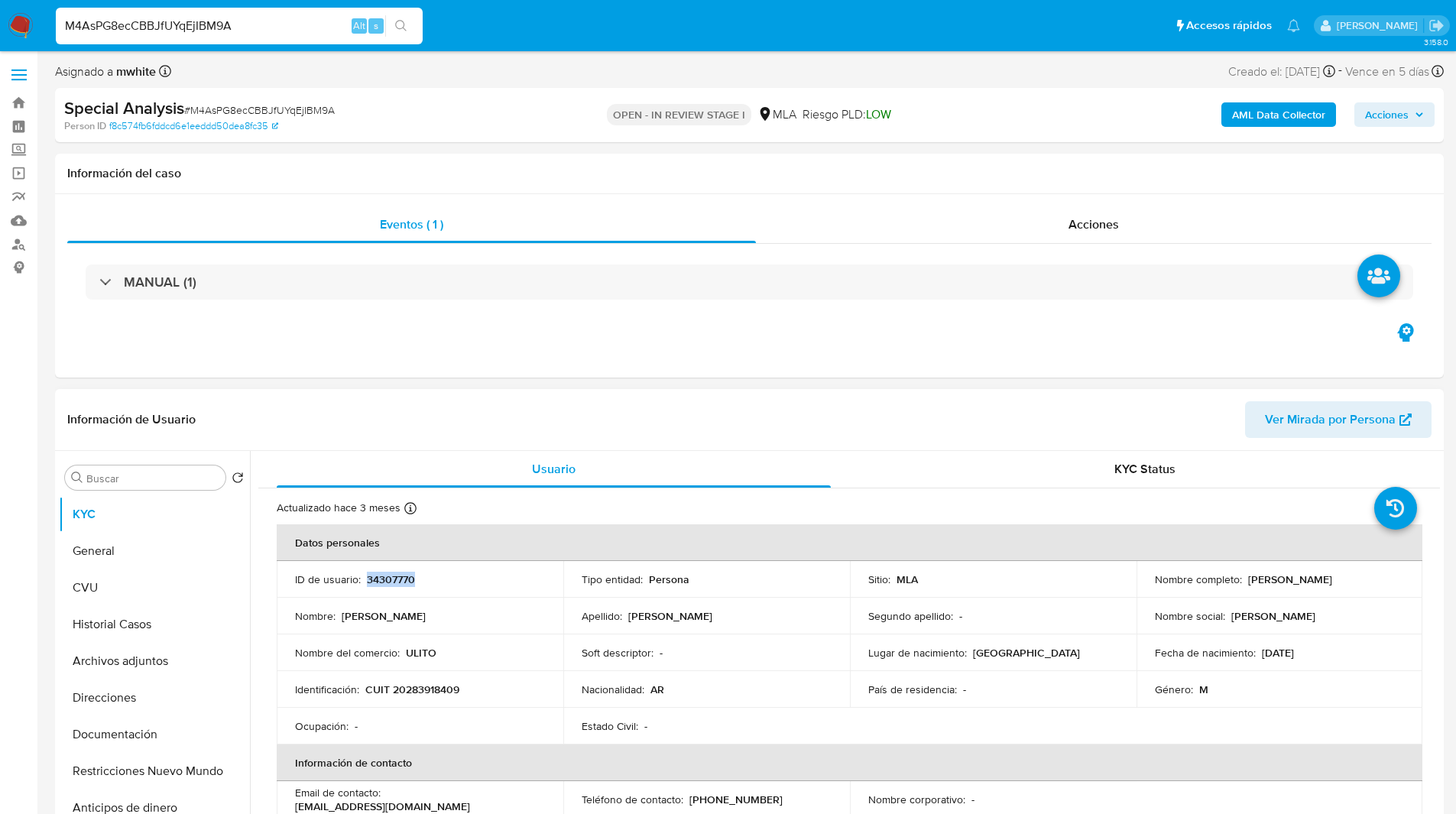
click at [381, 577] on p "34307770" at bounding box center [391, 579] width 48 height 14
copy p "34307770"
click at [833, 92] on div "Special Analysis # M4AsPG8ecCBBJfUYqEjIBM9A Person ID f8c574fb6fddcd6e1eeddd50d…" at bounding box center [749, 115] width 1389 height 54
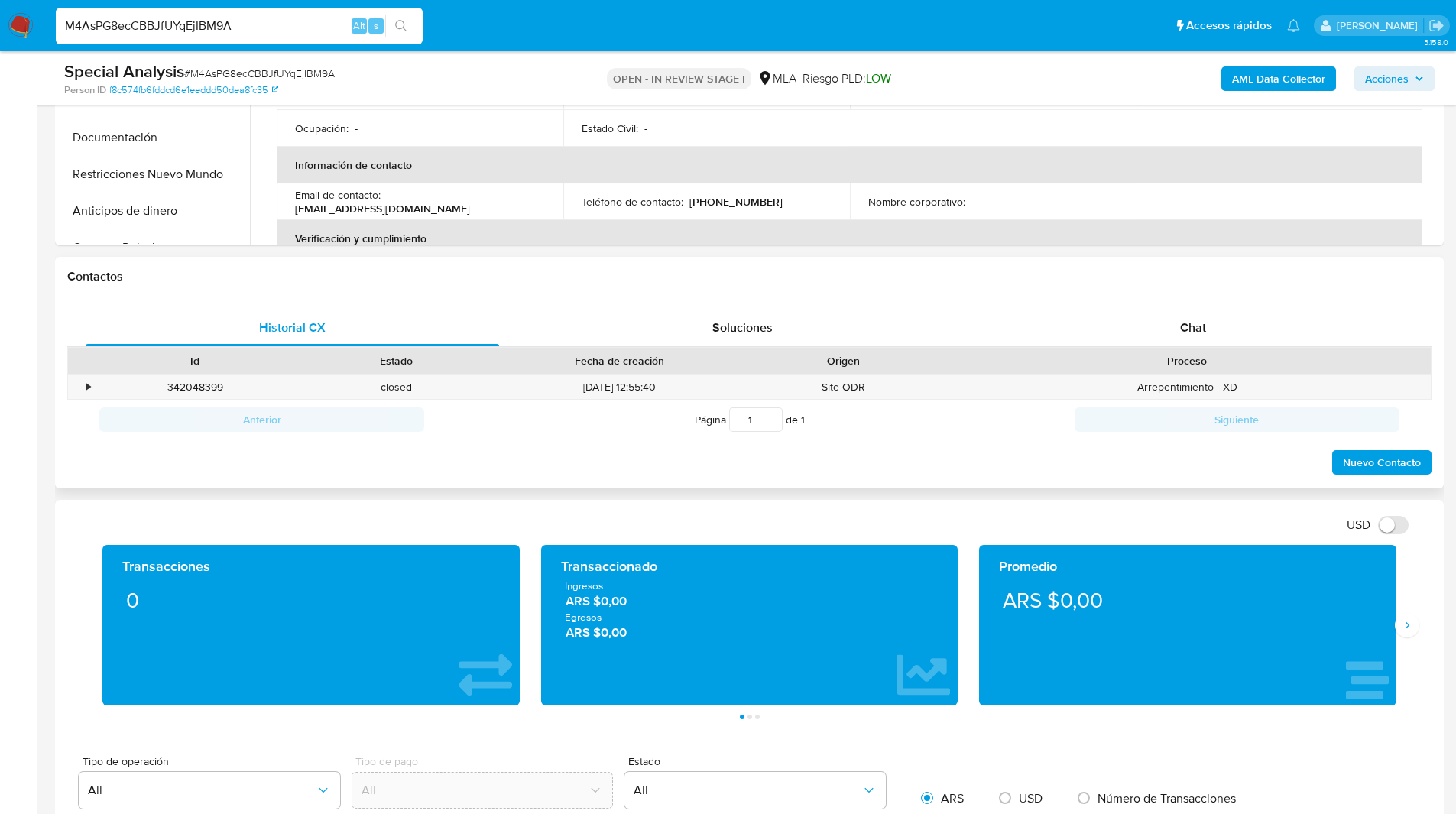
scroll to position [543, 0]
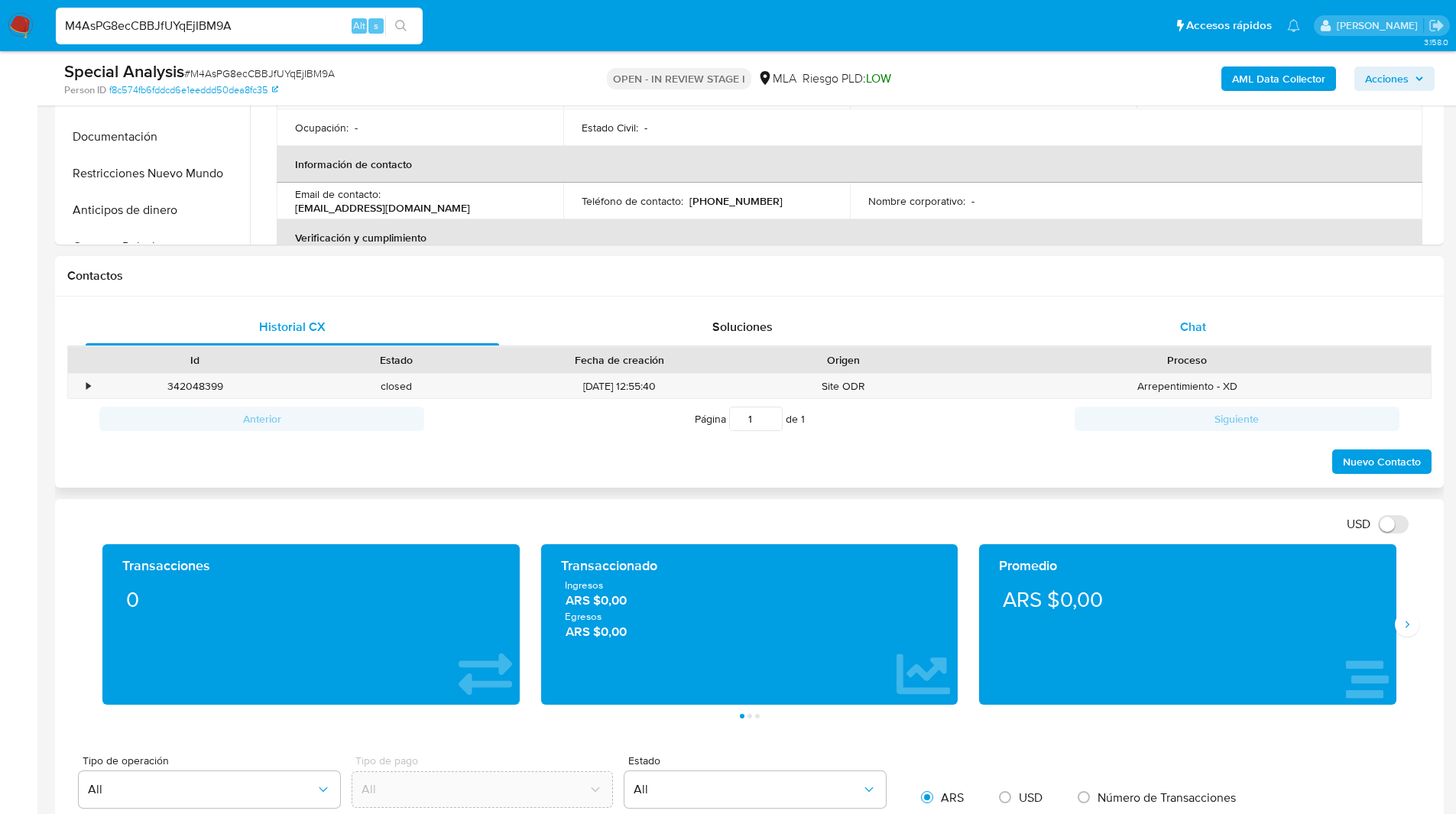
click at [1211, 343] on div "Chat" at bounding box center [1192, 327] width 414 height 37
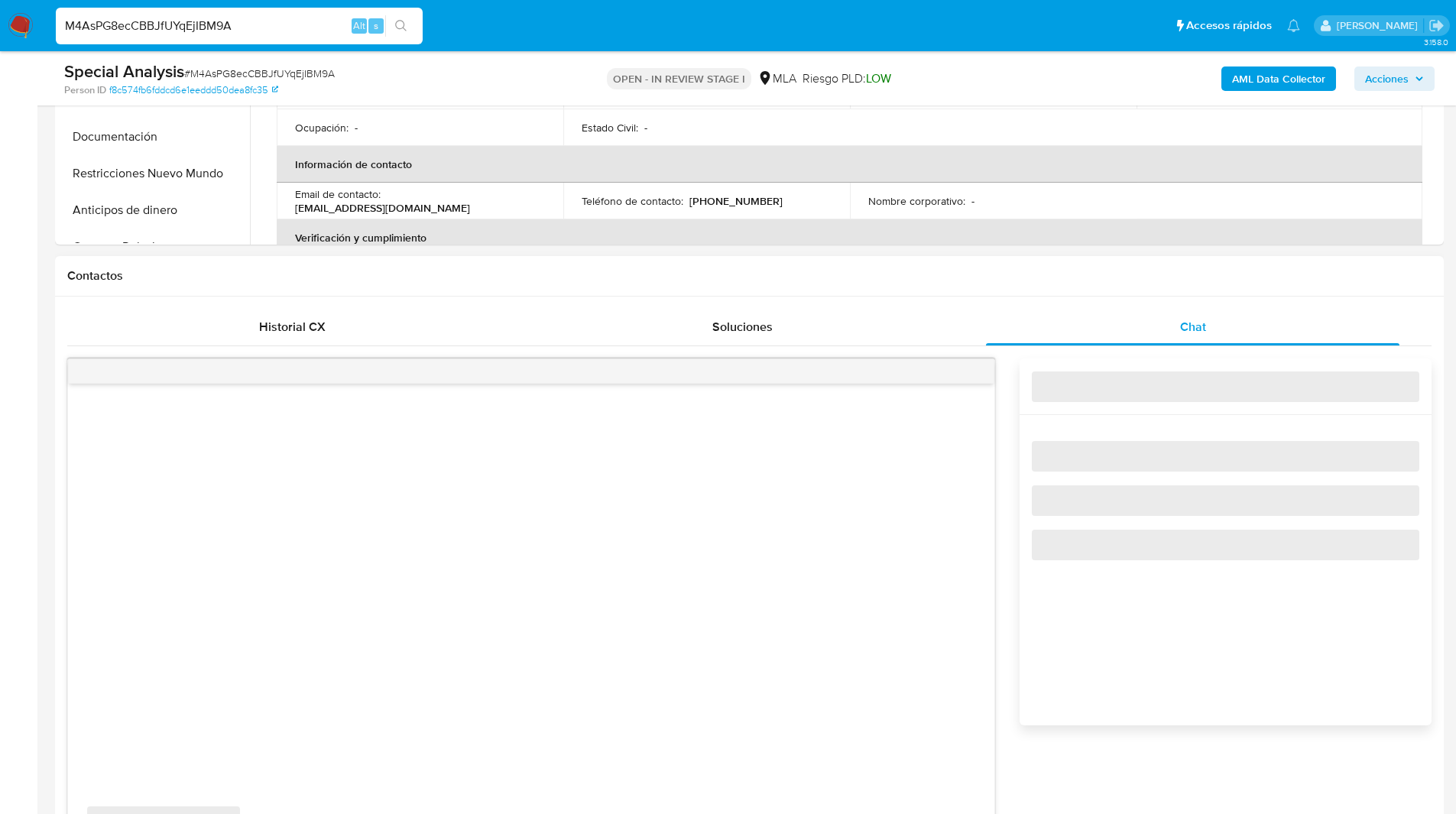
click at [1010, 296] on div "Historial CX Soluciones Chat Id Estado Fecha de creación Origen Proceso • 34204…" at bounding box center [749, 632] width 1389 height 672
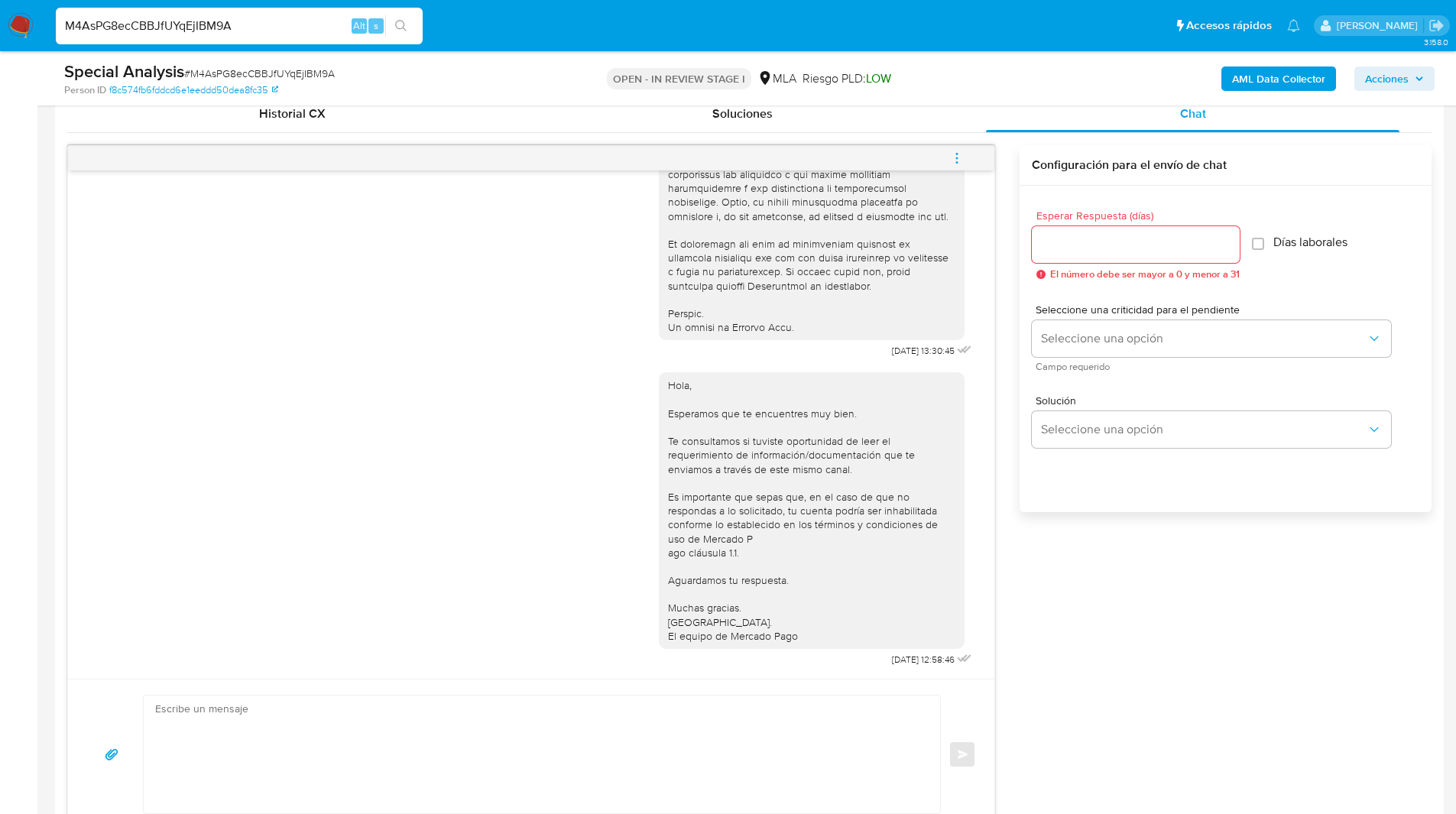
scroll to position [758, 0]
click at [520, 25] on ul "Pausado Ver notificaciones M4AsPG8ecCBBJfUYqEjIBM9A Alt s Accesos rápidos Presi…" at bounding box center [678, 25] width 1259 height 38
click at [487, 29] on ul "Pausado Ver notificaciones M4AsPG8ecCBBJfUYqEjIBM9A Alt s Accesos rápidos Presi…" at bounding box center [678, 25] width 1259 height 38
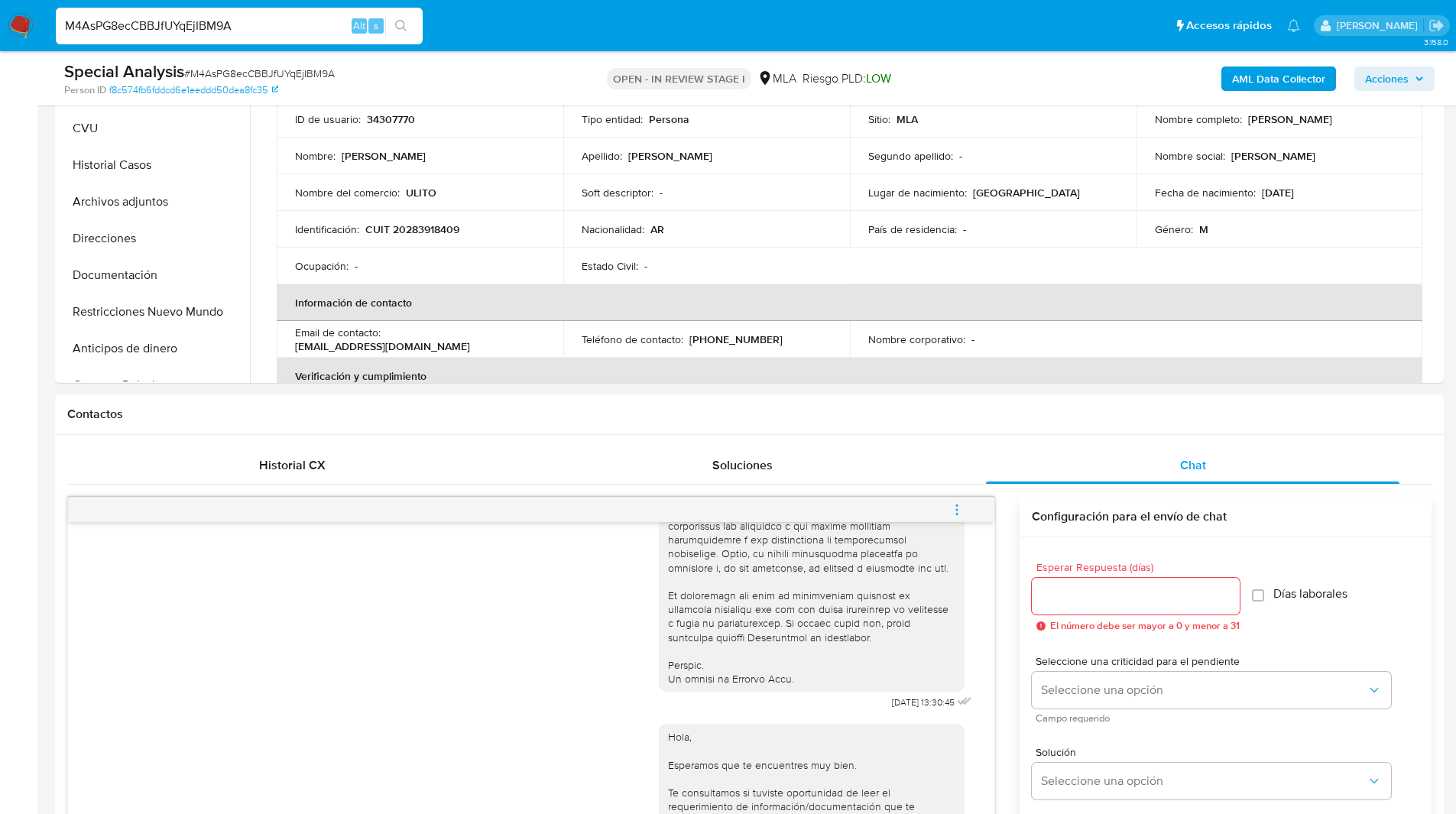
scroll to position [183, 0]
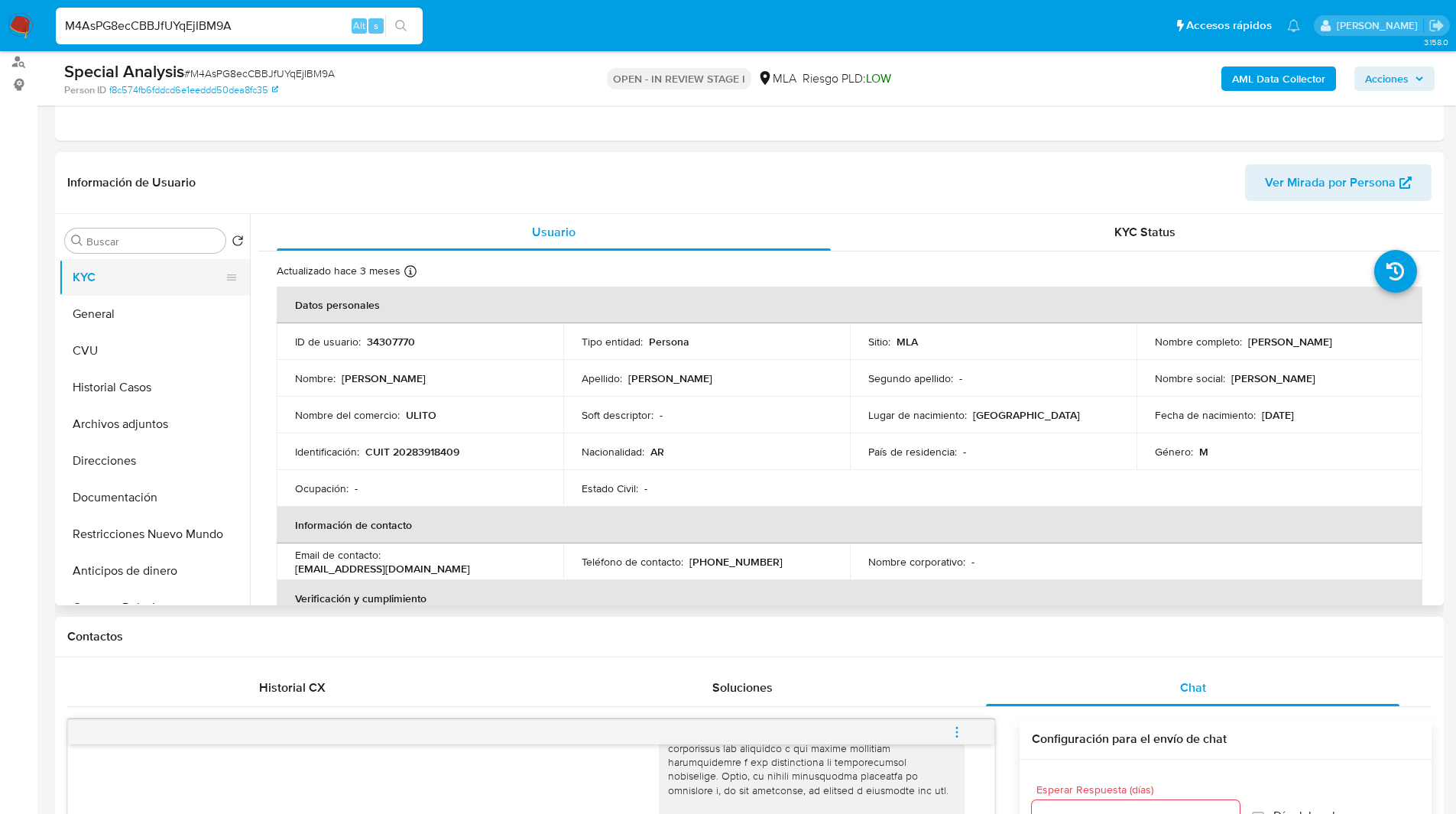
click at [73, 295] on button "KYC" at bounding box center [148, 277] width 179 height 37
click at [125, 313] on button "General" at bounding box center [148, 314] width 179 height 37
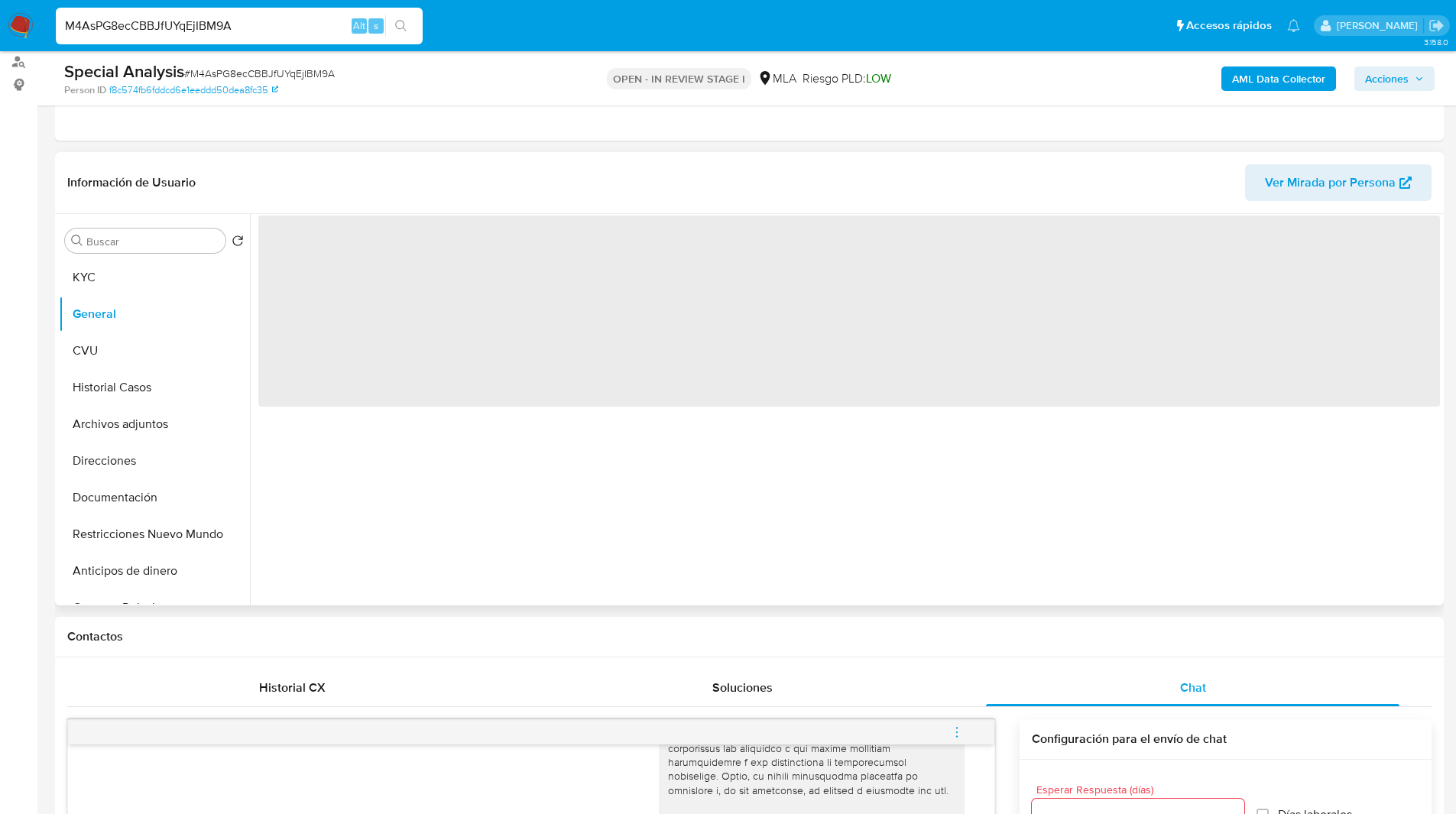
click at [360, 196] on header "Información de Usuario Ver Mirada por Persona" at bounding box center [749, 183] width 1364 height 37
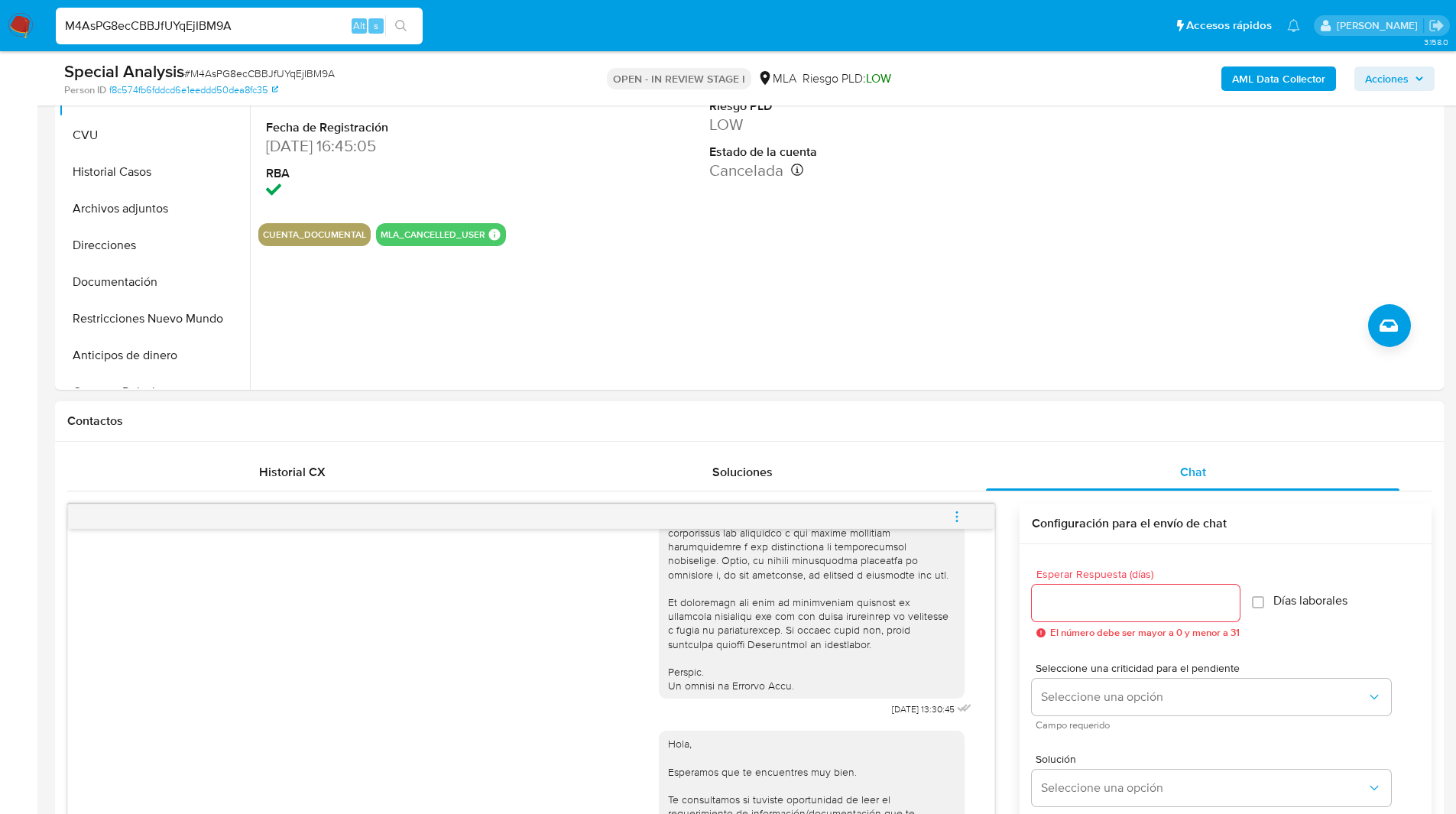
scroll to position [399, 0]
click at [965, 521] on button "menu-action" at bounding box center [957, 516] width 51 height 37
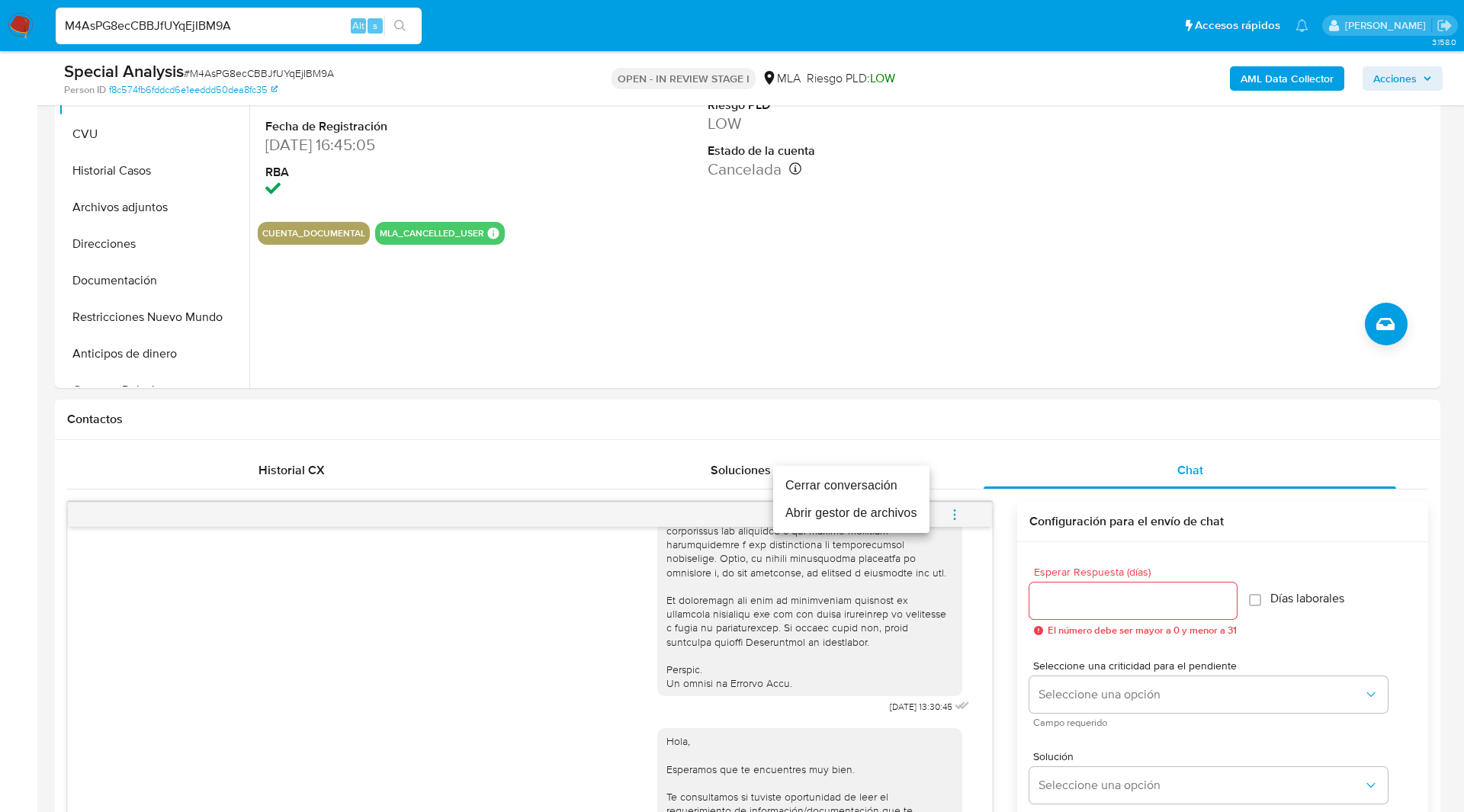
click at [905, 485] on li "Cerrar conversación" at bounding box center [851, 486] width 156 height 28
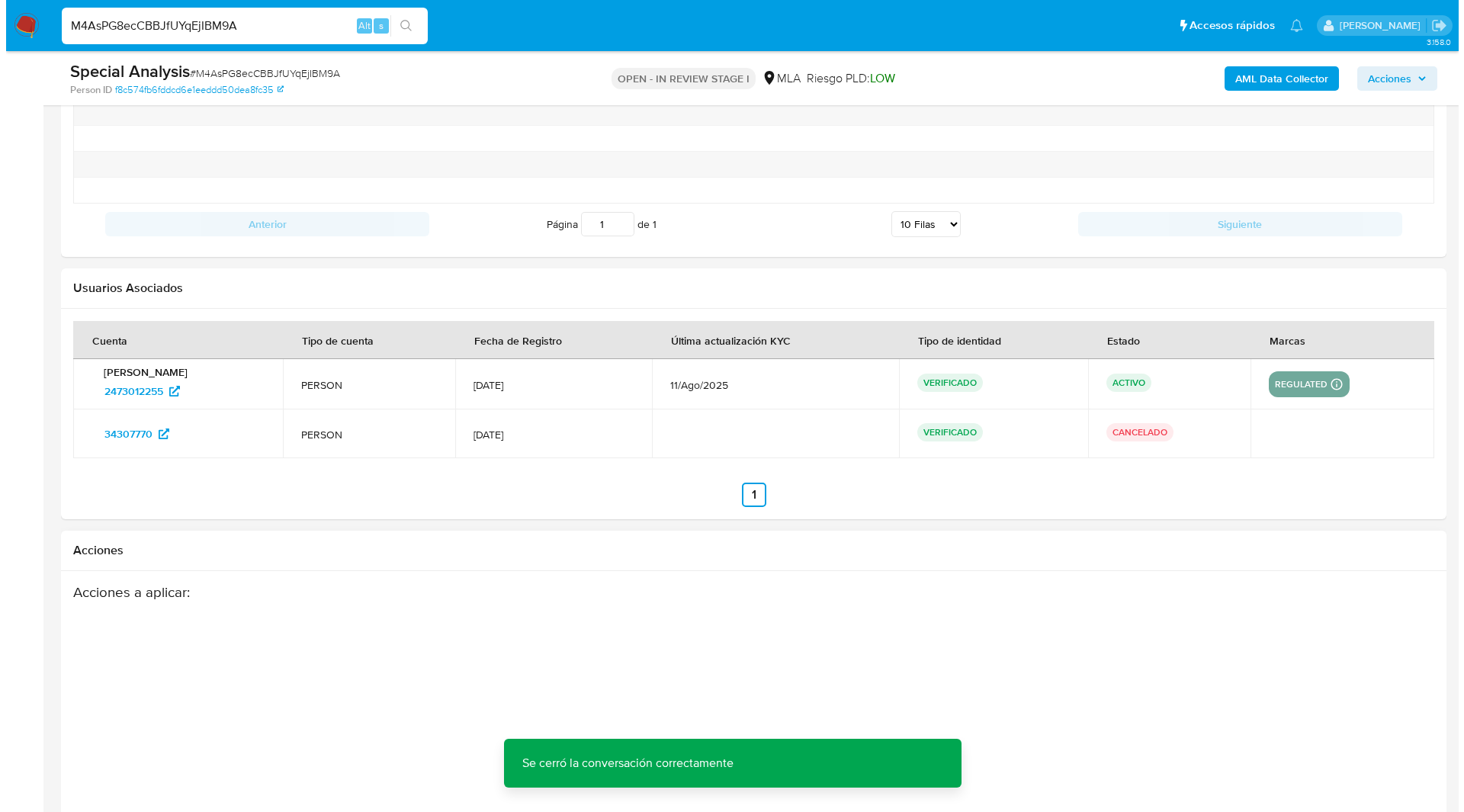
scroll to position [2601, 0]
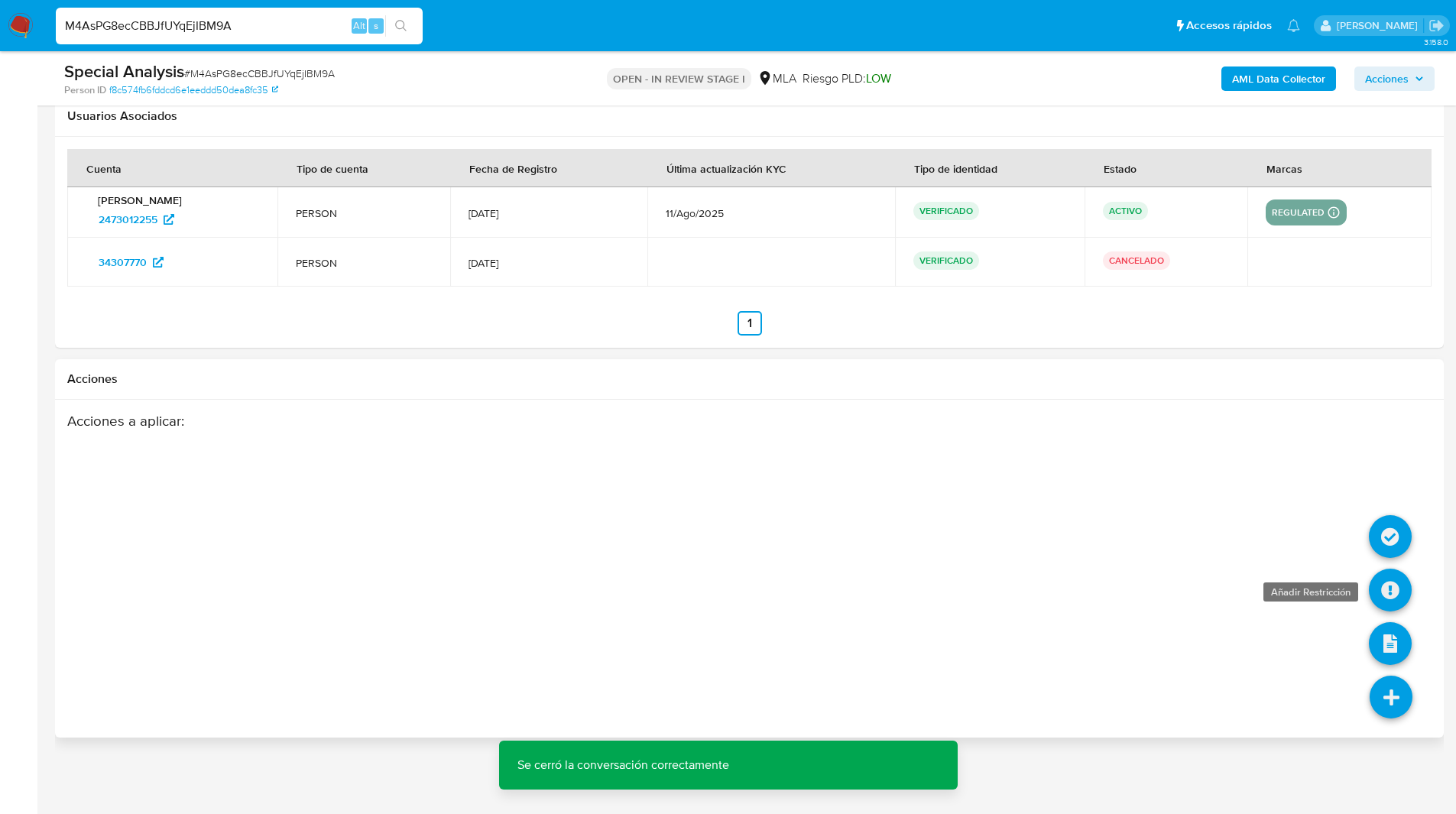
click at [1393, 600] on icon at bounding box center [1390, 590] width 43 height 43
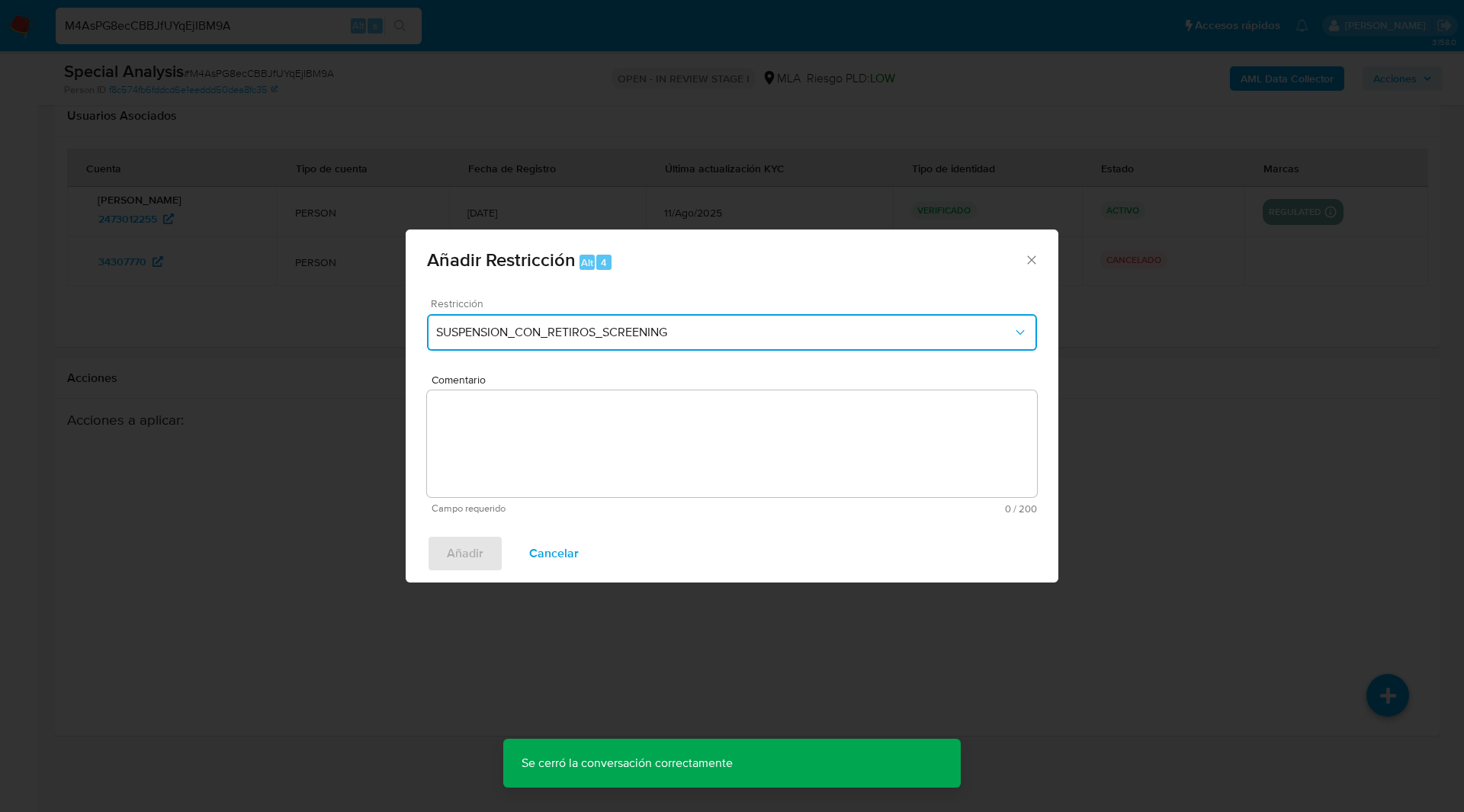
click at [551, 341] on button "SUSPENSION_CON_RETIROS_SCREENING" at bounding box center [732, 333] width 610 height 36
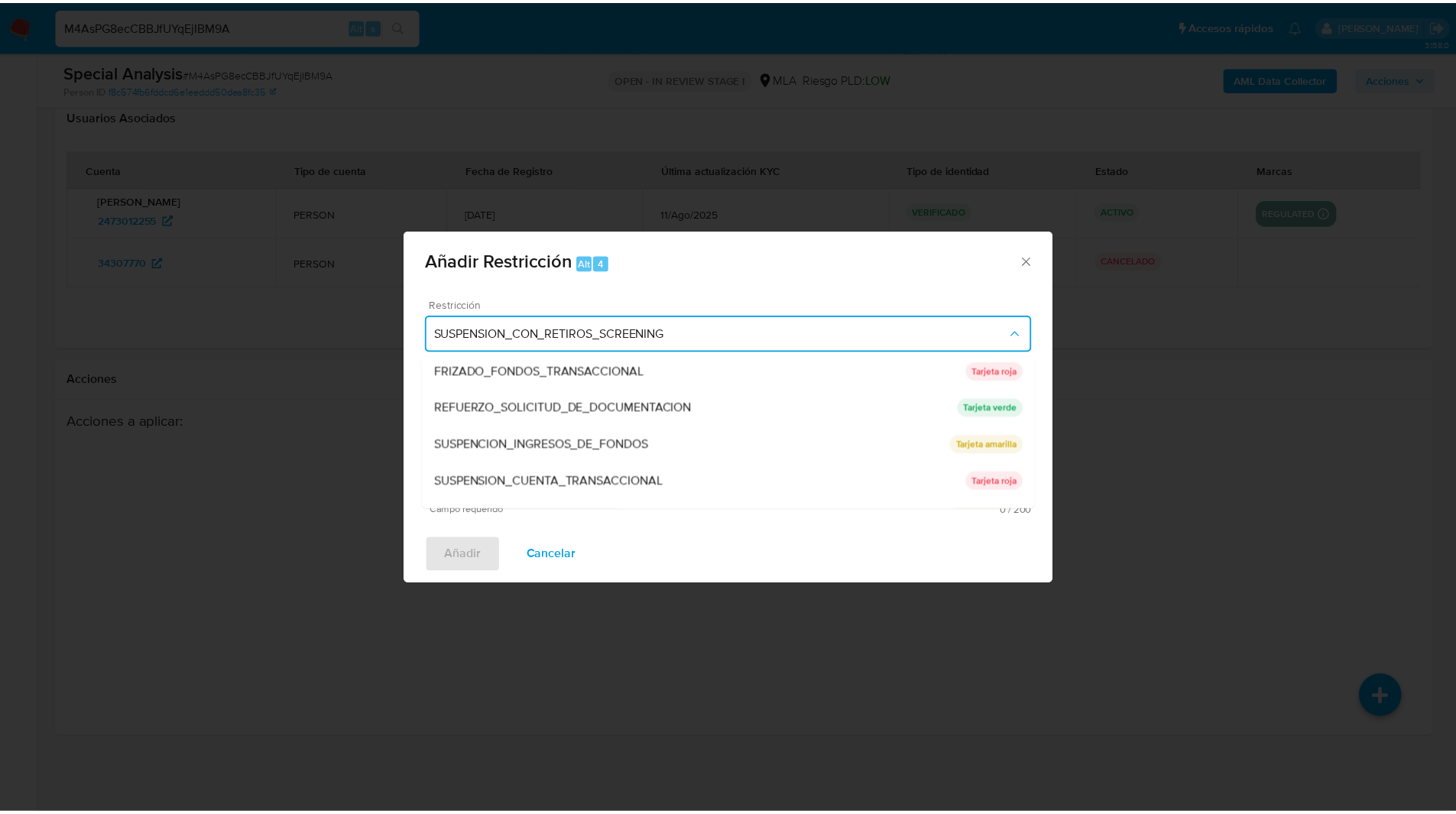
scroll to position [324, 0]
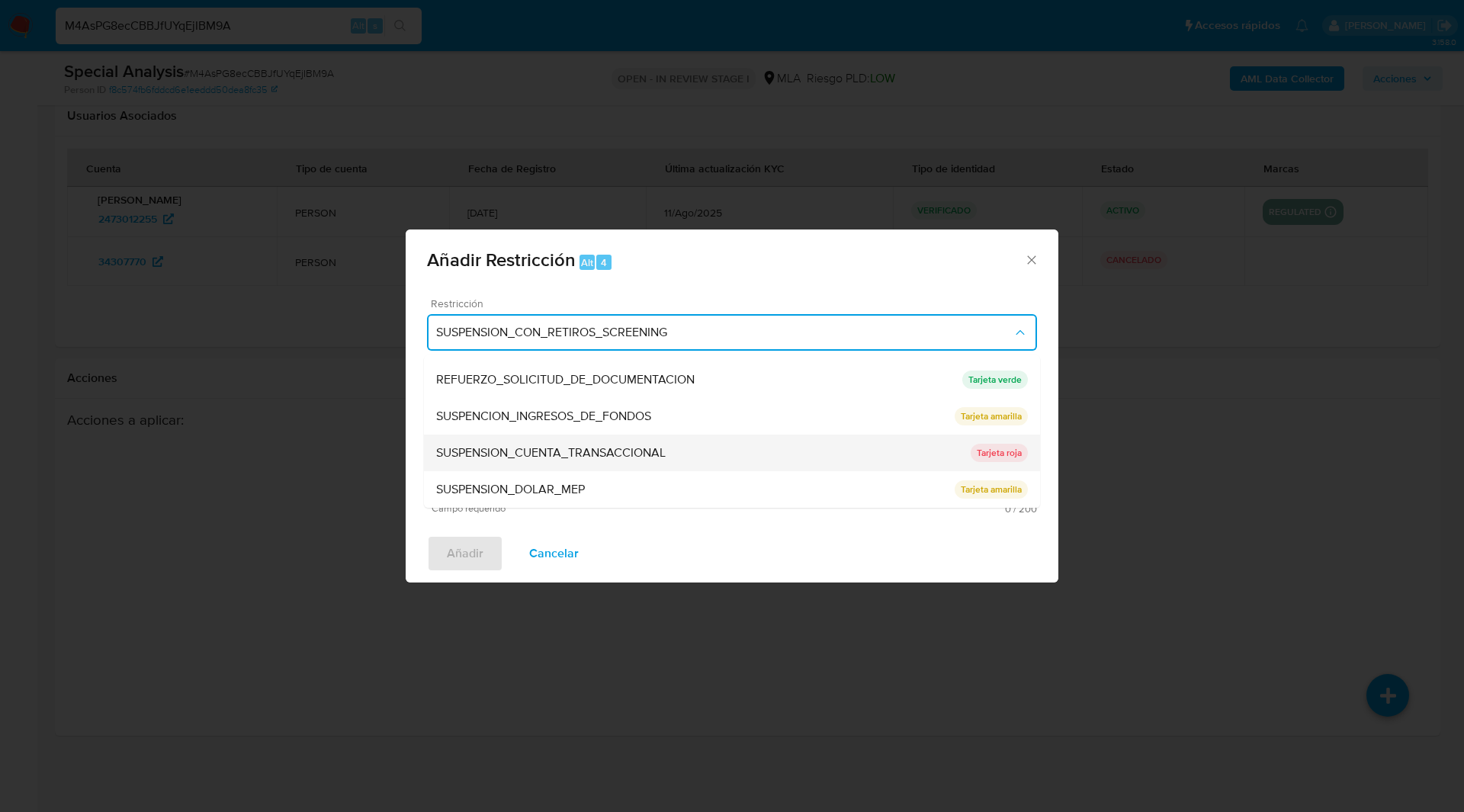
click at [569, 452] on span "SUSPENSION_CUENTA_TRANSACCIONAL" at bounding box center [551, 452] width 230 height 15
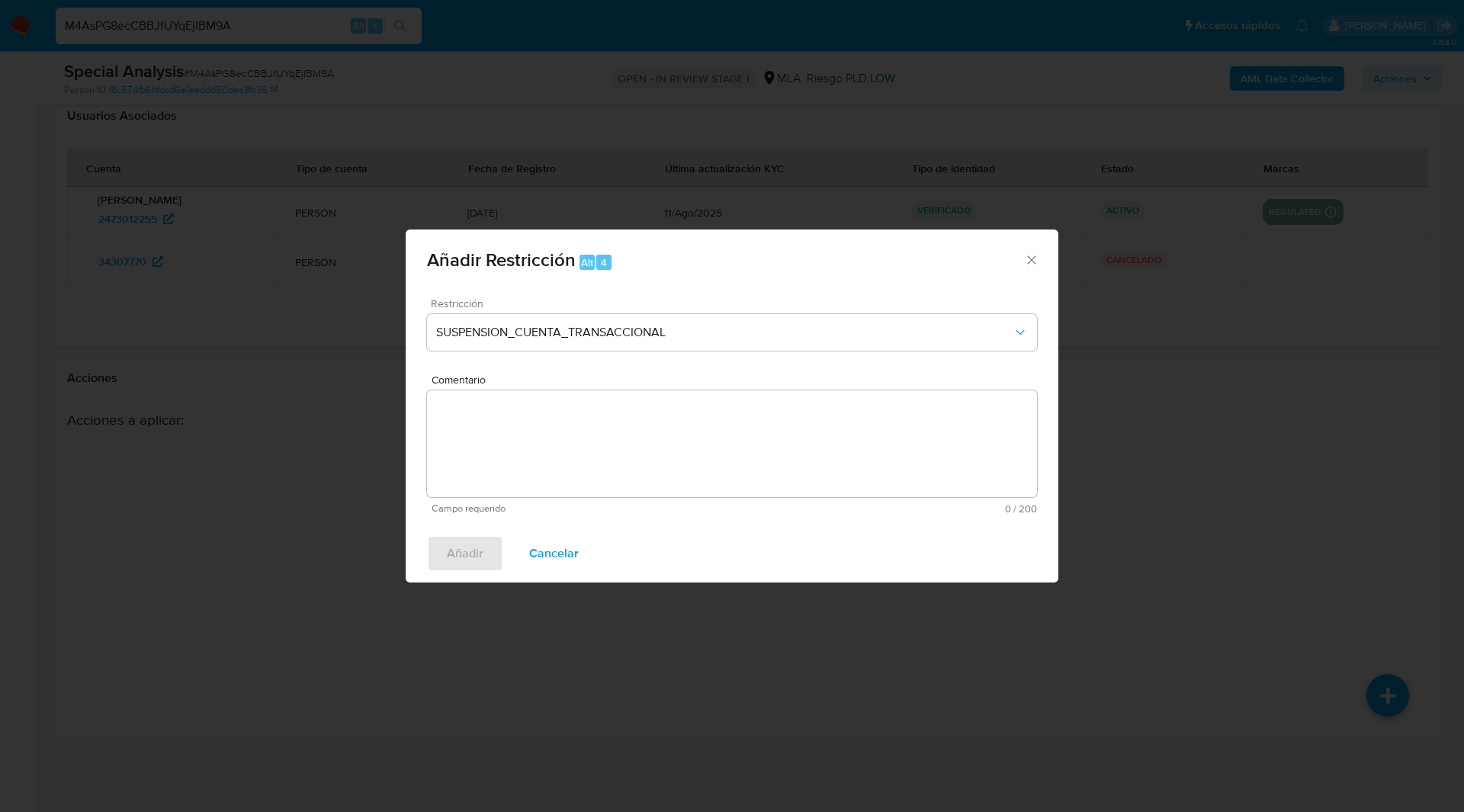
click at [660, 463] on textarea "Comentario" at bounding box center [732, 444] width 610 height 107
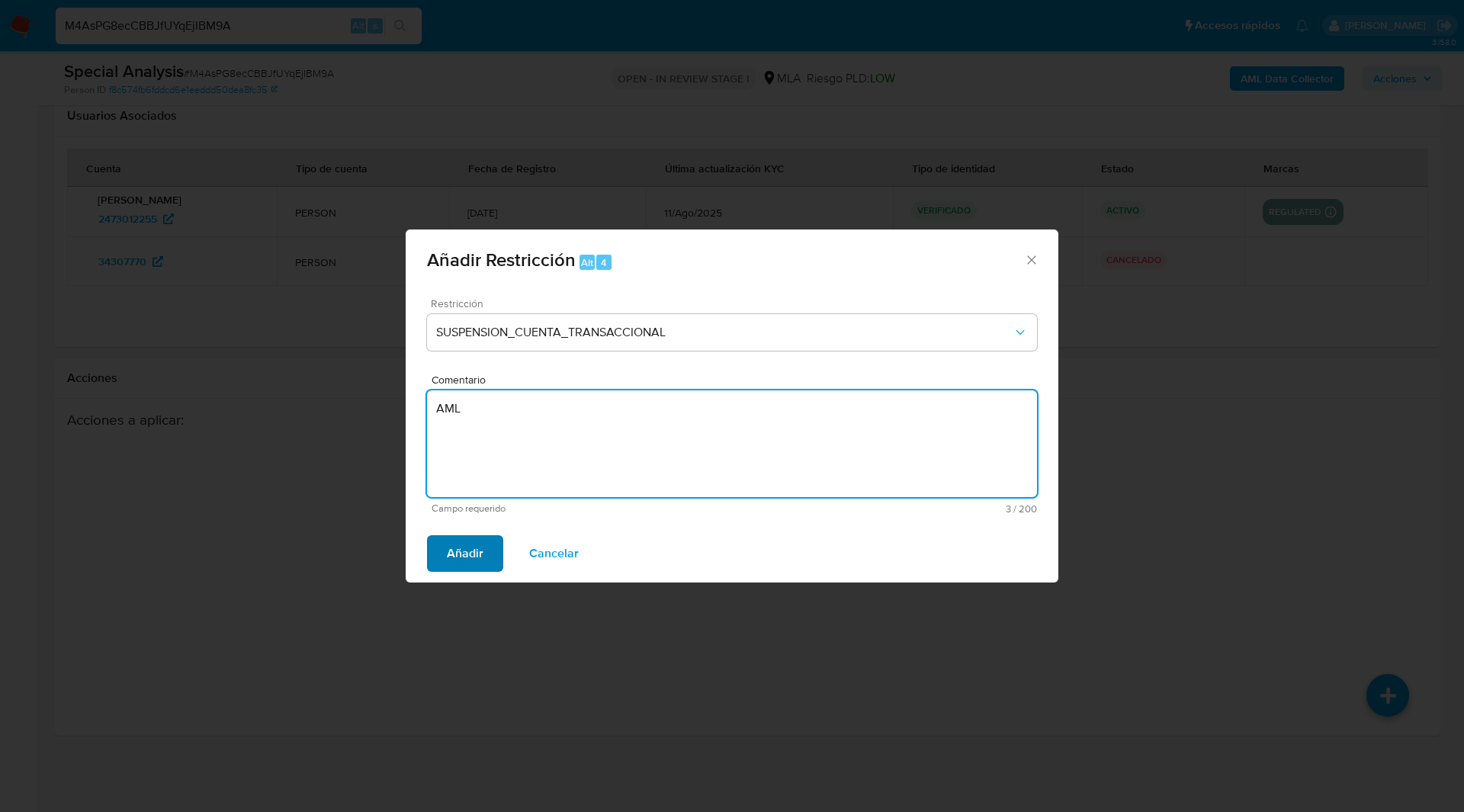
type textarea "AML"
click at [459, 558] on span "Añadir" at bounding box center [465, 554] width 36 height 33
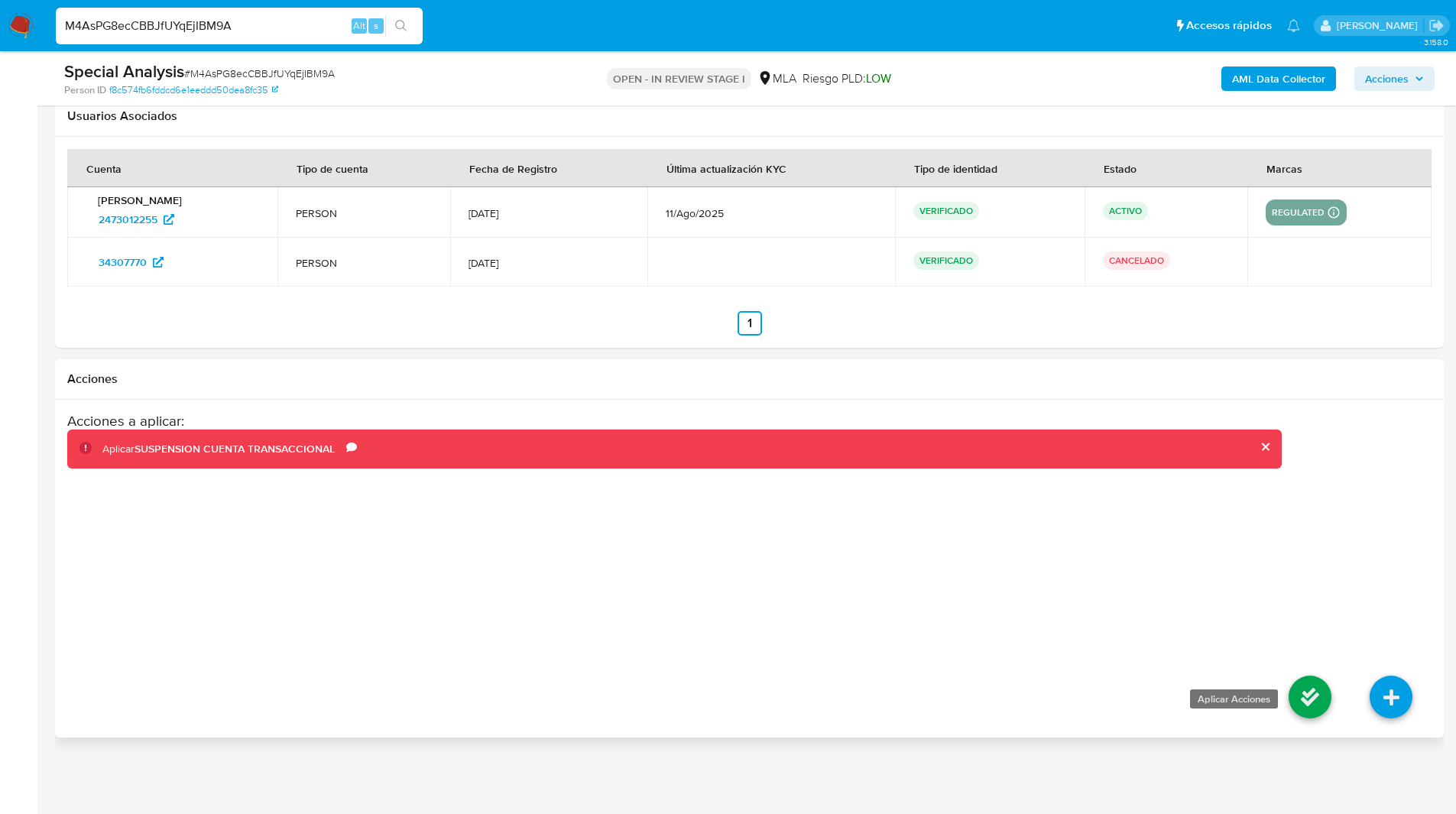
click at [1298, 685] on icon at bounding box center [1310, 697] width 43 height 43
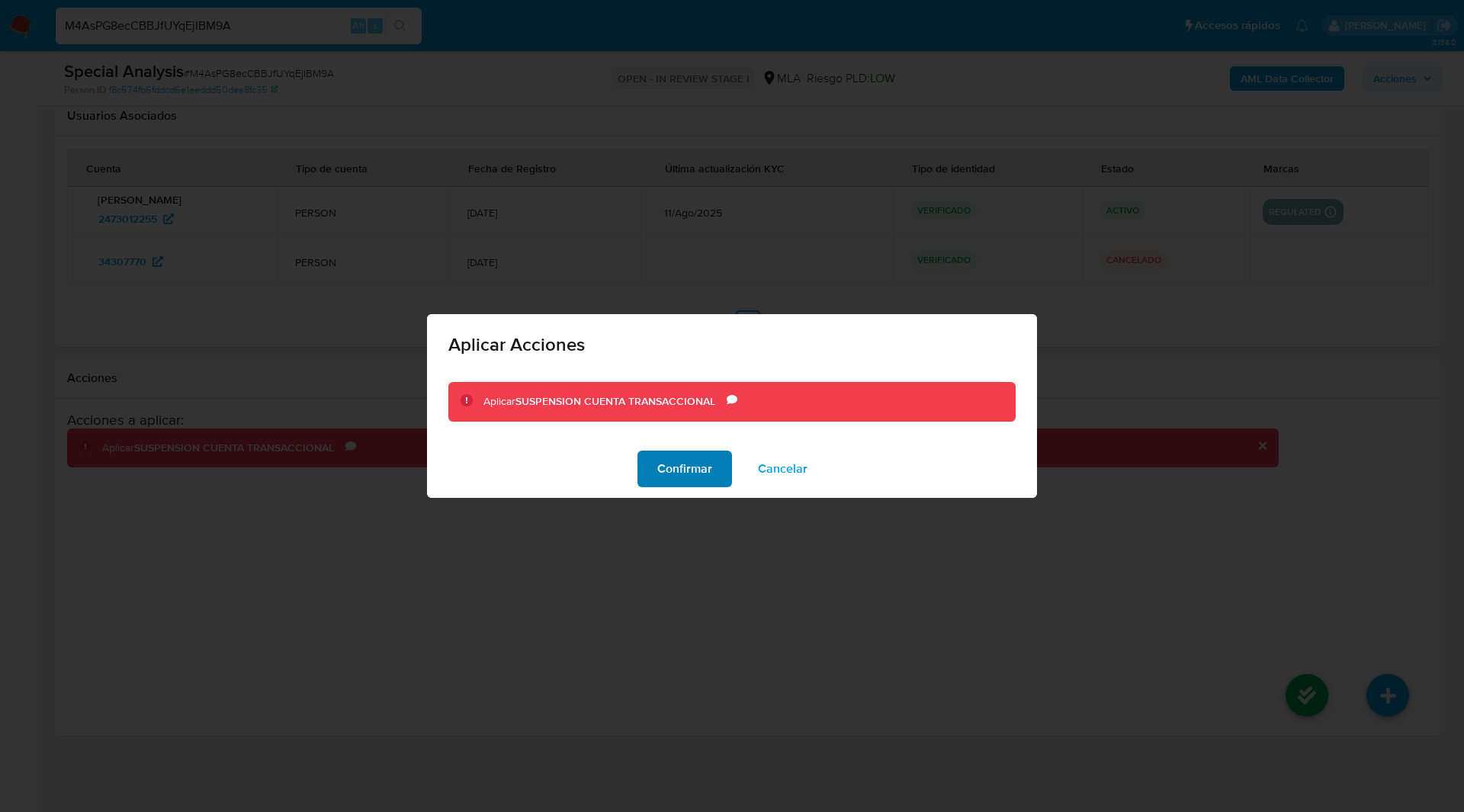
click at [722, 478] on button "Confirmar" at bounding box center [684, 469] width 94 height 36
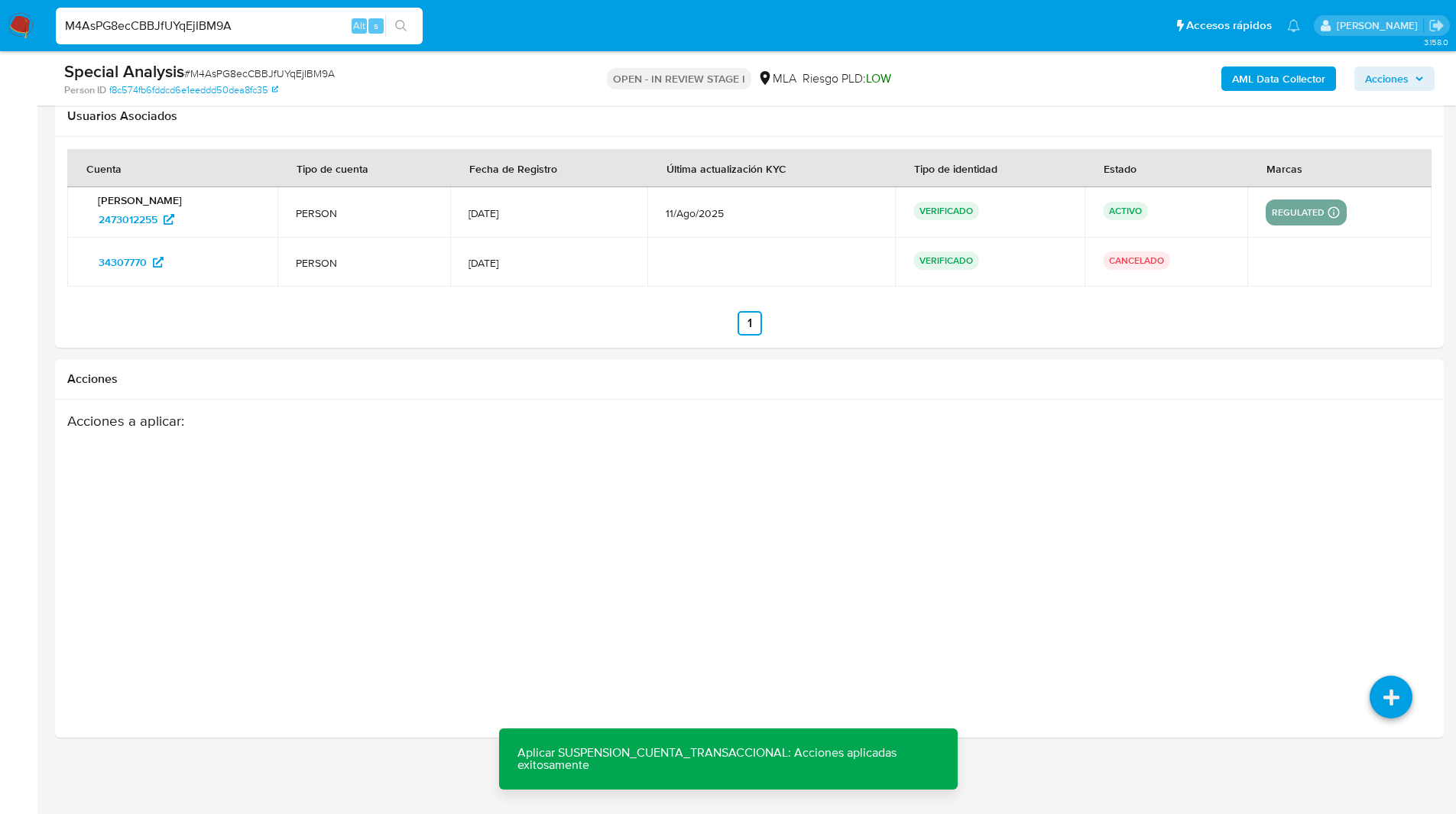
click at [1240, 81] on b "AML Data Collector" at bounding box center [1278, 79] width 93 height 25
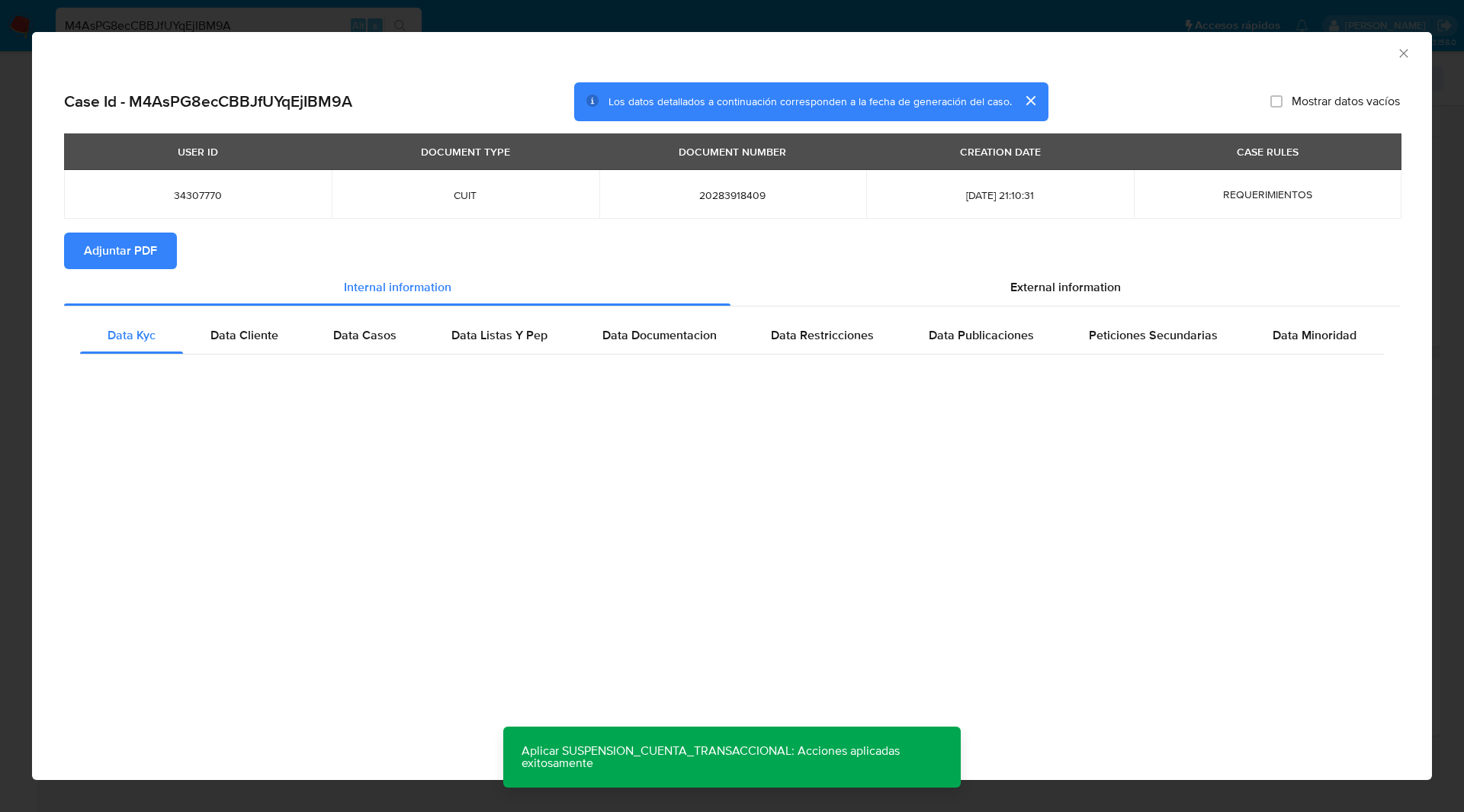
click at [126, 253] on span "Adjuntar PDF" at bounding box center [120, 251] width 73 height 33
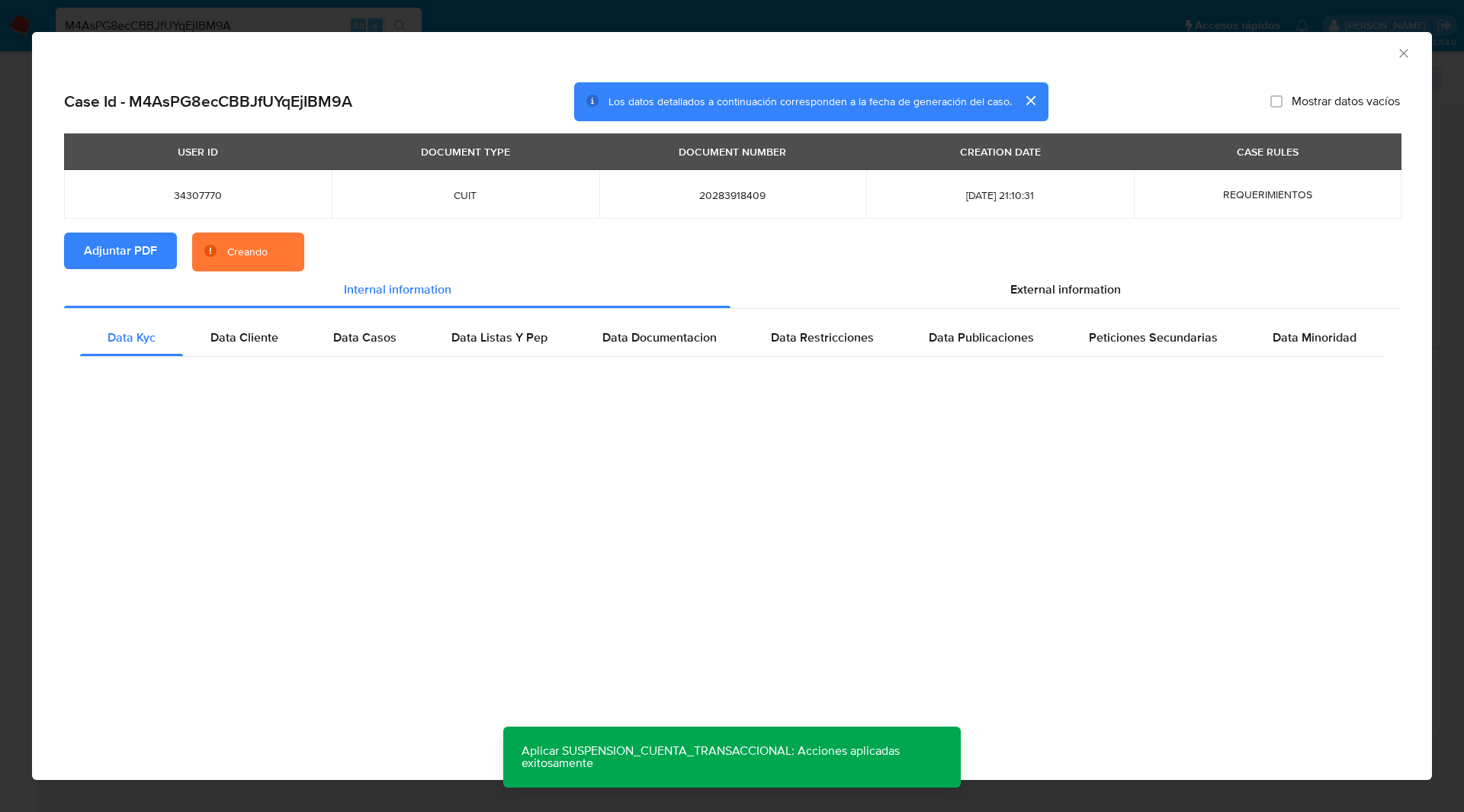
click at [377, 246] on section "Adjuntar PDF Creando" at bounding box center [732, 253] width 1336 height 40
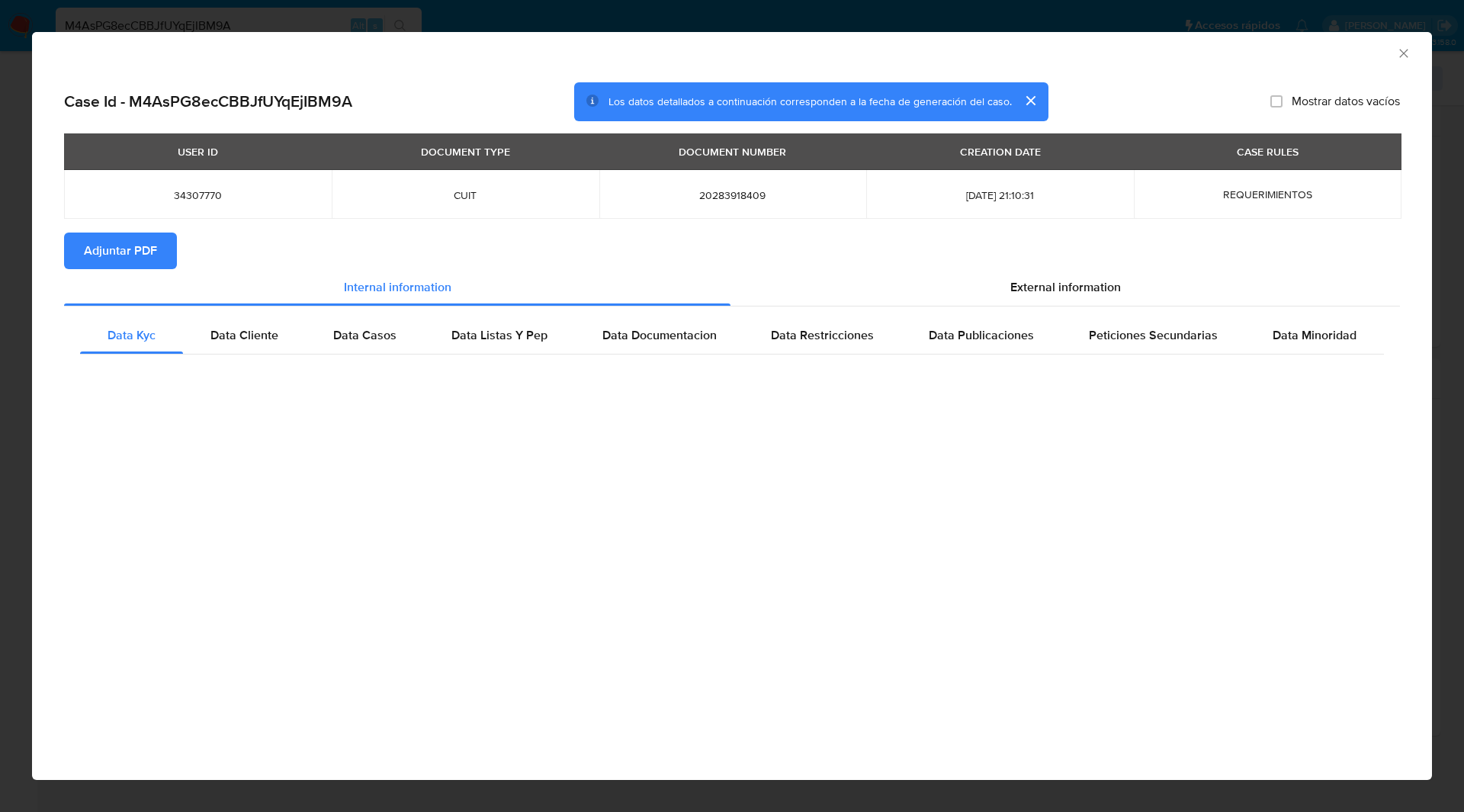
click at [1390, 46] on div "AML Data Collector" at bounding box center [719, 51] width 1354 height 17
click at [1397, 51] on icon "Cerrar ventana" at bounding box center [1404, 53] width 15 height 15
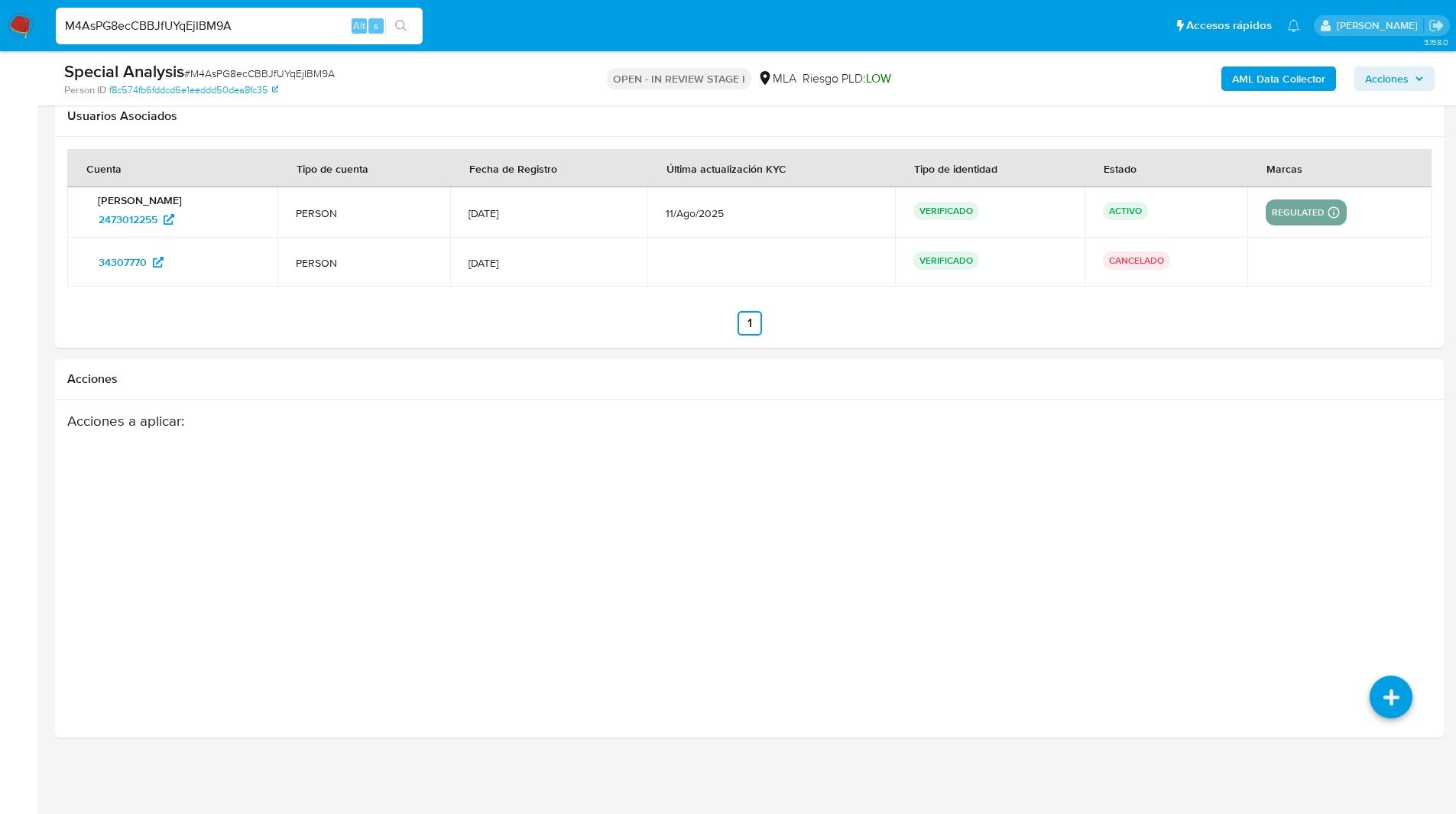
click at [986, 129] on div "Usuarios Asociados" at bounding box center [749, 116] width 1389 height 41
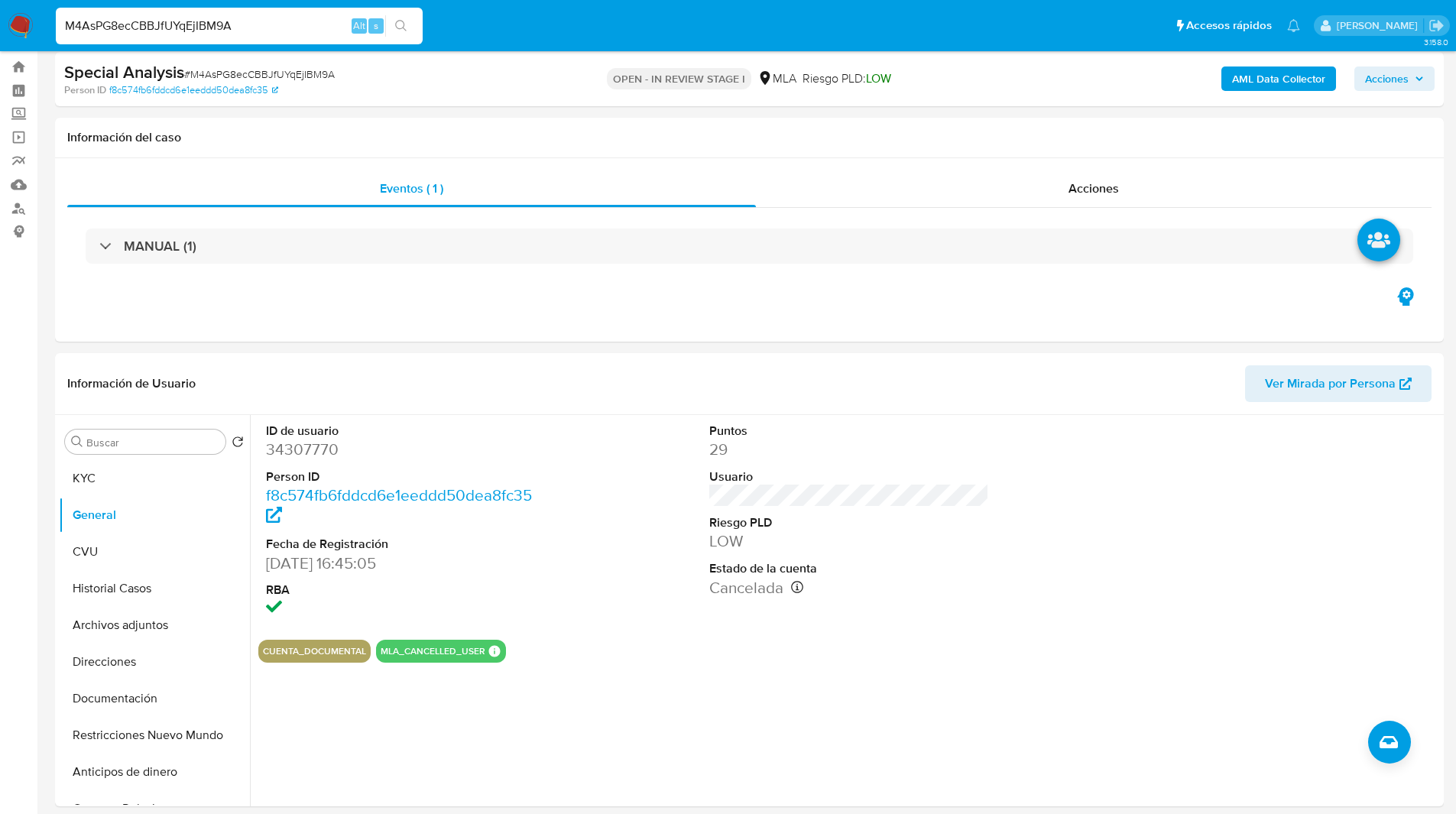
scroll to position [0, 0]
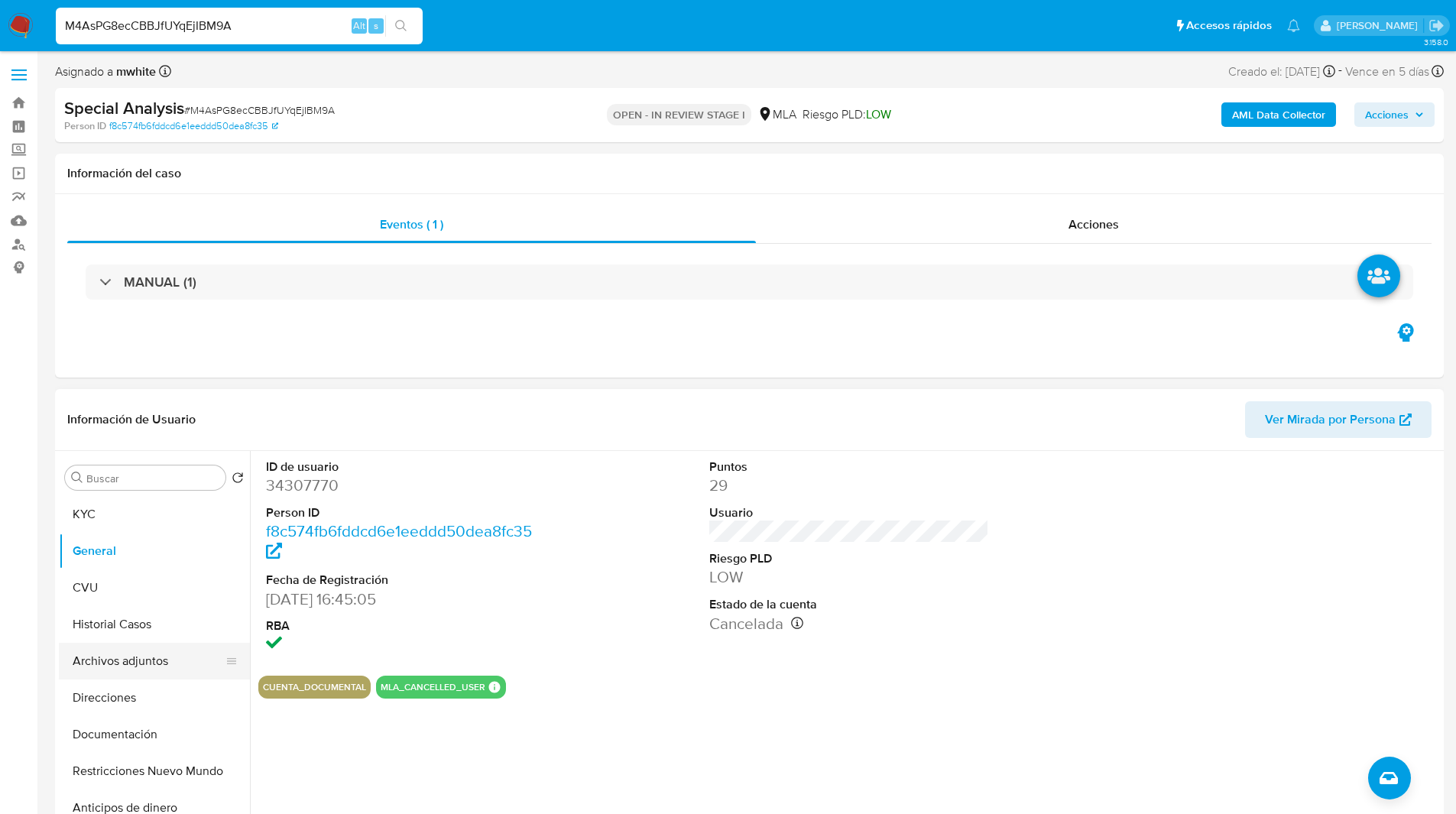
click at [121, 663] on button "Archivos adjuntos" at bounding box center [148, 662] width 179 height 37
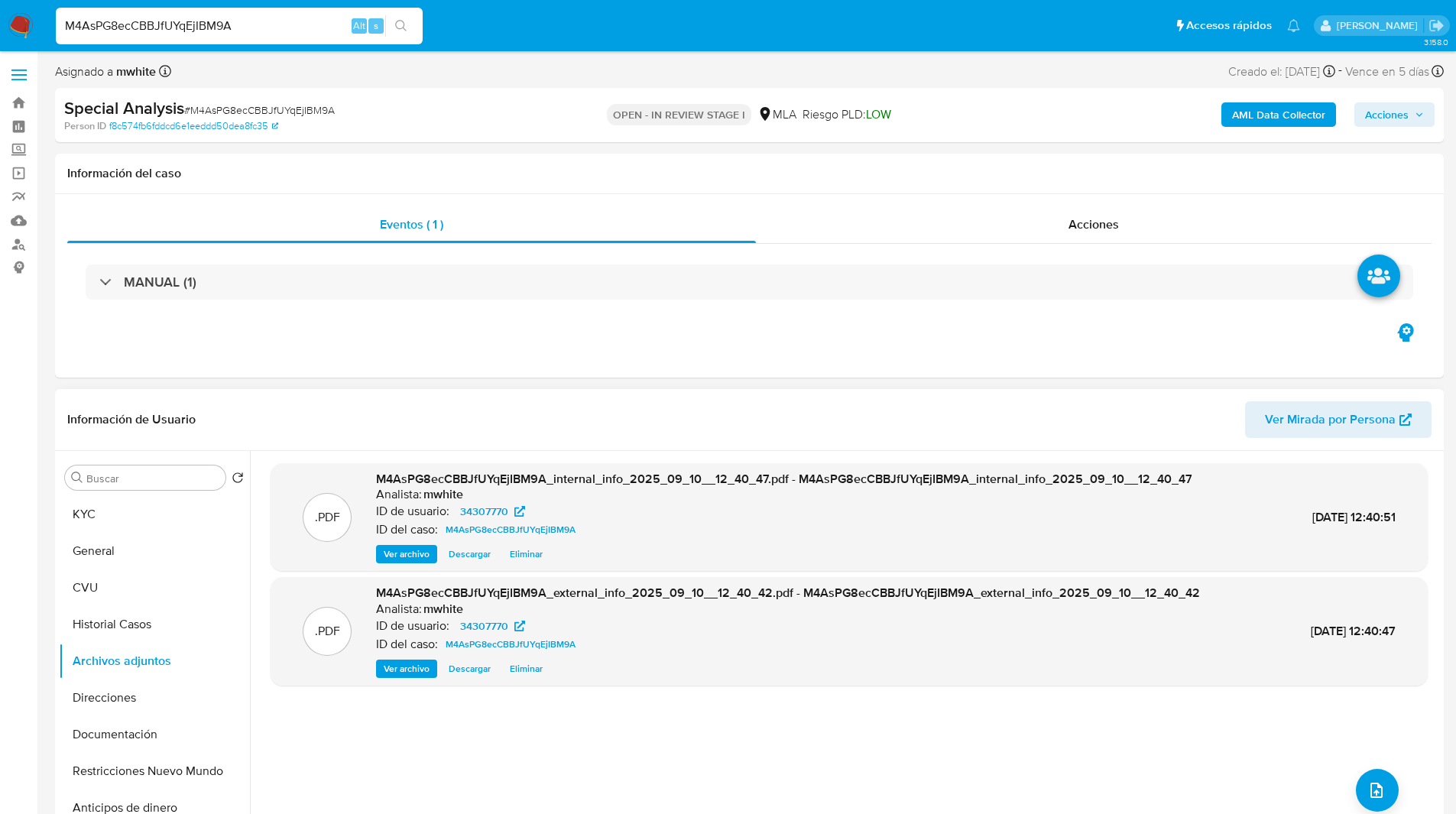
click at [482, 389] on div "Información de Usuario Ver Mirada por Persona" at bounding box center [749, 420] width 1389 height 62
click at [310, 433] on header "Información de Usuario Ver Mirada por Persona" at bounding box center [749, 419] width 1364 height 37
click at [374, 394] on div "Información de Usuario Ver Mirada por Persona" at bounding box center [749, 420] width 1389 height 62
click at [607, 80] on div "Asignado a mwhite Asignado el: [DATE] 18:10:31 Creado el: [DATE] Creado el: [DA…" at bounding box center [749, 75] width 1389 height 27
